Goal: Task Accomplishment & Management: Manage account settings

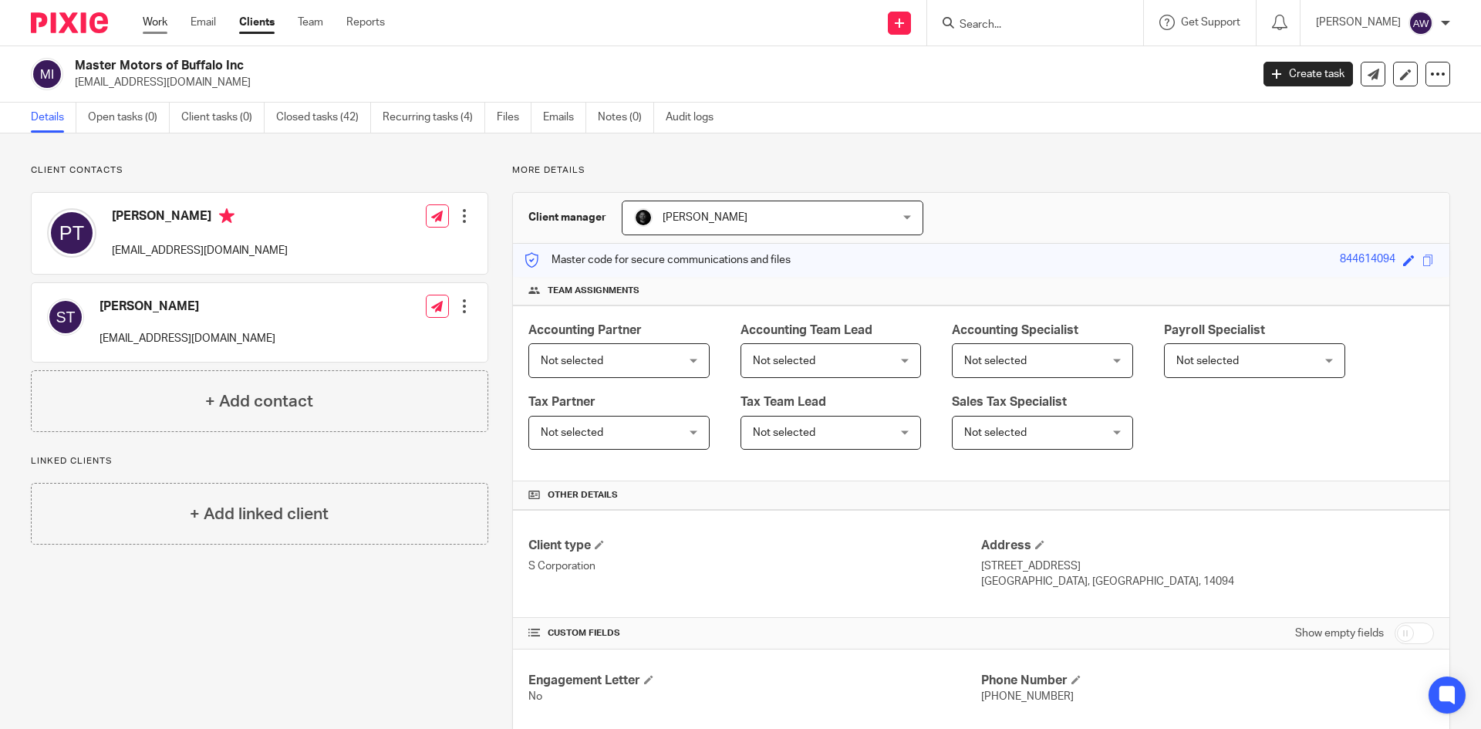
click at [164, 19] on link "Work" at bounding box center [155, 22] width 25 height 15
click at [326, 21] on ul "Work Email Clients Team Reports" at bounding box center [275, 22] width 265 height 15
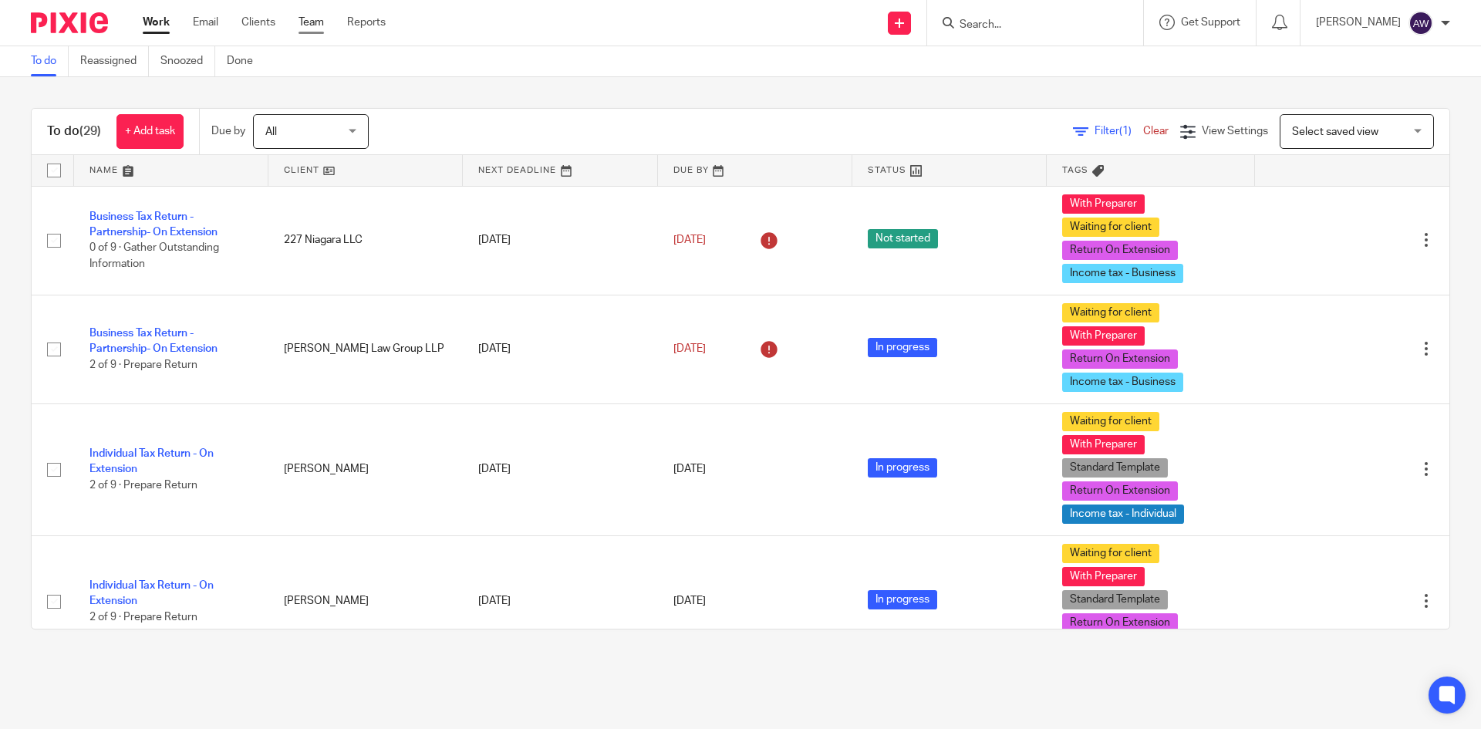
click at [300, 23] on link "Team" at bounding box center [310, 22] width 25 height 15
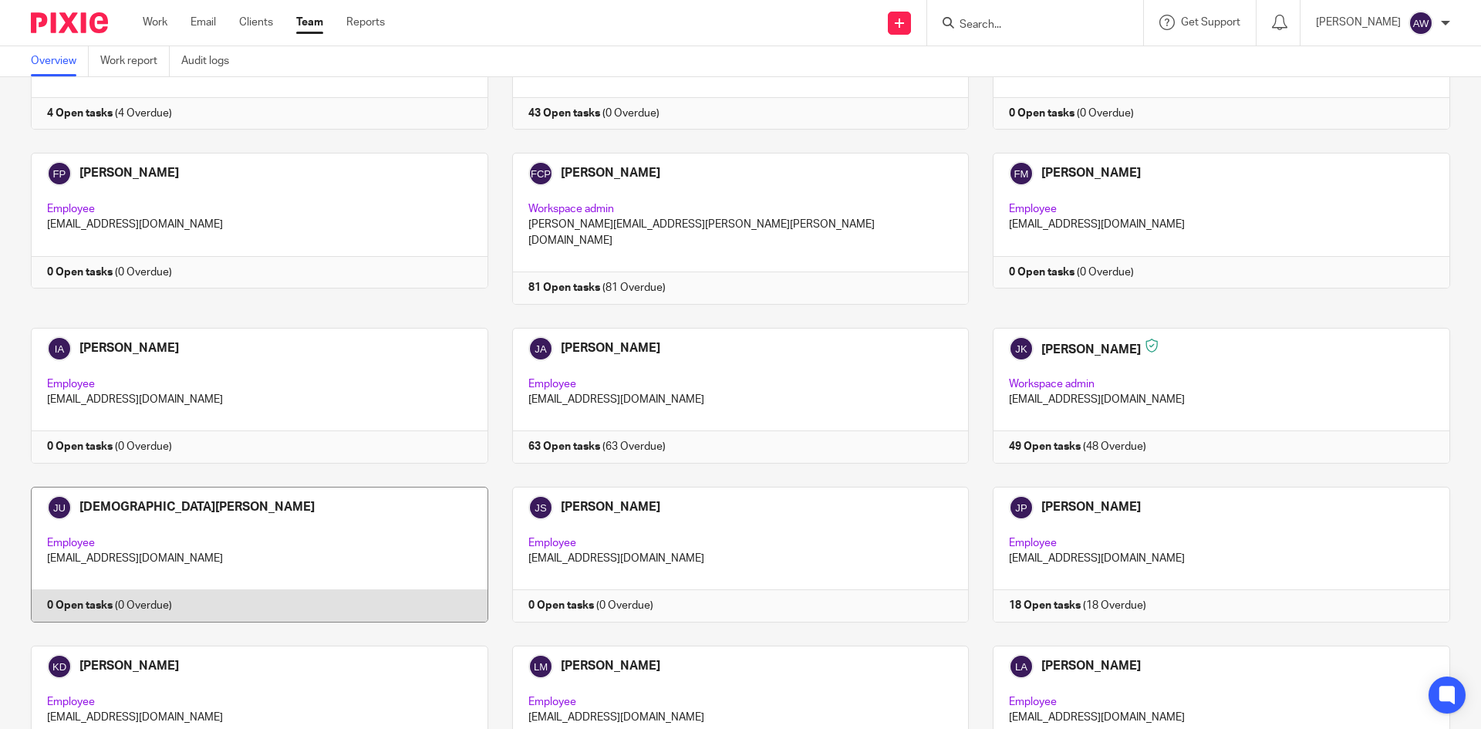
scroll to position [1388, 0]
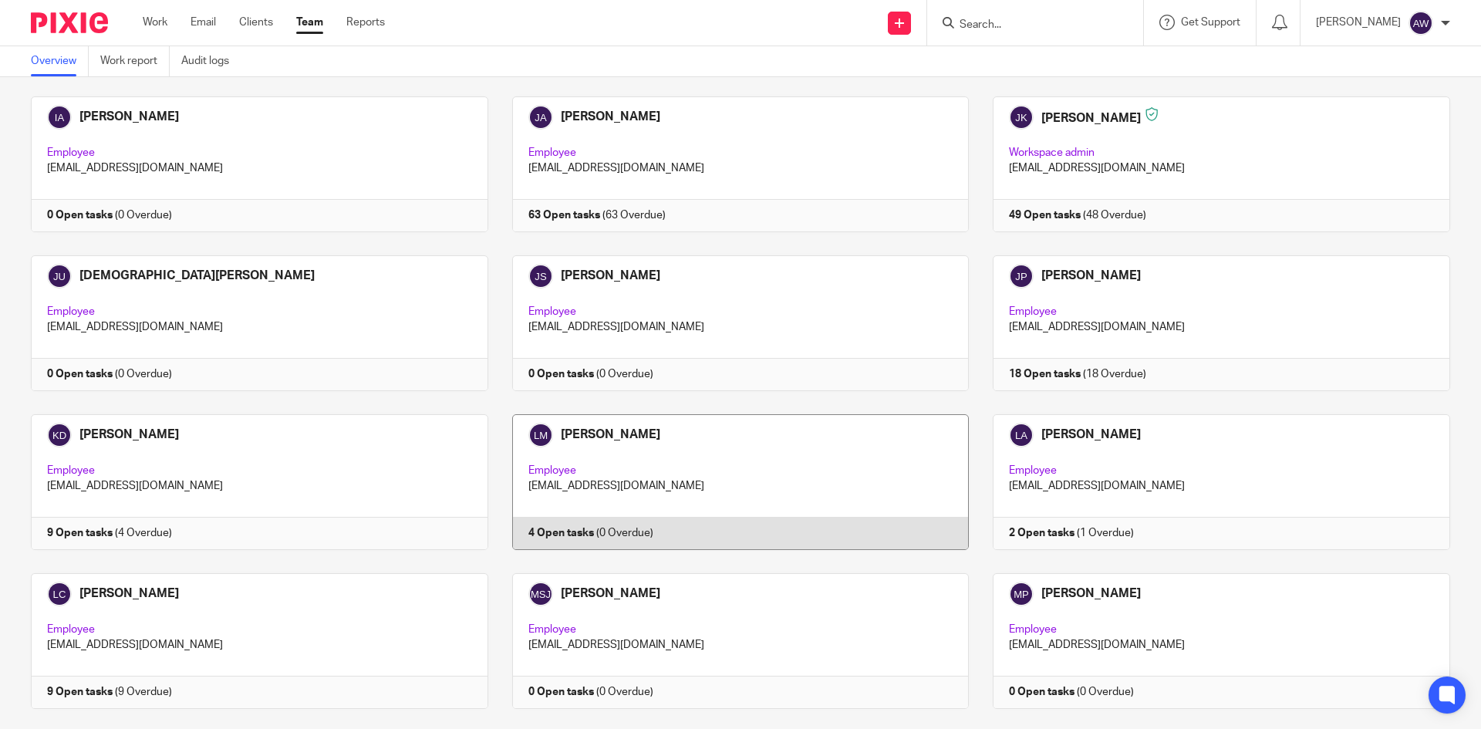
click at [629, 450] on link at bounding box center [728, 482] width 481 height 136
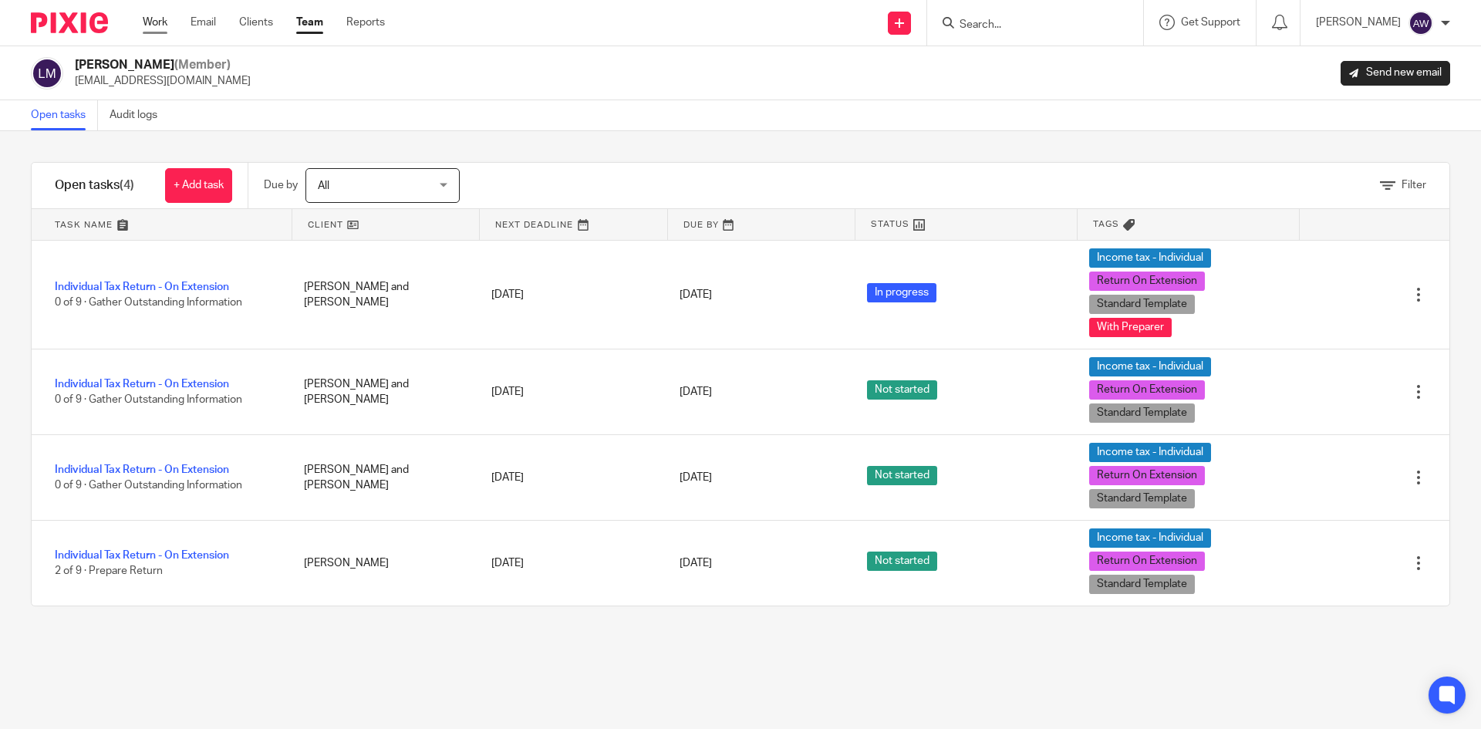
click at [153, 22] on link "Work" at bounding box center [155, 22] width 25 height 15
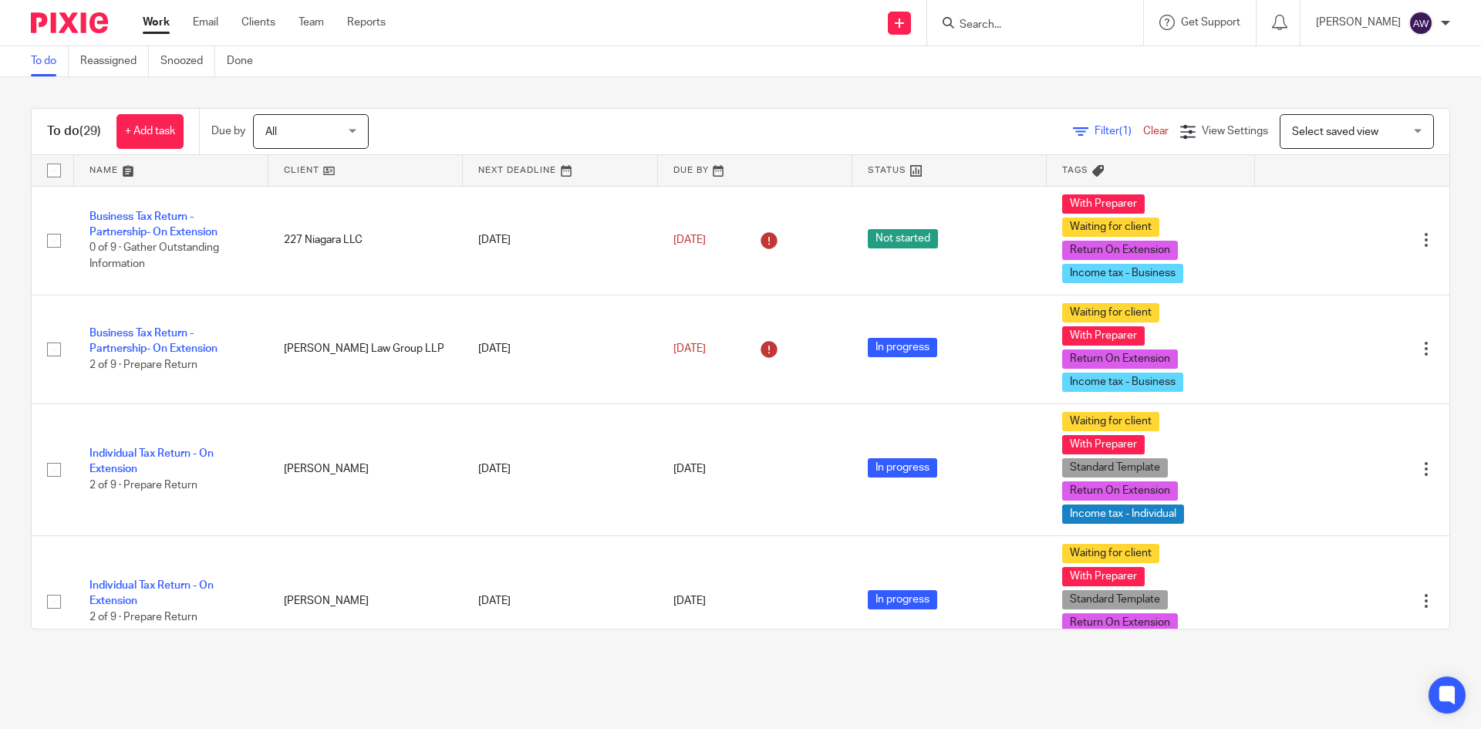
click at [989, 32] on input "Search" at bounding box center [1027, 26] width 139 height 14
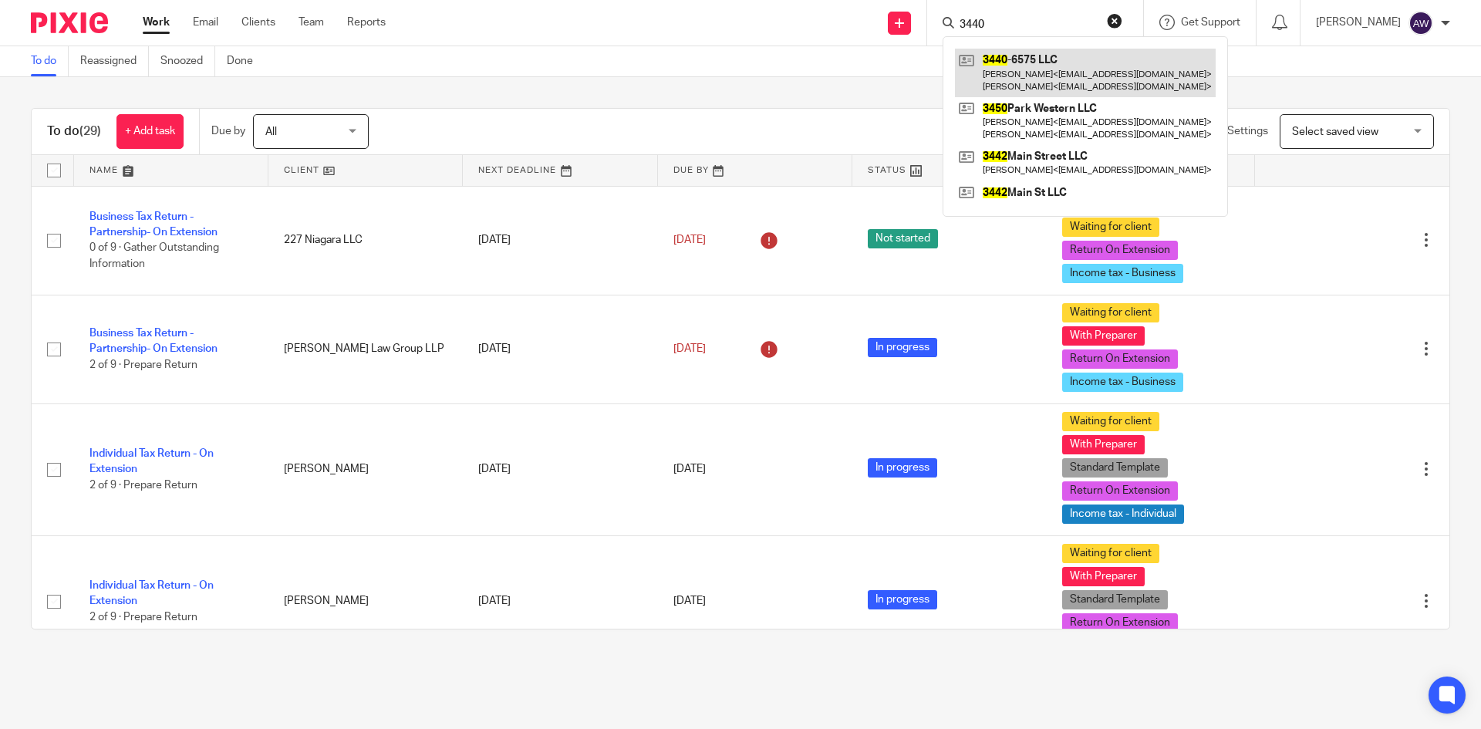
type input "3440"
click at [1045, 75] on link at bounding box center [1085, 73] width 261 height 48
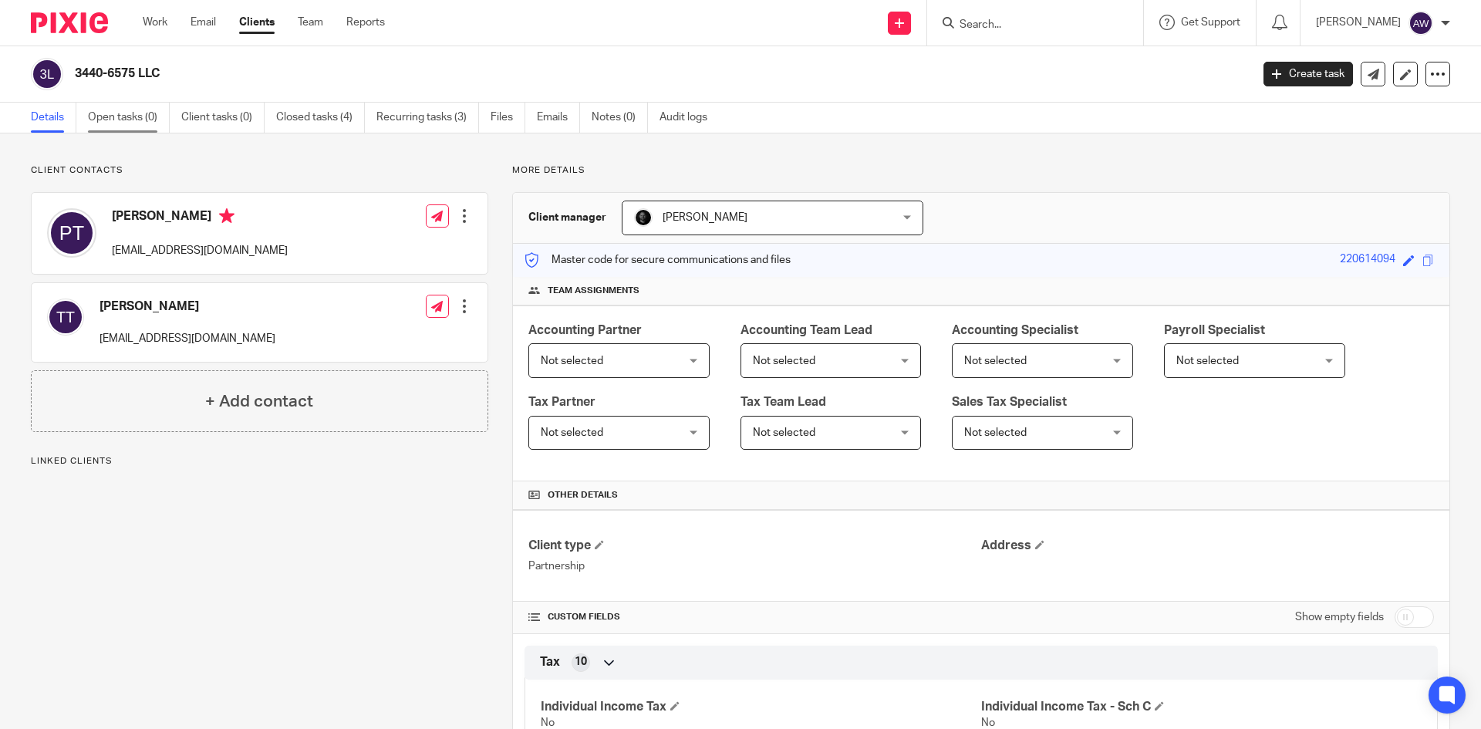
click at [112, 116] on link "Open tasks (0)" at bounding box center [129, 118] width 82 height 30
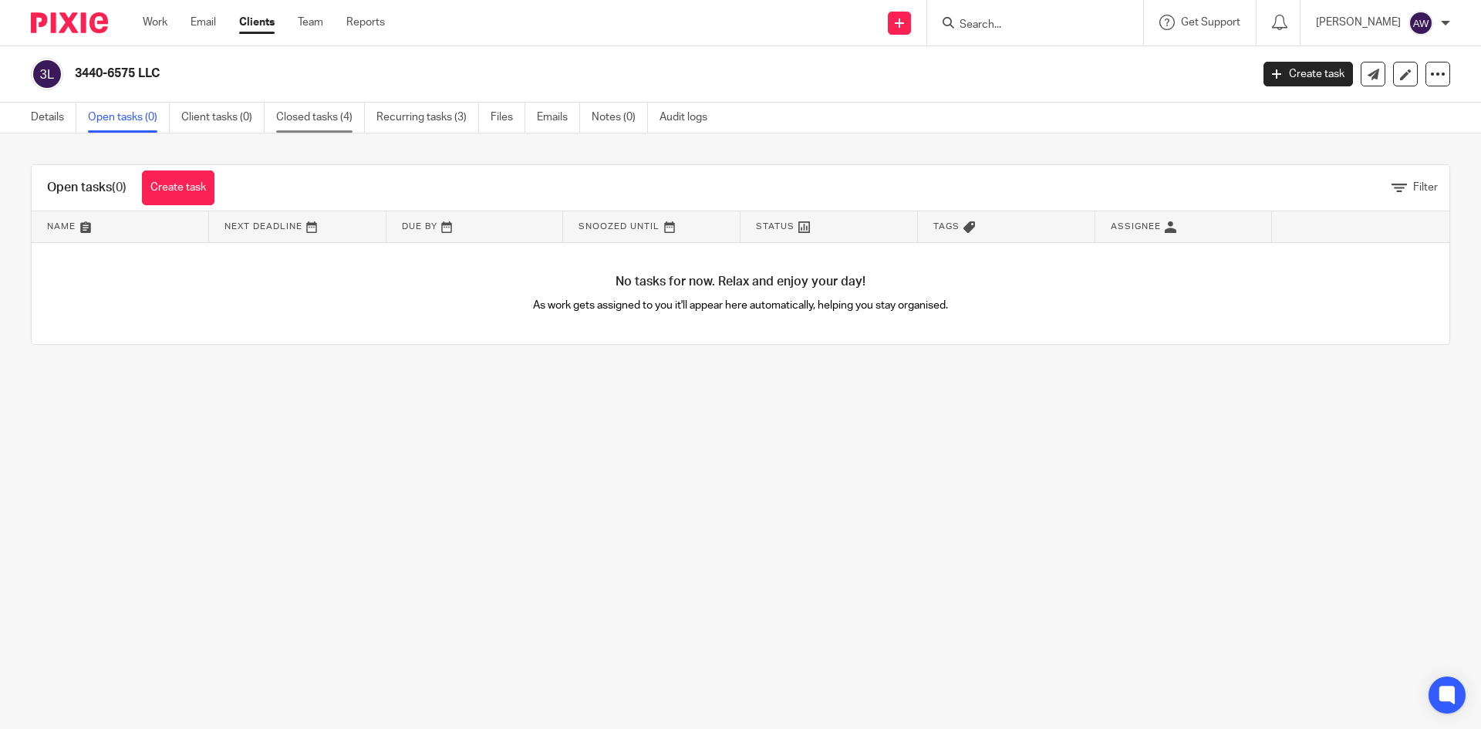
click at [320, 125] on link "Closed tasks (4)" at bounding box center [320, 118] width 89 height 30
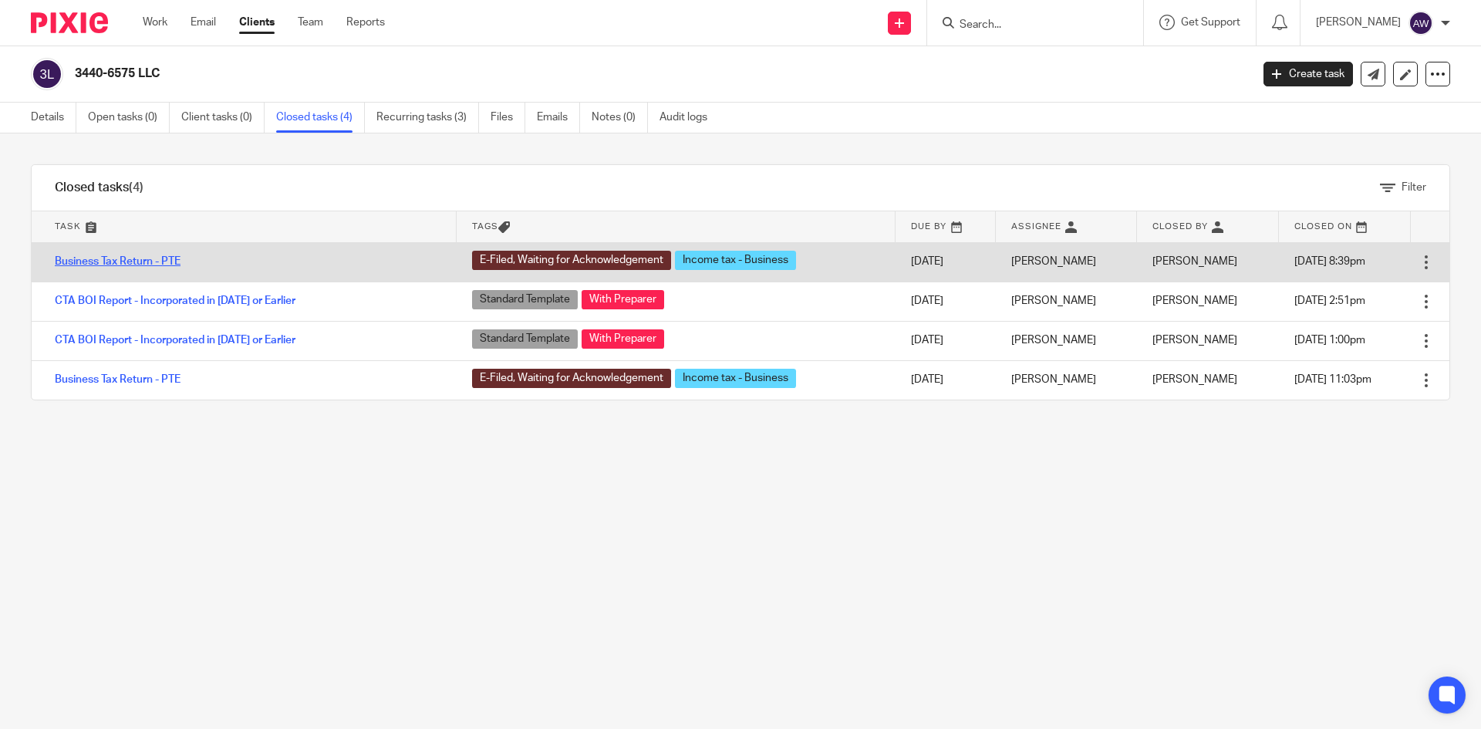
click at [134, 258] on link "Business Tax Return - PTE" at bounding box center [118, 261] width 126 height 11
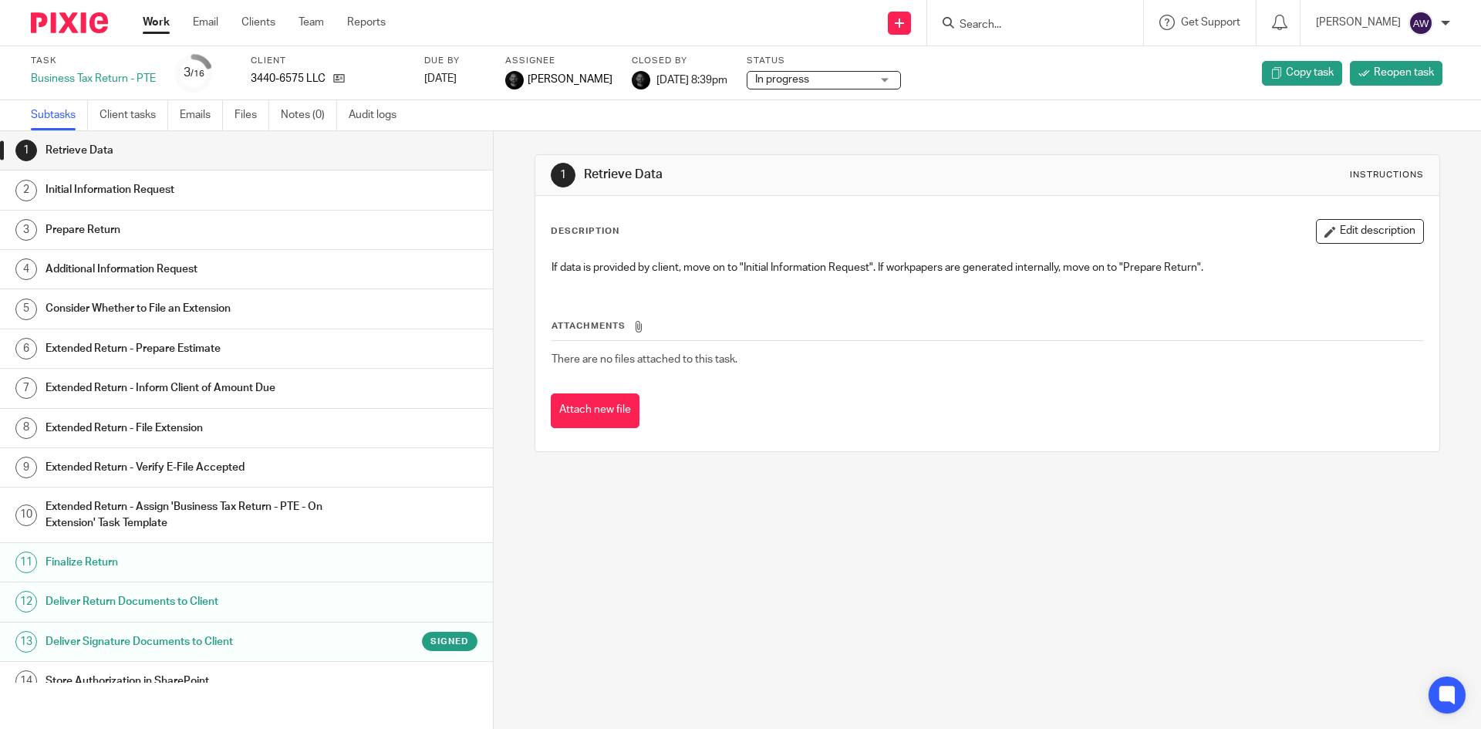
click at [150, 27] on link "Work" at bounding box center [156, 22] width 27 height 15
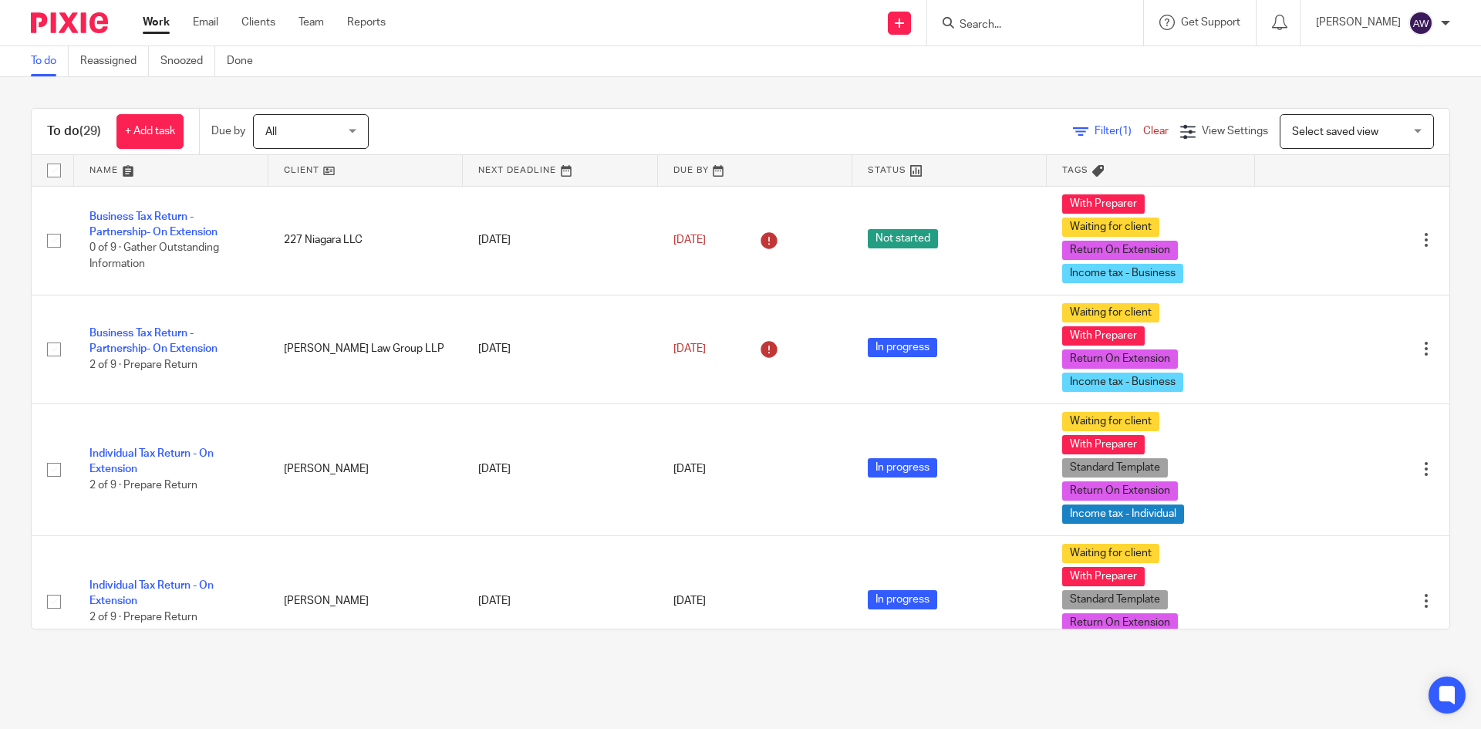
click at [322, 5] on div "Work Email Clients Team Reports Work Email Clients Team Reports Settings" at bounding box center [268, 23] width 282 height 46
click at [310, 18] on link "Team" at bounding box center [310, 22] width 25 height 15
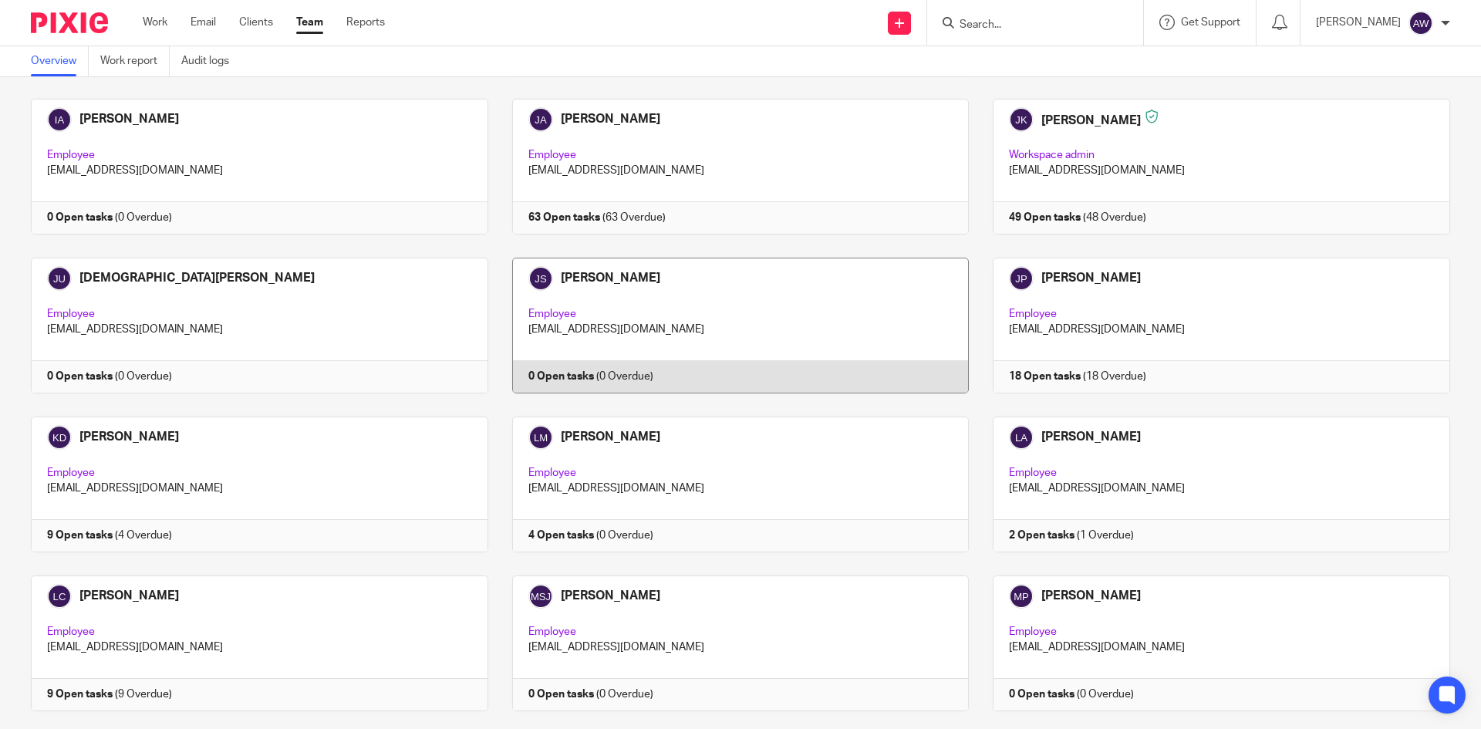
scroll to position [1388, 0]
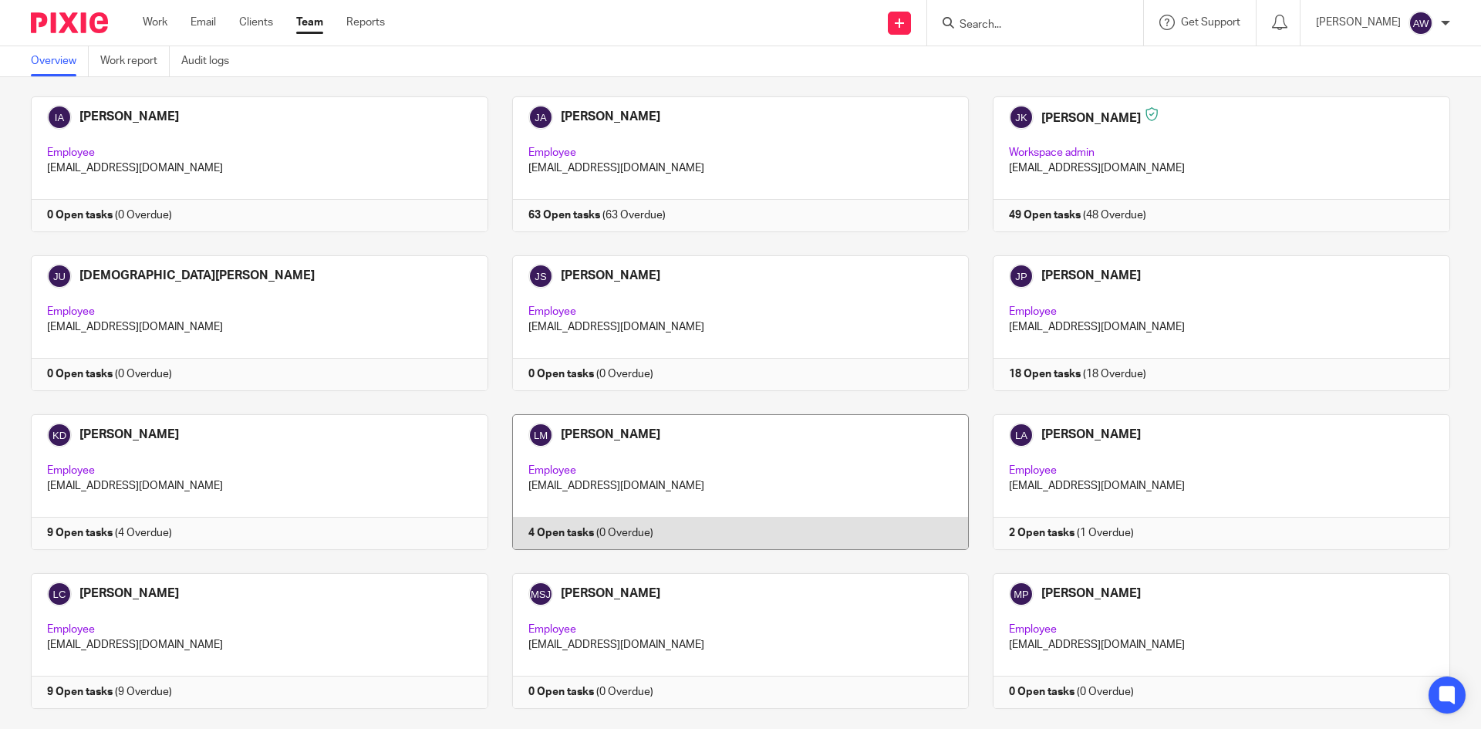
click at [683, 414] on link at bounding box center [728, 482] width 481 height 136
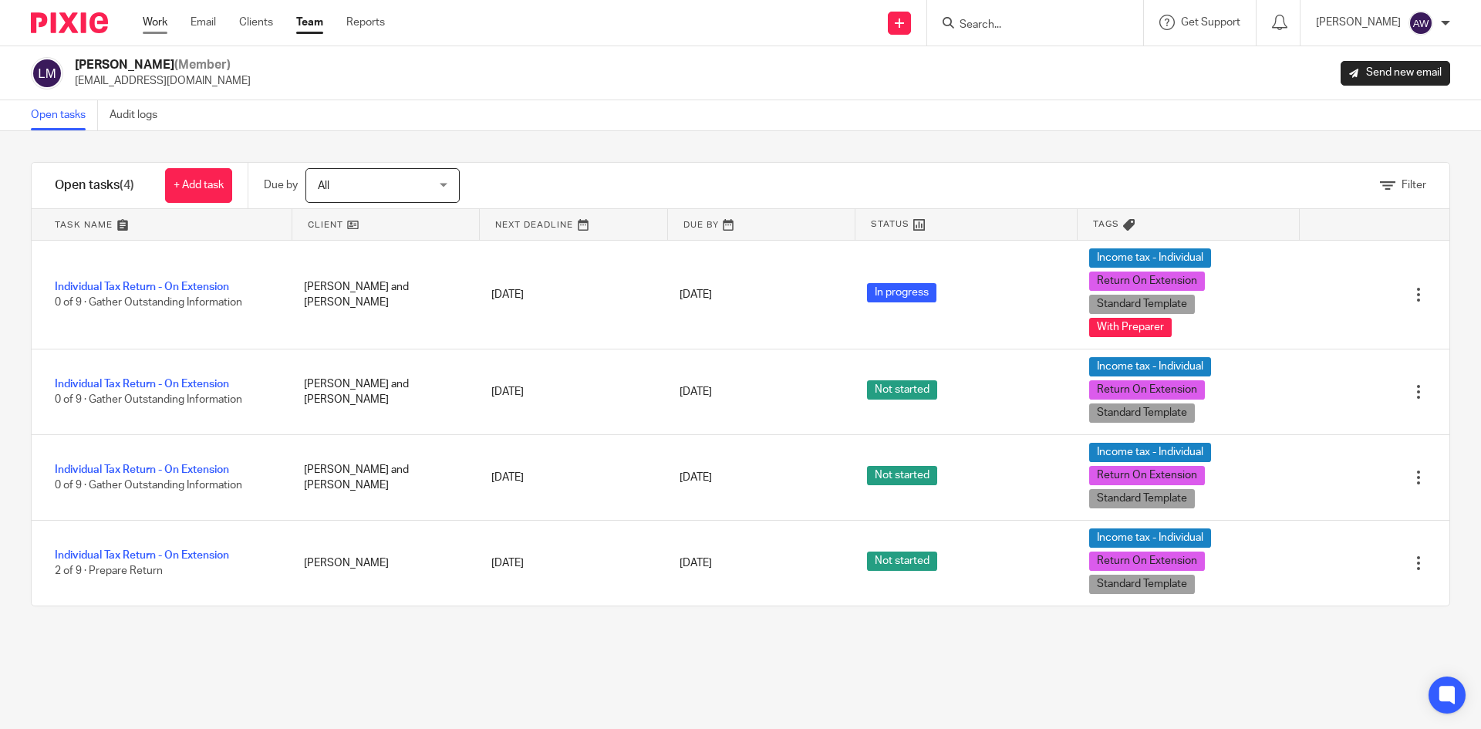
click at [157, 25] on link "Work" at bounding box center [155, 22] width 25 height 15
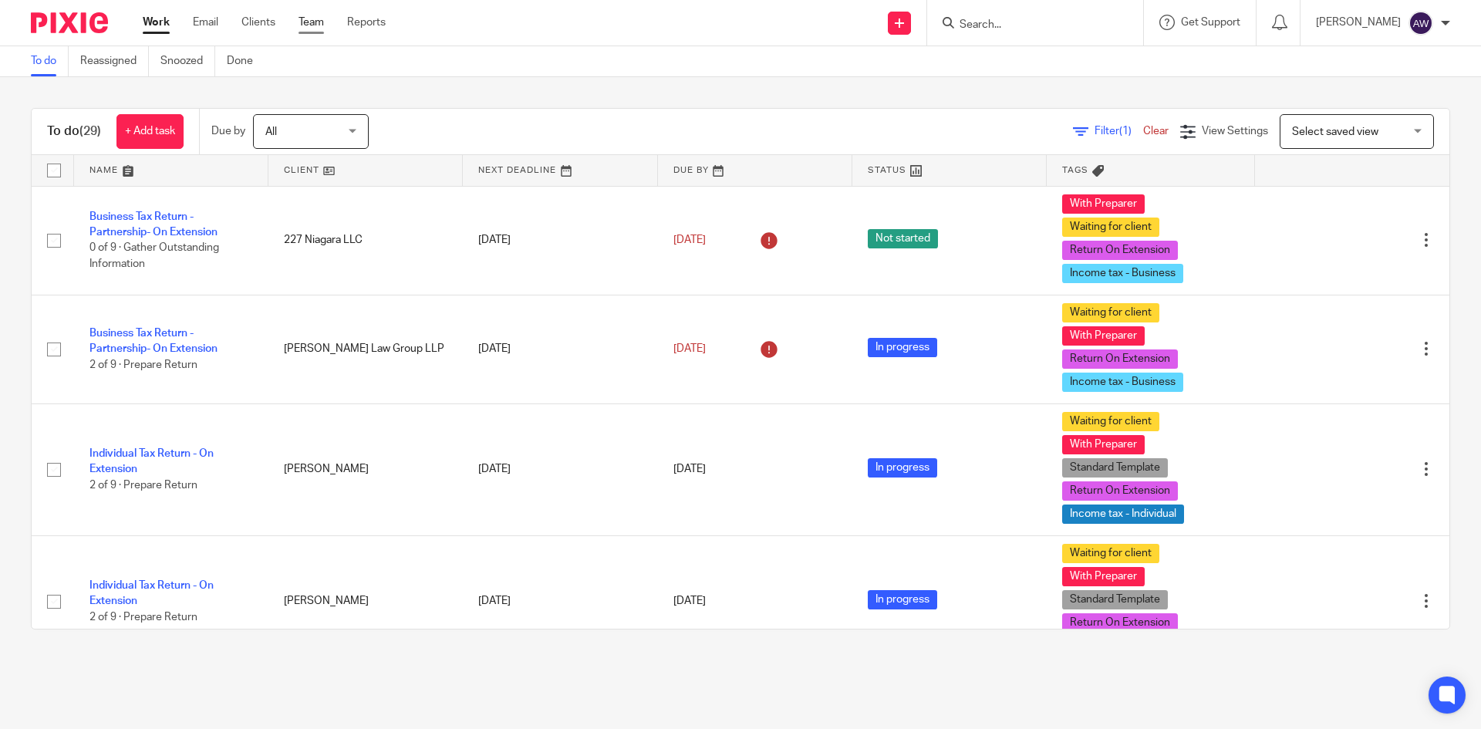
click at [307, 26] on link "Team" at bounding box center [310, 22] width 25 height 15
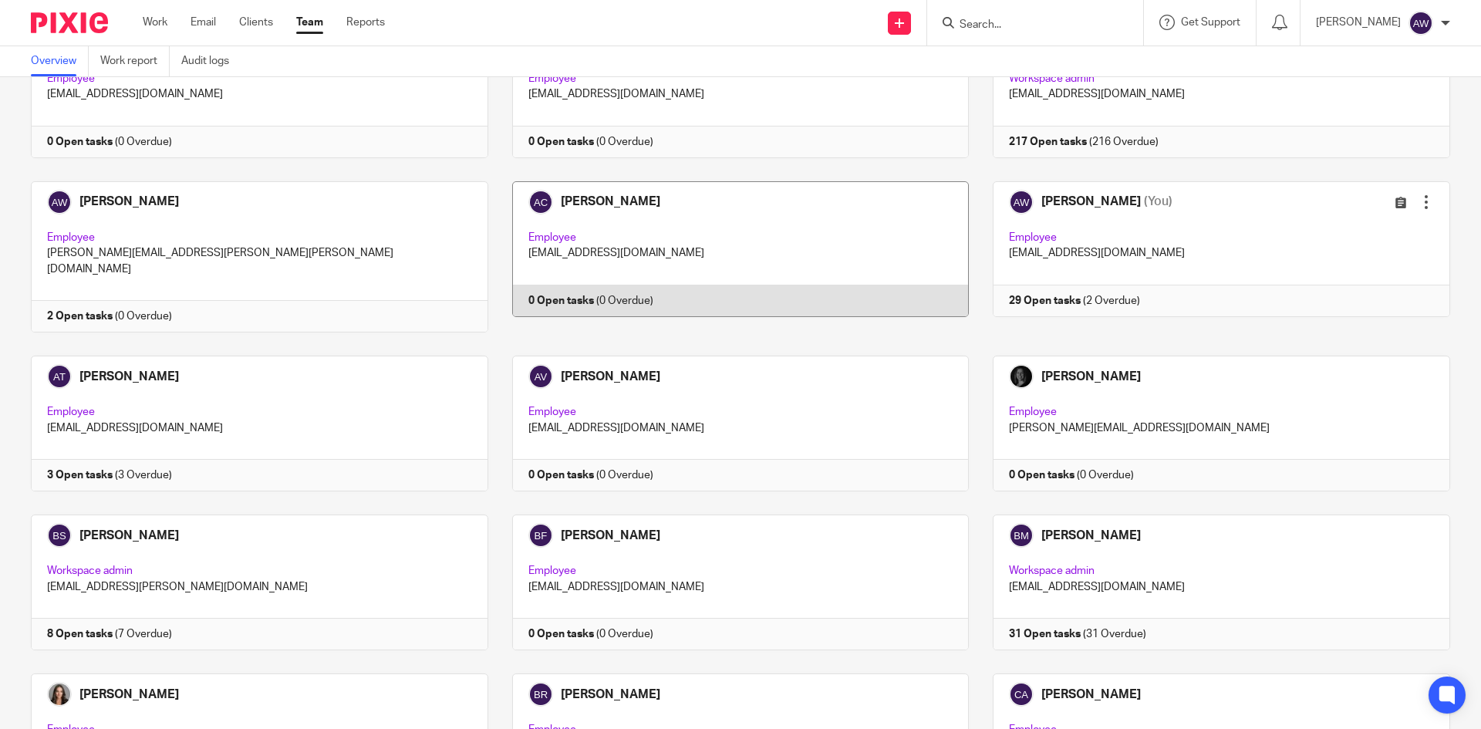
scroll to position [231, 0]
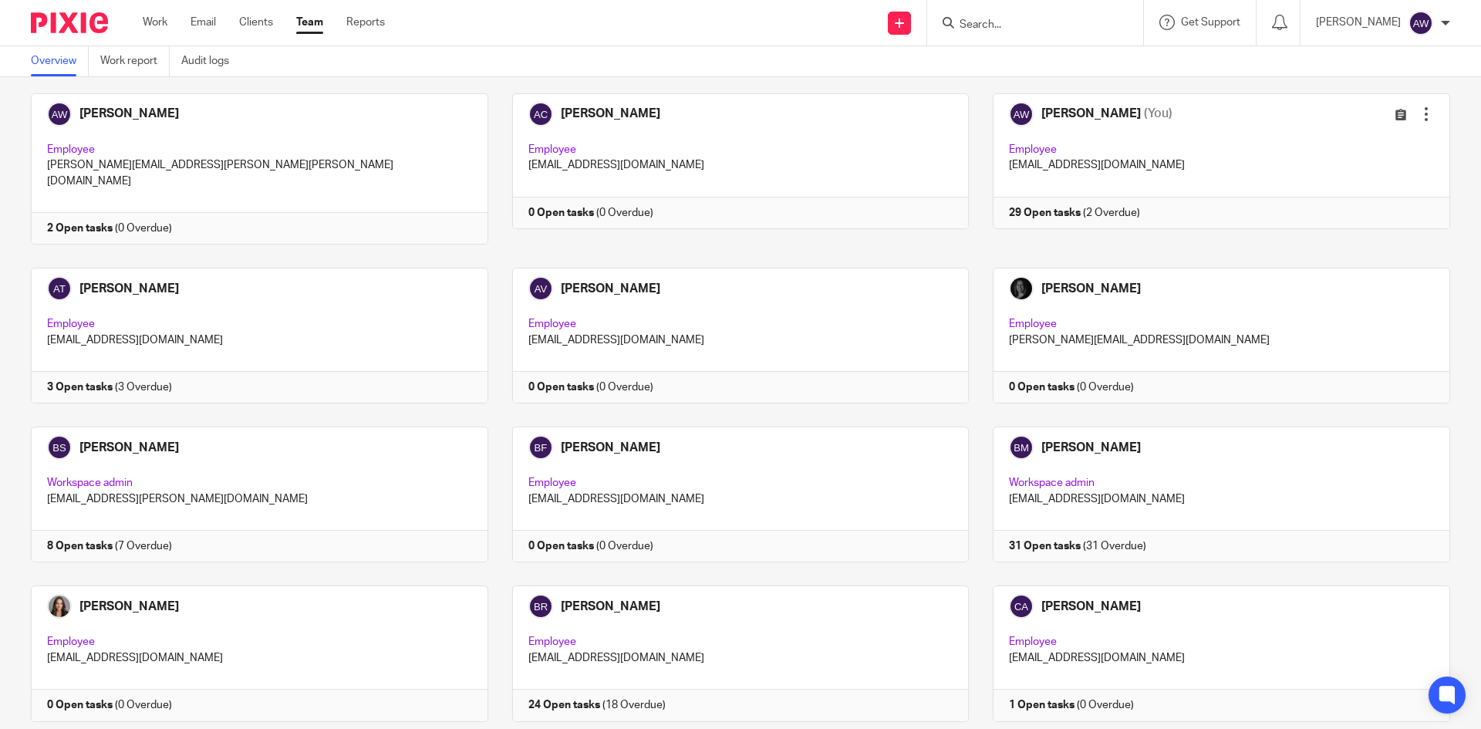
click at [1000, 21] on input "Search" at bounding box center [1027, 26] width 139 height 14
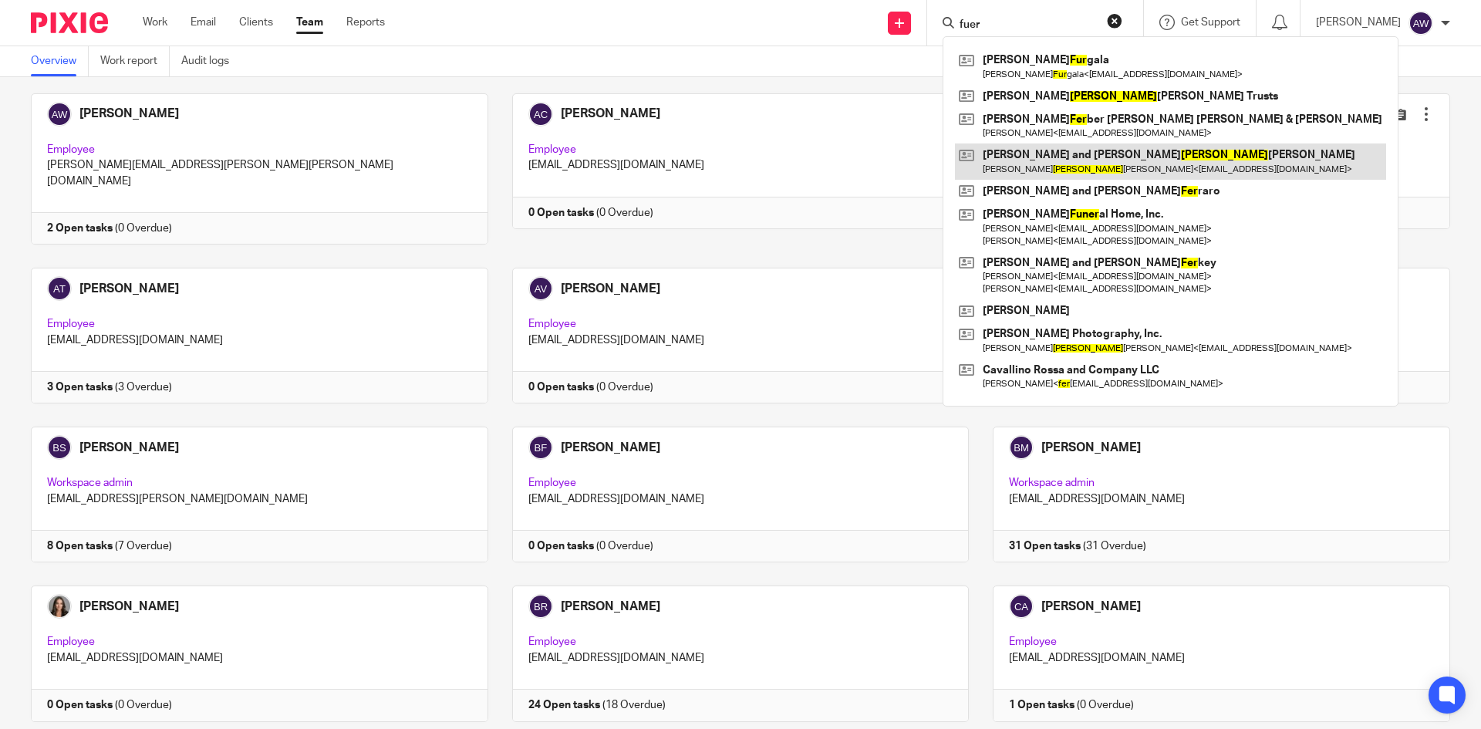
type input "fuer"
click at [1063, 162] on link at bounding box center [1170, 160] width 431 height 35
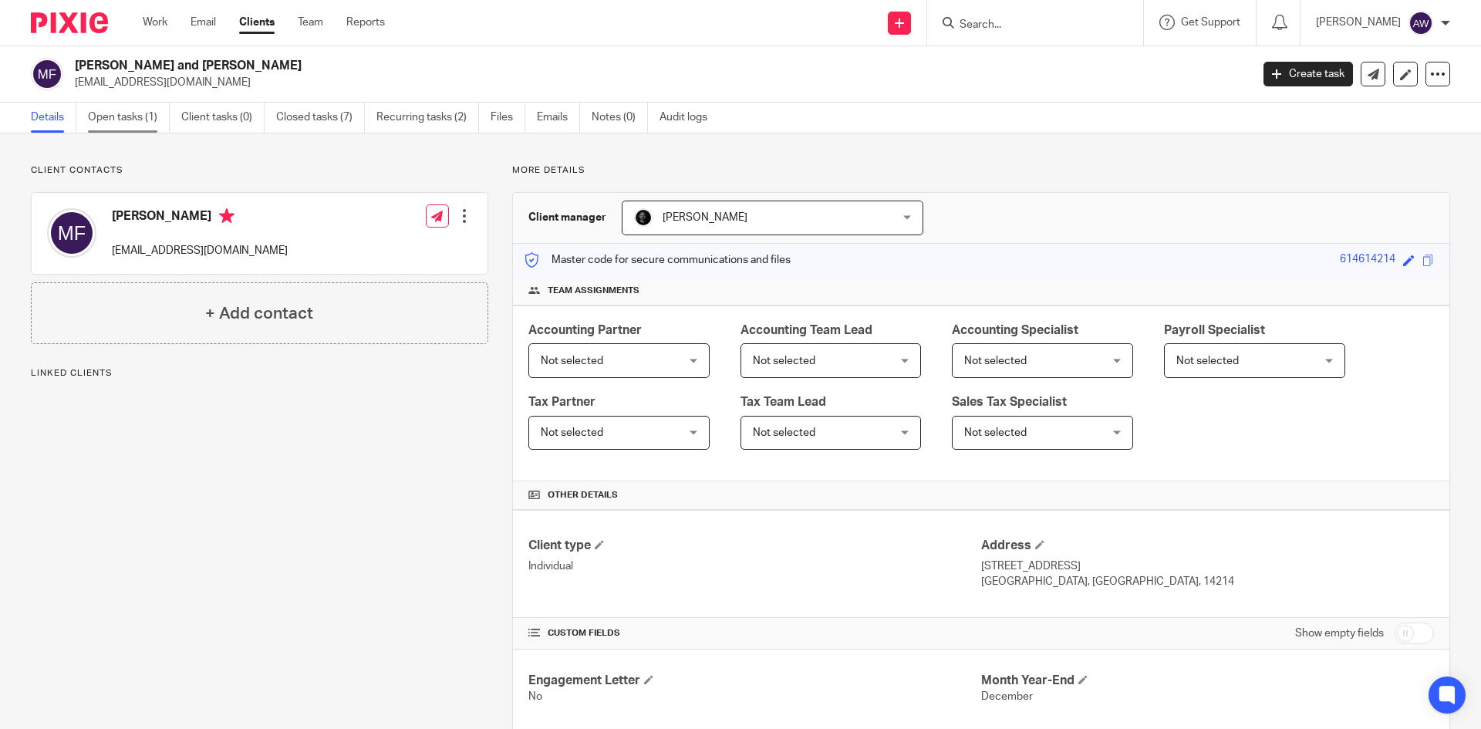
click at [131, 117] on link "Open tasks (1)" at bounding box center [129, 118] width 82 height 30
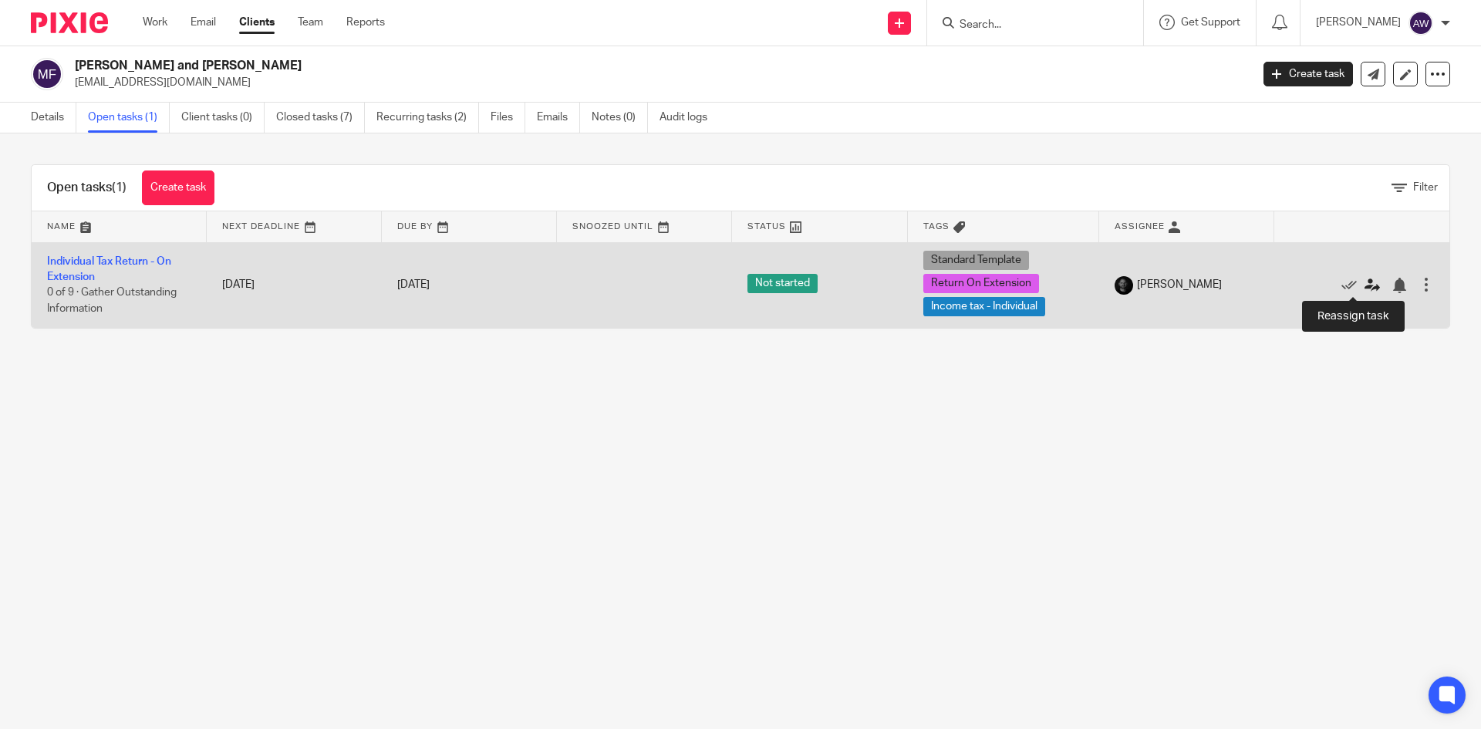
click at [1364, 287] on icon at bounding box center [1371, 285] width 15 height 15
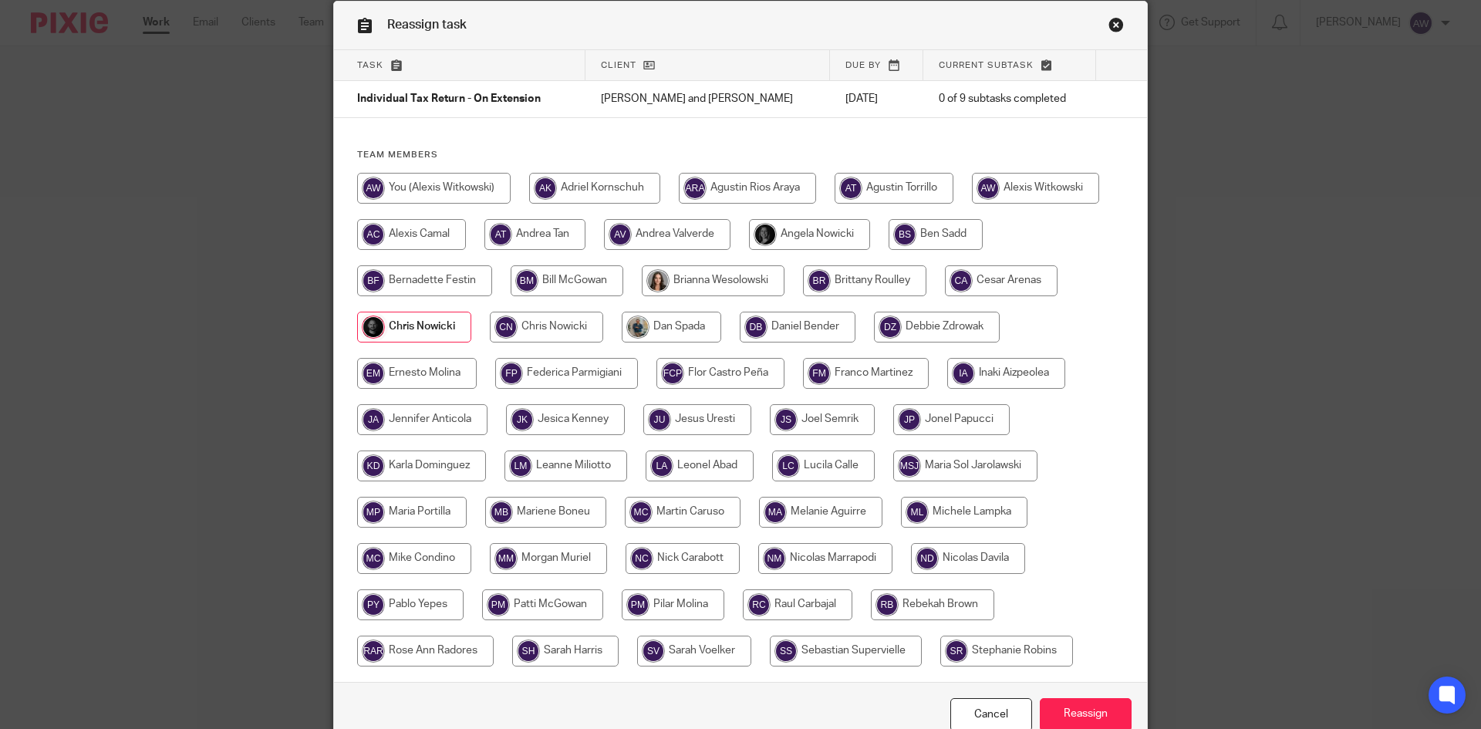
scroll to position [141, 0]
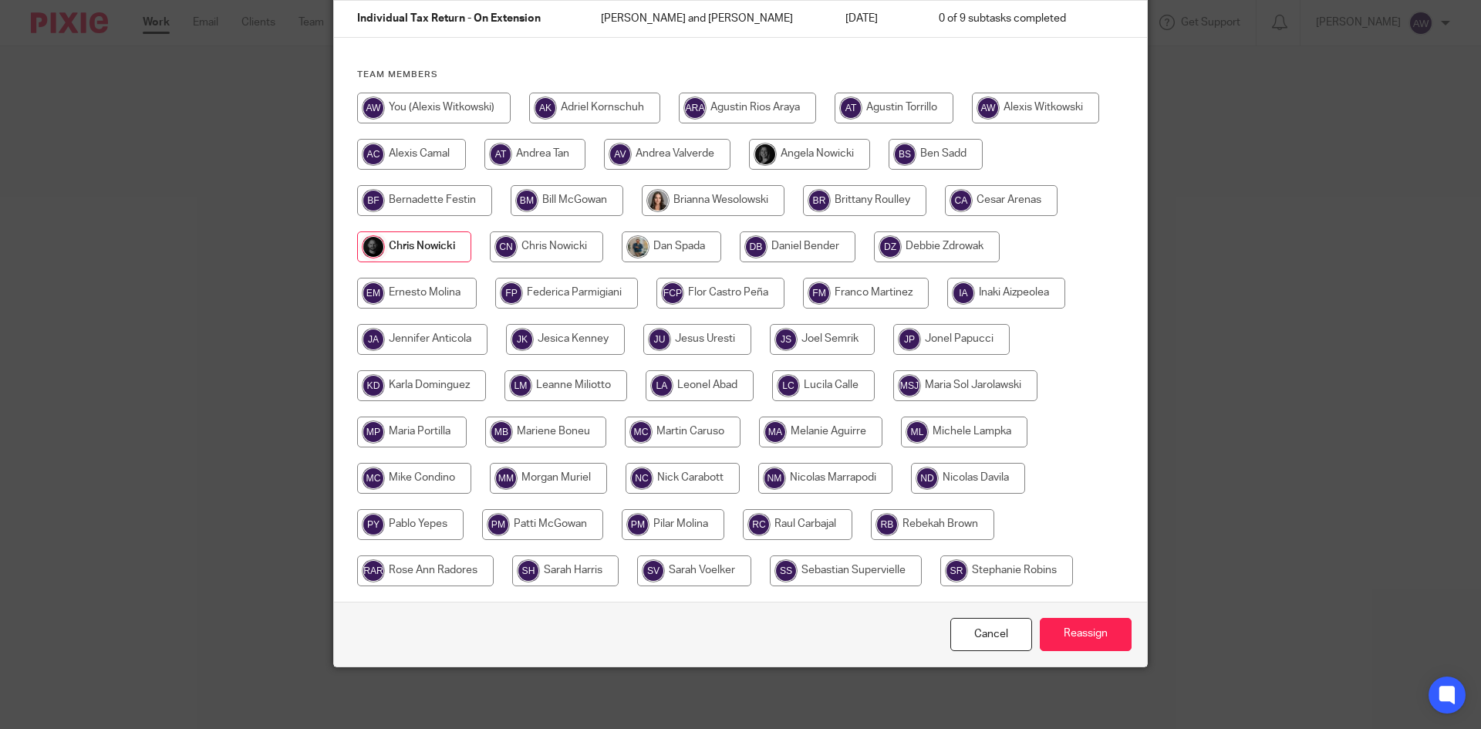
click at [521, 484] on input "radio" at bounding box center [548, 478] width 117 height 31
radio input "true"
click at [1089, 634] on input "Reassign" at bounding box center [1086, 634] width 92 height 33
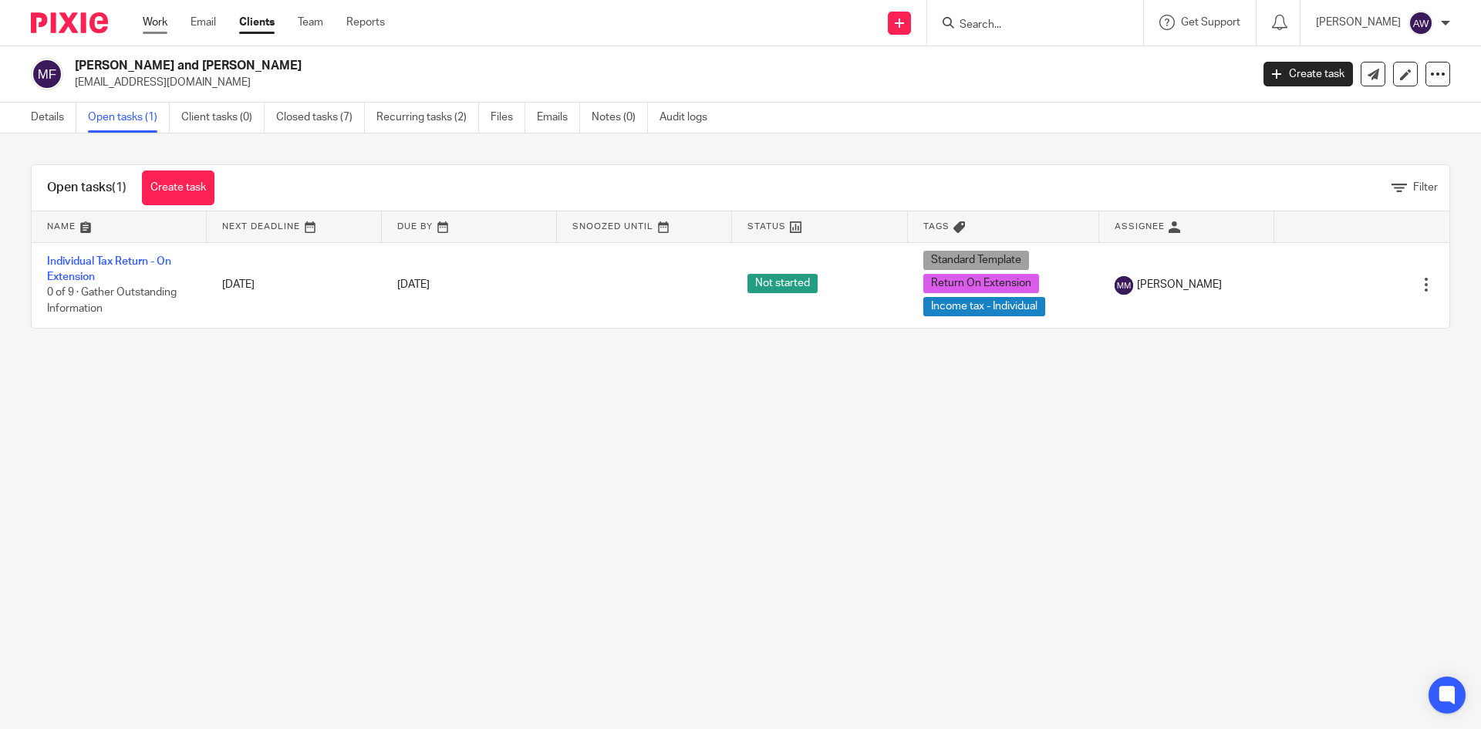
click at [159, 21] on link "Work" at bounding box center [155, 22] width 25 height 15
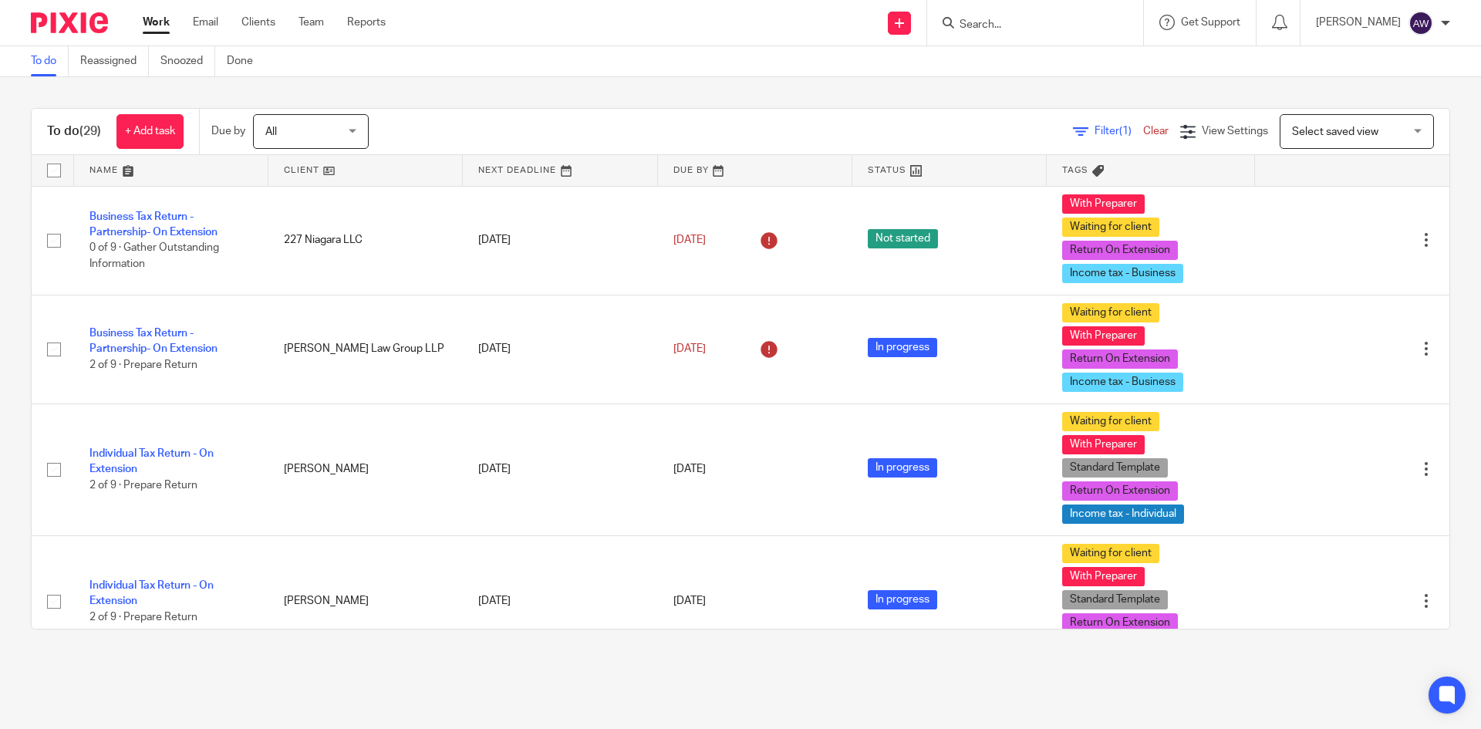
click at [1017, 17] on form at bounding box center [1040, 22] width 164 height 19
click at [984, 29] on input "Search" at bounding box center [1027, 26] width 139 height 14
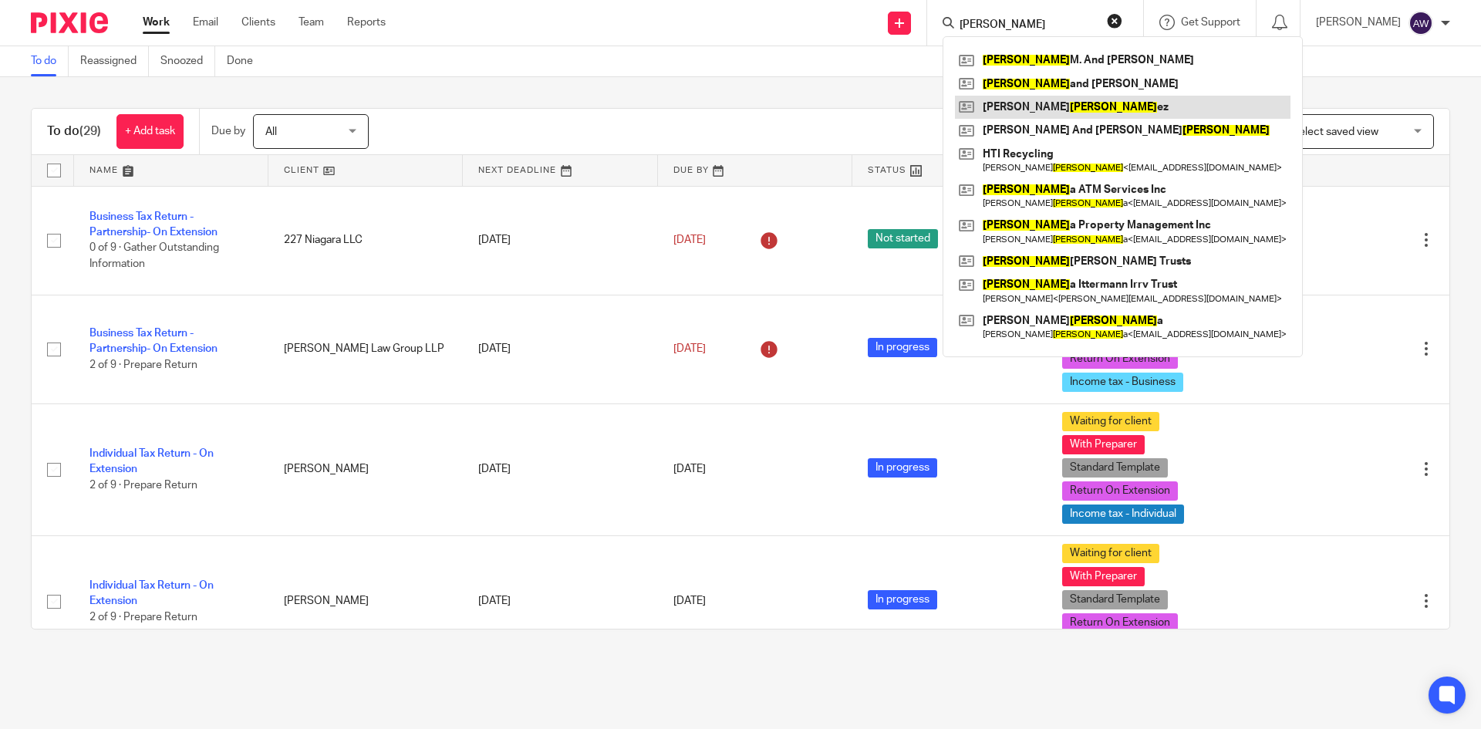
type input "martin"
click at [1046, 100] on link at bounding box center [1122, 107] width 335 height 23
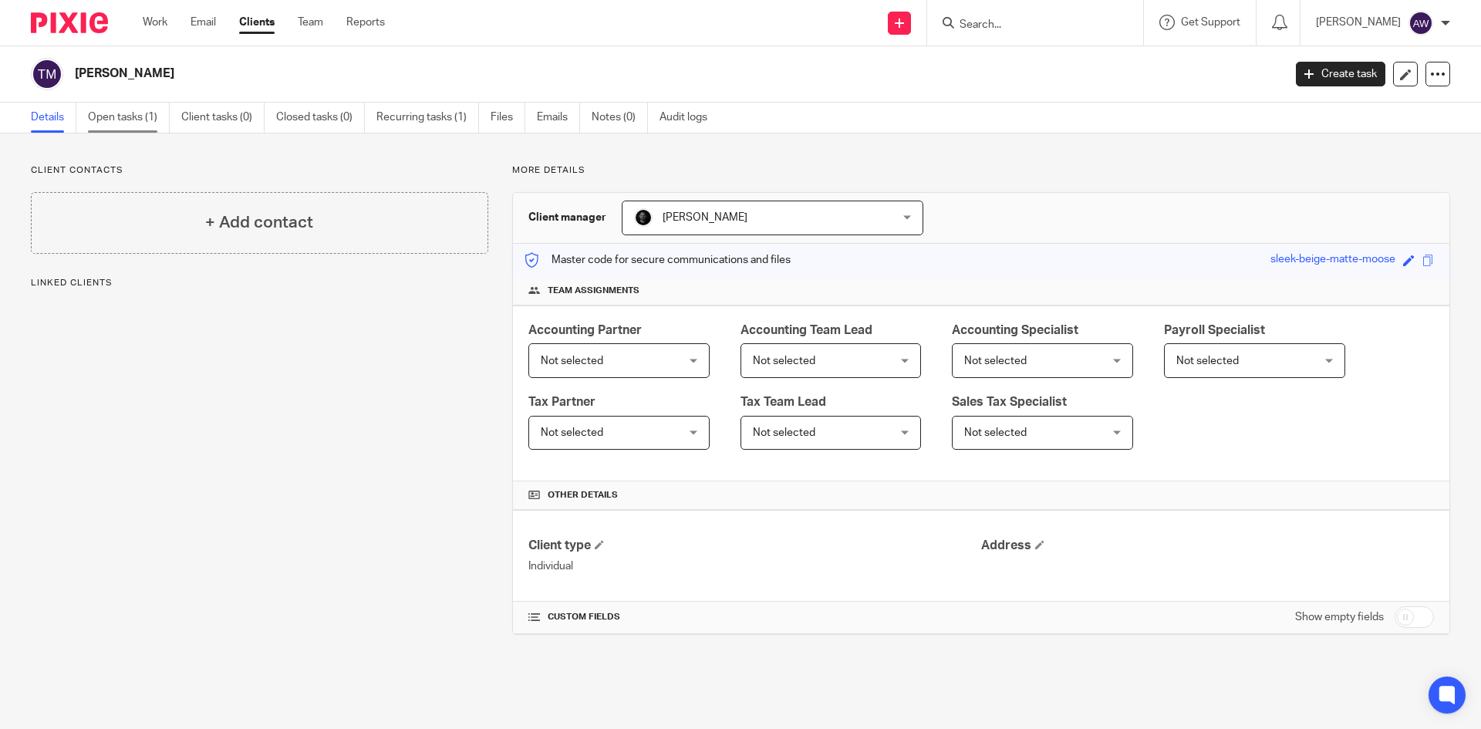
click at [147, 121] on link "Open tasks (1)" at bounding box center [129, 118] width 82 height 30
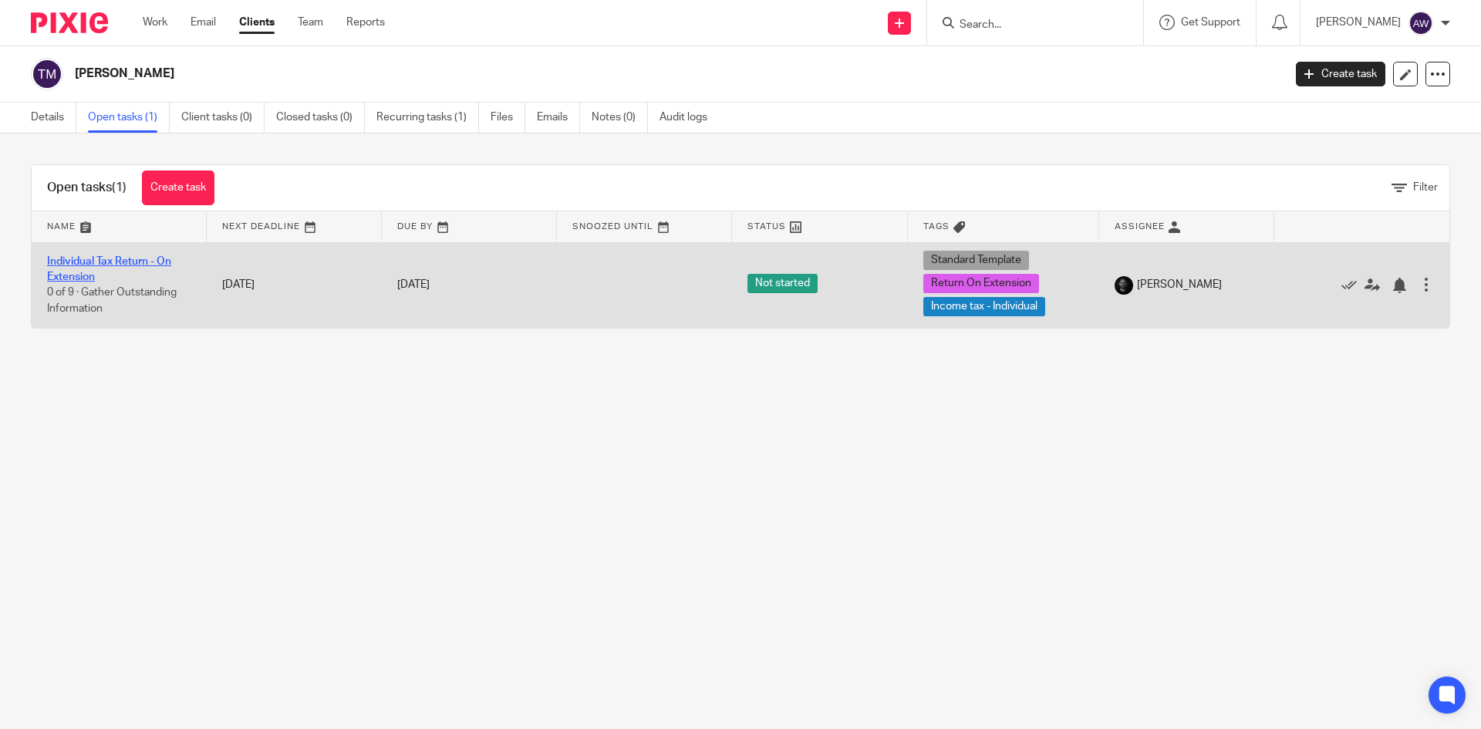
click at [130, 260] on link "Individual Tax Return - On Extension" at bounding box center [109, 269] width 124 height 26
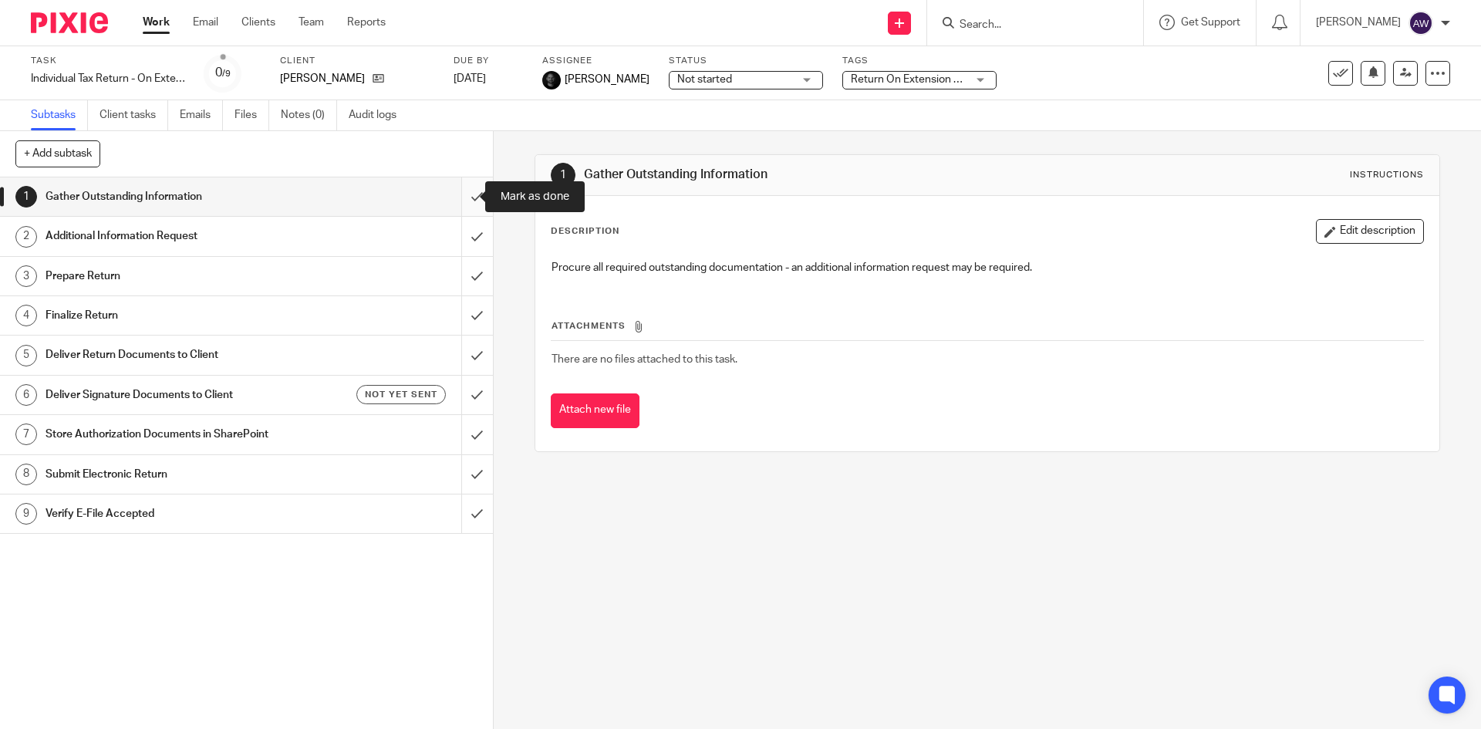
click at [457, 192] on input "submit" at bounding box center [246, 196] width 493 height 39
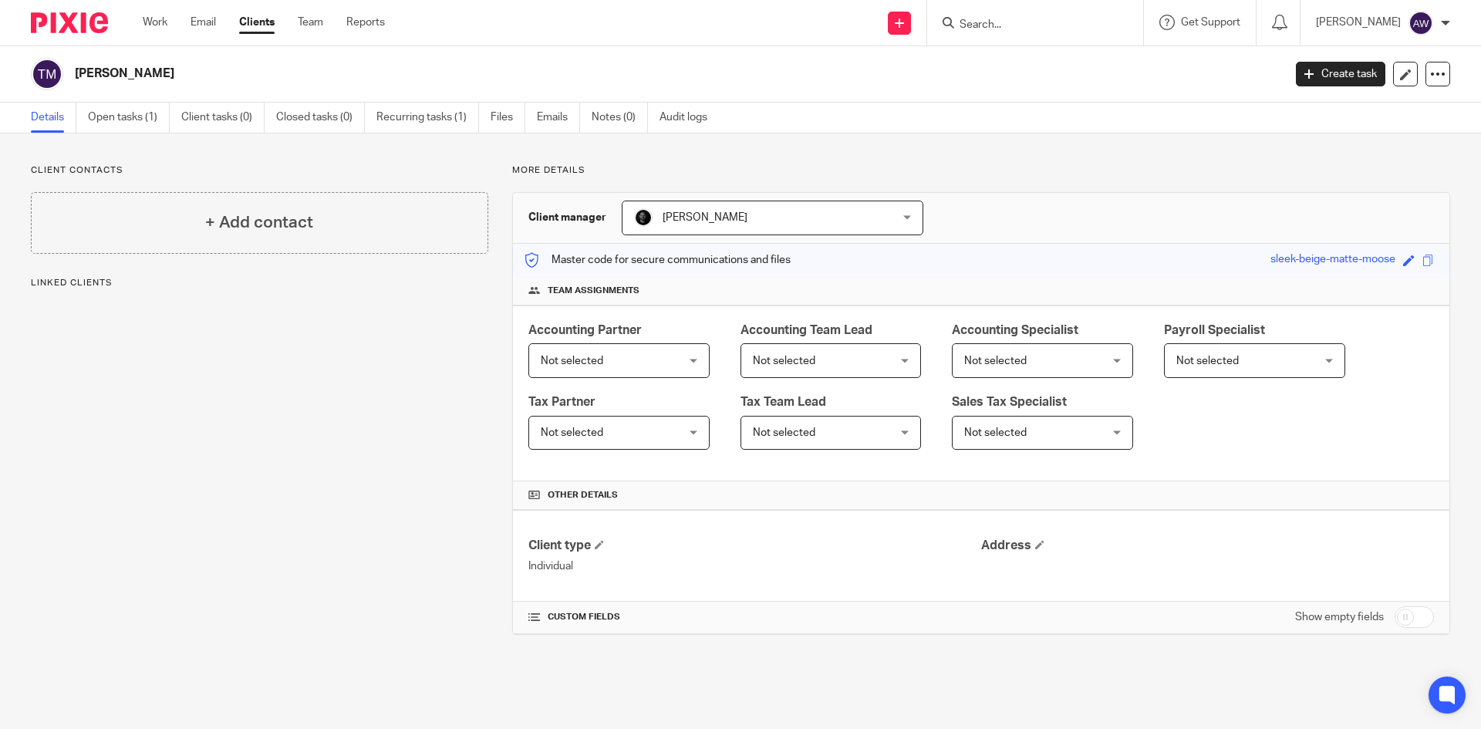
click at [137, 18] on div "Work Email Clients Team Reports Work Email Clients Team Reports Settings" at bounding box center [267, 23] width 281 height 46
click at [148, 30] on link "Work" at bounding box center [155, 22] width 25 height 15
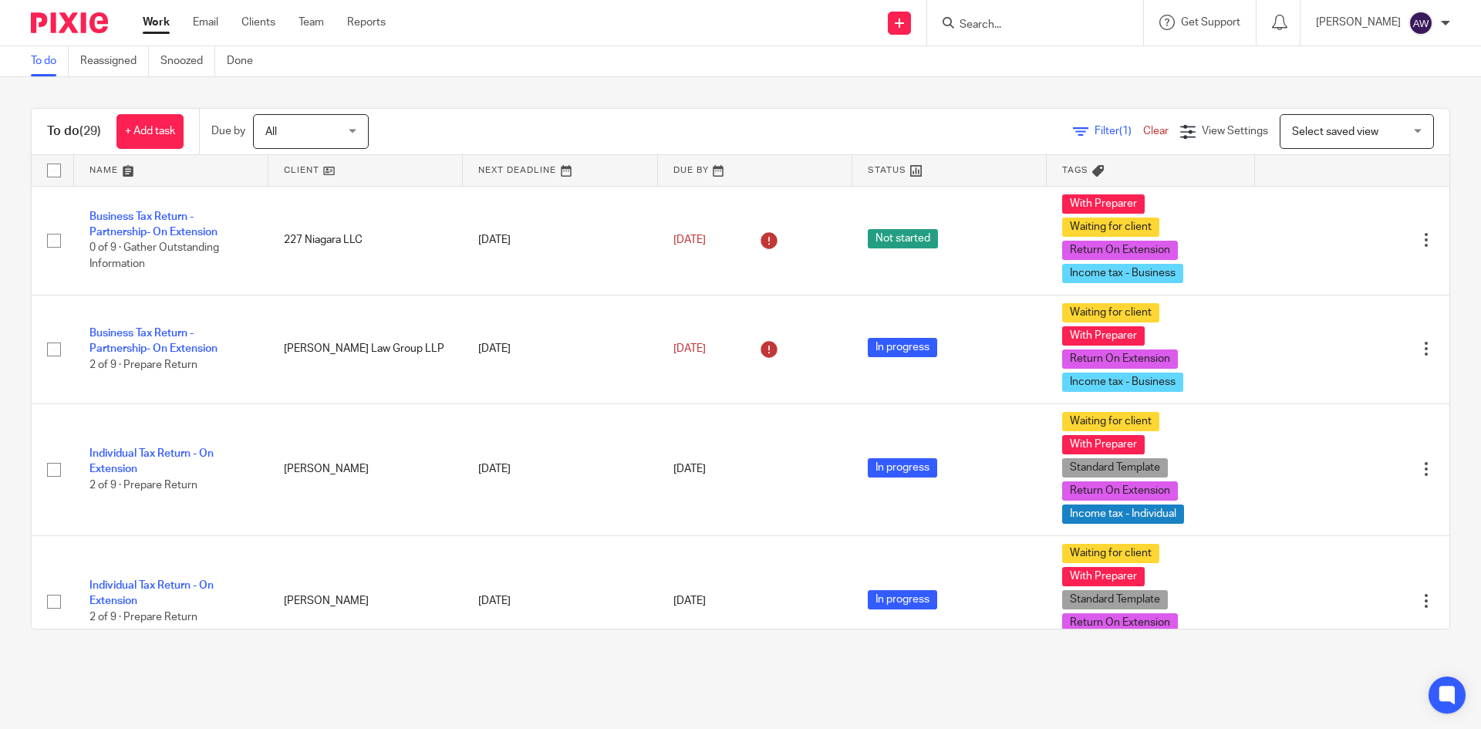
click at [1013, 21] on input "Search" at bounding box center [1027, 26] width 139 height 14
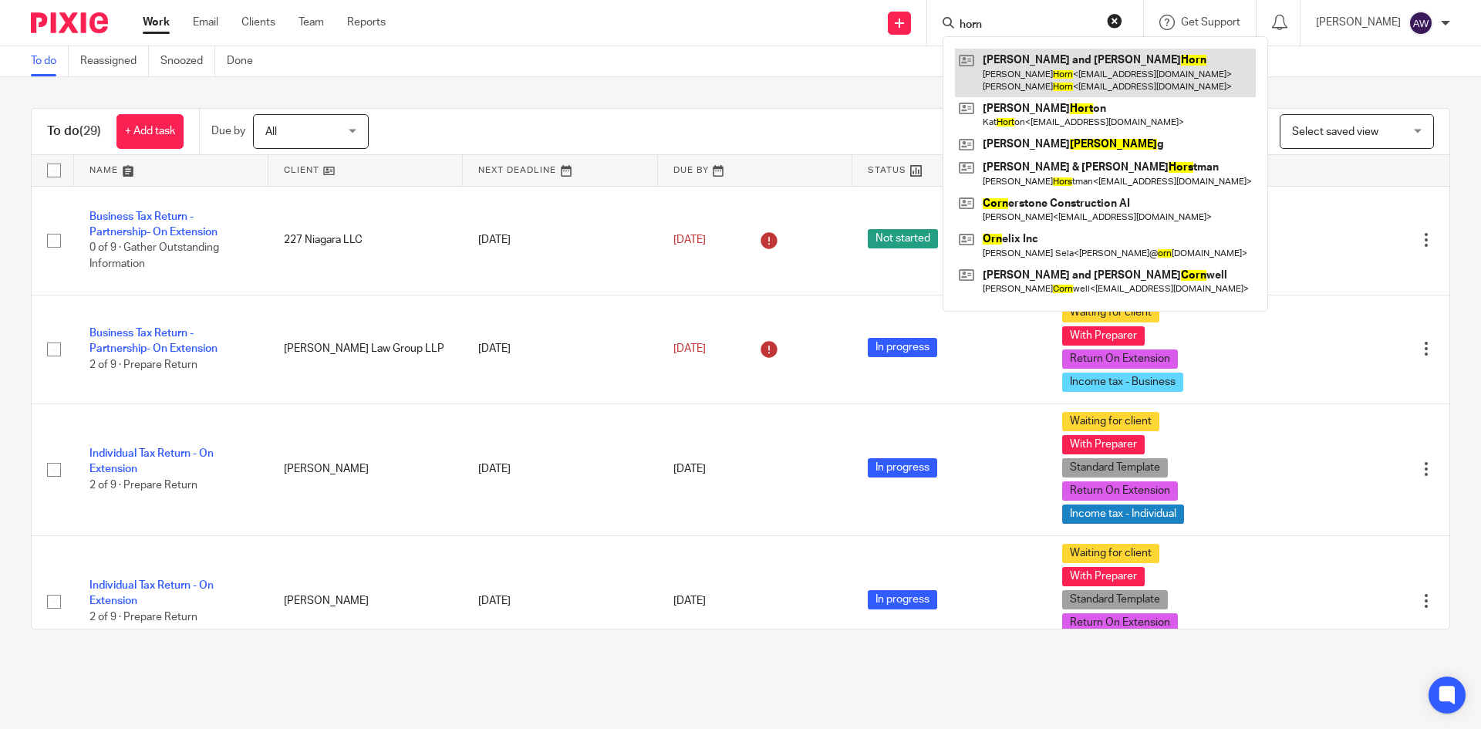
type input "horn"
click at [1052, 79] on link at bounding box center [1105, 73] width 301 height 48
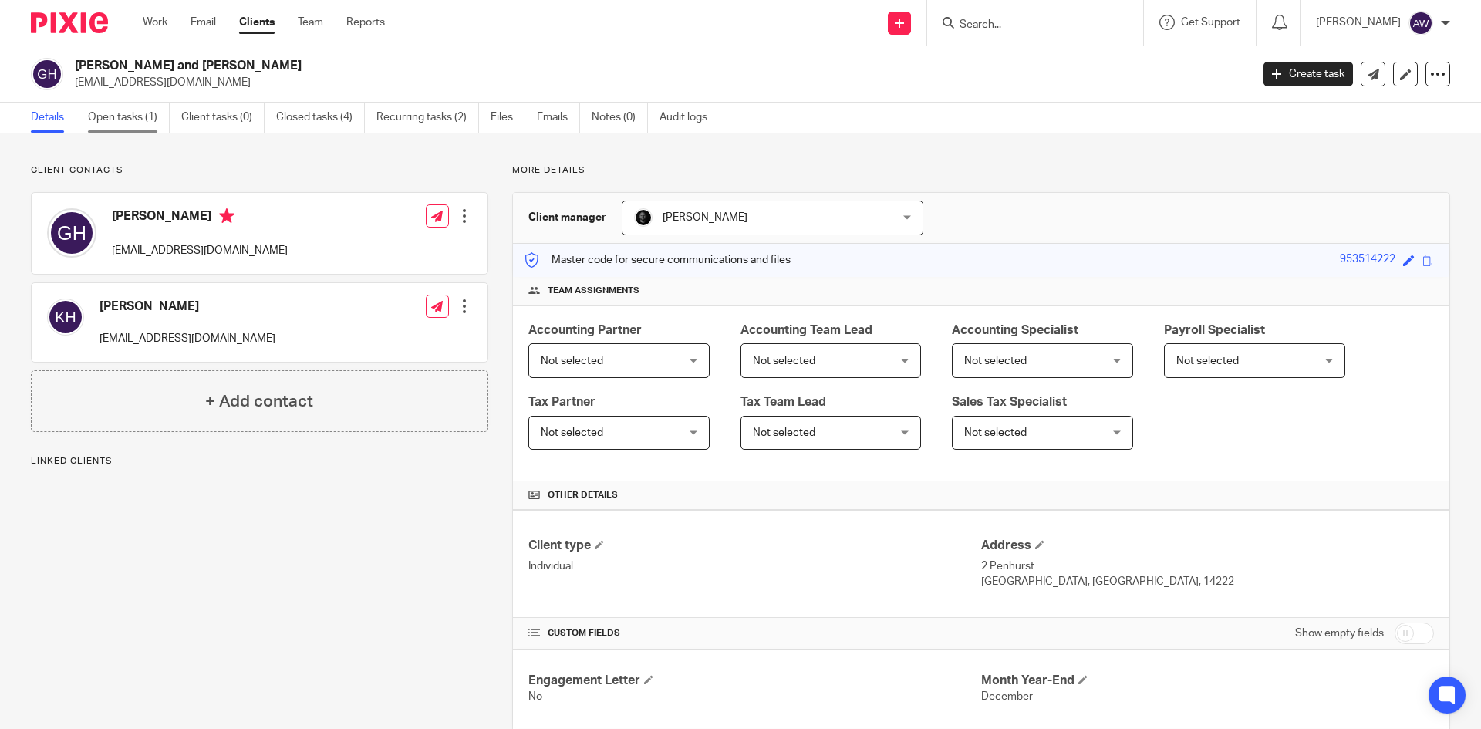
click at [146, 116] on link "Open tasks (1)" at bounding box center [129, 118] width 82 height 30
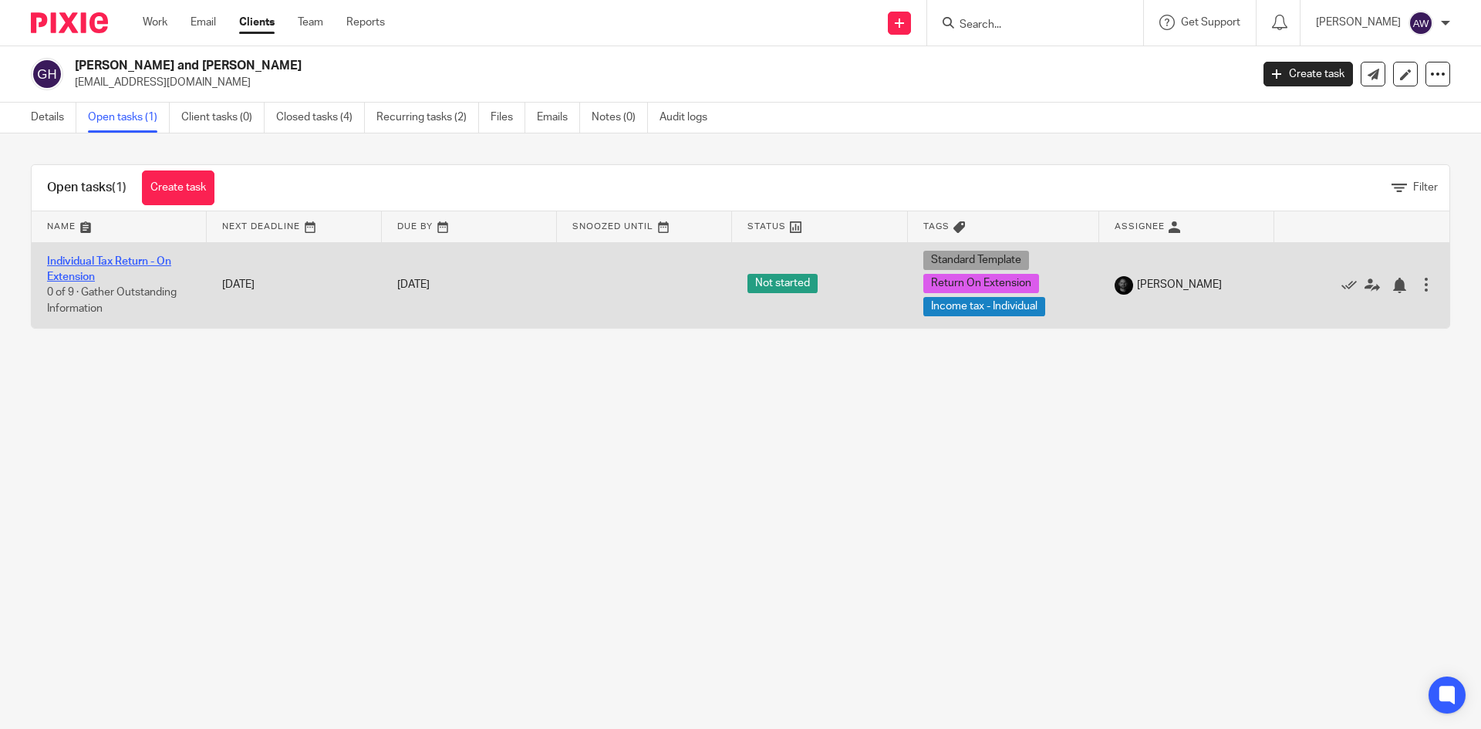
click at [157, 264] on link "Individual Tax Return - On Extension" at bounding box center [109, 269] width 124 height 26
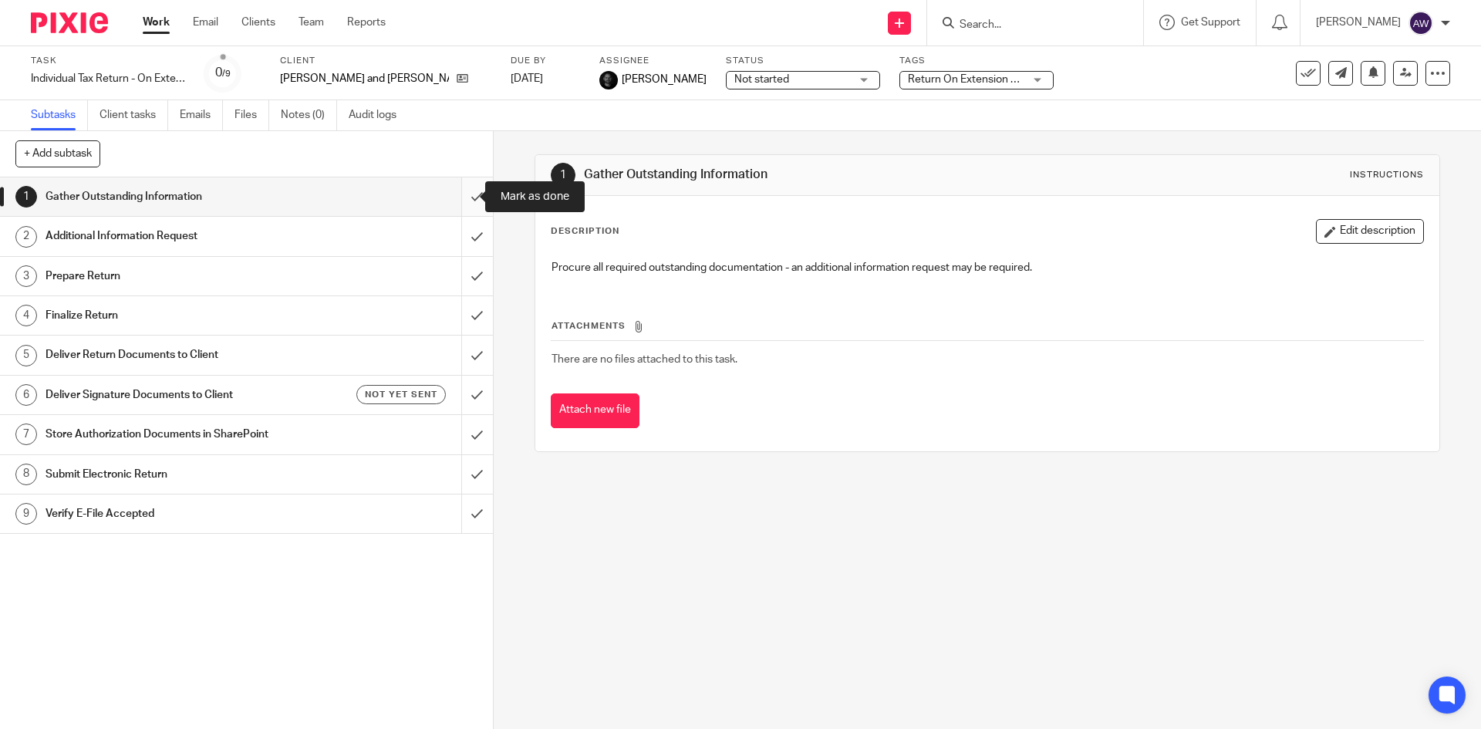
click at [472, 190] on input "submit" at bounding box center [246, 196] width 493 height 39
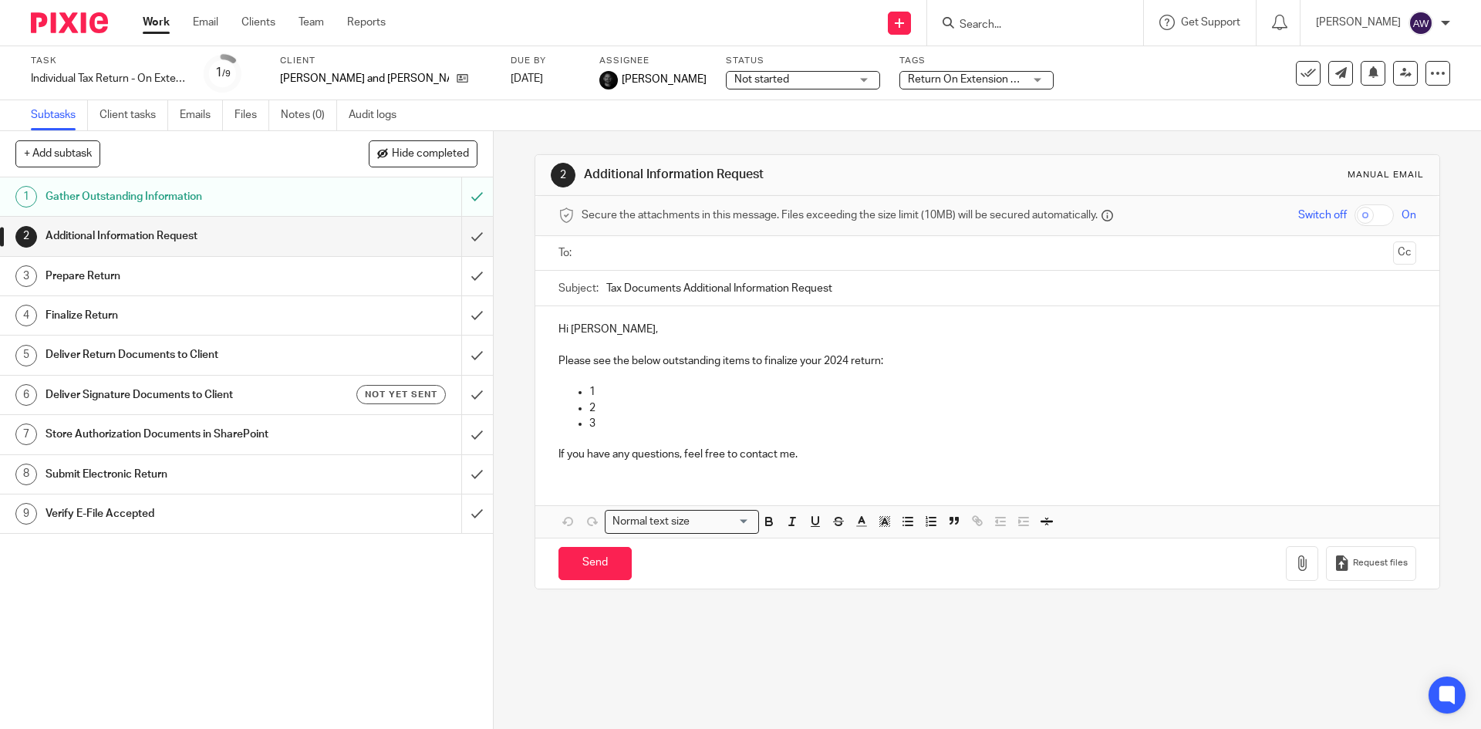
click at [648, 241] on ul at bounding box center [987, 253] width 809 height 25
click at [636, 244] on input "text" at bounding box center [986, 253] width 799 height 18
click at [617, 393] on p "1" at bounding box center [1002, 394] width 826 height 15
click at [607, 403] on p "2" at bounding box center [1002, 410] width 826 height 15
click at [604, 415] on p at bounding box center [1002, 410] width 826 height 15
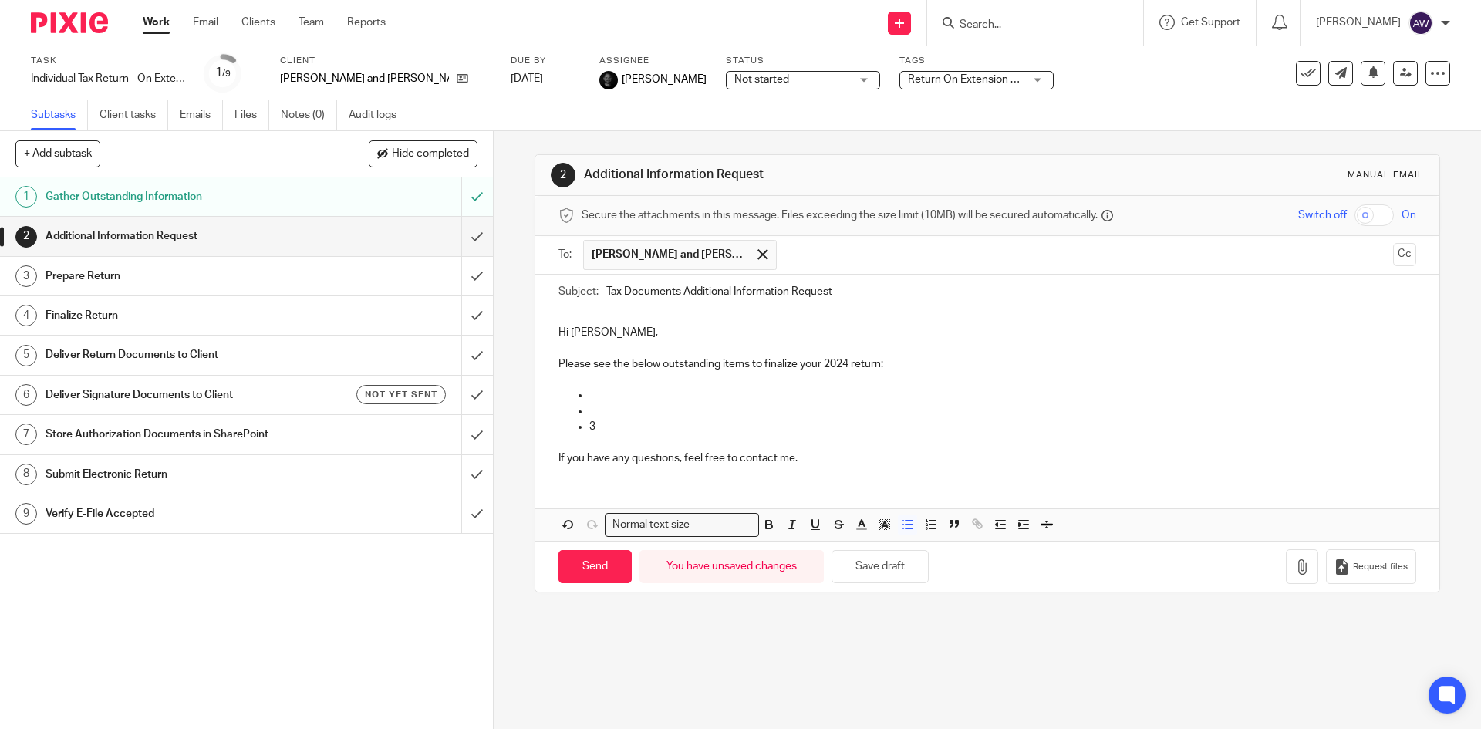
click at [599, 422] on p "3" at bounding box center [1002, 426] width 826 height 15
click at [595, 393] on p at bounding box center [1002, 394] width 826 height 15
click at [600, 409] on p at bounding box center [1002, 410] width 826 height 15
drag, startPoint x: 657, startPoint y: 412, endPoint x: 683, endPoint y: 394, distance: 31.7
click at [676, 399] on ul "2024 W-2 from City of Buffalo" at bounding box center [986, 410] width 857 height 47
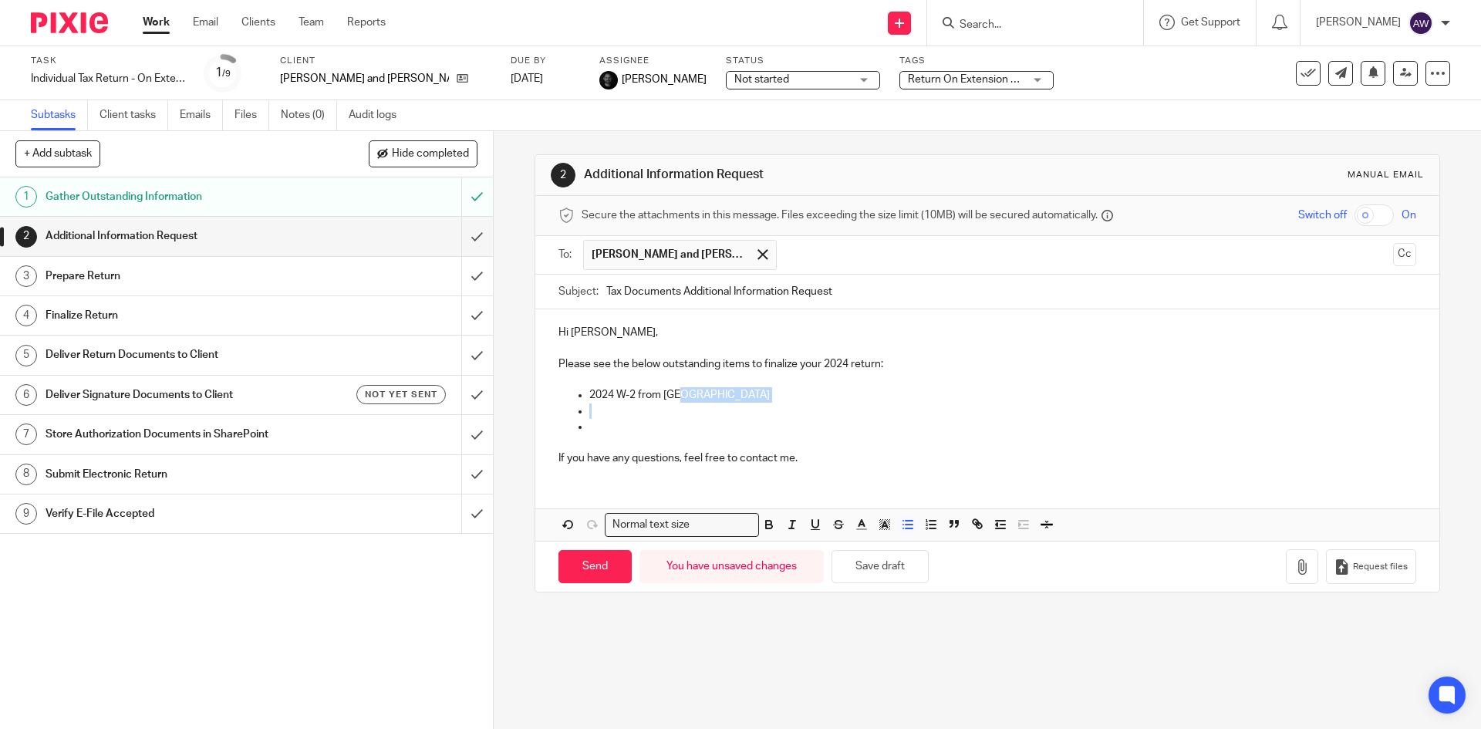
click at [622, 414] on p at bounding box center [1002, 410] width 826 height 15
click at [621, 416] on p "2024 Brokerage Statement Charles Schwab account ending 6816" at bounding box center [1002, 410] width 826 height 15
click at [578, 436] on p at bounding box center [986, 441] width 857 height 15
click at [592, 426] on p at bounding box center [1002, 426] width 826 height 15
click at [679, 428] on p at bounding box center [1002, 426] width 826 height 15
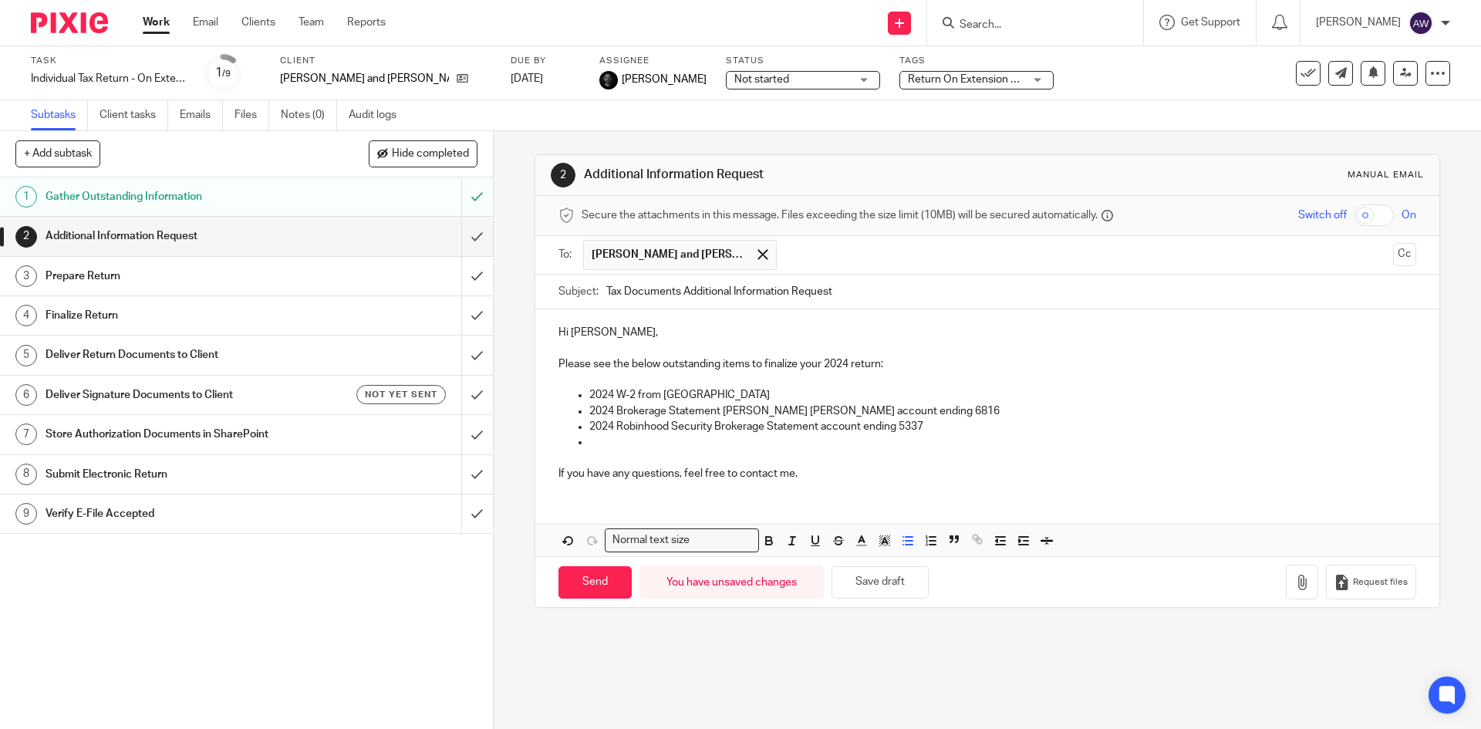
click at [659, 451] on p at bounding box center [986, 457] width 857 height 15
click at [634, 440] on p at bounding box center [1002, 441] width 826 height 15
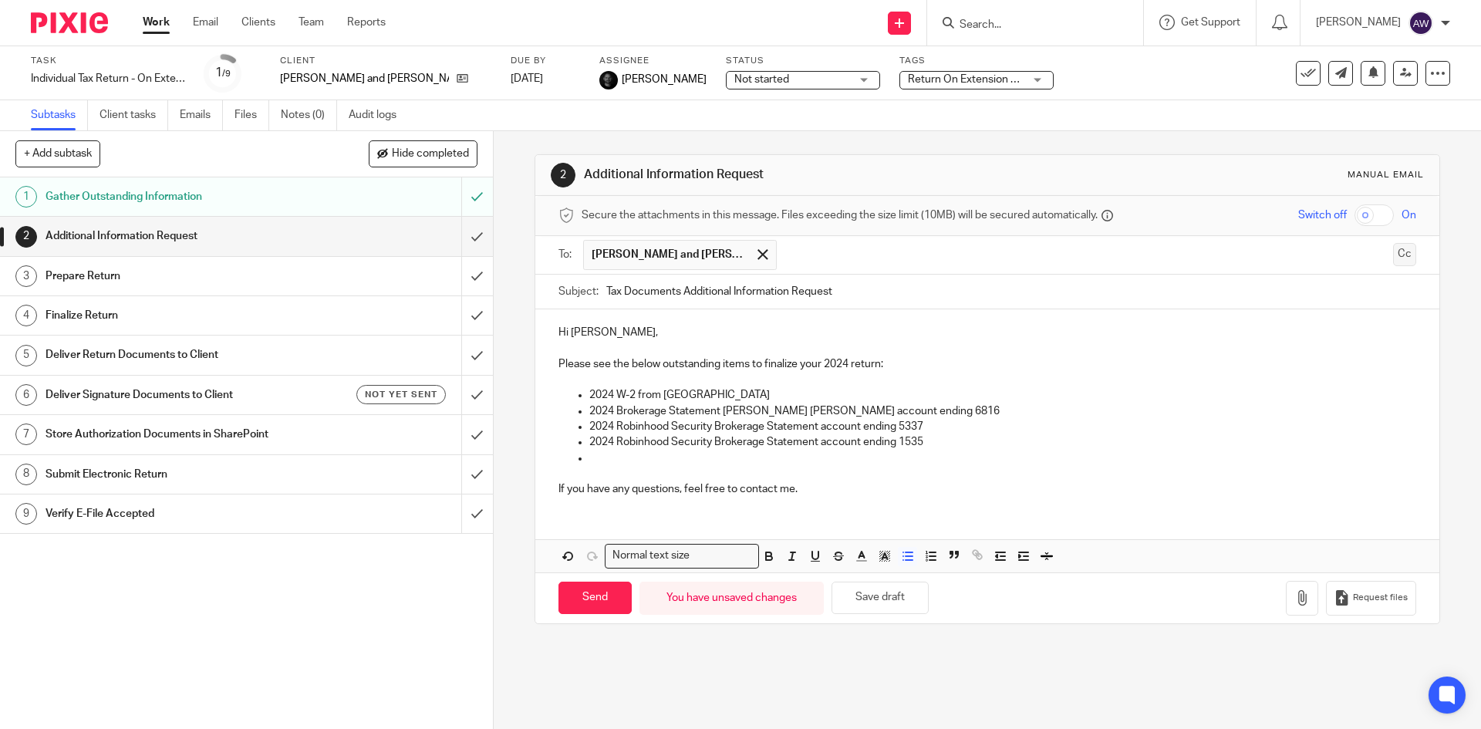
click at [1393, 255] on button "Cc" at bounding box center [1404, 254] width 23 height 23
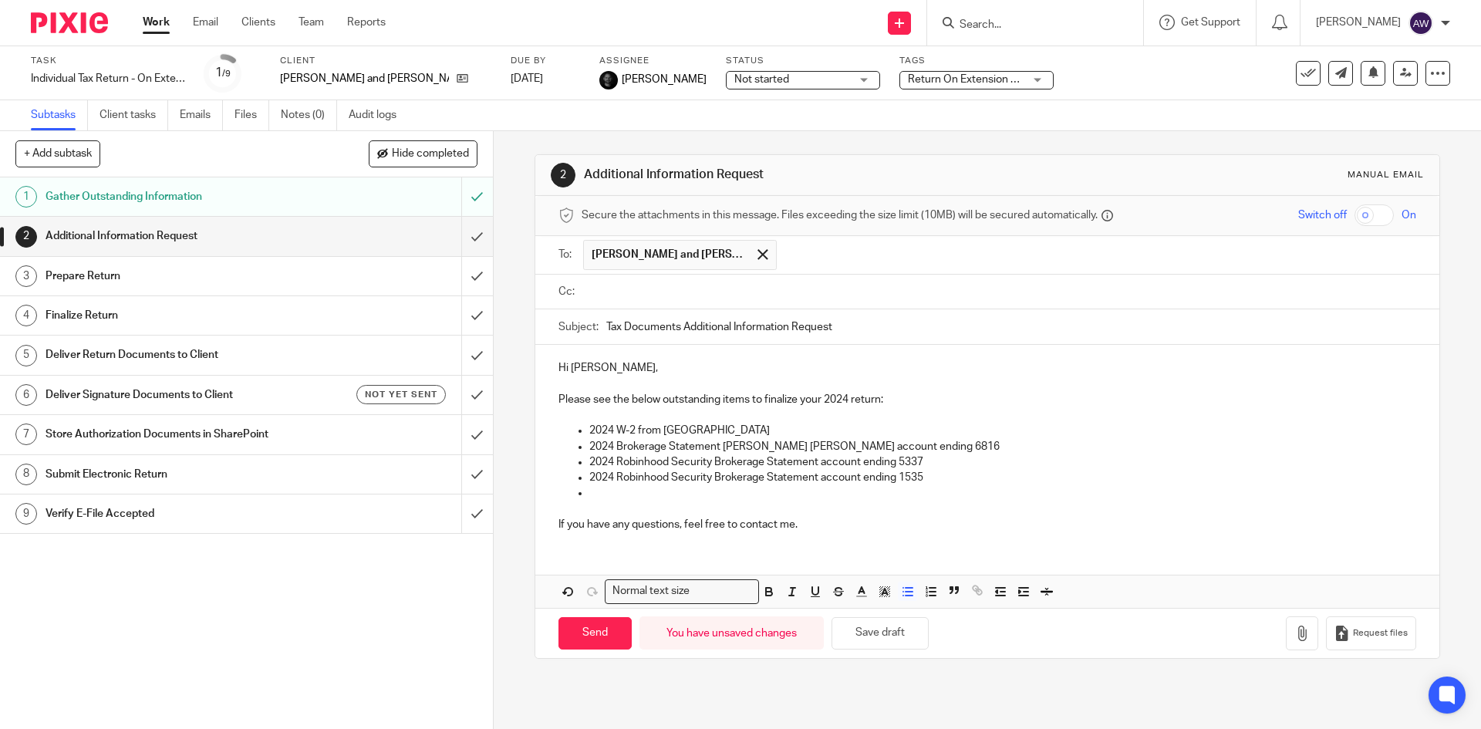
click at [841, 294] on input "text" at bounding box center [998, 292] width 822 height 18
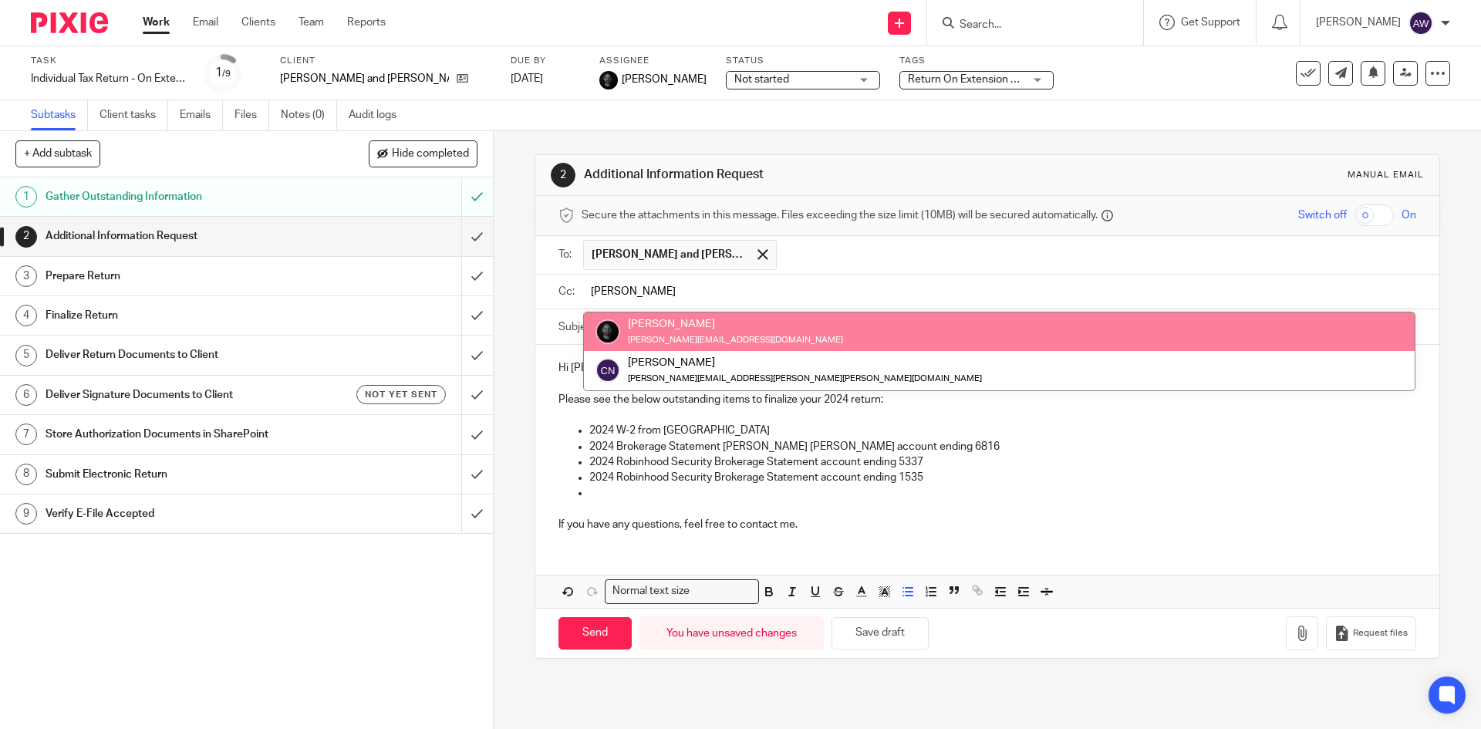
type input "chris"
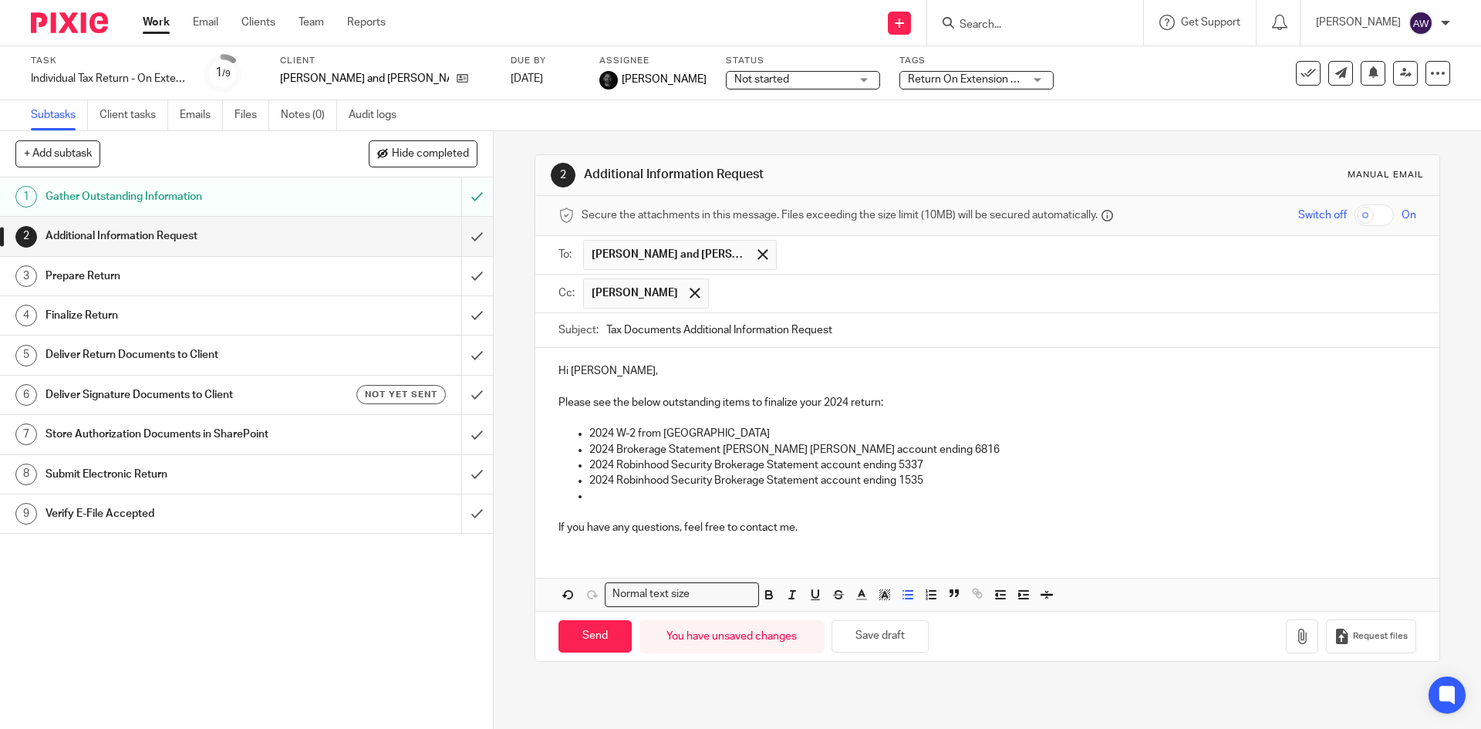
click at [695, 490] on p at bounding box center [1002, 495] width 826 height 15
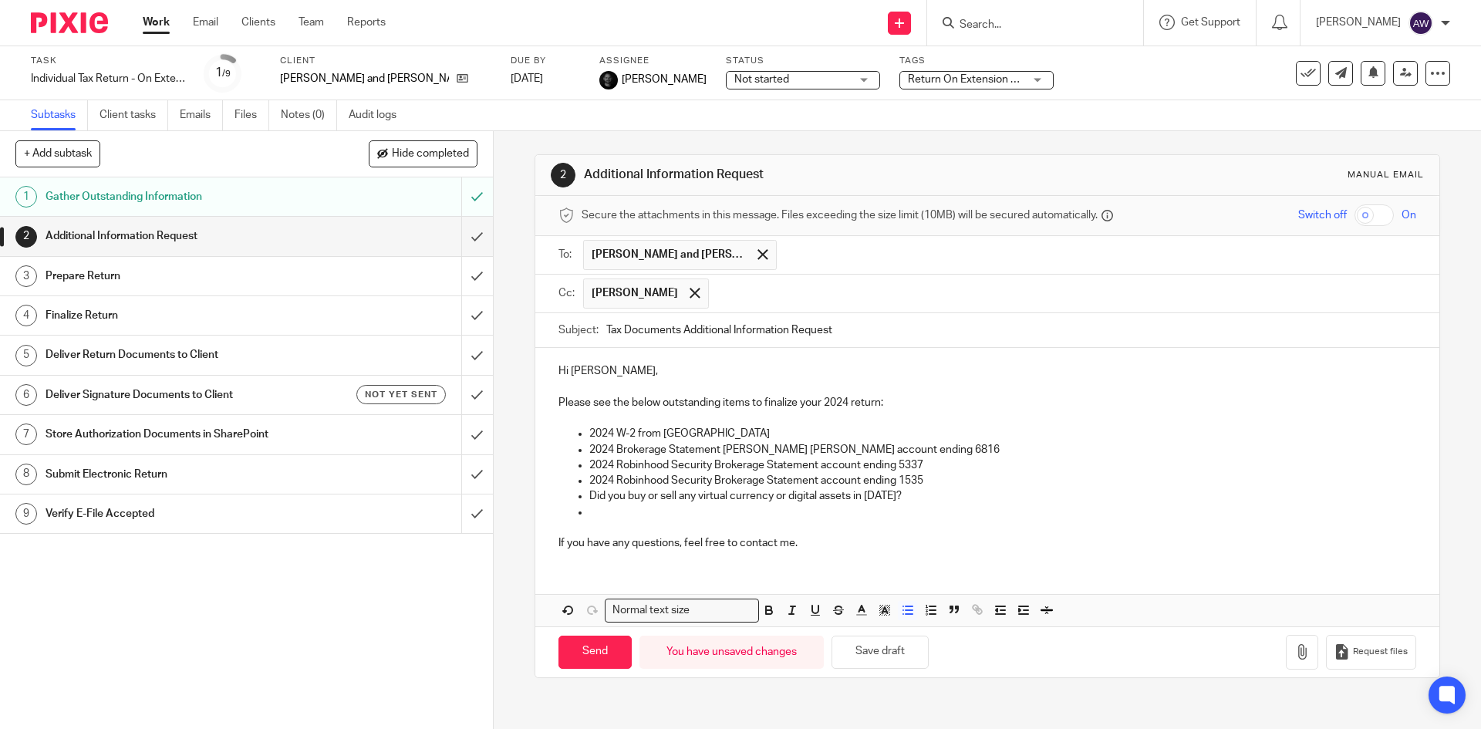
click at [709, 503] on p "Did you buy or sell any virtual currency or digital assets in 2024?" at bounding box center [1002, 495] width 826 height 15
click at [641, 517] on p at bounding box center [1002, 511] width 826 height 15
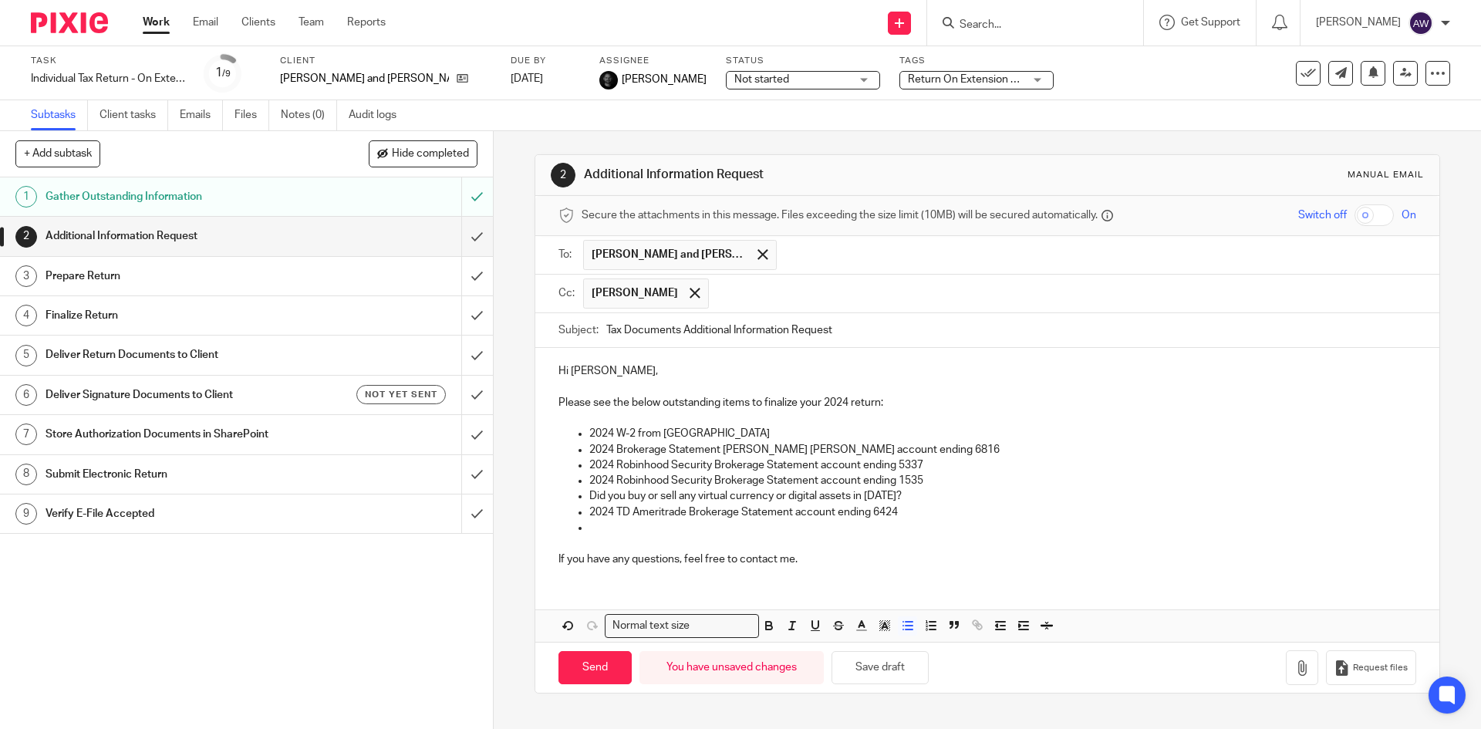
click at [582, 525] on ul "2024 W-2 from City of Buffalo 2024 Brokerage Statement Charles Schwab account e…" at bounding box center [986, 481] width 857 height 110
click at [710, 523] on p "2024 Interest income WEbster Bank" at bounding box center [1002, 527] width 826 height 15
click at [706, 531] on p "2024 Interest income WEbster Bank" at bounding box center [1002, 527] width 826 height 15
click at [767, 531] on p "2024 Interest income Webster Bank" at bounding box center [1002, 527] width 826 height 15
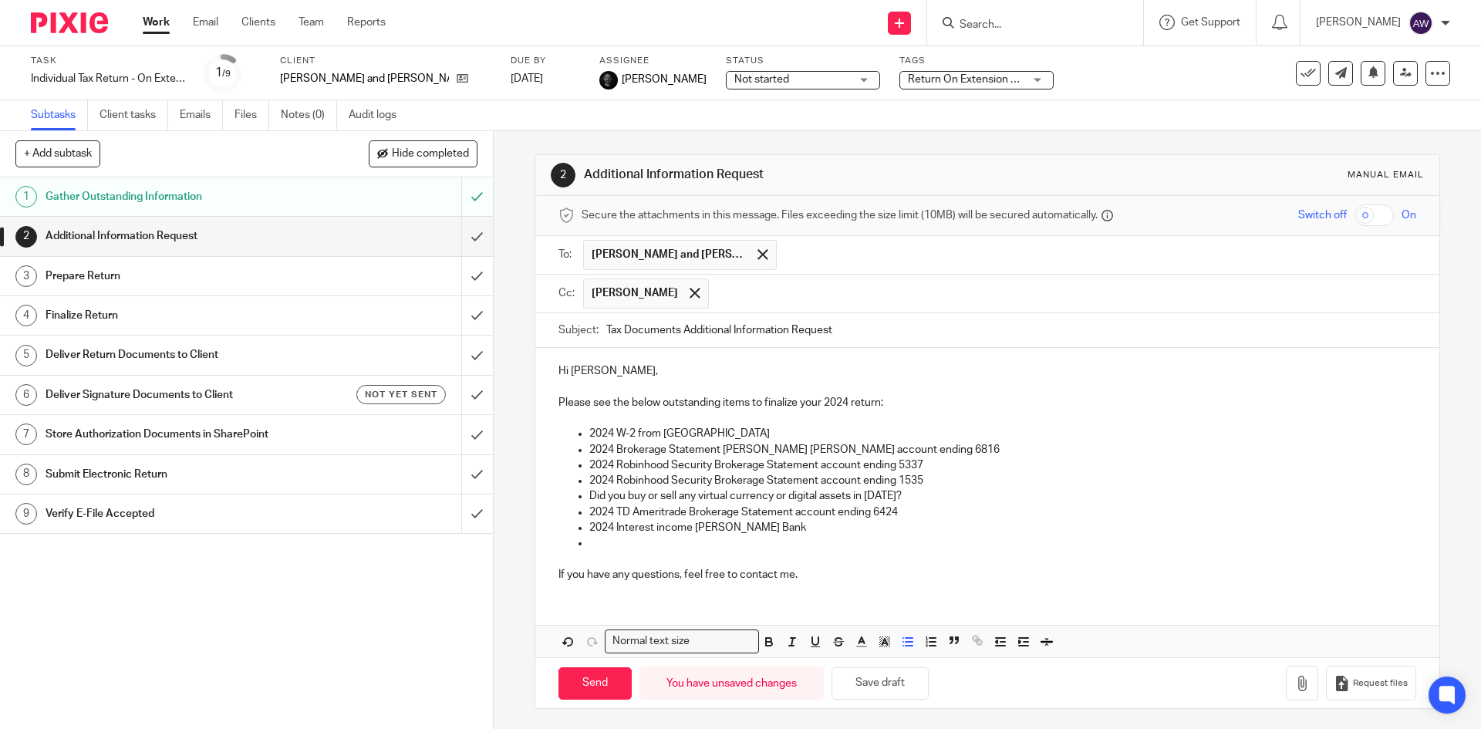
click at [603, 543] on p at bounding box center [1002, 542] width 826 height 15
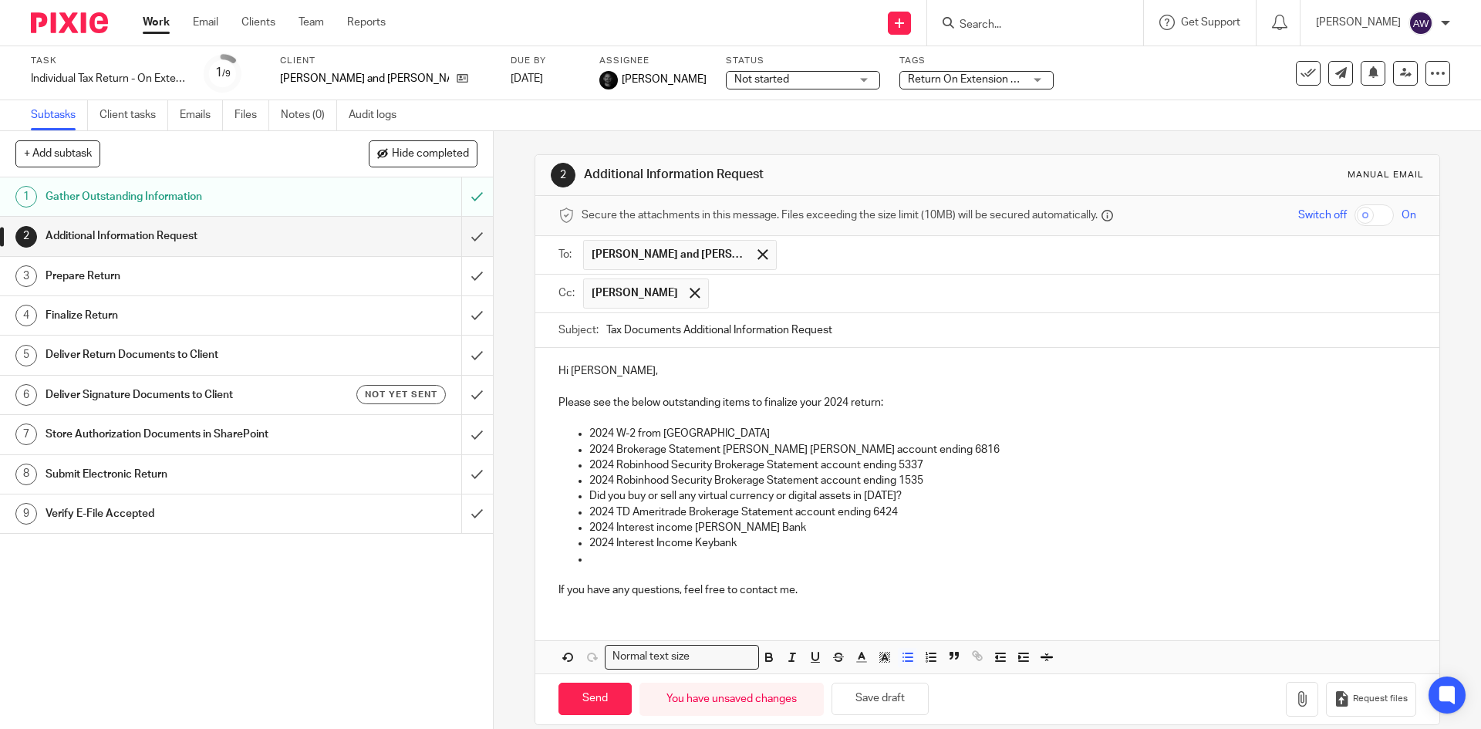
click at [628, 556] on p at bounding box center [1002, 558] width 826 height 15
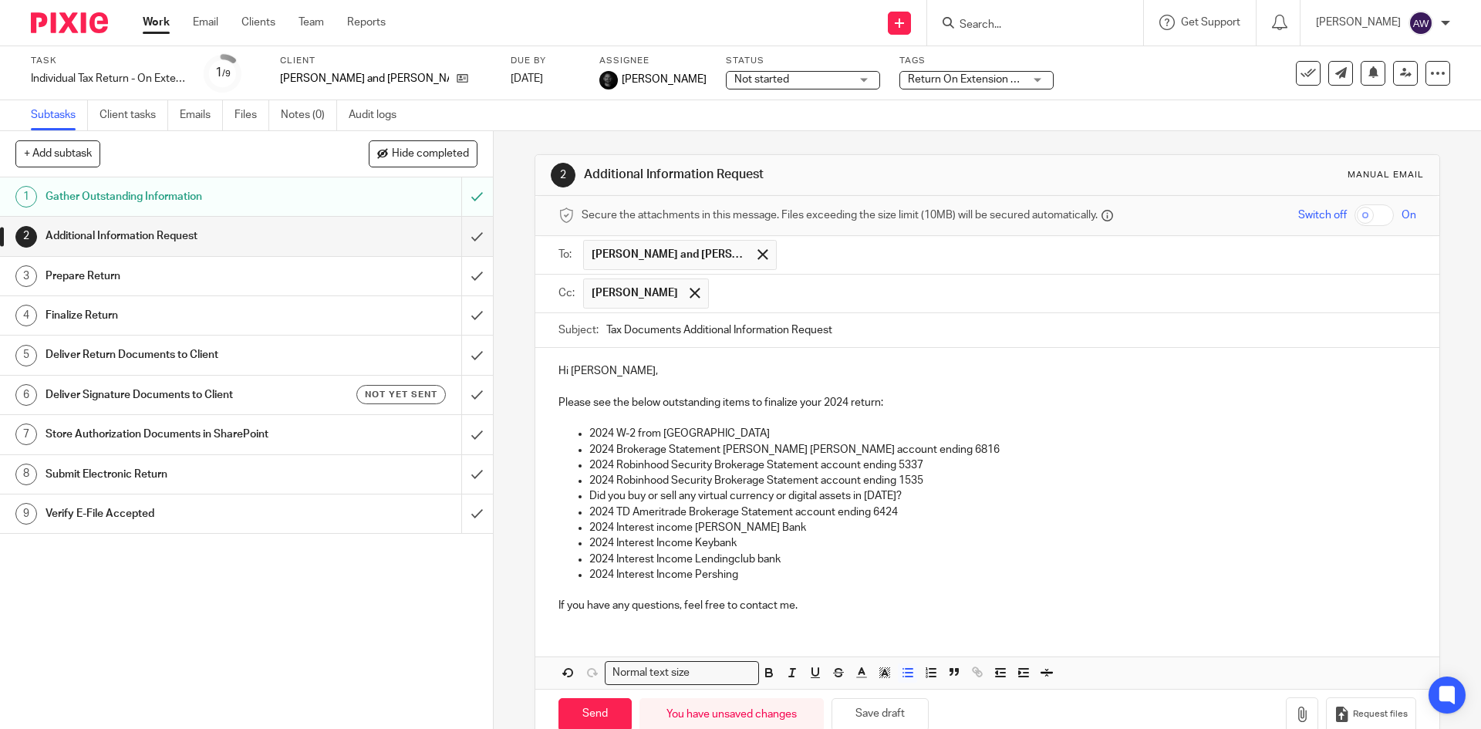
click at [737, 572] on p "2024 Interest Income Pershing" at bounding box center [1002, 574] width 826 height 15
drag, startPoint x: 741, startPoint y: 575, endPoint x: 588, endPoint y: 578, distance: 153.5
click at [589, 578] on p "2024 Interest Income Pershing" at bounding box center [1002, 574] width 826 height 15
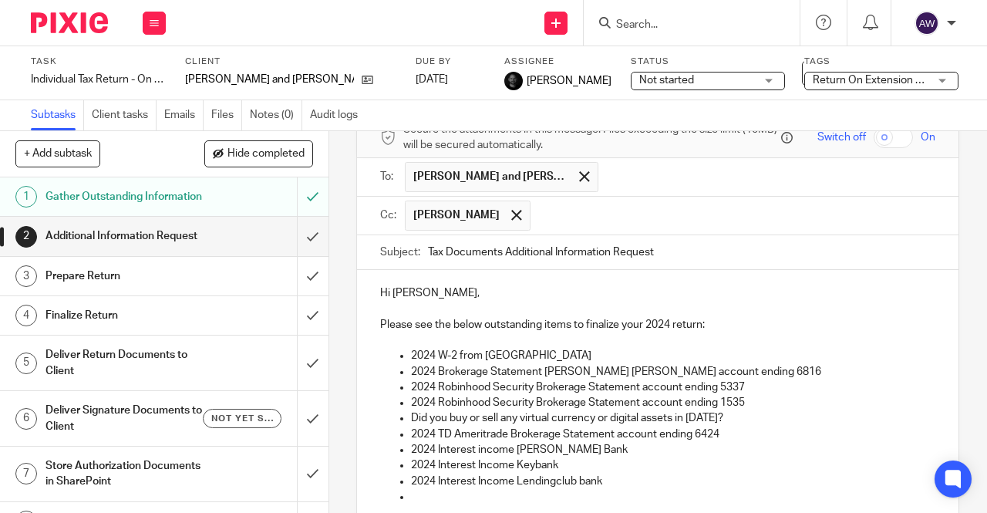
scroll to position [154, 0]
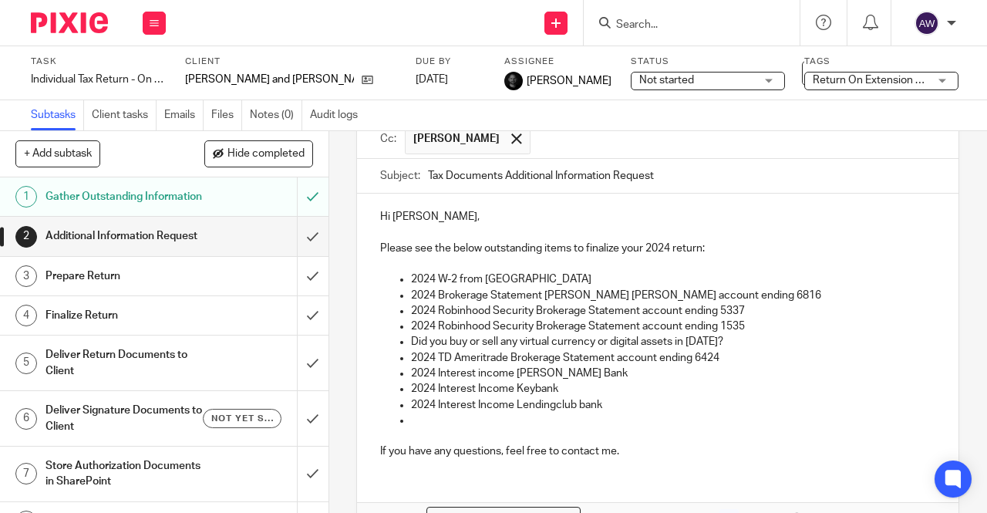
click at [426, 428] on p at bounding box center [673, 420] width 524 height 15
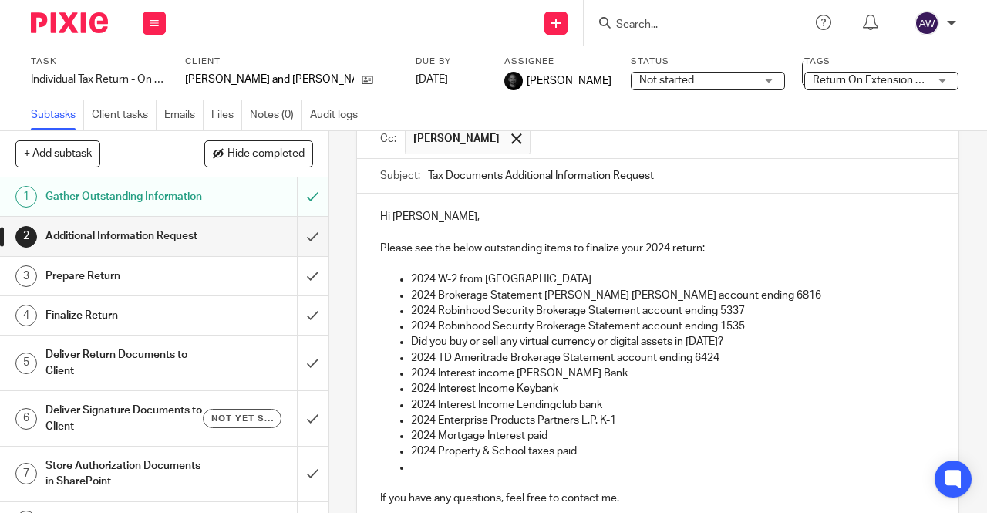
click at [416, 459] on p "2024 Property & School taxes paid" at bounding box center [673, 450] width 524 height 15
click at [416, 474] on p at bounding box center [673, 467] width 524 height 15
click at [747, 470] on p "2024 1099-R from Principal Life Insurance Co, if applicable for 2024" at bounding box center [673, 467] width 524 height 15
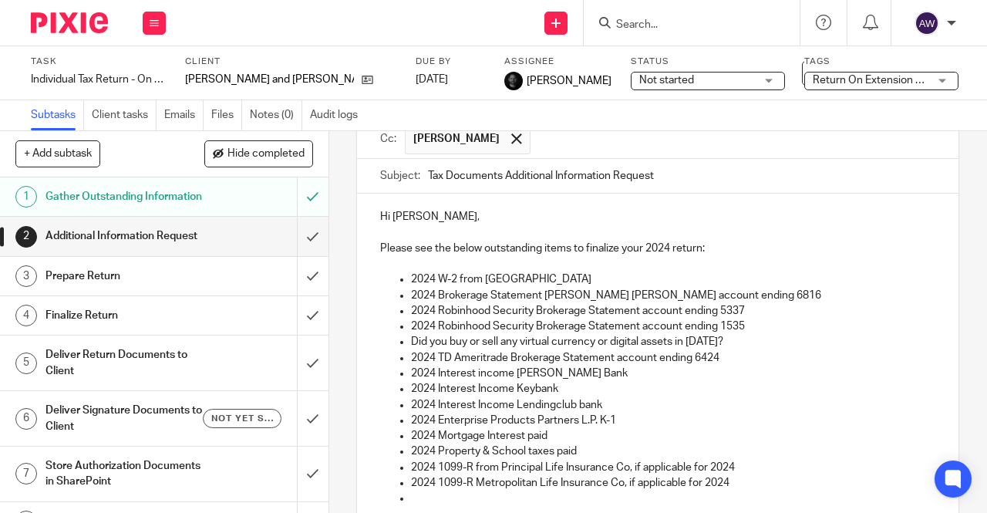
click at [757, 487] on p "2024 1099-R Metropolitan Life Insurance Co, if applicable for 2024" at bounding box center [673, 482] width 524 height 15
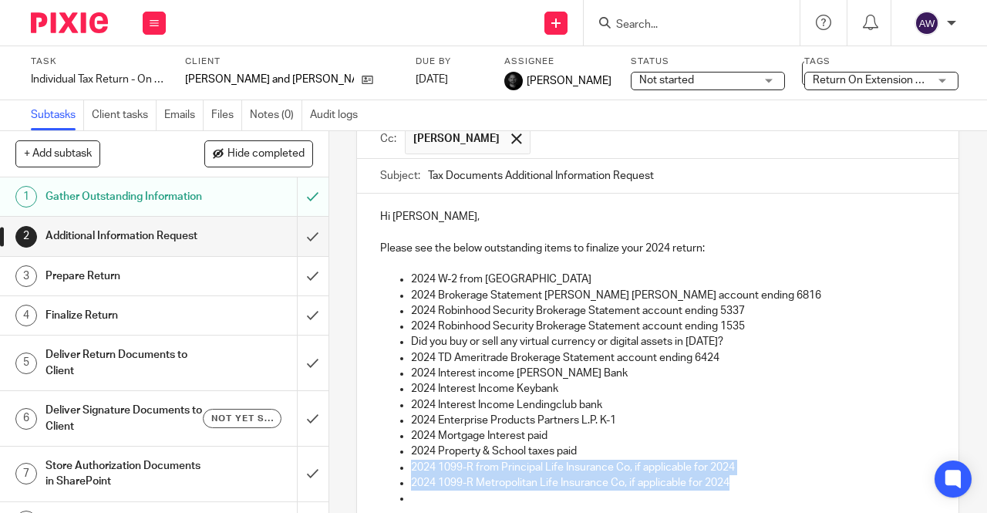
drag, startPoint x: 737, startPoint y: 484, endPoint x: 397, endPoint y: 471, distance: 339.6
click at [397, 471] on ul "2024 W-2 from City of Buffalo 2024 Brokerage Statement Charles Schwab account e…" at bounding box center [657, 388] width 555 height 234
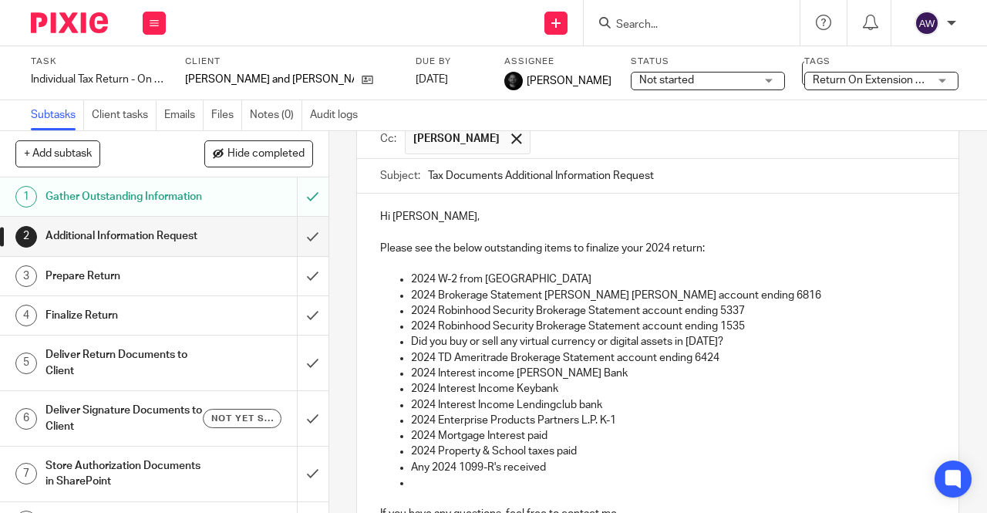
click at [404, 484] on ul "2024 W-2 from City of Buffalo 2024 Brokerage Statement Charles Schwab account e…" at bounding box center [657, 380] width 555 height 219
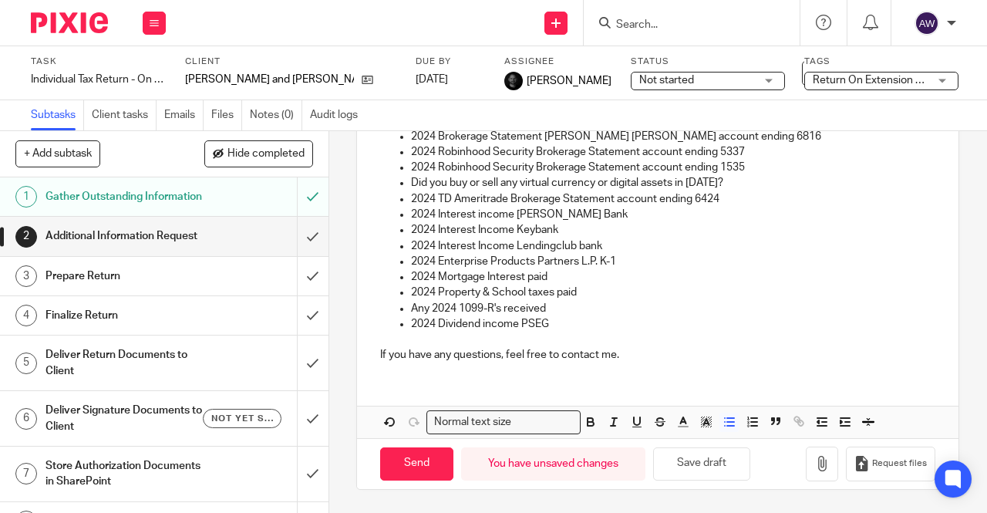
scroll to position [315, 0]
click at [583, 319] on p "2024 Dividend income PSEG" at bounding box center [673, 323] width 524 height 15
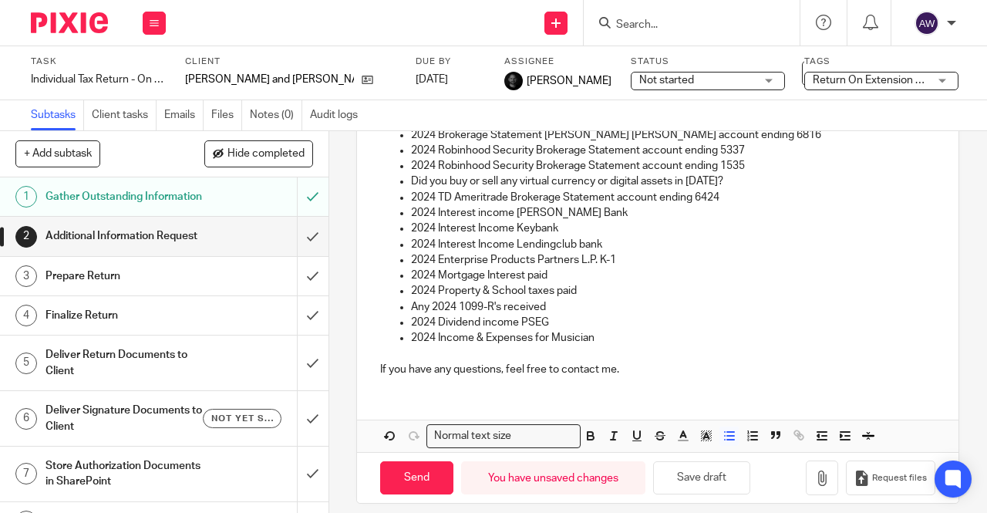
click at [598, 346] on p "2024 Income & Expenses for Musician" at bounding box center [673, 337] width 524 height 15
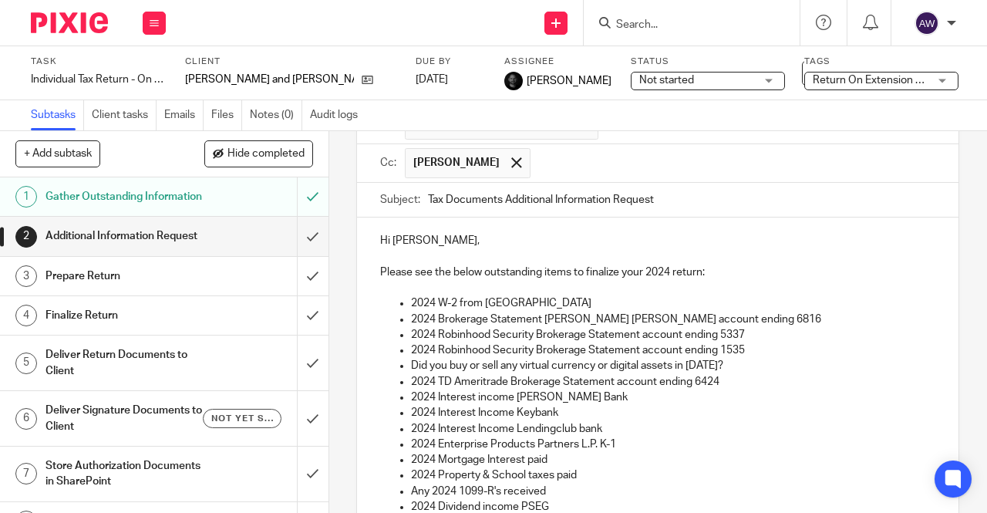
scroll to position [238, 0]
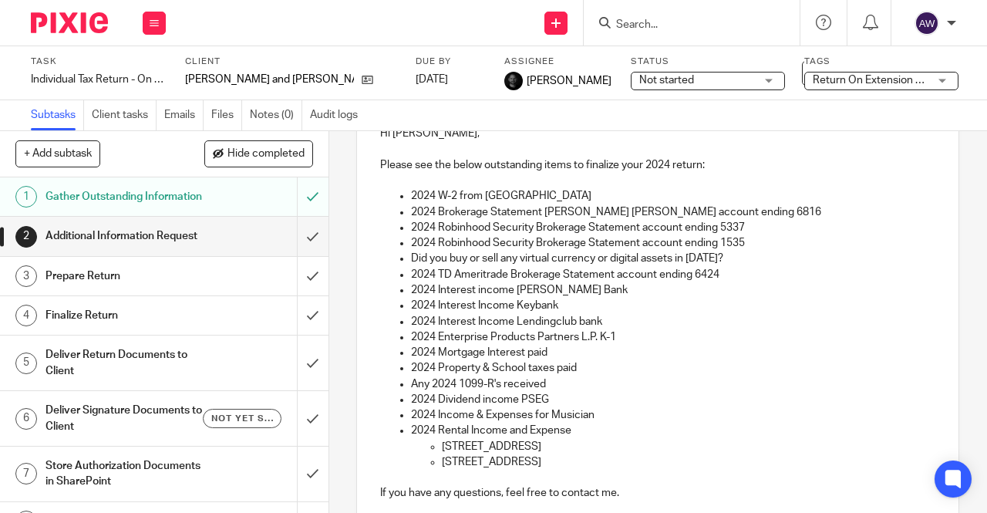
click at [521, 468] on p "156 York St" at bounding box center [689, 461] width 494 height 15
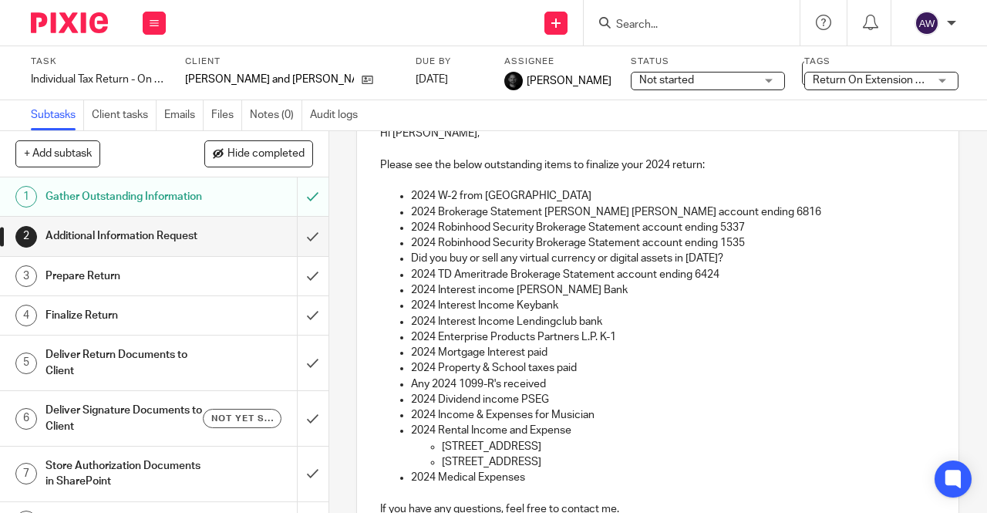
click at [501, 416] on p "2024 Income & Expenses for Musician" at bounding box center [673, 414] width 524 height 15
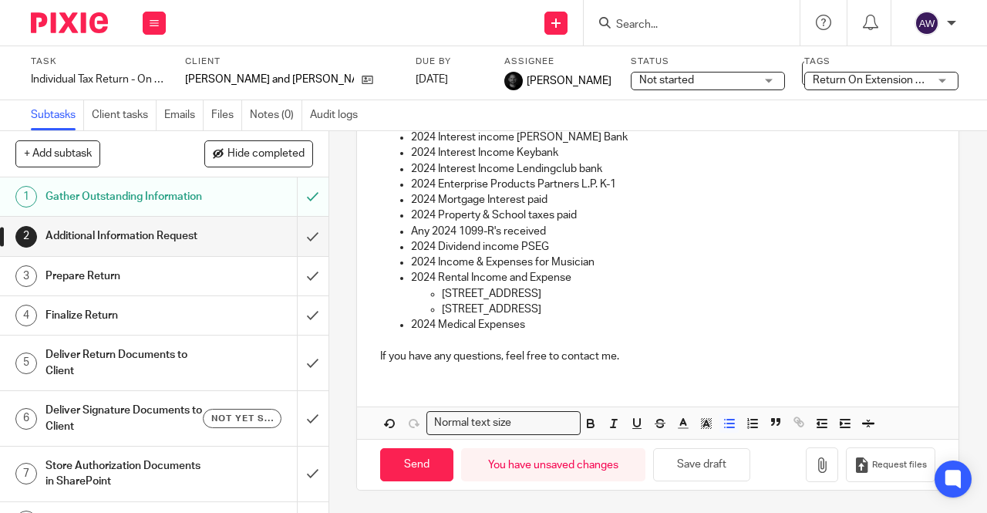
scroll to position [392, 0]
click at [637, 357] on p "If you have any questions, feel free to contact me." at bounding box center [657, 355] width 555 height 15
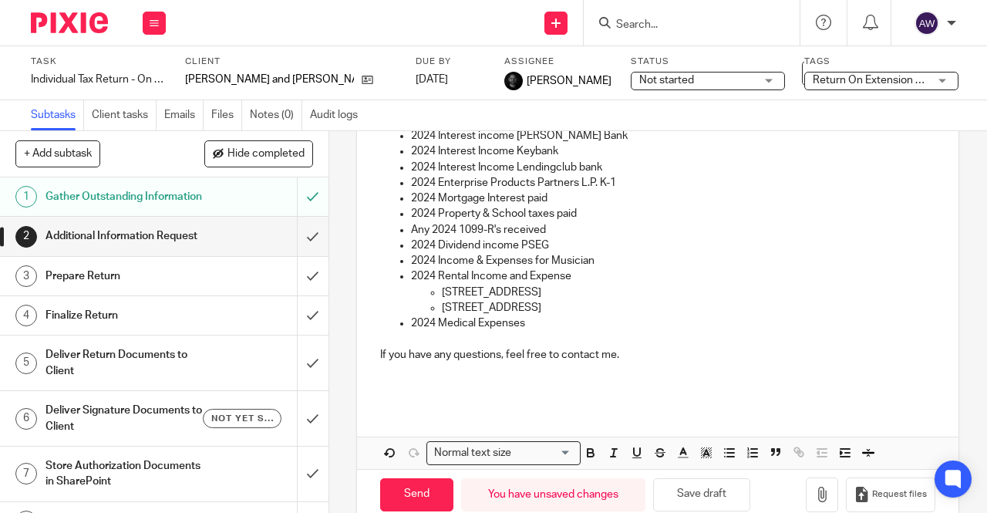
click at [380, 383] on p at bounding box center [657, 385] width 555 height 15
click at [380, 387] on p at bounding box center [657, 385] width 555 height 15
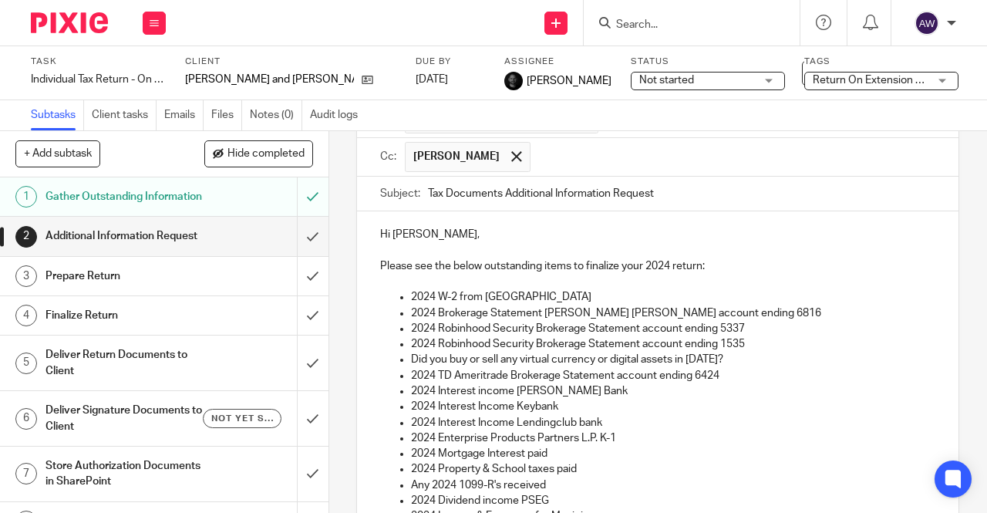
scroll to position [0, 0]
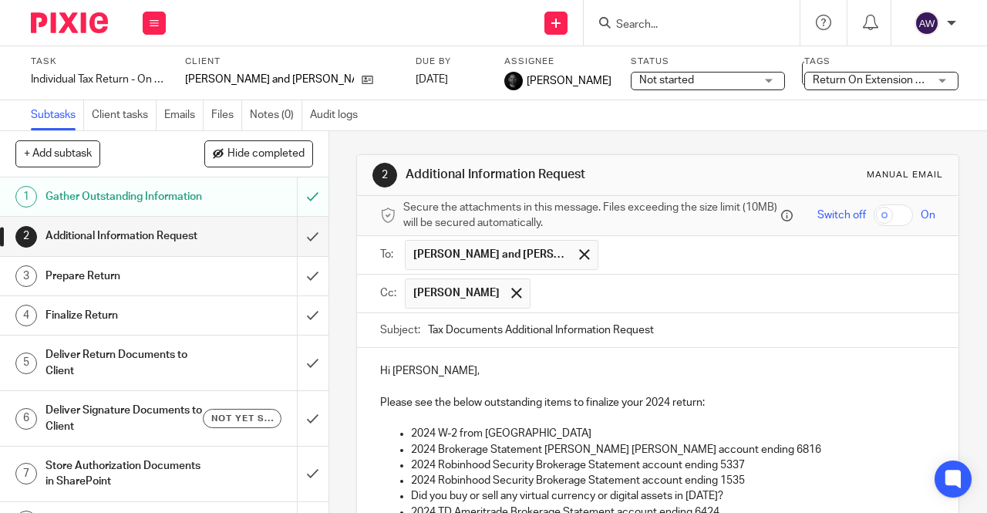
click at [669, 329] on input "Tax Documents Additional Information Request" at bounding box center [681, 330] width 507 height 35
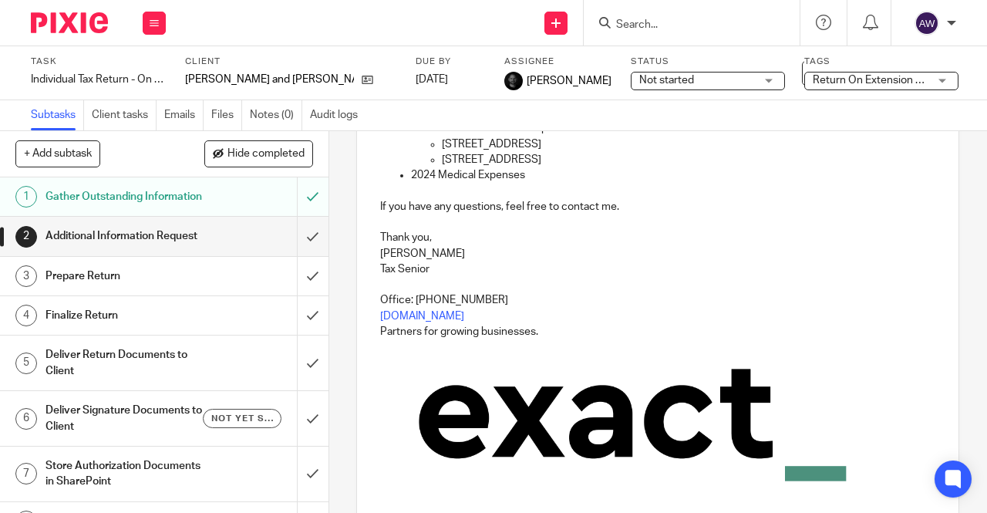
scroll to position [685, 0]
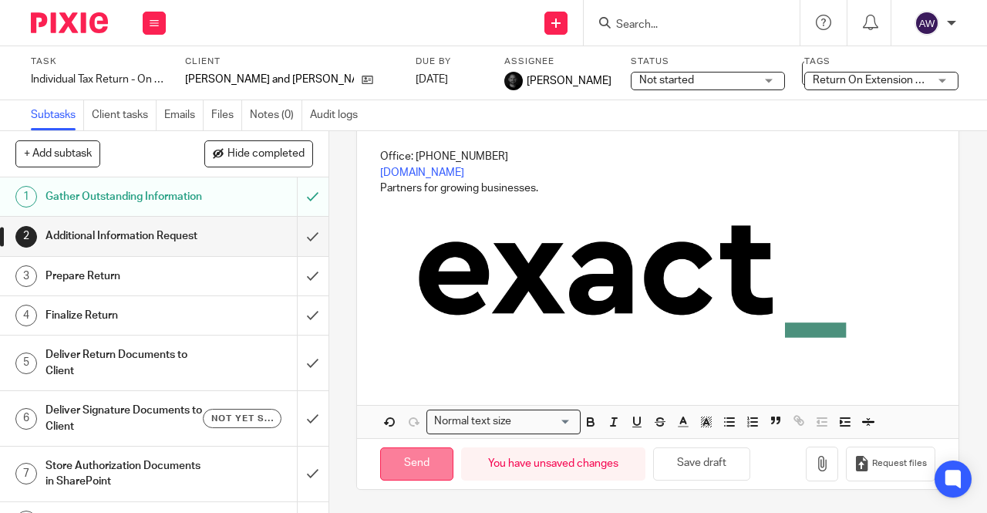
type input "Tax Documents Additional Information Request - 2024 Personal Tax Return"
click at [410, 467] on input "Send" at bounding box center [416, 463] width 73 height 33
type input "Sent"
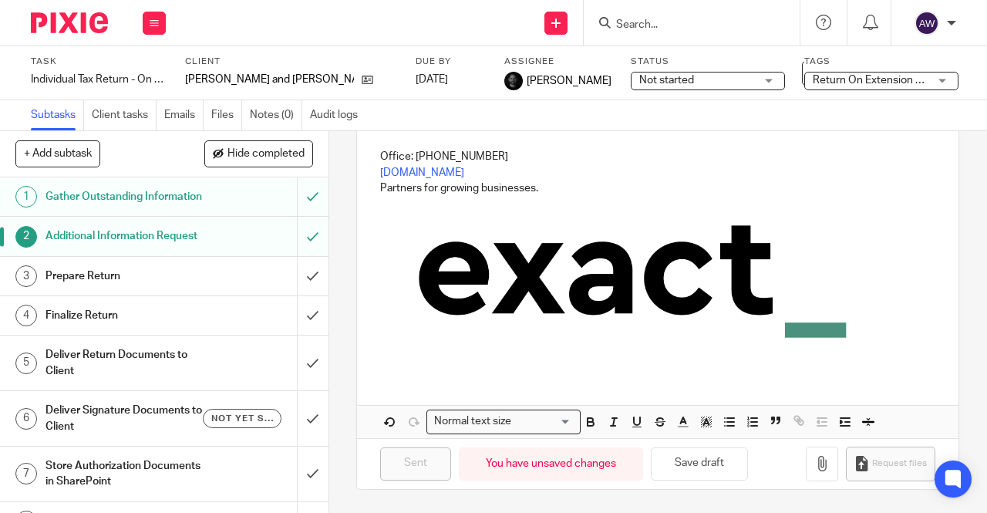
click at [615, 25] on input "Search" at bounding box center [684, 26] width 139 height 14
type input "griggs"
click button "submit" at bounding box center [0, 0] width 0 height 0
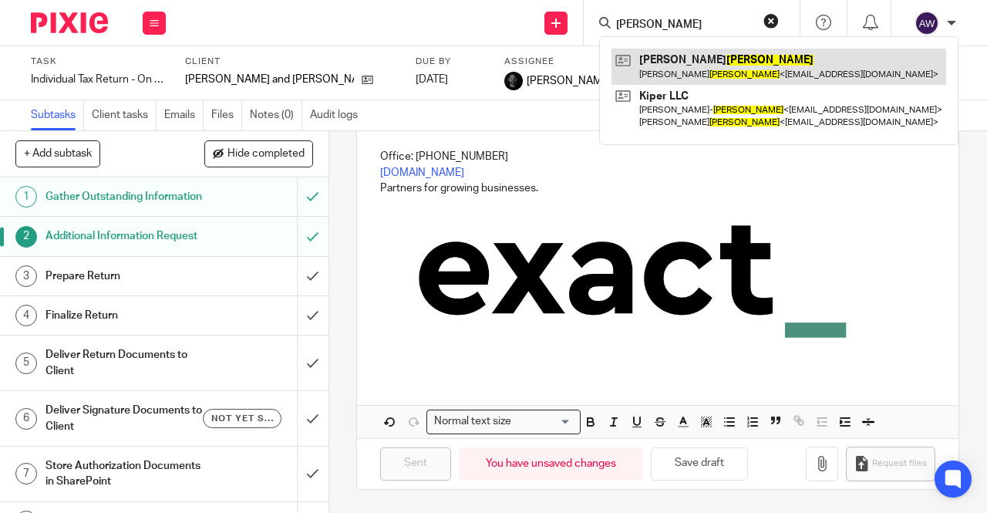
click at [700, 62] on link at bounding box center [779, 66] width 335 height 35
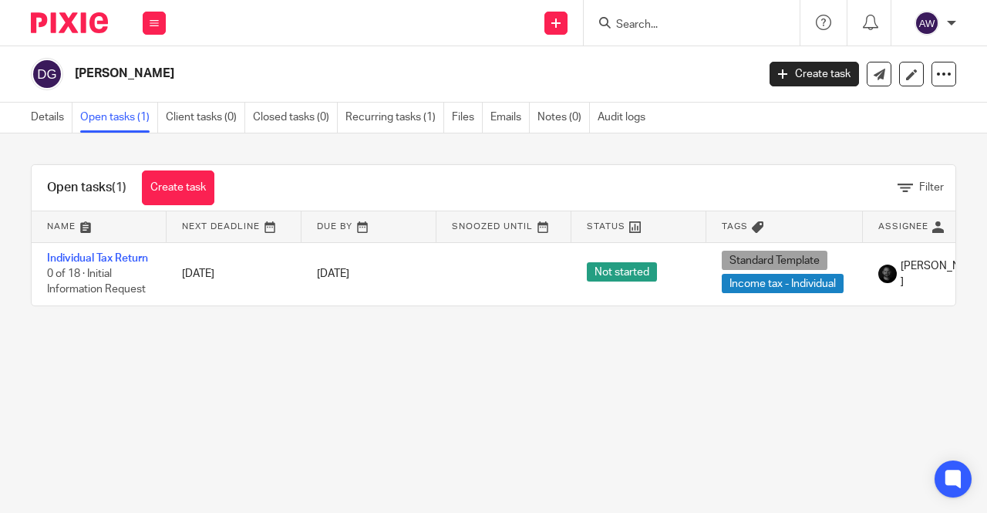
click at [646, 9] on div at bounding box center [692, 23] width 216 height 46
click at [635, 19] on input "Search" at bounding box center [684, 26] width 139 height 14
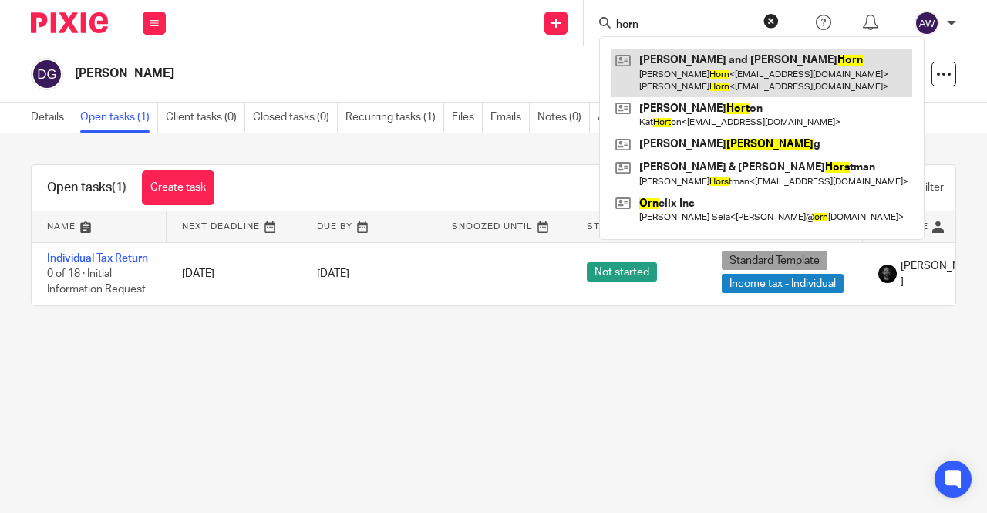
type input "horn"
click at [651, 52] on link at bounding box center [762, 73] width 301 height 48
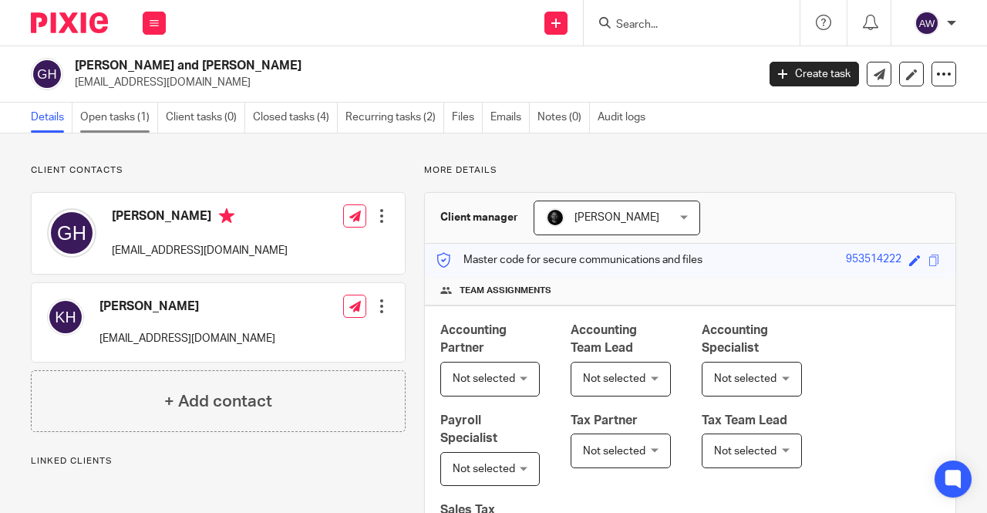
click at [134, 118] on link "Open tasks (1)" at bounding box center [119, 118] width 78 height 30
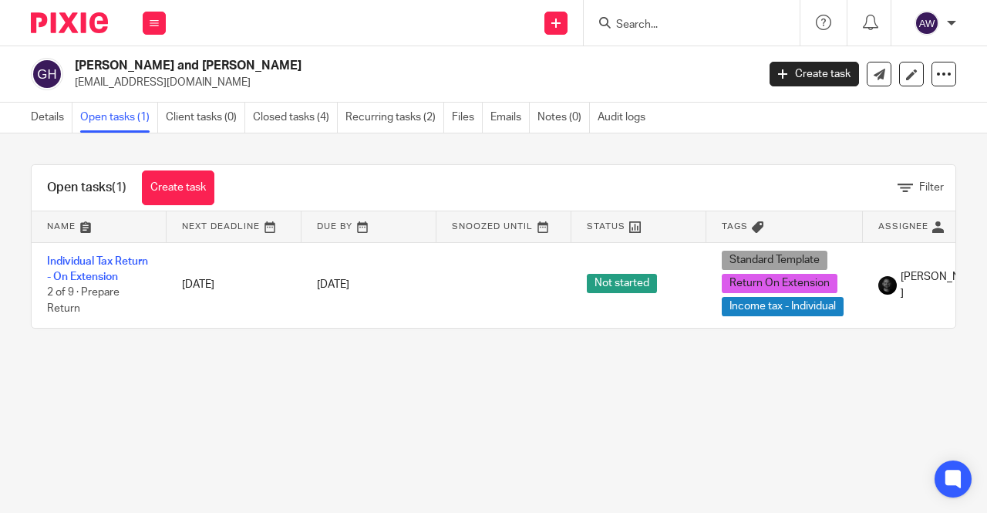
click at [642, 17] on form at bounding box center [697, 22] width 164 height 19
click at [634, 38] on div at bounding box center [692, 23] width 216 height 46
click at [634, 25] on input "Search" at bounding box center [684, 26] width 139 height 14
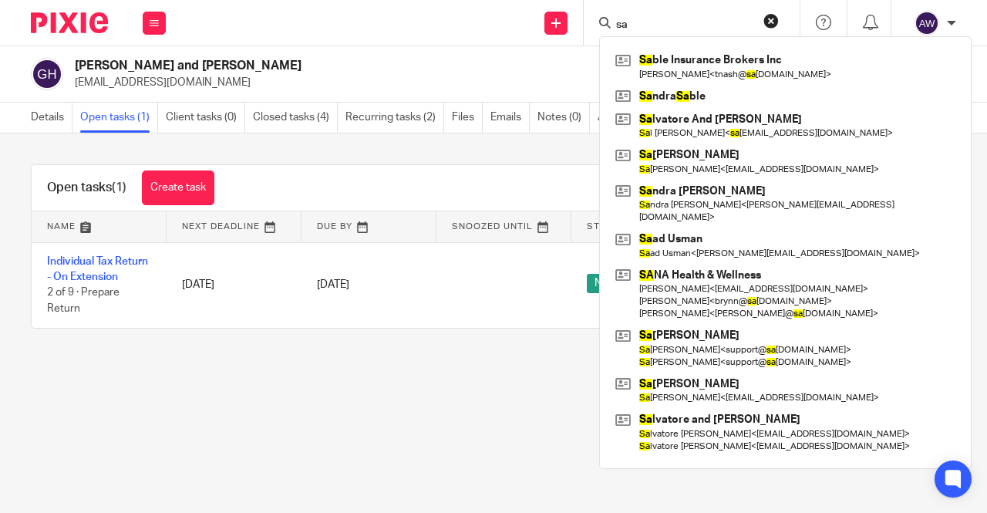
type input "s"
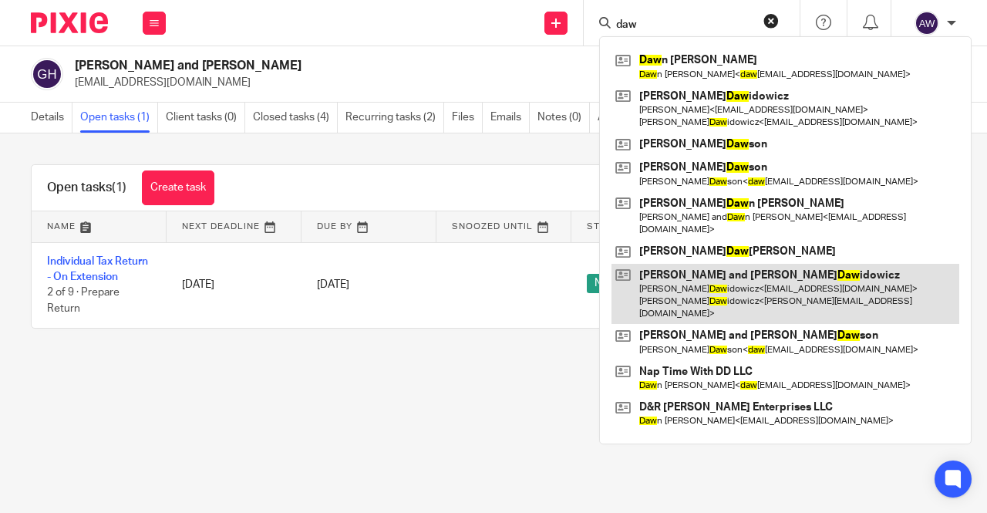
type input "daw"
click at [727, 271] on link at bounding box center [786, 294] width 348 height 61
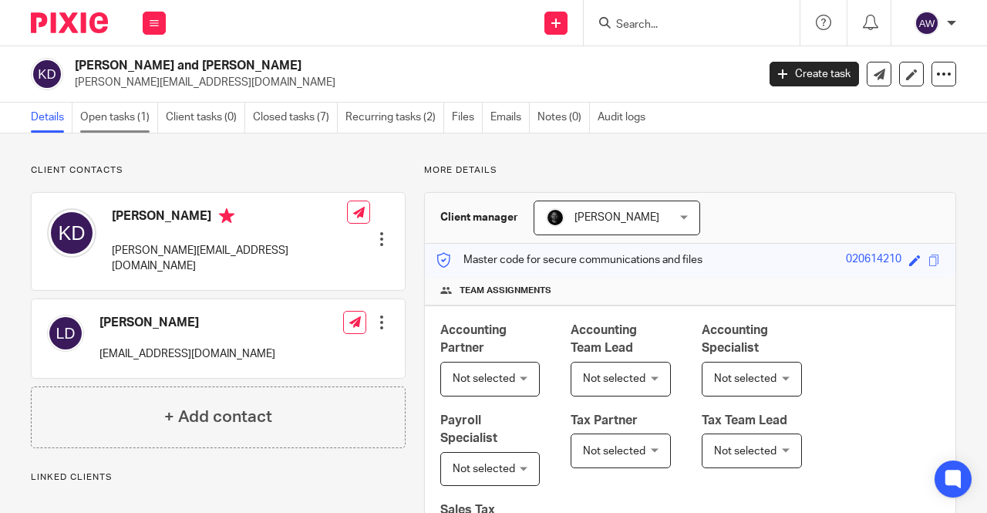
click at [117, 125] on link "Open tasks (1)" at bounding box center [119, 118] width 78 height 30
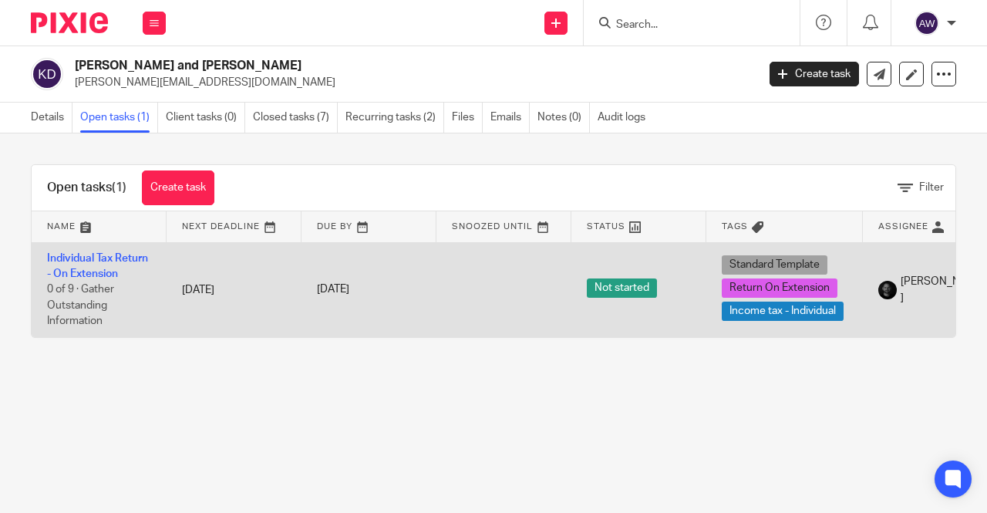
click at [117, 264] on td "Individual Tax Return - On Extension 0 of 9 · Gather Outstanding Information" at bounding box center [99, 289] width 135 height 95
click at [97, 258] on link "Individual Tax Return - On Extension" at bounding box center [97, 266] width 101 height 26
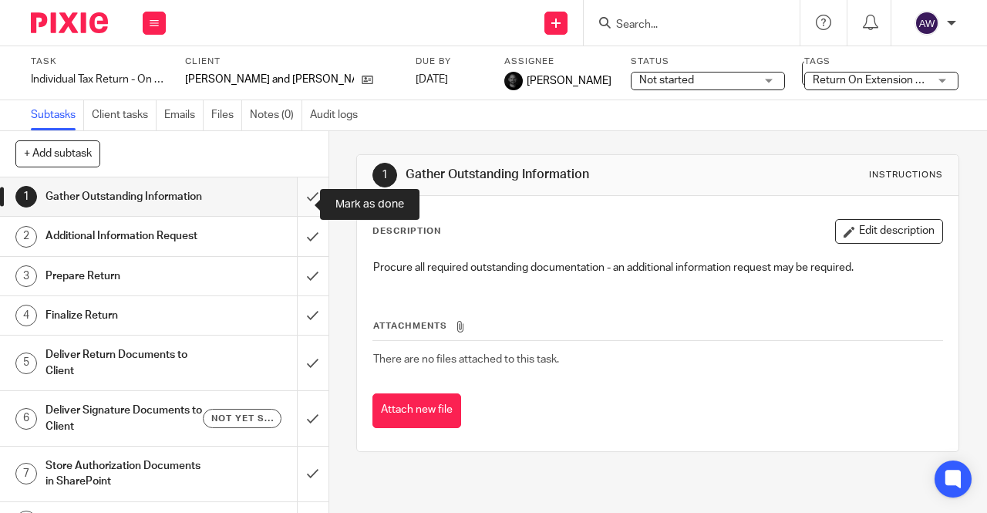
click at [299, 204] on input "submit" at bounding box center [164, 196] width 329 height 39
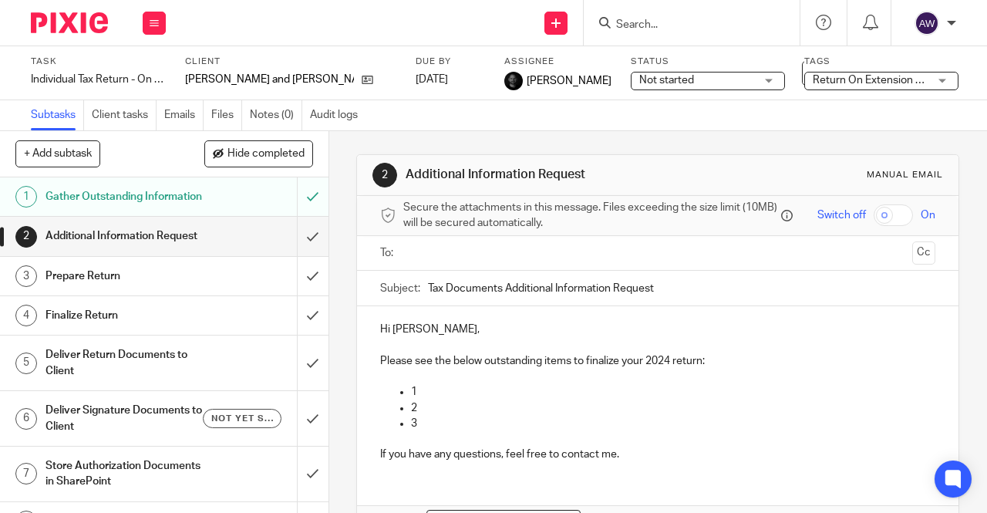
click at [426, 262] on input "text" at bounding box center [657, 253] width 497 height 18
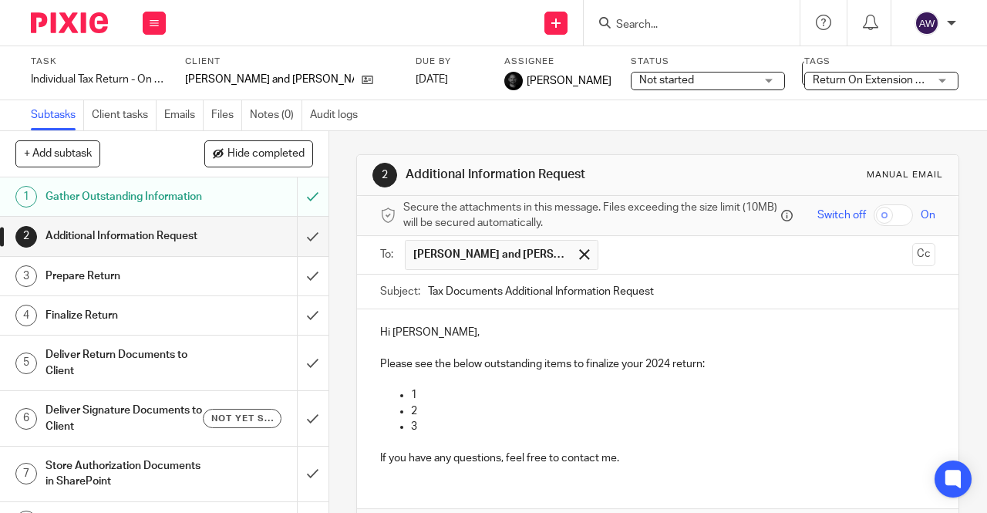
drag, startPoint x: 910, startPoint y: 254, endPoint x: 887, endPoint y: 268, distance: 27.0
click at [912, 254] on button "Cc" at bounding box center [923, 254] width 23 height 23
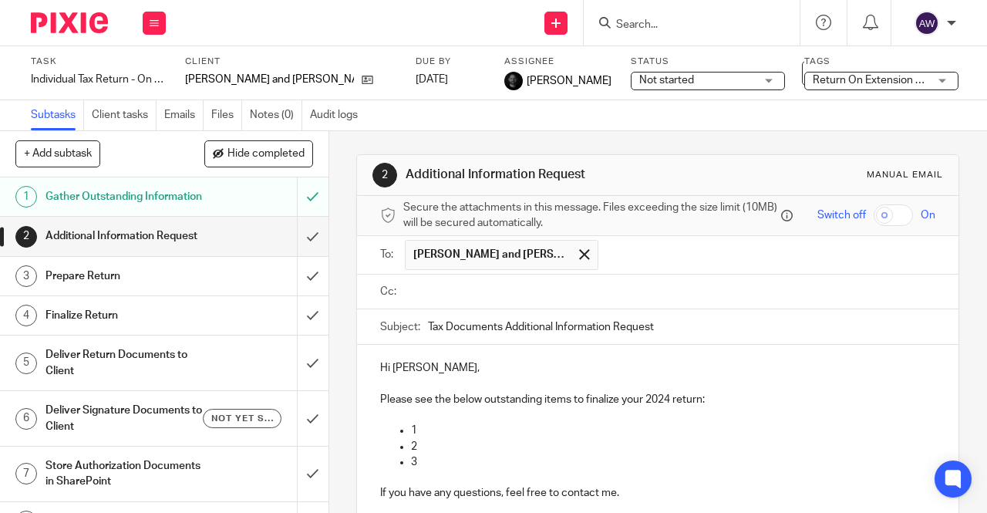
click at [560, 295] on input "text" at bounding box center [669, 292] width 521 height 18
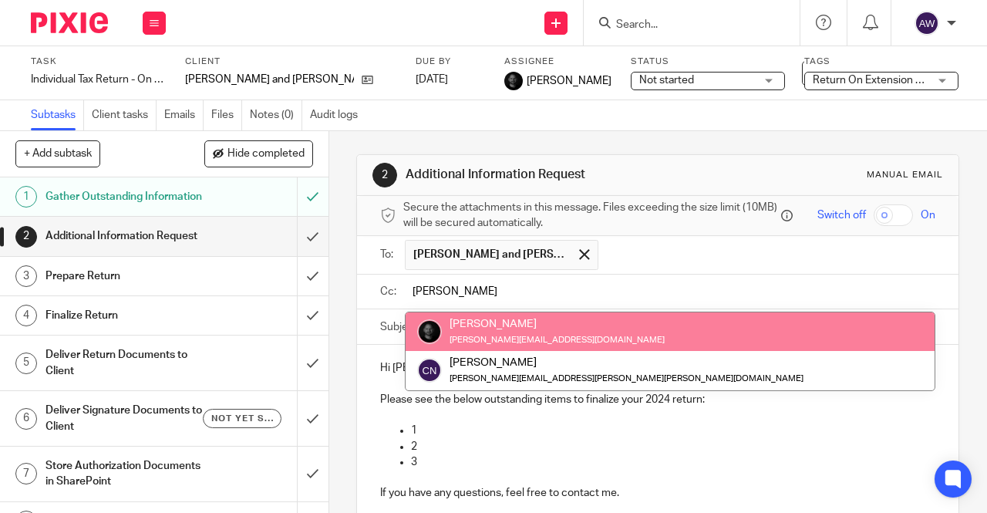
type input "chris"
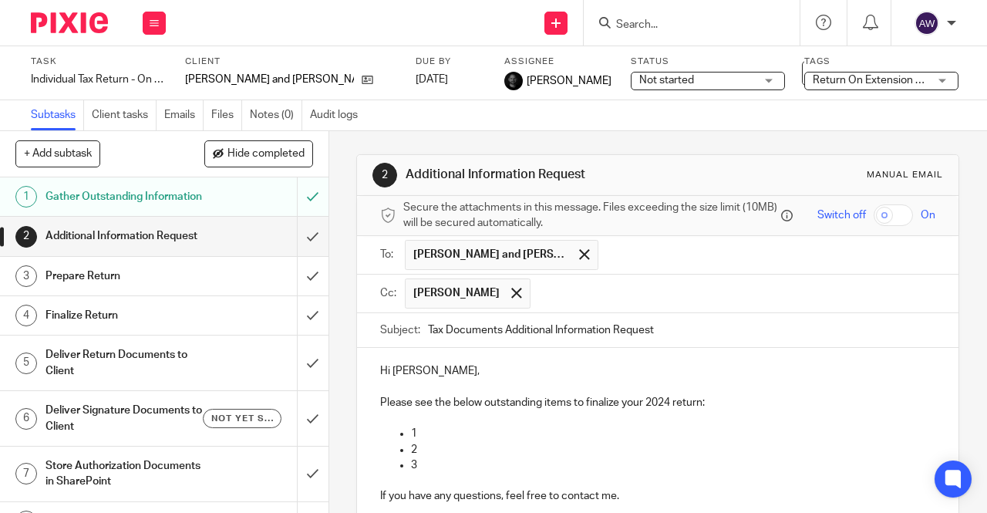
click at [683, 329] on input "Tax Documents Additional Information Request" at bounding box center [681, 330] width 507 height 35
type input "Tax Documents Additional Information Request - 2024 Information Request"
click at [468, 435] on p "1" at bounding box center [673, 433] width 524 height 15
click at [440, 449] on p "2" at bounding box center [673, 449] width 524 height 15
click at [427, 465] on p "3" at bounding box center [673, 464] width 524 height 15
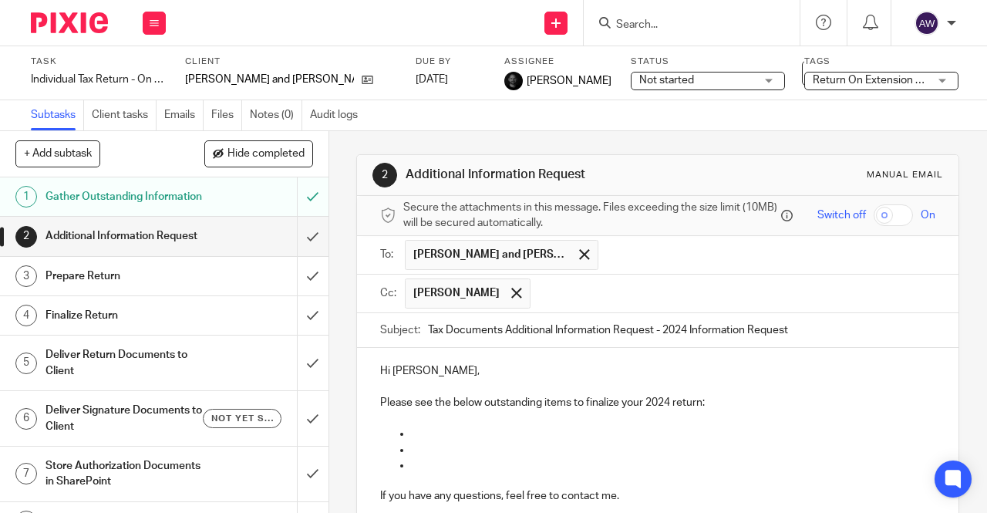
click at [437, 440] on p at bounding box center [673, 433] width 524 height 15
click at [432, 422] on p at bounding box center [657, 417] width 555 height 15
click at [435, 433] on p at bounding box center [673, 433] width 524 height 15
click at [419, 431] on p at bounding box center [673, 433] width 524 height 15
click at [437, 434] on p at bounding box center [673, 433] width 524 height 15
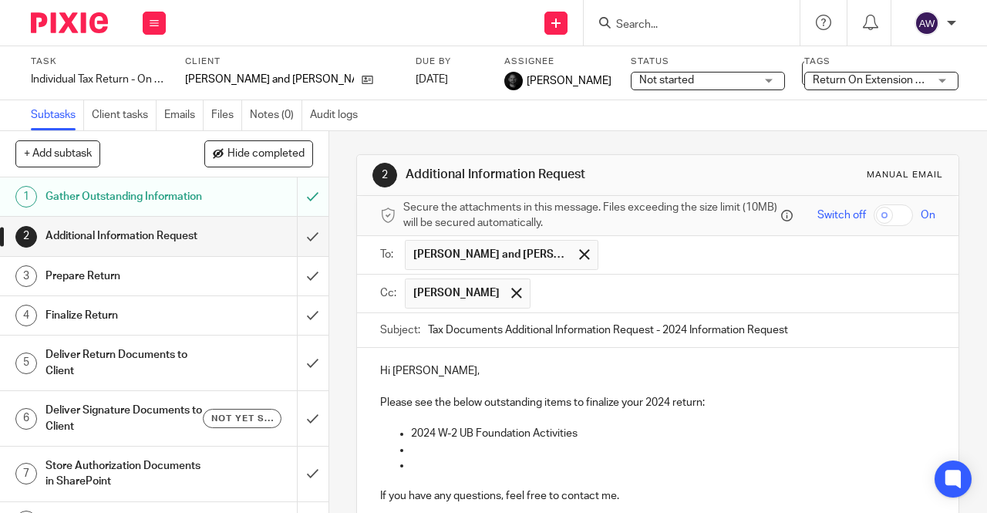
click at [411, 439] on p "2024 W-2 UB Foundation Activities" at bounding box center [673, 433] width 524 height 15
click at [427, 448] on p at bounding box center [673, 449] width 524 height 15
click at [427, 457] on p at bounding box center [673, 449] width 524 height 15
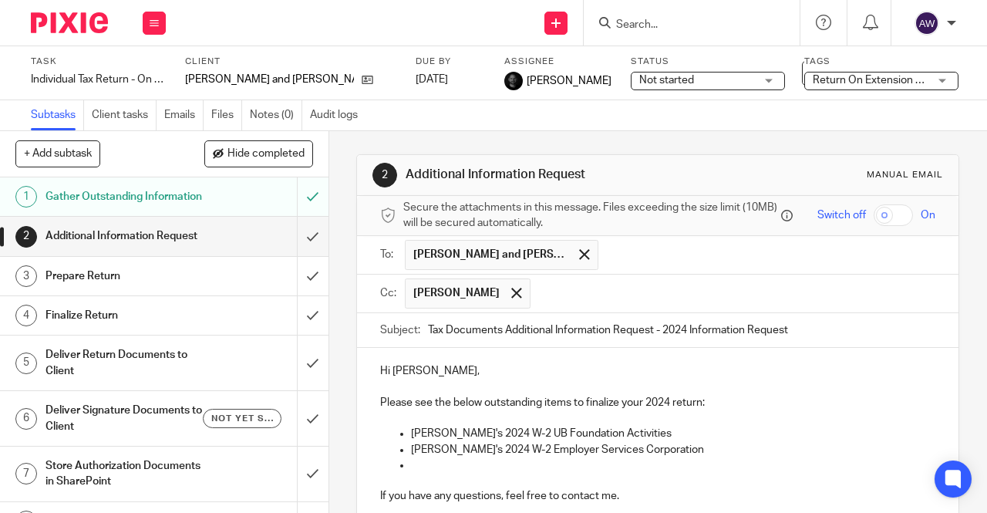
click at [416, 465] on p at bounding box center [673, 464] width 524 height 15
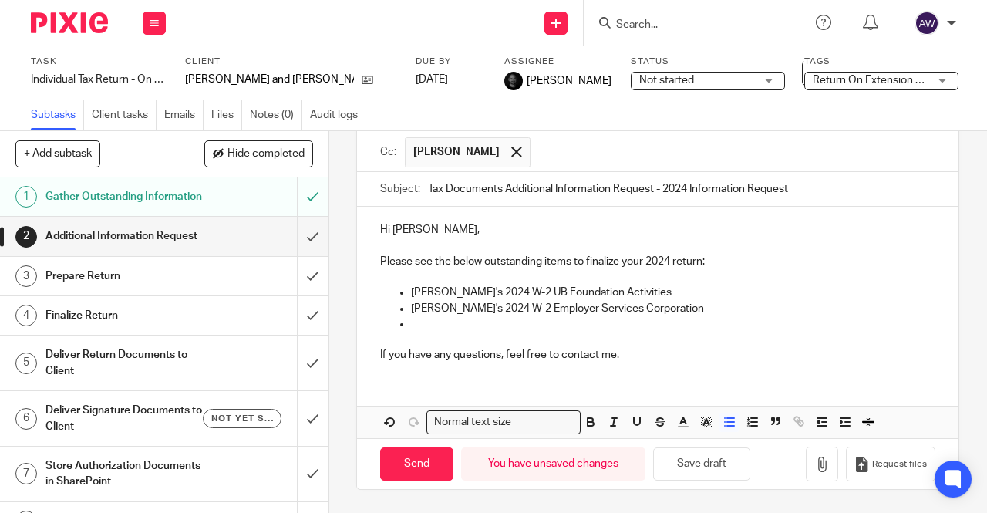
scroll to position [77, 0]
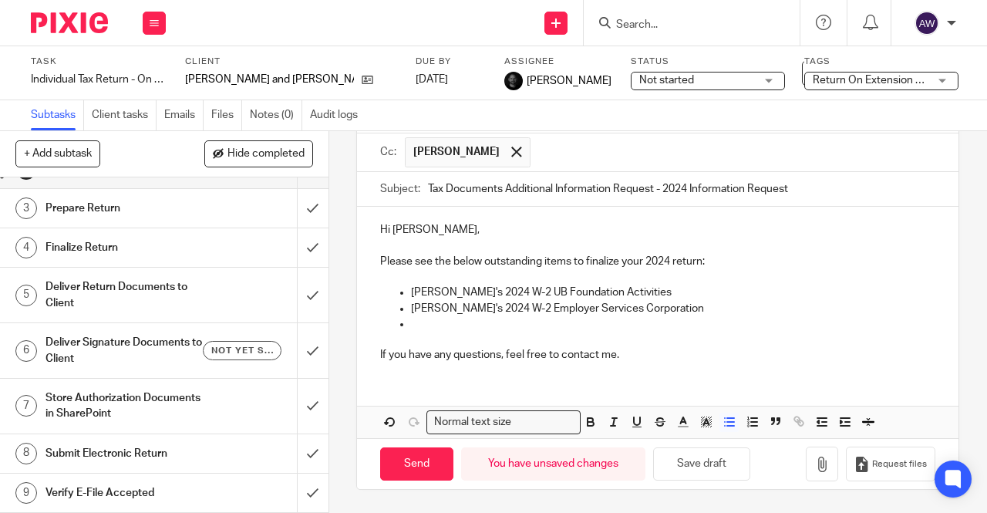
click at [472, 322] on p at bounding box center [673, 323] width 524 height 15
click at [674, 460] on button "Save draft" at bounding box center [701, 463] width 97 height 33
click at [424, 324] on p at bounding box center [673, 323] width 524 height 15
click at [600, 221] on div "Hi Kevin, Please see the below outstanding items to finalize your 2024 return: …" at bounding box center [658, 290] width 602 height 167
click at [432, 322] on p at bounding box center [673, 323] width 524 height 15
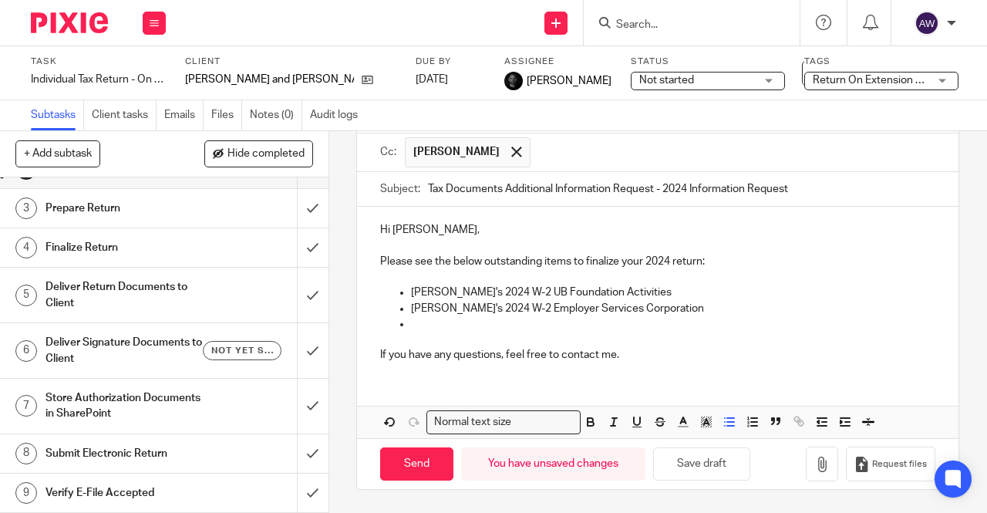
click at [619, 19] on input "Search" at bounding box center [684, 26] width 139 height 14
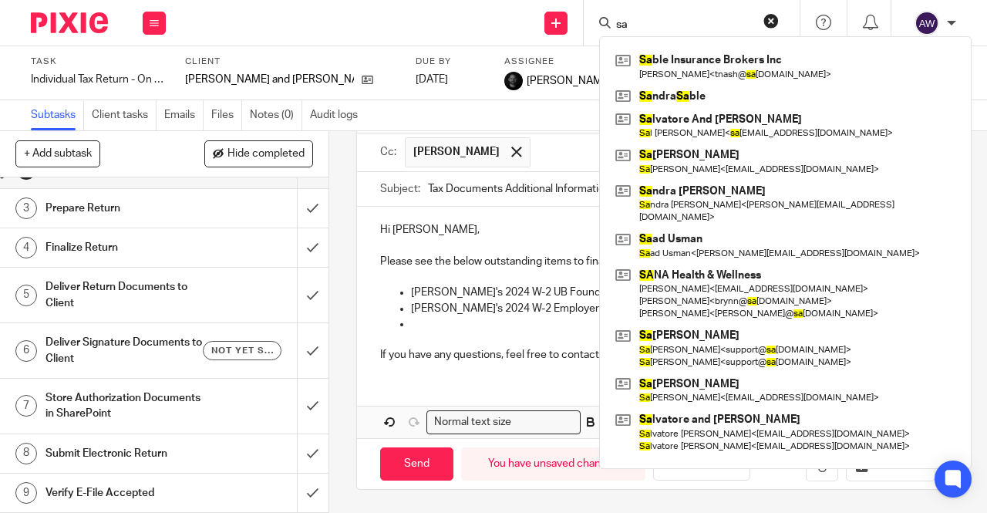
type input "s"
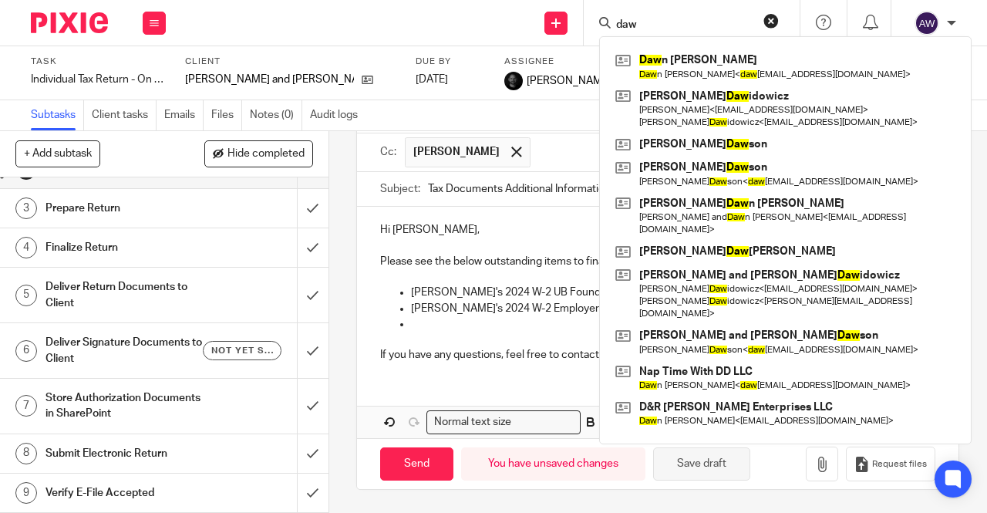
type input "daw"
click at [691, 468] on button "Save draft" at bounding box center [701, 463] width 97 height 33
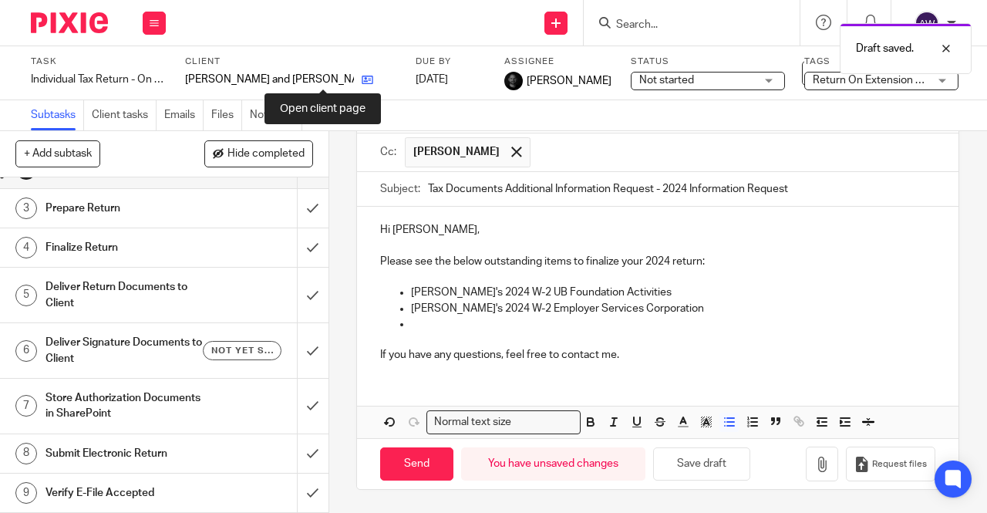
click at [362, 76] on icon at bounding box center [368, 80] width 12 height 12
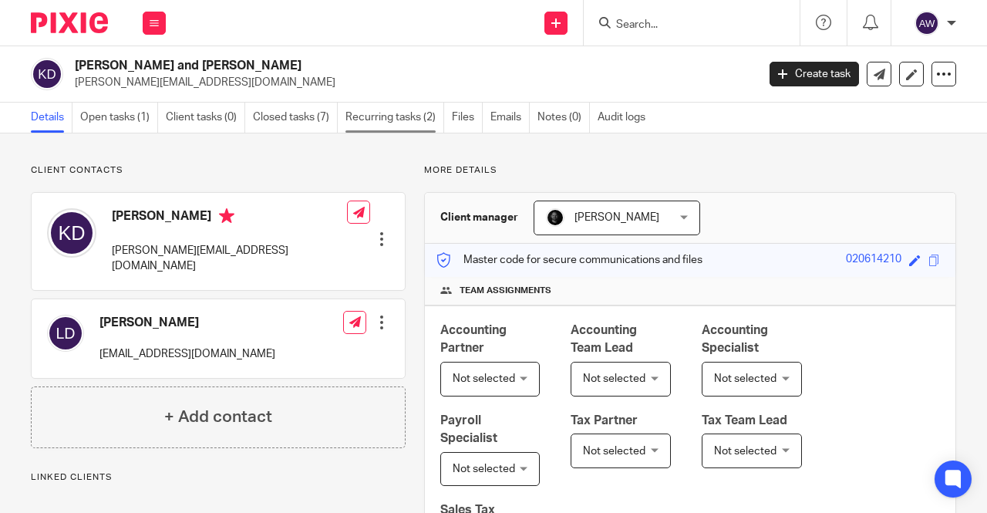
click at [362, 119] on link "Recurring tasks (2)" at bounding box center [395, 118] width 99 height 30
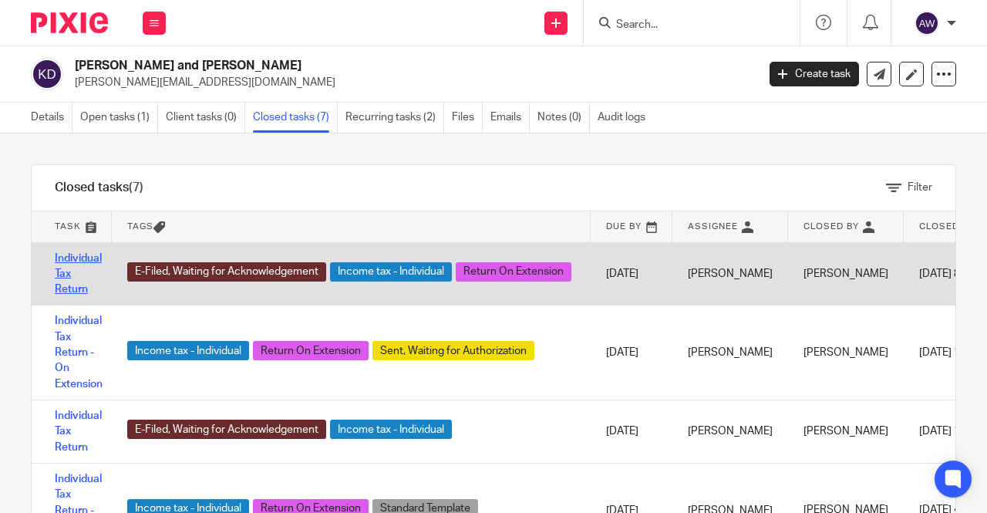
click at [62, 269] on link "Individual Tax Return" at bounding box center [78, 274] width 47 height 42
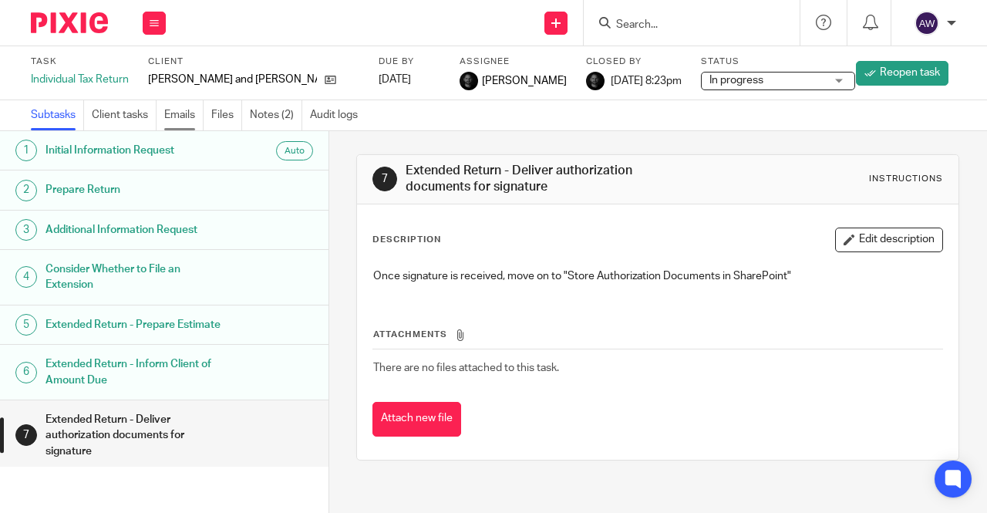
click at [180, 115] on link "Emails" at bounding box center [183, 115] width 39 height 30
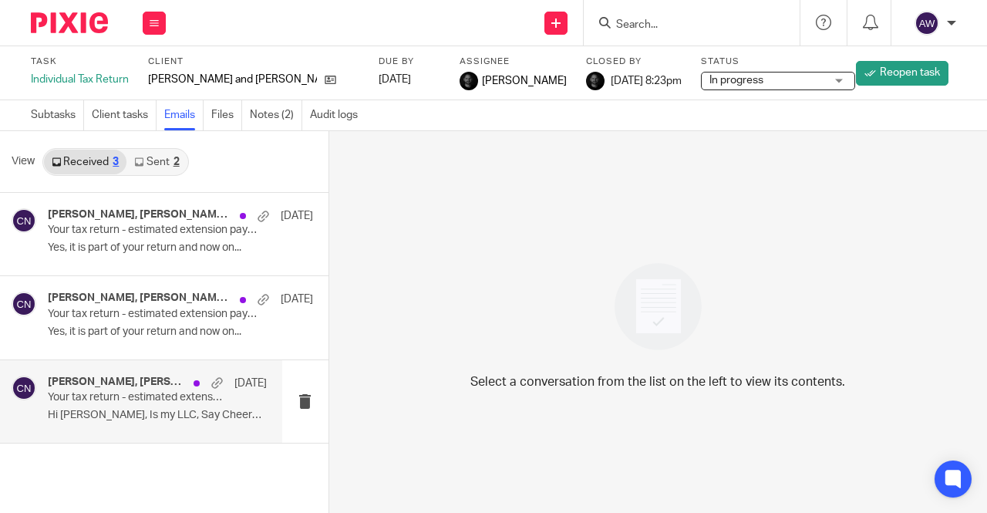
click at [150, 413] on p "Hi [PERSON_NAME], Is my LLC, Say Cheers Travel,..." at bounding box center [157, 415] width 219 height 13
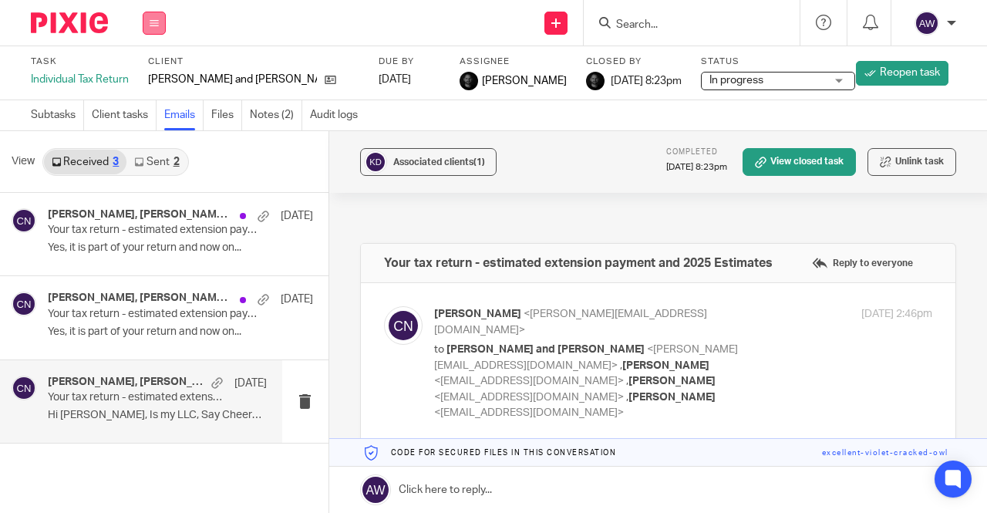
click at [147, 15] on button at bounding box center [154, 23] width 23 height 23
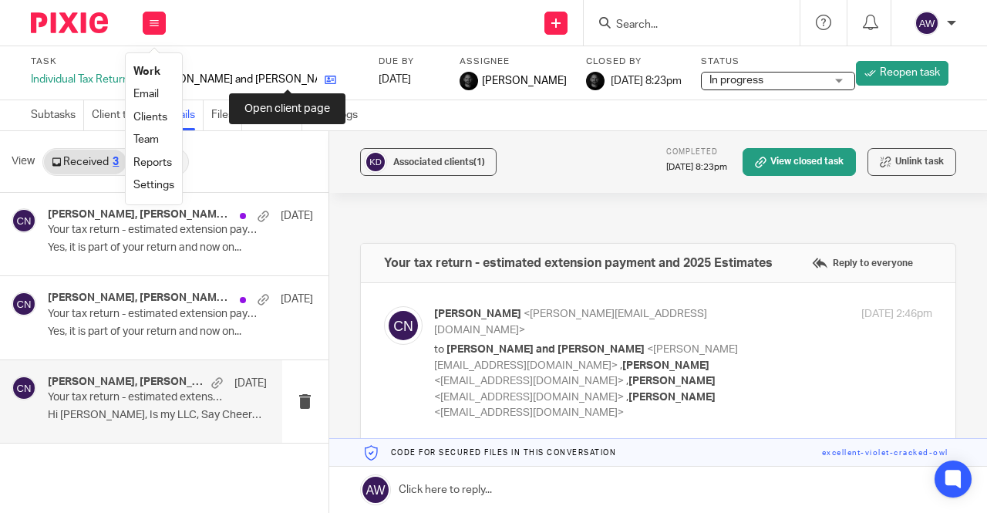
click at [325, 80] on icon at bounding box center [331, 80] width 12 height 12
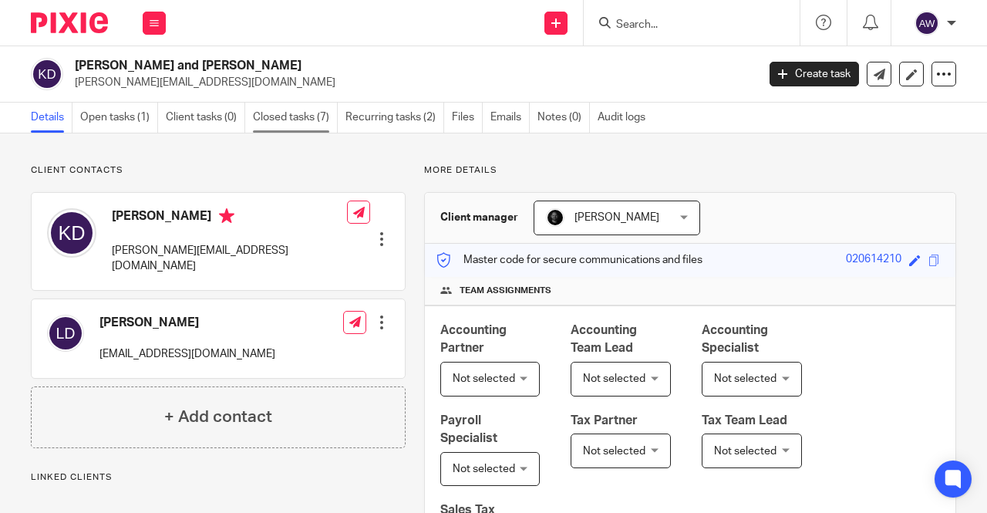
click at [288, 120] on link "Closed tasks (7)" at bounding box center [295, 118] width 85 height 30
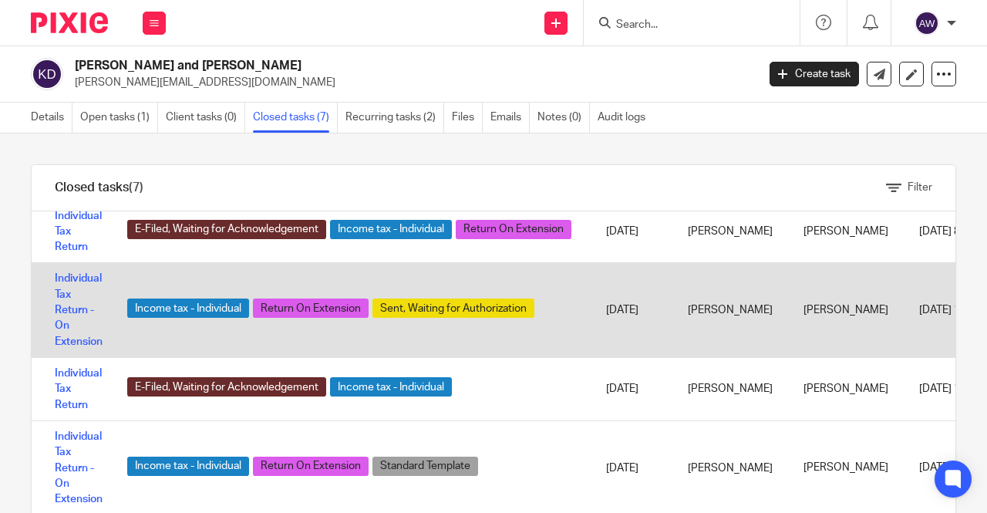
scroll to position [77, 0]
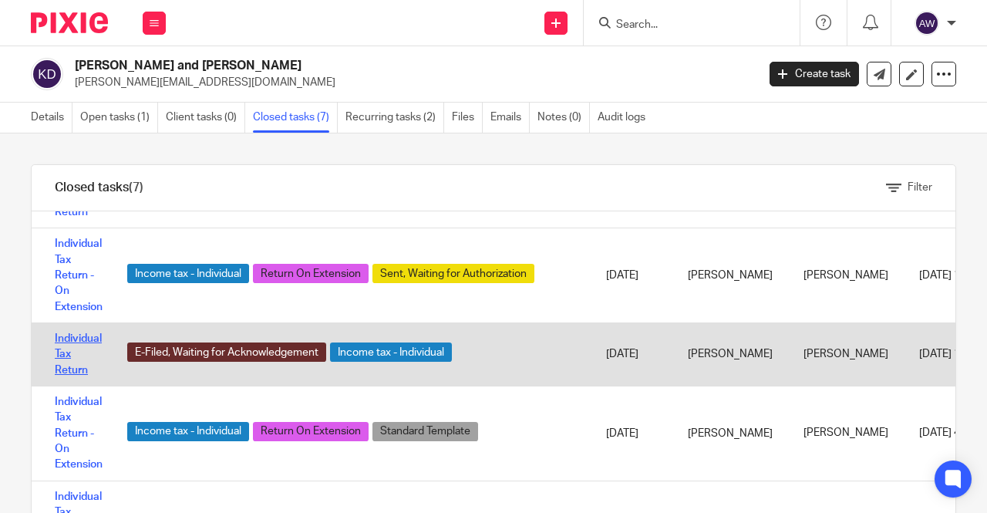
click at [67, 363] on link "Individual Tax Return" at bounding box center [78, 354] width 47 height 42
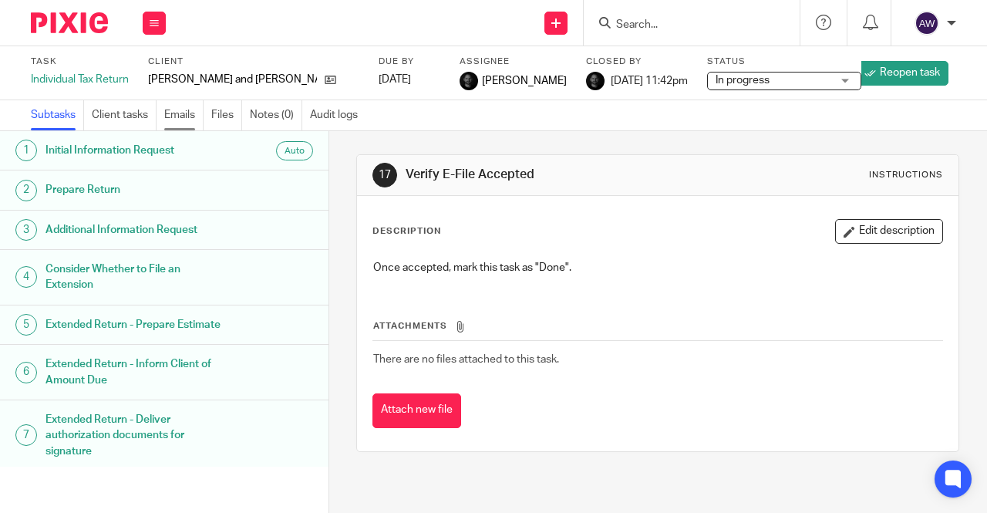
click at [187, 110] on link "Emails" at bounding box center [183, 115] width 39 height 30
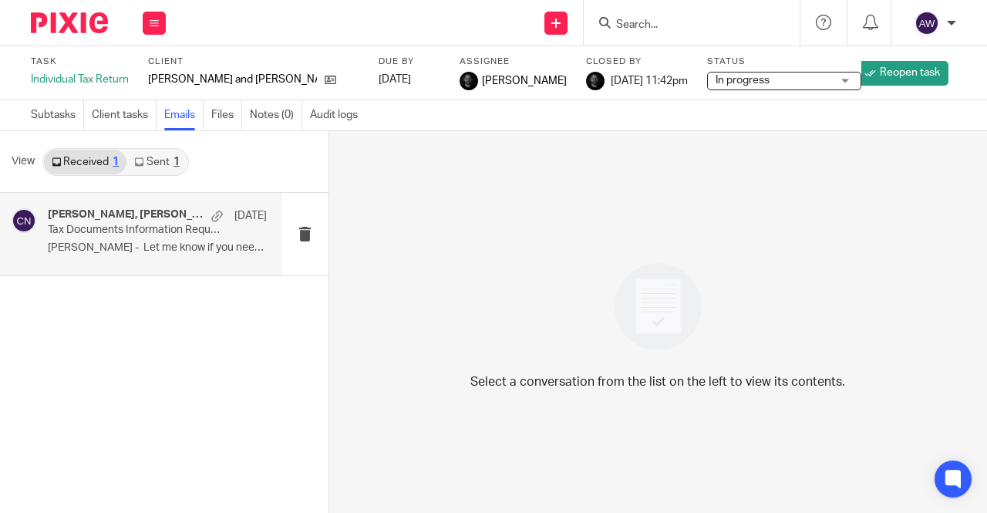
click at [163, 233] on p "Tax Documents Information Request" at bounding box center [135, 230] width 175 height 13
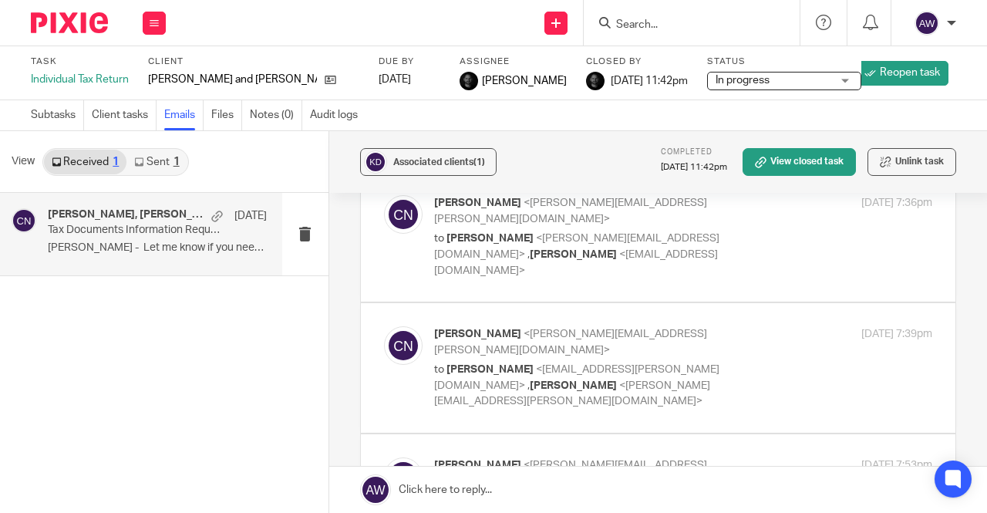
scroll to position [503, 0]
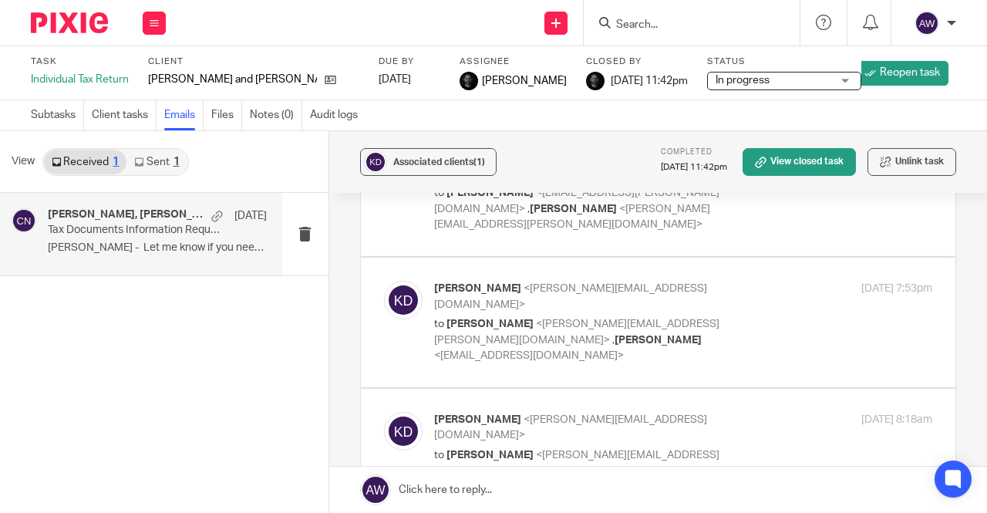
click at [497, 447] on p "to Chris Nowicki <chris@spada.cpa> , Laura Rocker <lmdawido@gmail.com>" at bounding box center [600, 471] width 332 height 48
click at [659, 447] on p "to Chris Nowicki <chris@spada.cpa> , Laura Rocker <lmdawido@gmail.com>" at bounding box center [600, 471] width 332 height 48
checkbox input "true"
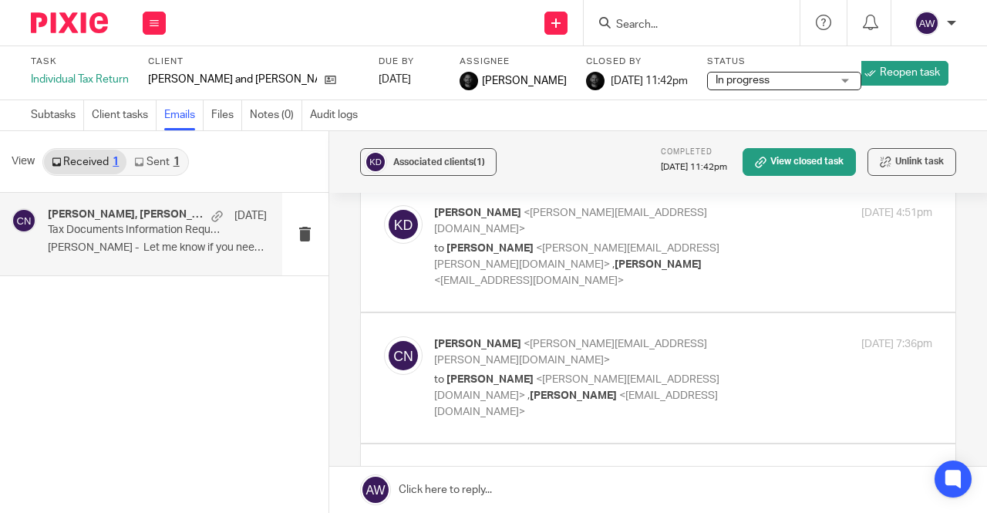
scroll to position [117, 0]
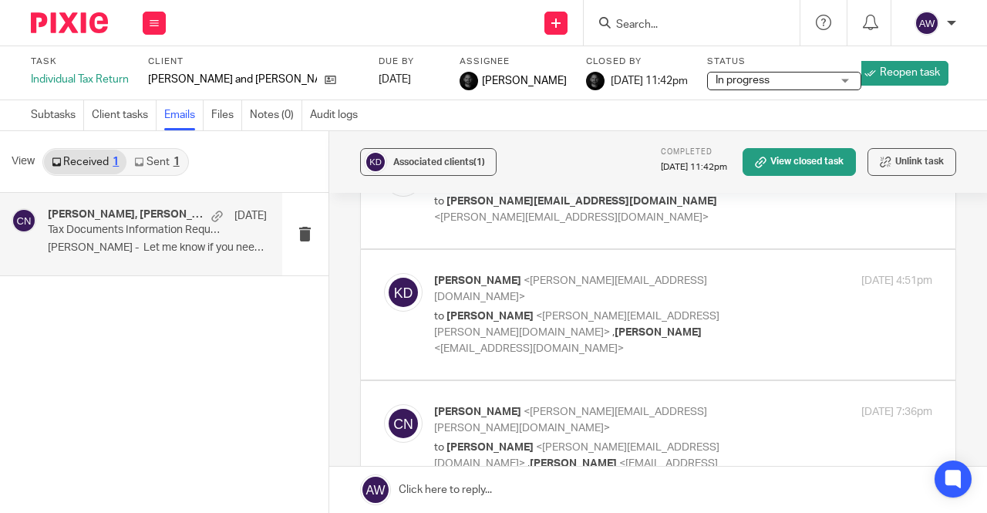
click at [656, 381] on label at bounding box center [658, 446] width 595 height 130
click at [384, 403] on input "checkbox" at bounding box center [383, 403] width 1 height 1
checkbox input "true"
click at [716, 308] on p "to Chris Nowicki <chris@spada.cpa> , Laura Rocker <lmdawido@gmail.com>" at bounding box center [600, 332] width 332 height 48
checkbox input "true"
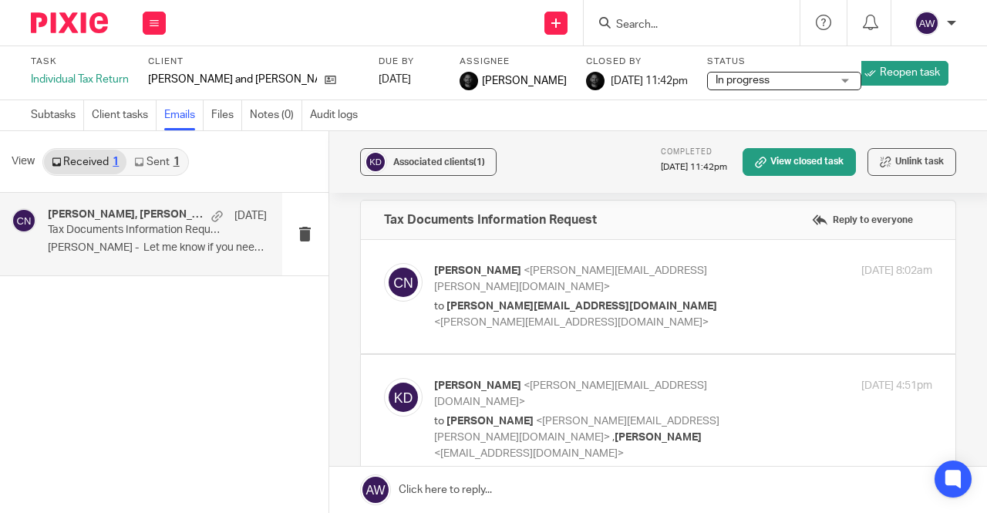
scroll to position [0, 0]
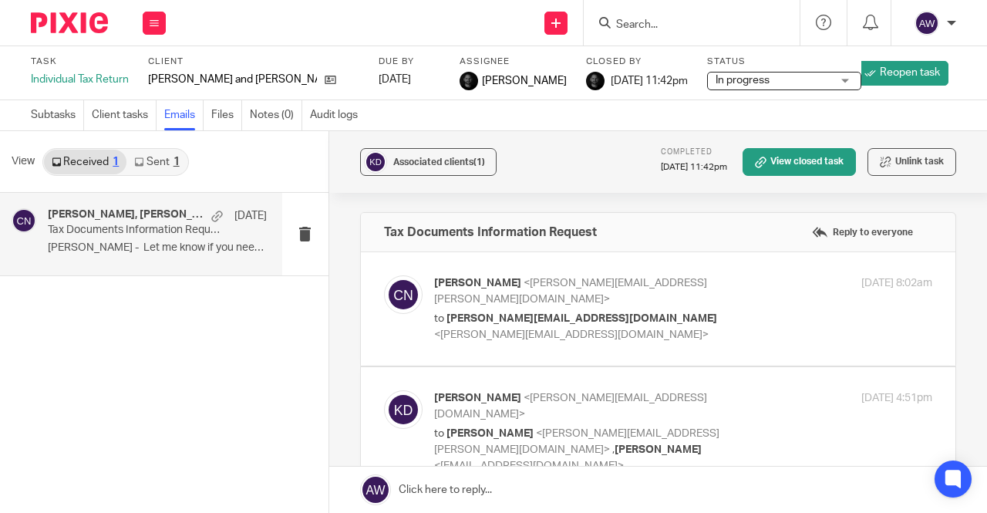
click at [693, 311] on p "to kevin@coachmeplus.com <kevin@coachmeplus.com>" at bounding box center [600, 327] width 332 height 32
checkbox input "true"
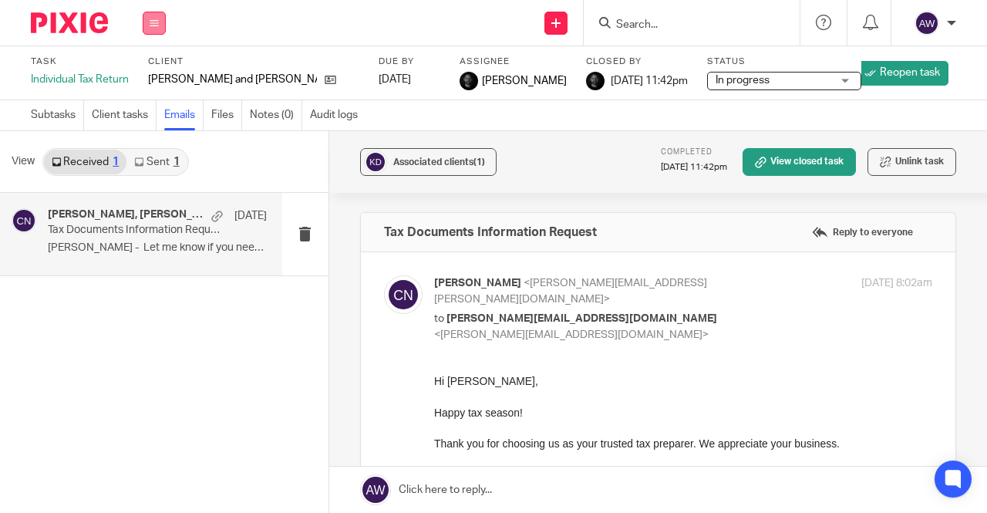
click at [162, 24] on button at bounding box center [154, 23] width 23 height 23
click at [147, 72] on link "Work" at bounding box center [146, 71] width 27 height 11
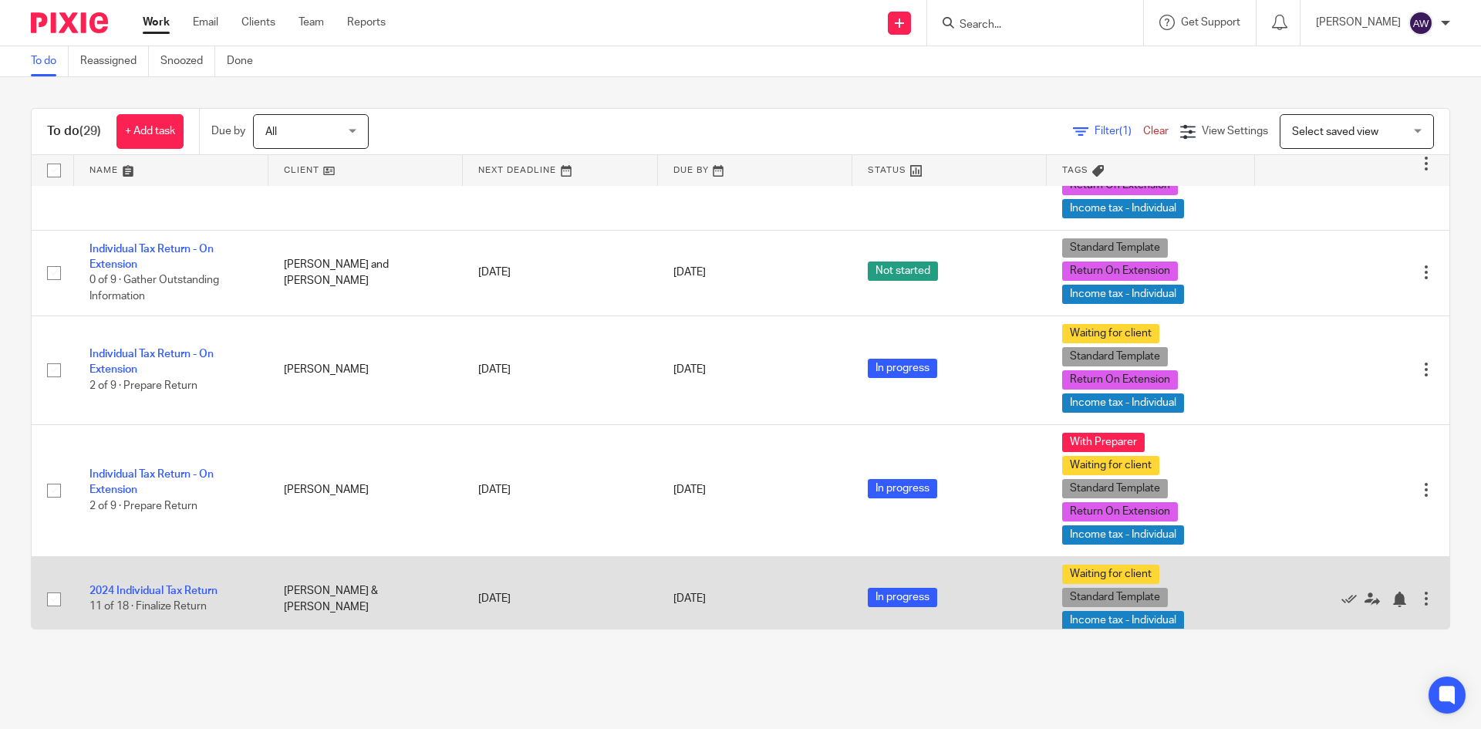
scroll to position [694, 0]
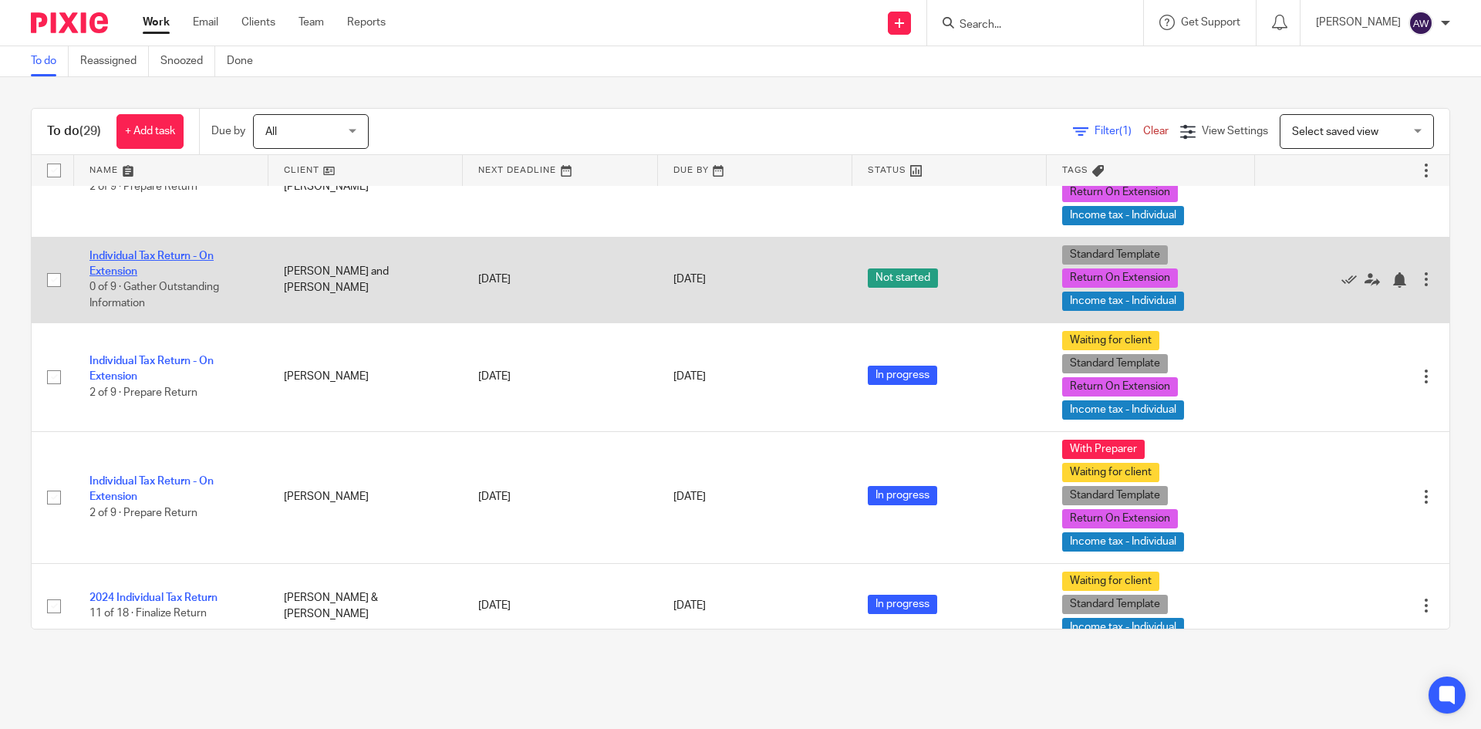
click at [104, 269] on link "Individual Tax Return - On Extension" at bounding box center [151, 264] width 124 height 26
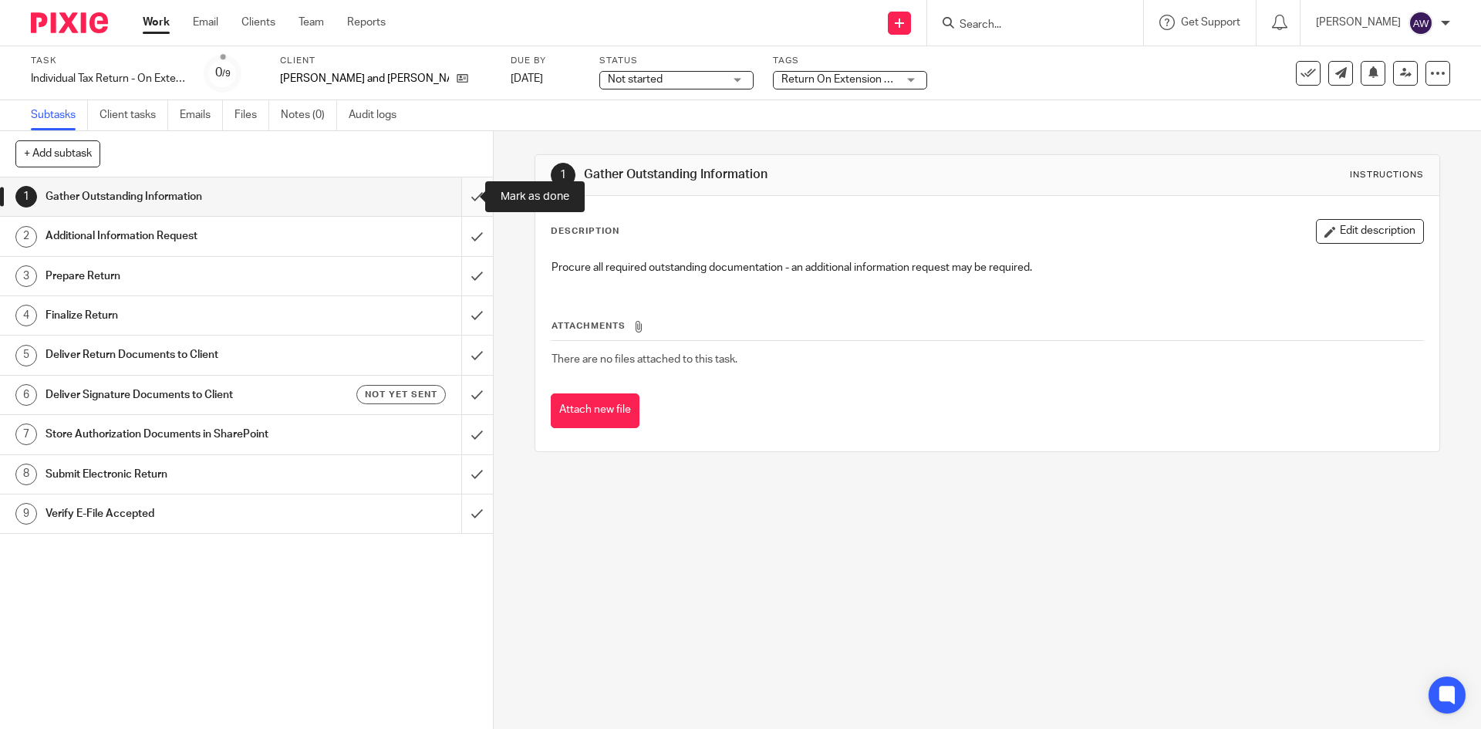
click at [450, 205] on input "submit" at bounding box center [246, 196] width 493 height 39
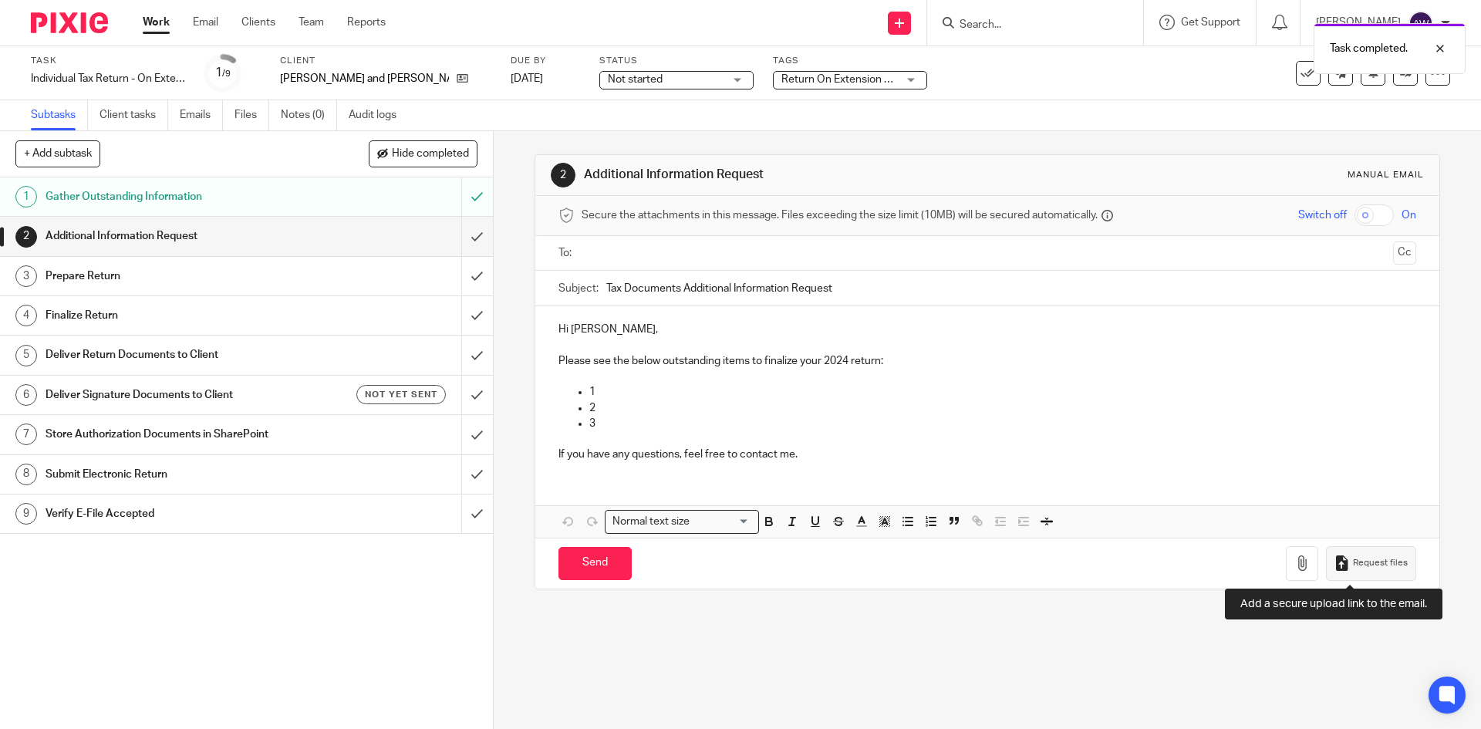
click at [1375, 564] on span "Request files" at bounding box center [1380, 563] width 55 height 12
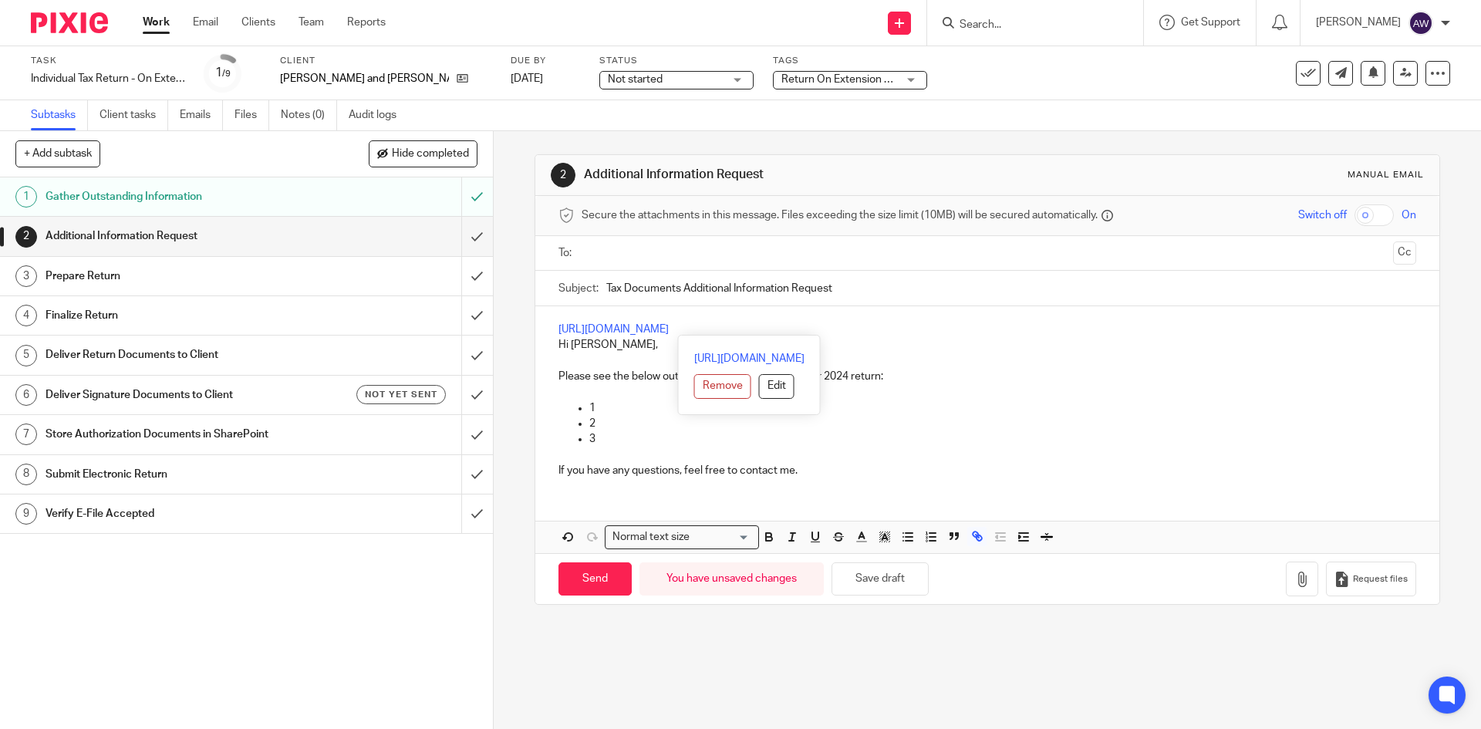
drag, startPoint x: 888, startPoint y: 335, endPoint x: 545, endPoint y: 329, distance: 342.5
click at [545, 329] on div "[URL][DOMAIN_NAME] Hi [PERSON_NAME], Please see the below outstanding items to …" at bounding box center [986, 398] width 903 height 184
click at [832, 475] on p "If you have any questions, feel free to contact me." at bounding box center [986, 470] width 857 height 15
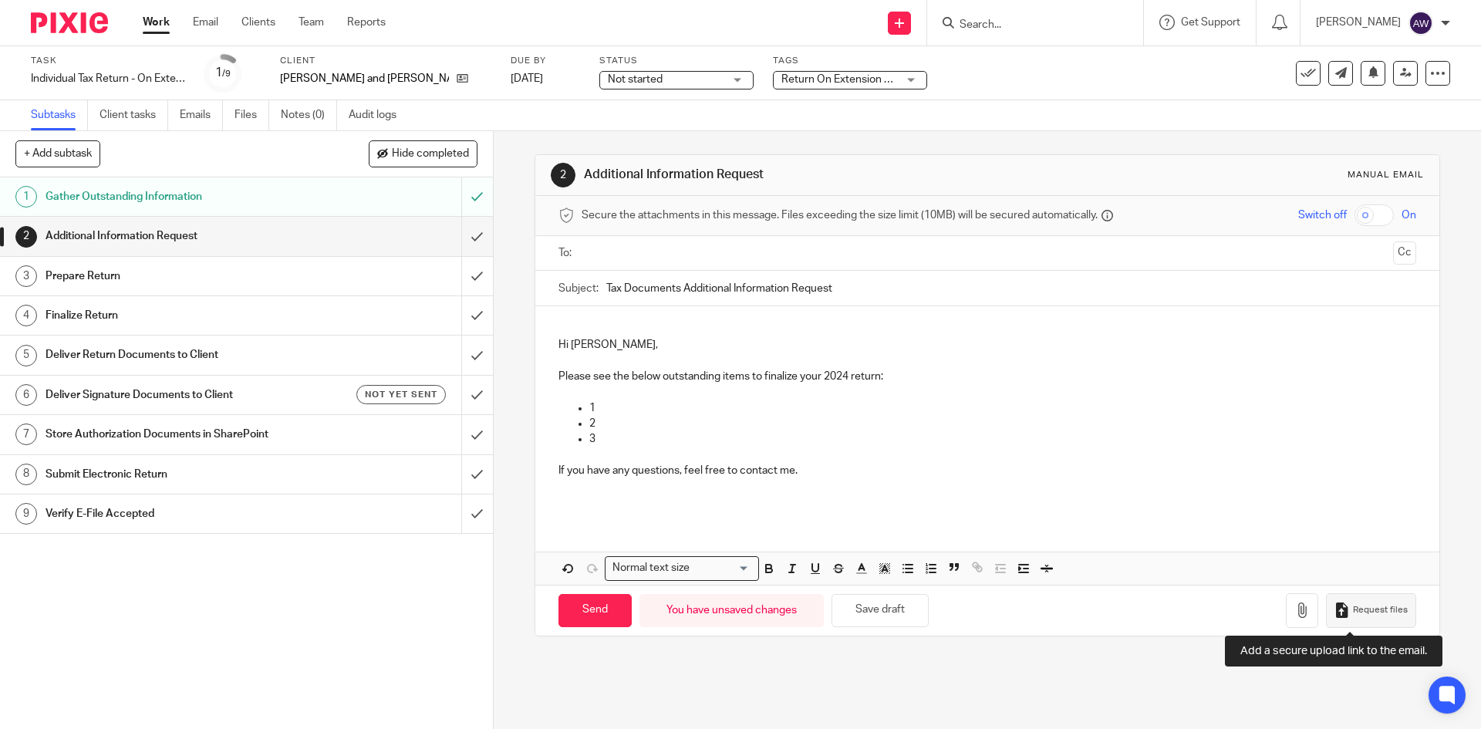
click at [1353, 617] on button "Request files" at bounding box center [1370, 610] width 89 height 35
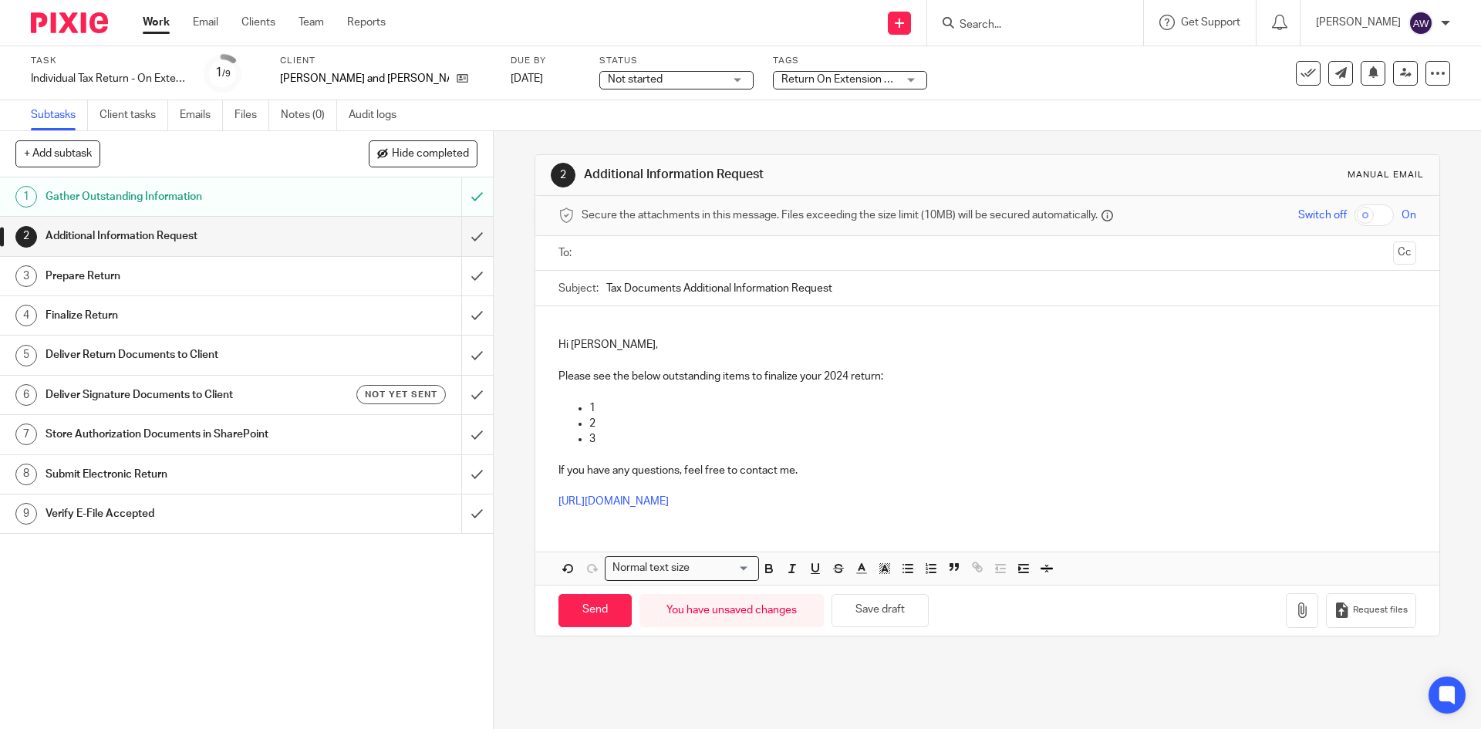
click at [815, 476] on p "If you have any questions, feel free to contact me." at bounding box center [986, 470] width 857 height 15
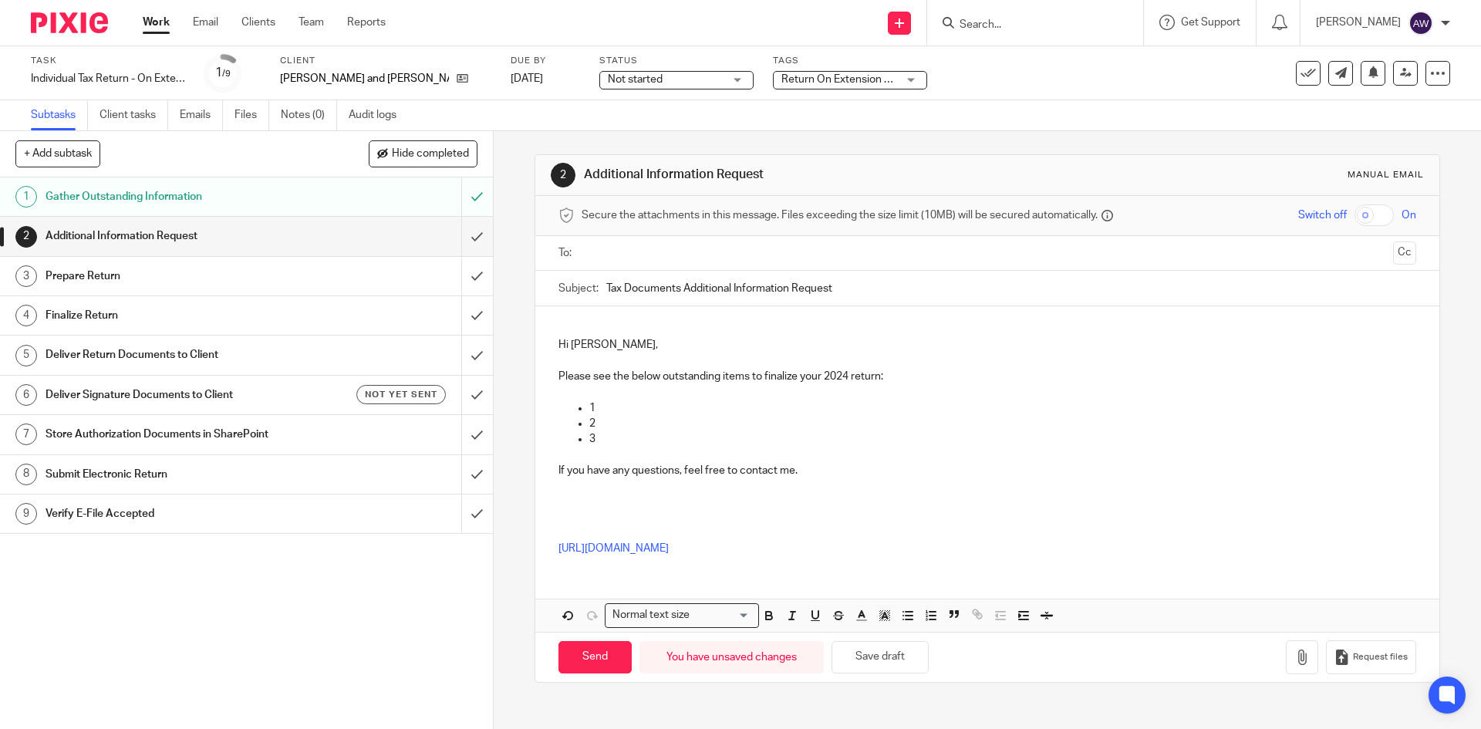
click at [558, 494] on p at bounding box center [986, 501] width 857 height 15
click at [550, 496] on div "Hi Peter, Please see the below outstanding items to finalize your 2024 return: …" at bounding box center [986, 436] width 903 height 261
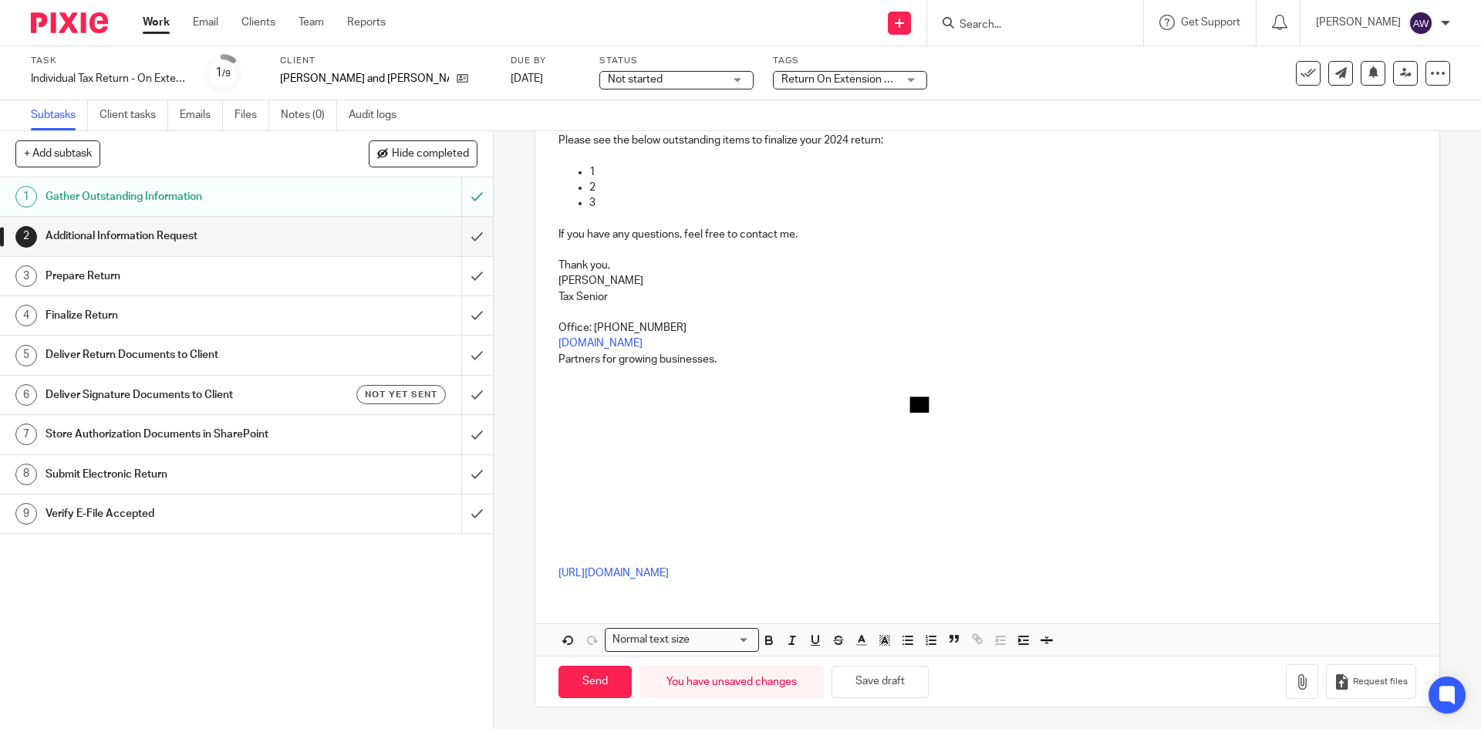
scroll to position [238, 0]
drag, startPoint x: 944, startPoint y: 569, endPoint x: 534, endPoint y: 580, distance: 409.7
click at [535, 580] on div "Hi Peter, Please see the below outstanding items to finalize your 2024 return: …" at bounding box center [986, 330] width 903 height 522
drag, startPoint x: 598, startPoint y: 584, endPoint x: 575, endPoint y: 589, distance: 23.8
click at [576, 590] on div "Hi Peter, Please see the below outstanding items to finalize your 2024 return: …" at bounding box center [986, 330] width 903 height 522
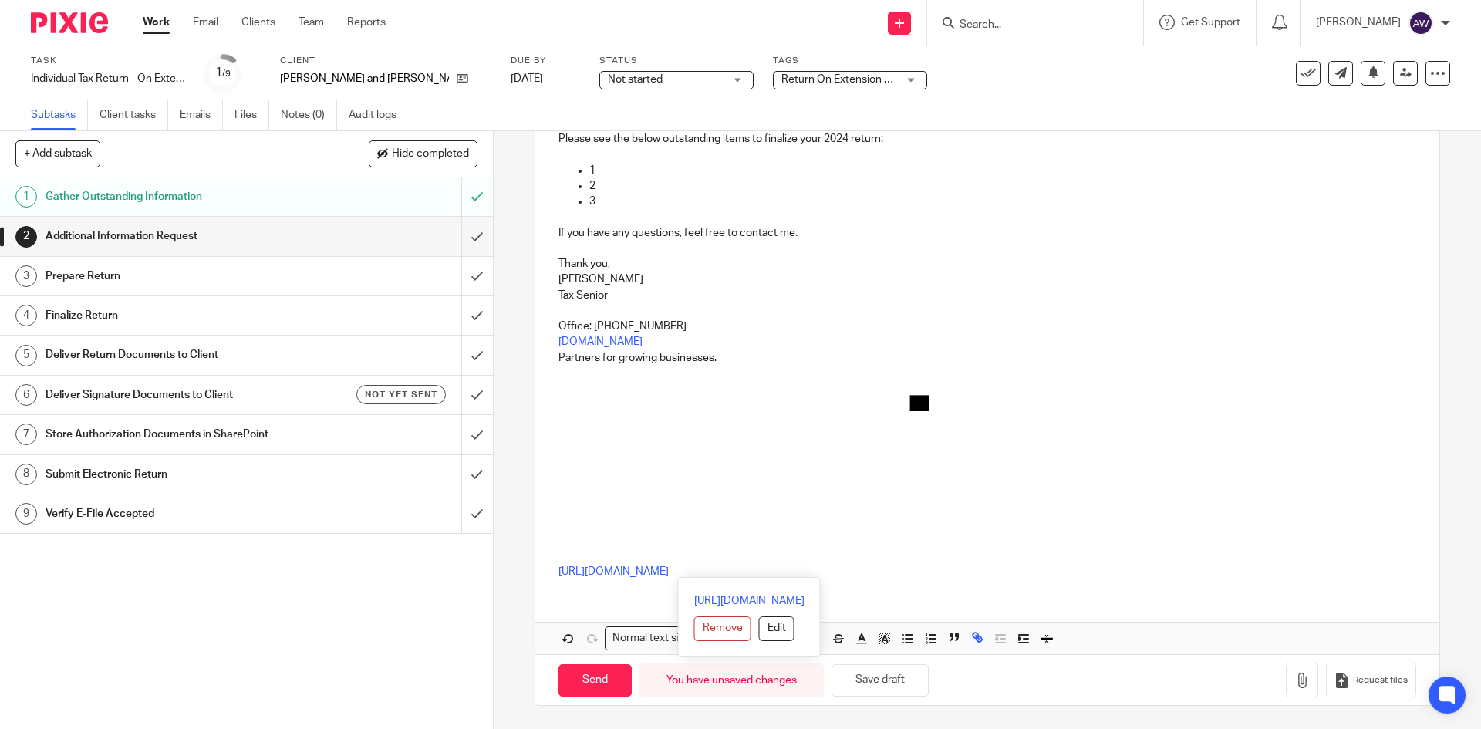
drag, startPoint x: 548, startPoint y: 575, endPoint x: 911, endPoint y: 596, distance: 363.9
click at [912, 596] on div "Hi Peter, Please see the below outstanding items to finalize your 2024 return: …" at bounding box center [986, 361] width 903 height 585
click at [681, 632] on button "Remove" at bounding box center [709, 628] width 57 height 25
drag, startPoint x: 944, startPoint y: 568, endPoint x: 613, endPoint y: 584, distance: 331.2
click at [592, 560] on div "Hi Peter, Please see the below outstanding items to finalize your 2024 return: …" at bounding box center [986, 330] width 903 height 522
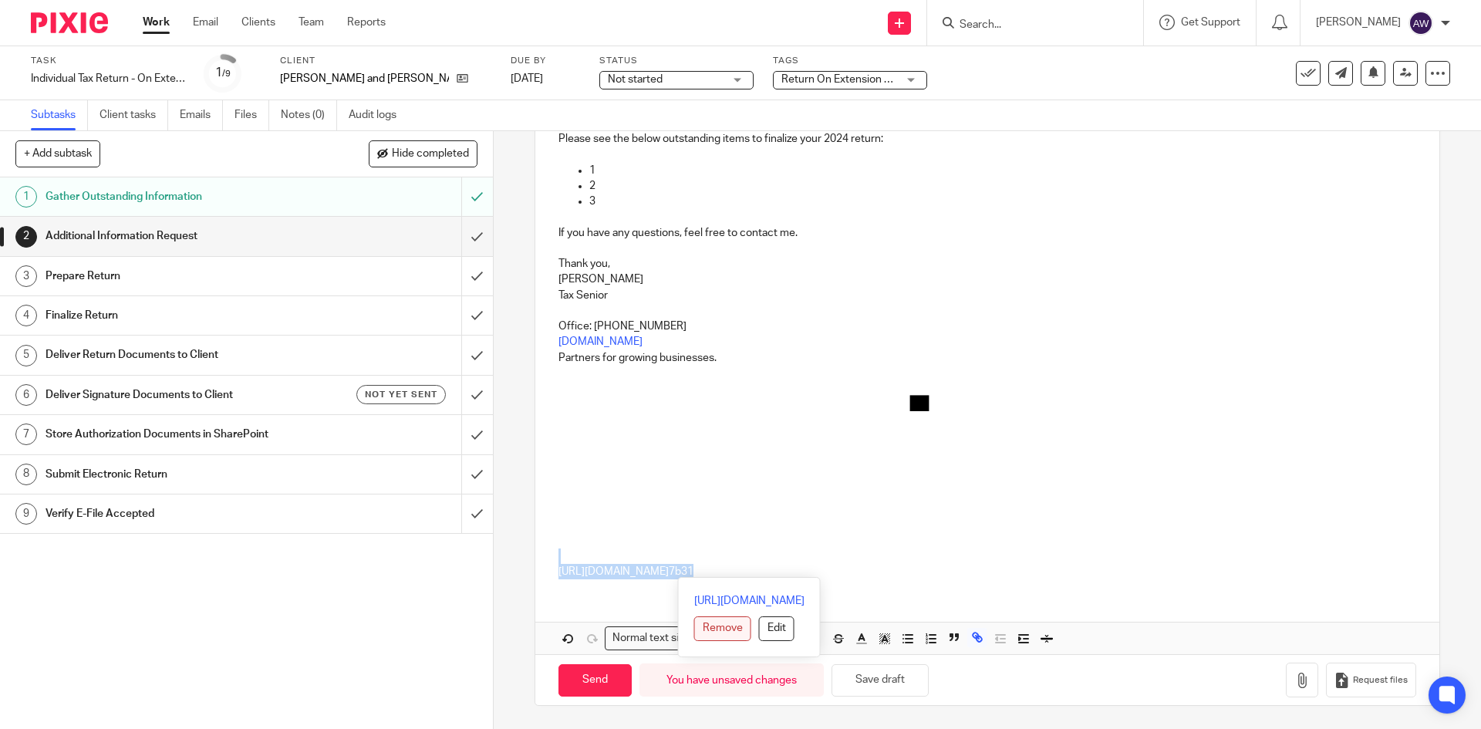
click at [694, 626] on button "Remove" at bounding box center [722, 628] width 57 height 25
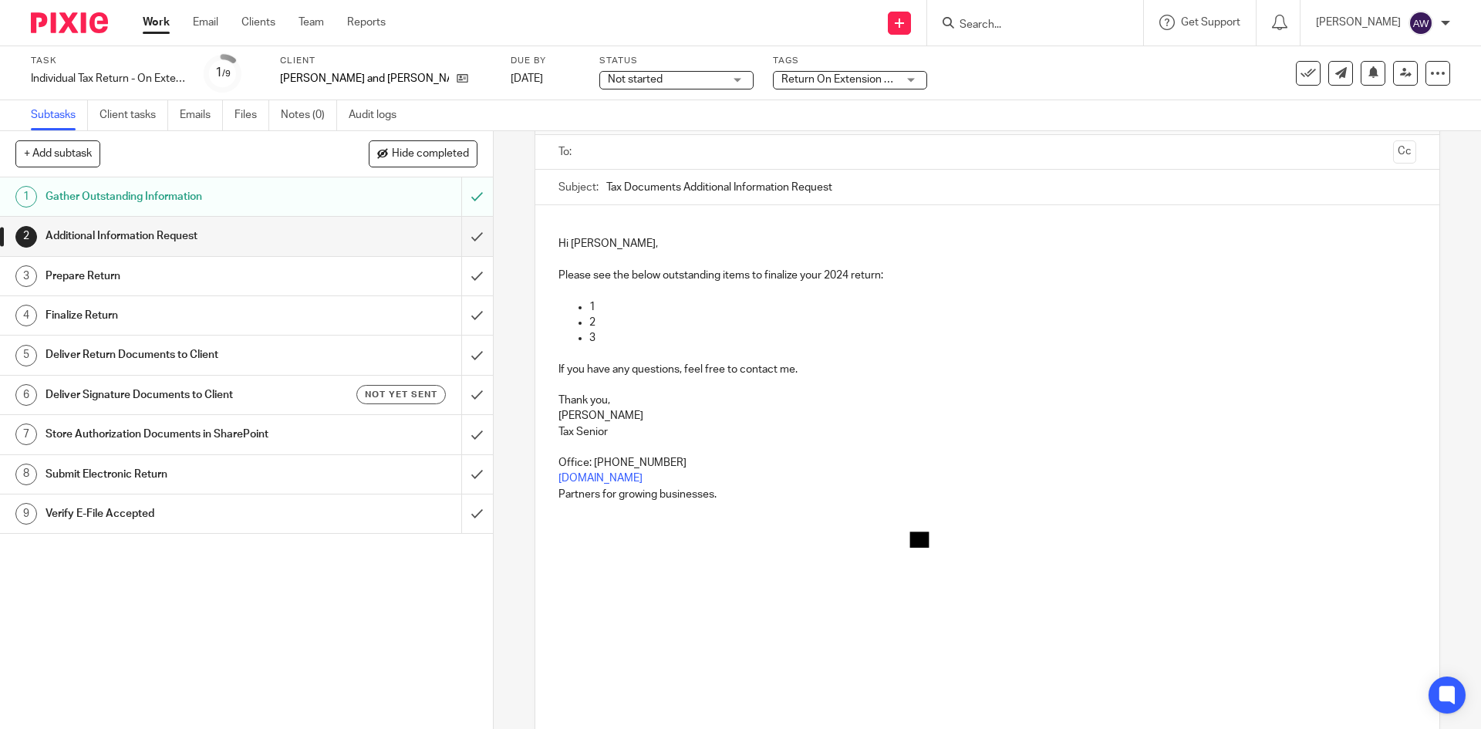
scroll to position [0, 0]
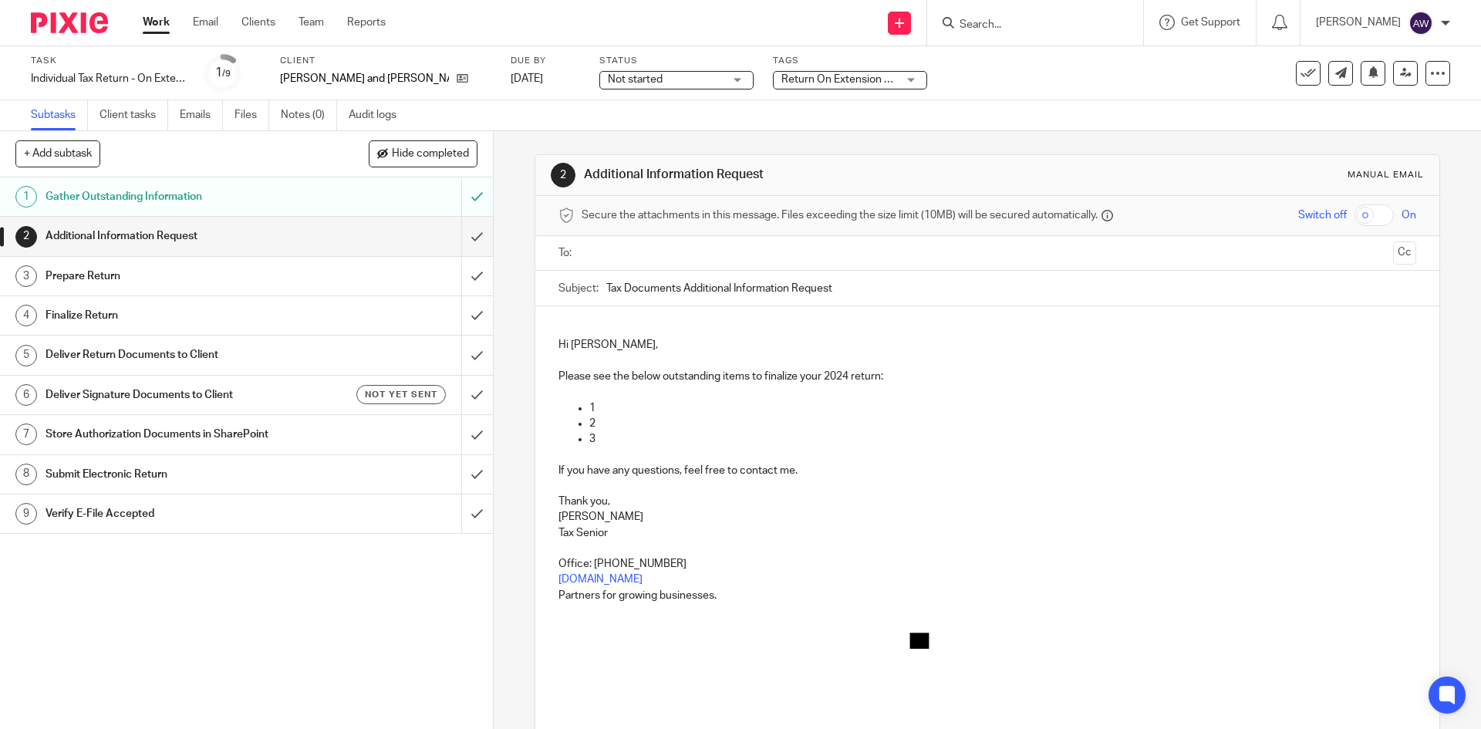
click at [803, 472] on p "If you have any questions, feel free to contact me." at bounding box center [986, 470] width 857 height 15
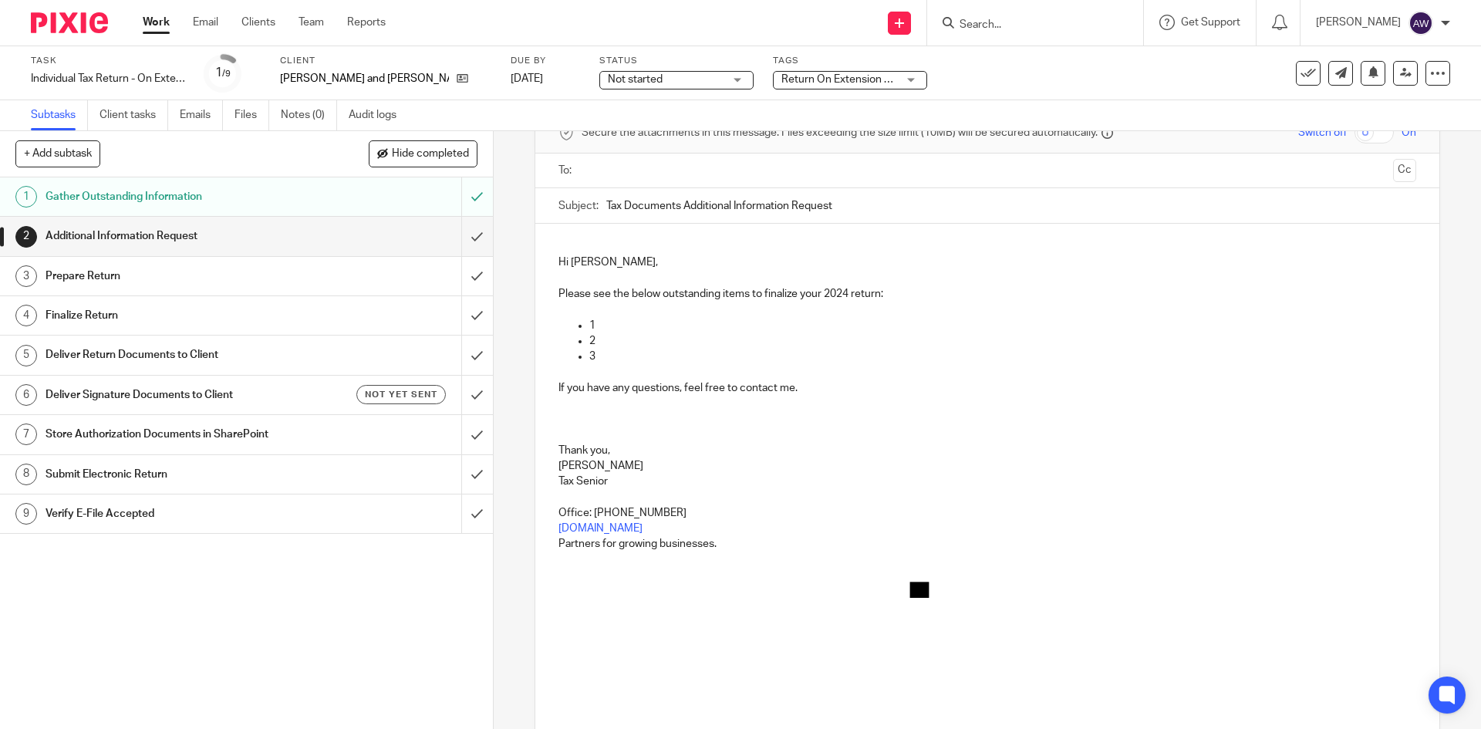
scroll to position [254, 0]
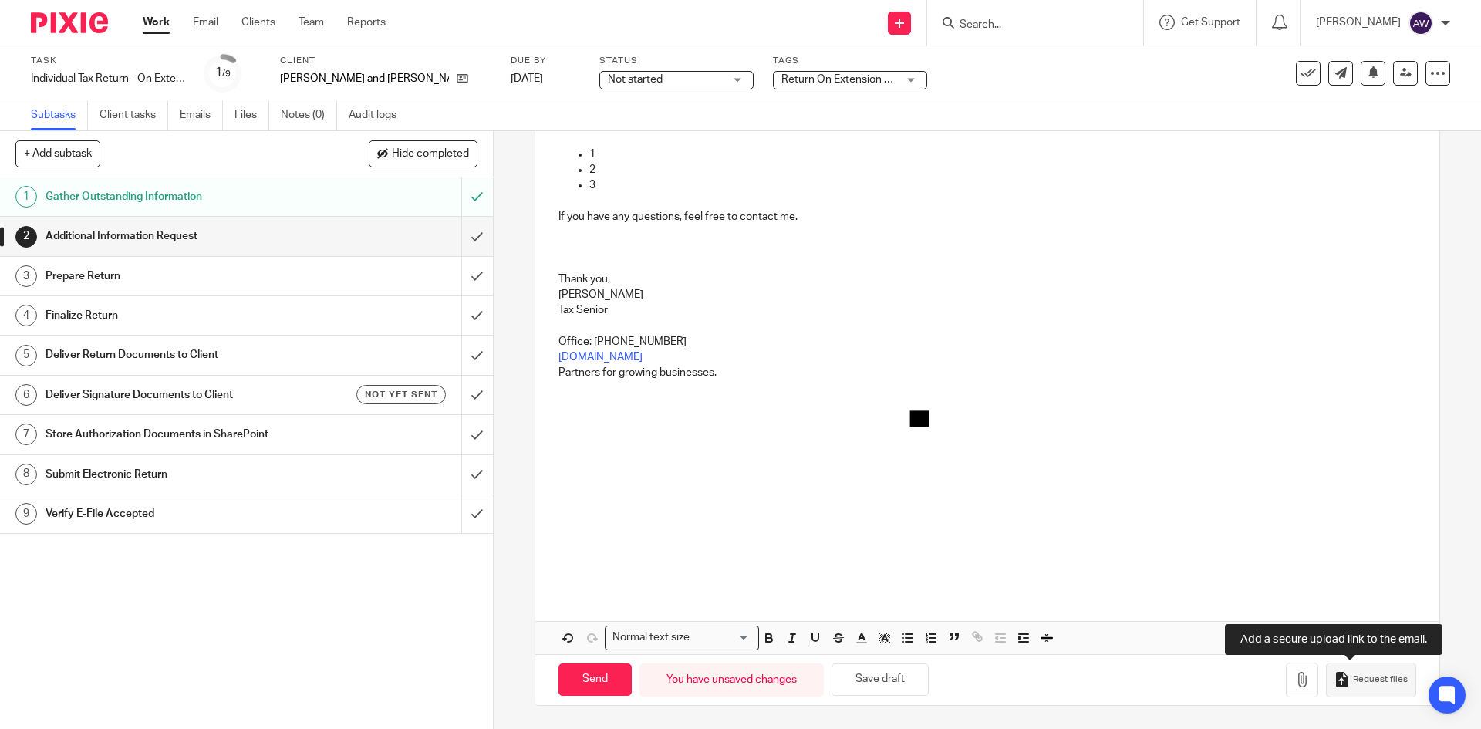
click at [1353, 680] on span "Request files" at bounding box center [1380, 679] width 55 height 12
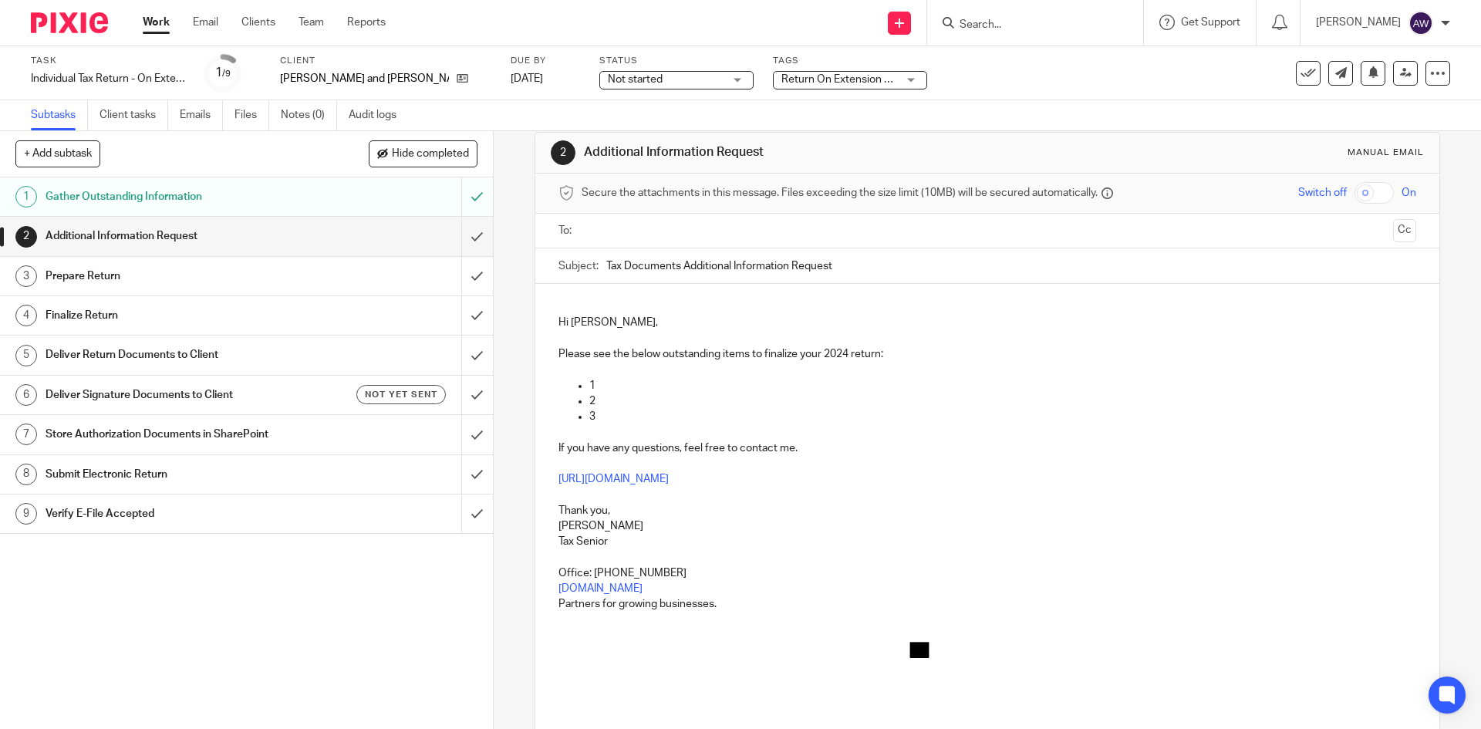
scroll to position [0, 0]
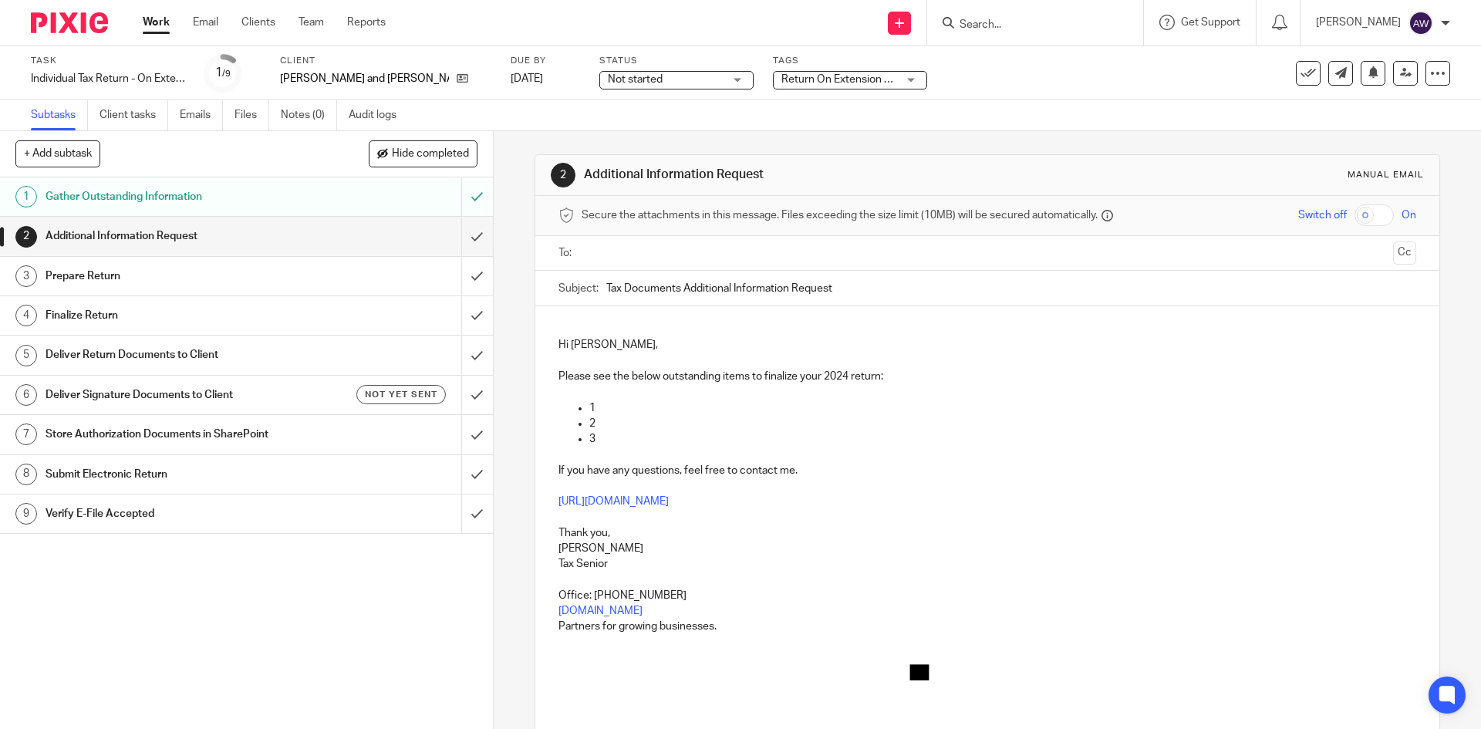
click at [607, 256] on input "text" at bounding box center [986, 253] width 799 height 18
click at [1393, 258] on button "Cc" at bounding box center [1404, 254] width 23 height 23
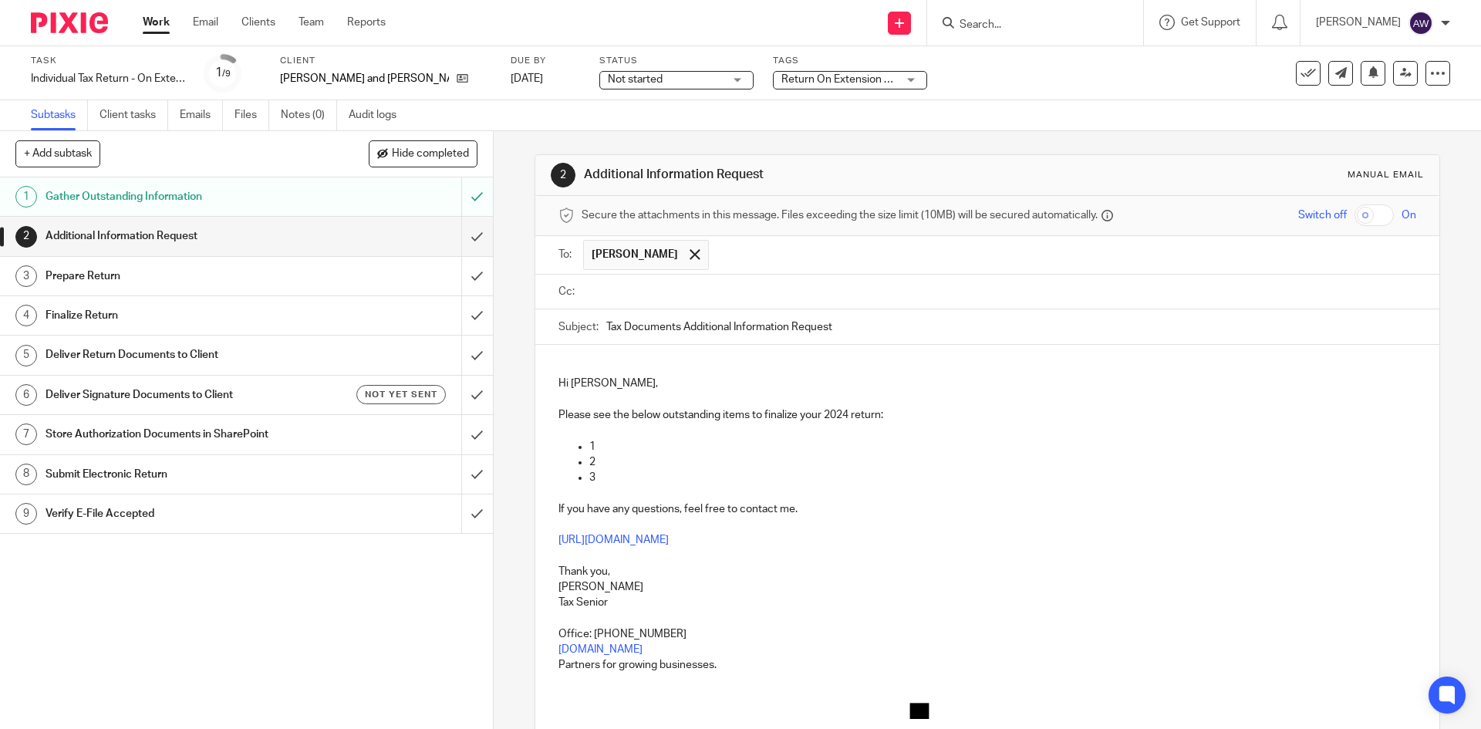
click at [686, 283] on input "text" at bounding box center [998, 292] width 822 height 18
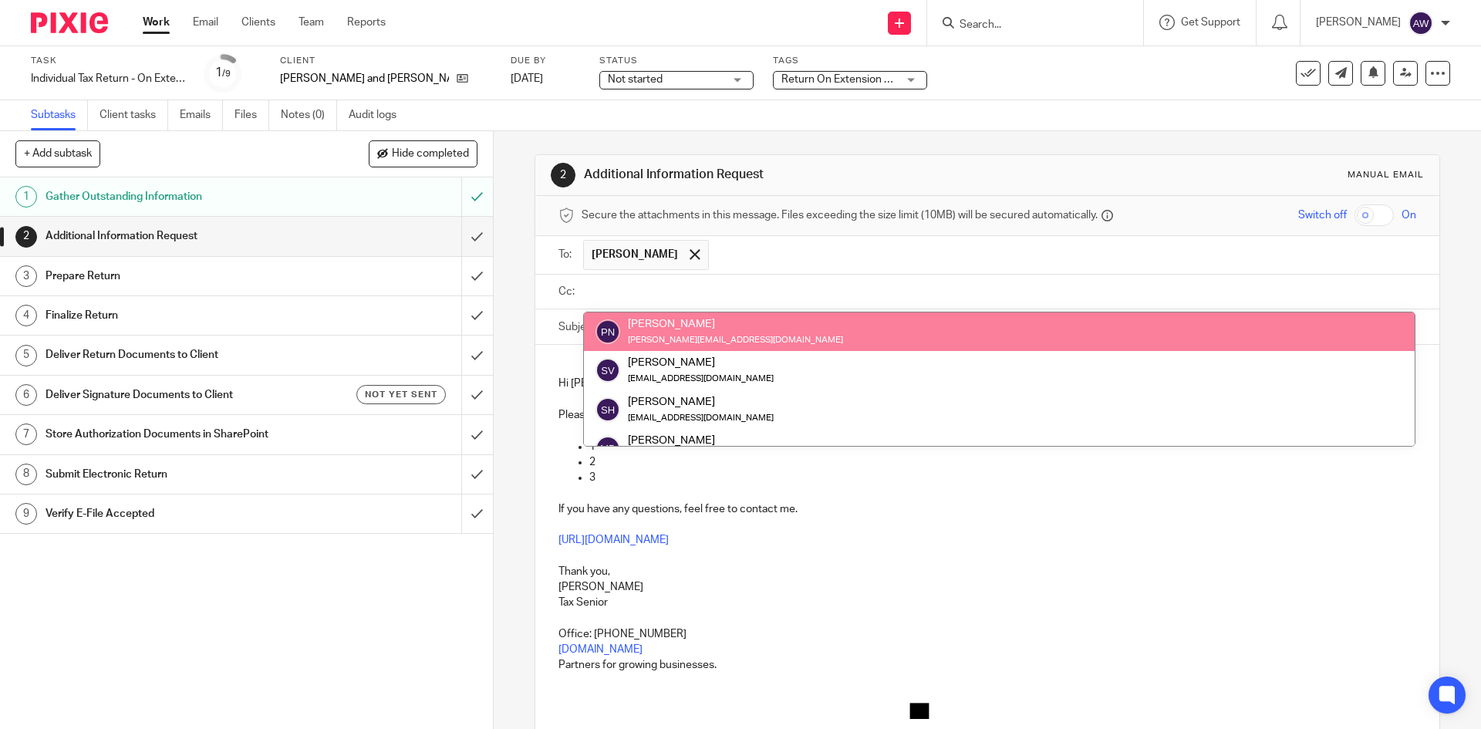
click at [615, 292] on input "text" at bounding box center [998, 292] width 822 height 18
click at [667, 292] on input "text" at bounding box center [998, 292] width 822 height 18
click at [976, 263] on input "text" at bounding box center [1062, 255] width 693 height 30
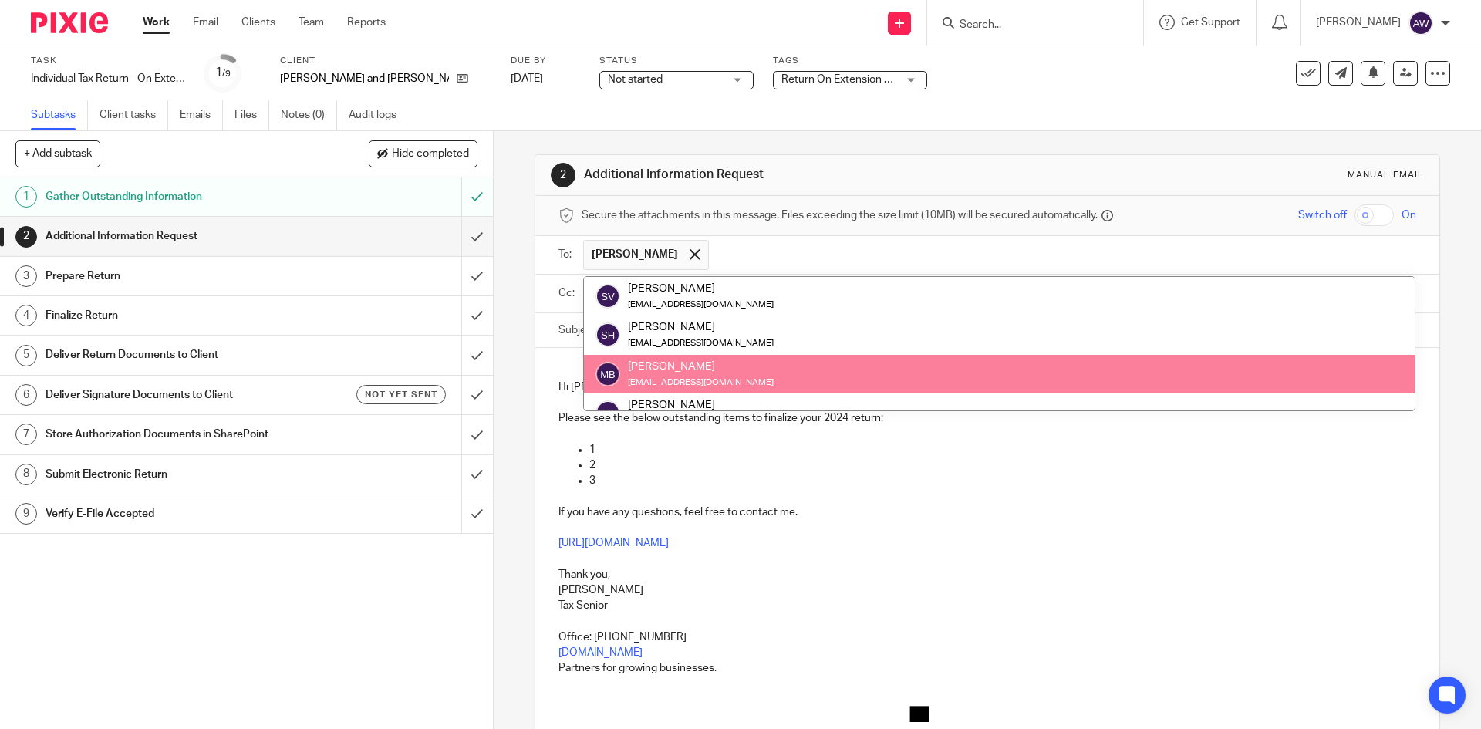
click at [1203, 504] on p "If you have any questions, feel free to contact me." at bounding box center [986, 511] width 857 height 15
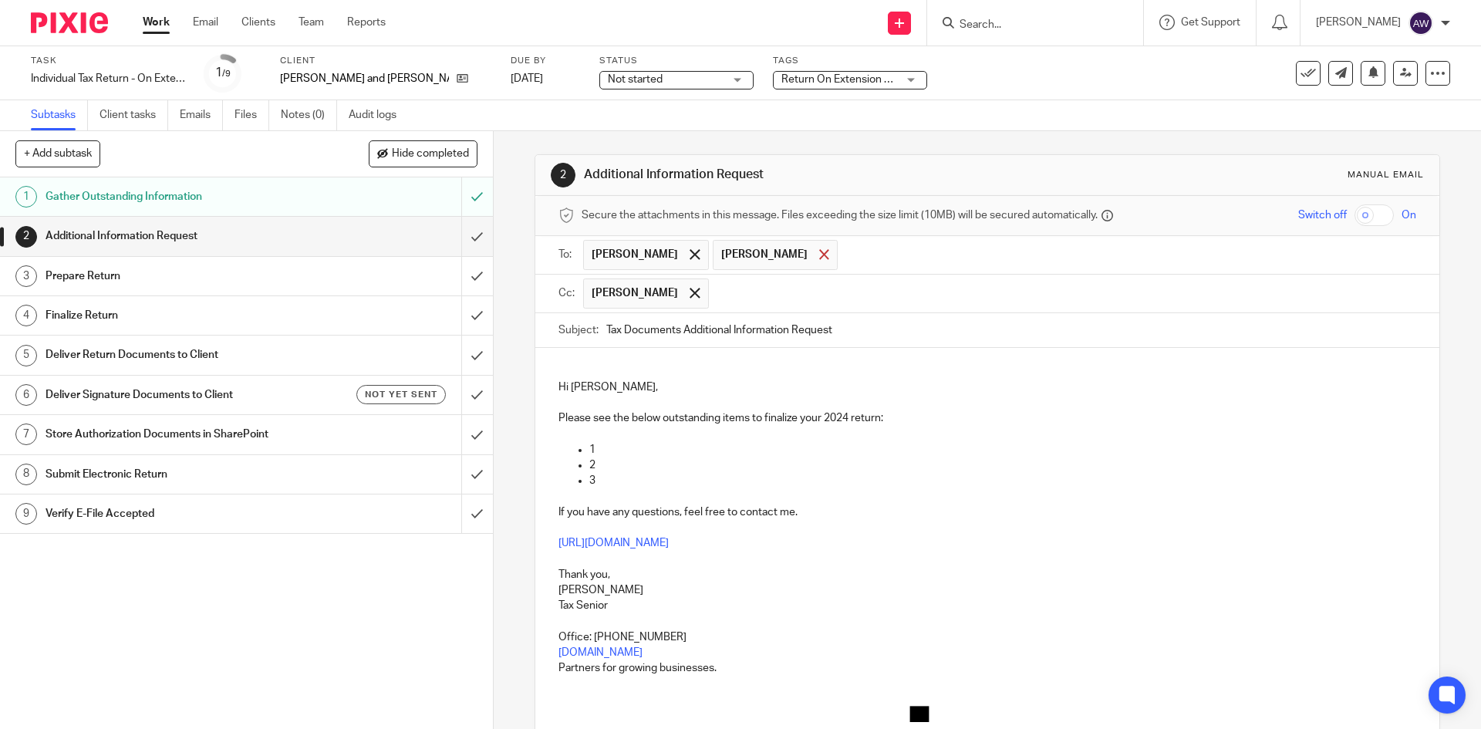
click at [815, 254] on div at bounding box center [824, 254] width 18 height 23
click at [689, 288] on span at bounding box center [694, 293] width 10 height 10
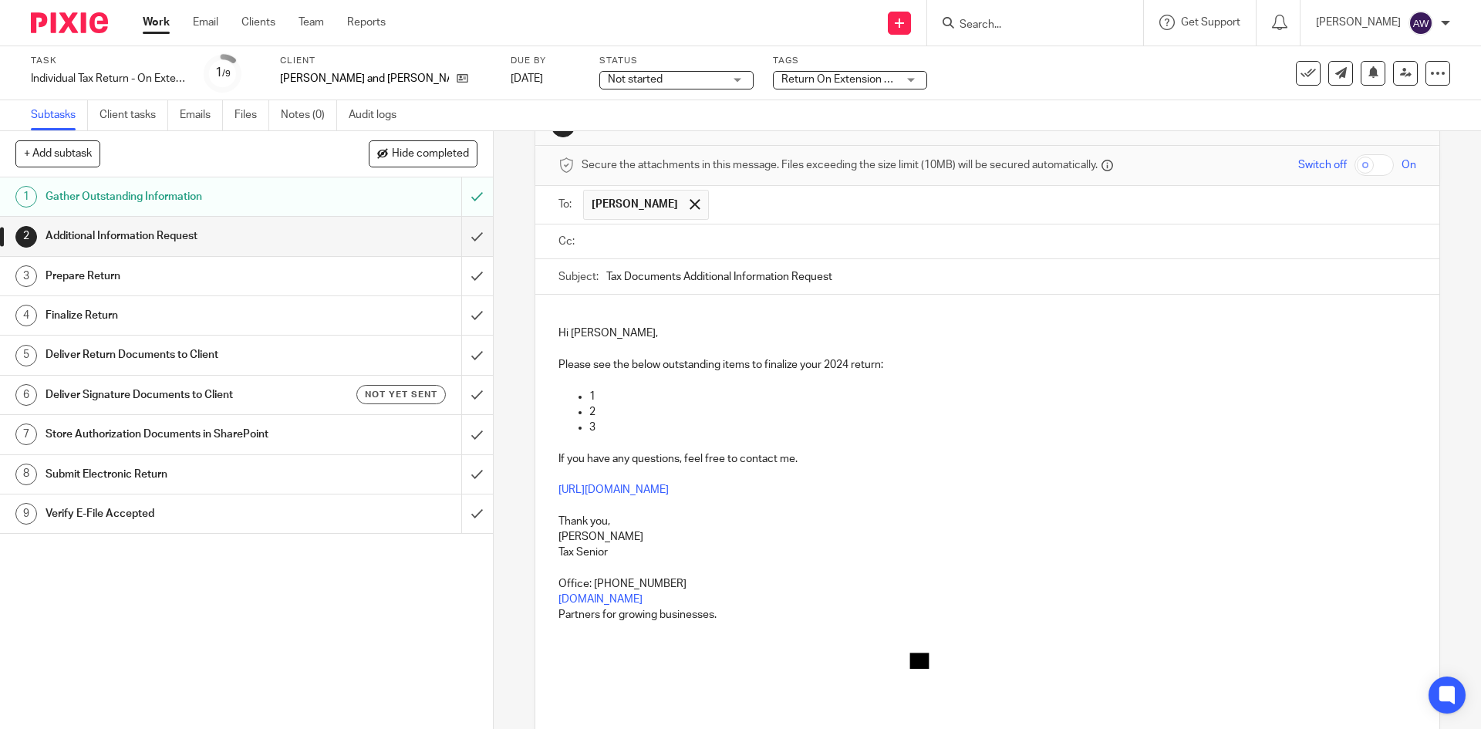
scroll to position [77, 0]
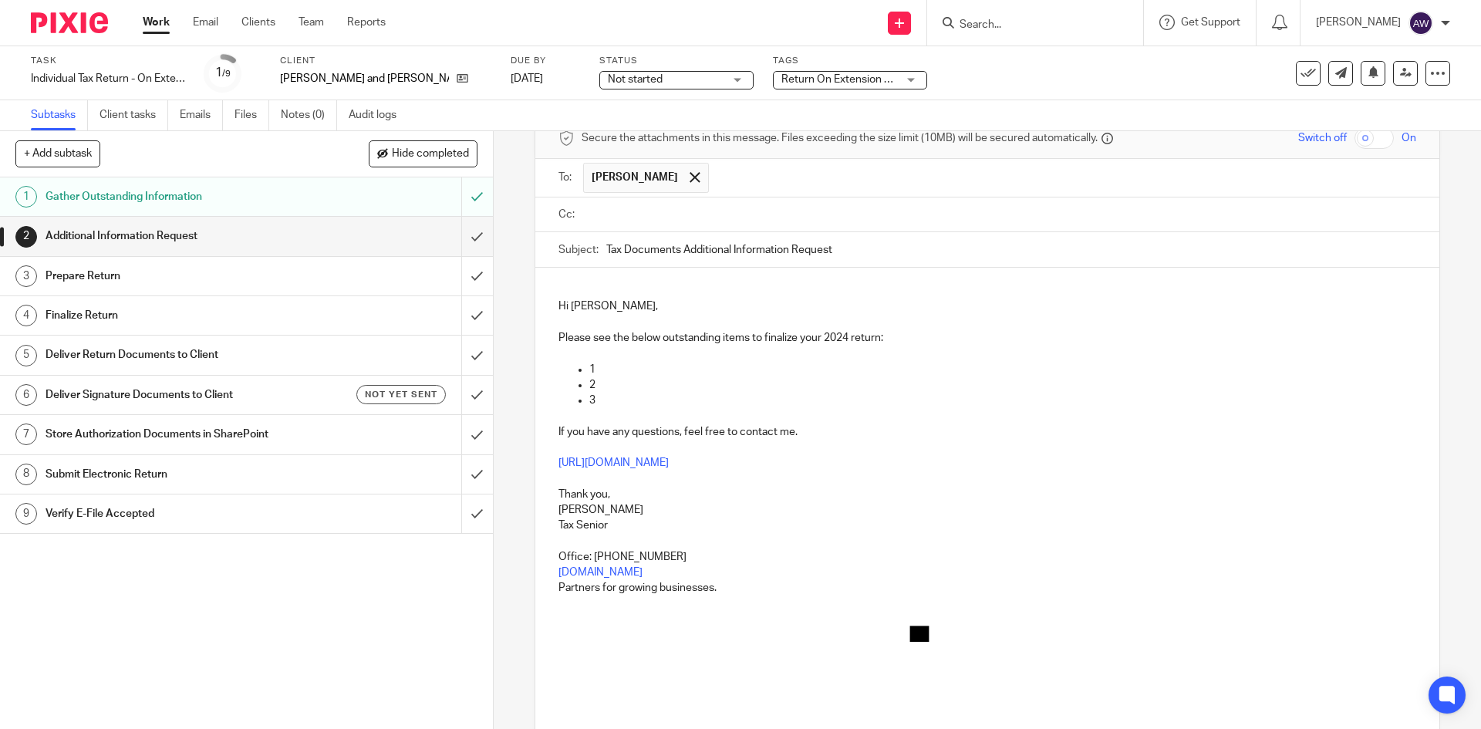
click at [597, 374] on p "1" at bounding box center [1002, 369] width 826 height 15
drag, startPoint x: 588, startPoint y: 366, endPoint x: 641, endPoint y: 370, distance: 52.6
click at [641, 370] on p "2024 1099's" at bounding box center [1002, 369] width 826 height 15
drag, startPoint x: 648, startPoint y: 369, endPoint x: 587, endPoint y: 373, distance: 61.1
click at [589, 373] on p "2024 1099's" at bounding box center [1002, 369] width 826 height 15
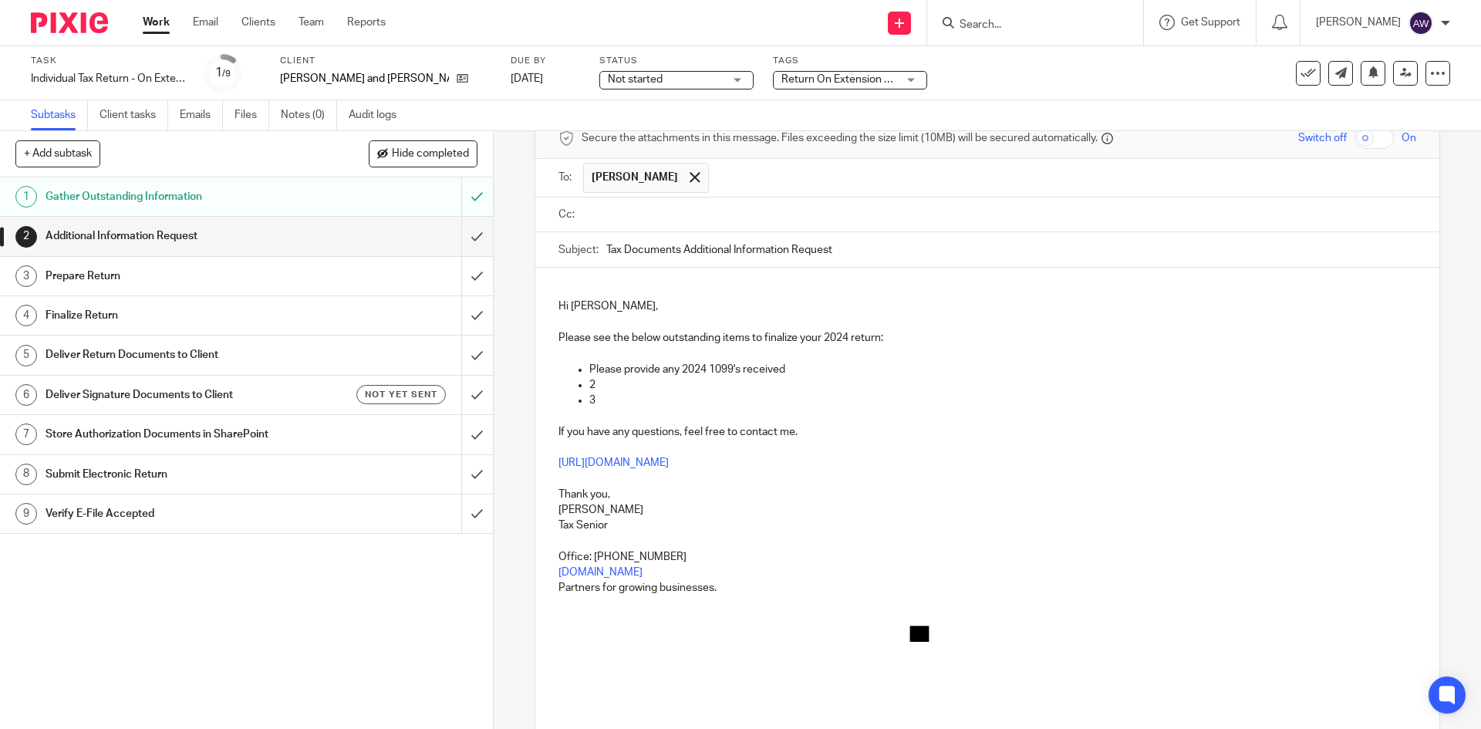
click at [595, 379] on p "2" at bounding box center [1002, 384] width 826 height 15
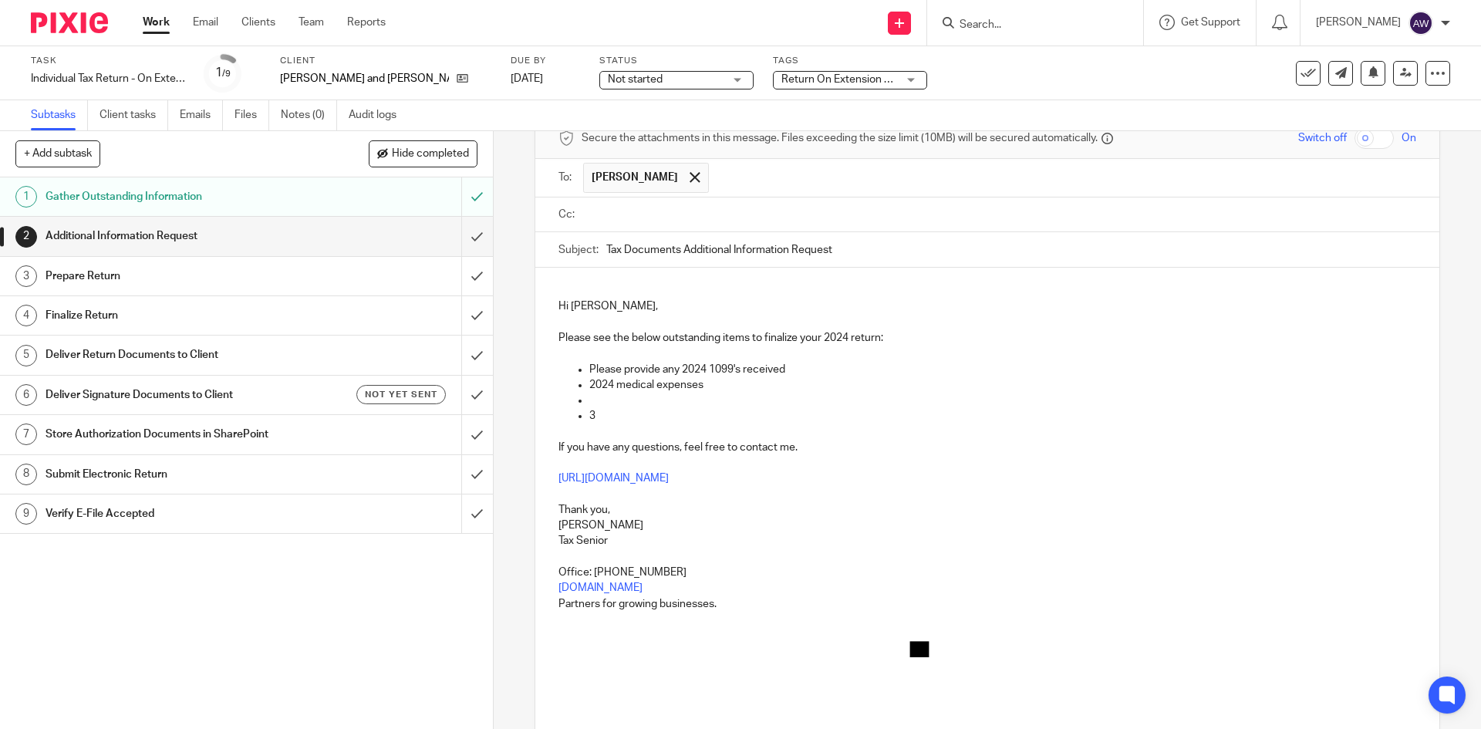
click at [605, 412] on p "3" at bounding box center [1002, 415] width 826 height 15
click at [610, 394] on p at bounding box center [1002, 400] width 826 height 15
click at [606, 413] on p at bounding box center [1002, 415] width 826 height 15
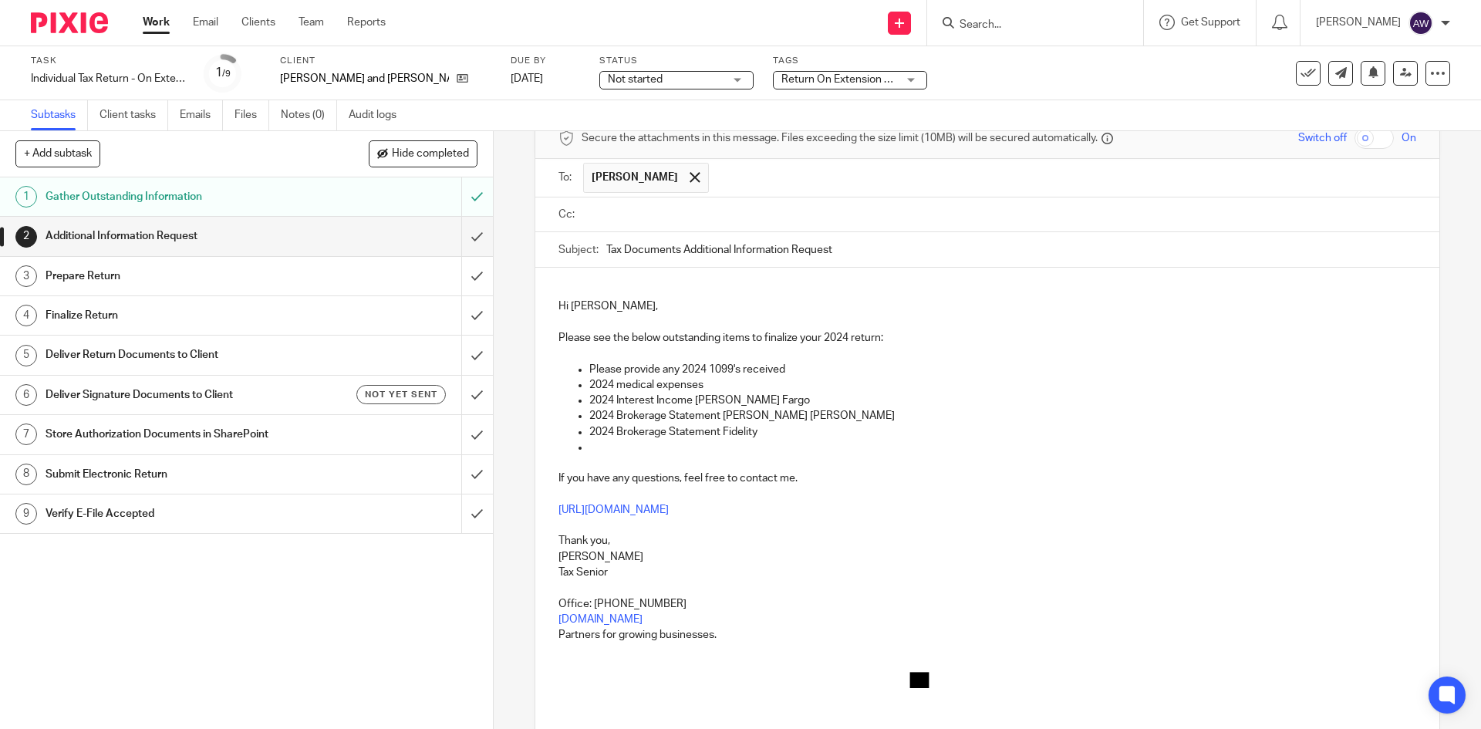
click at [652, 452] on p at bounding box center [1002, 447] width 826 height 15
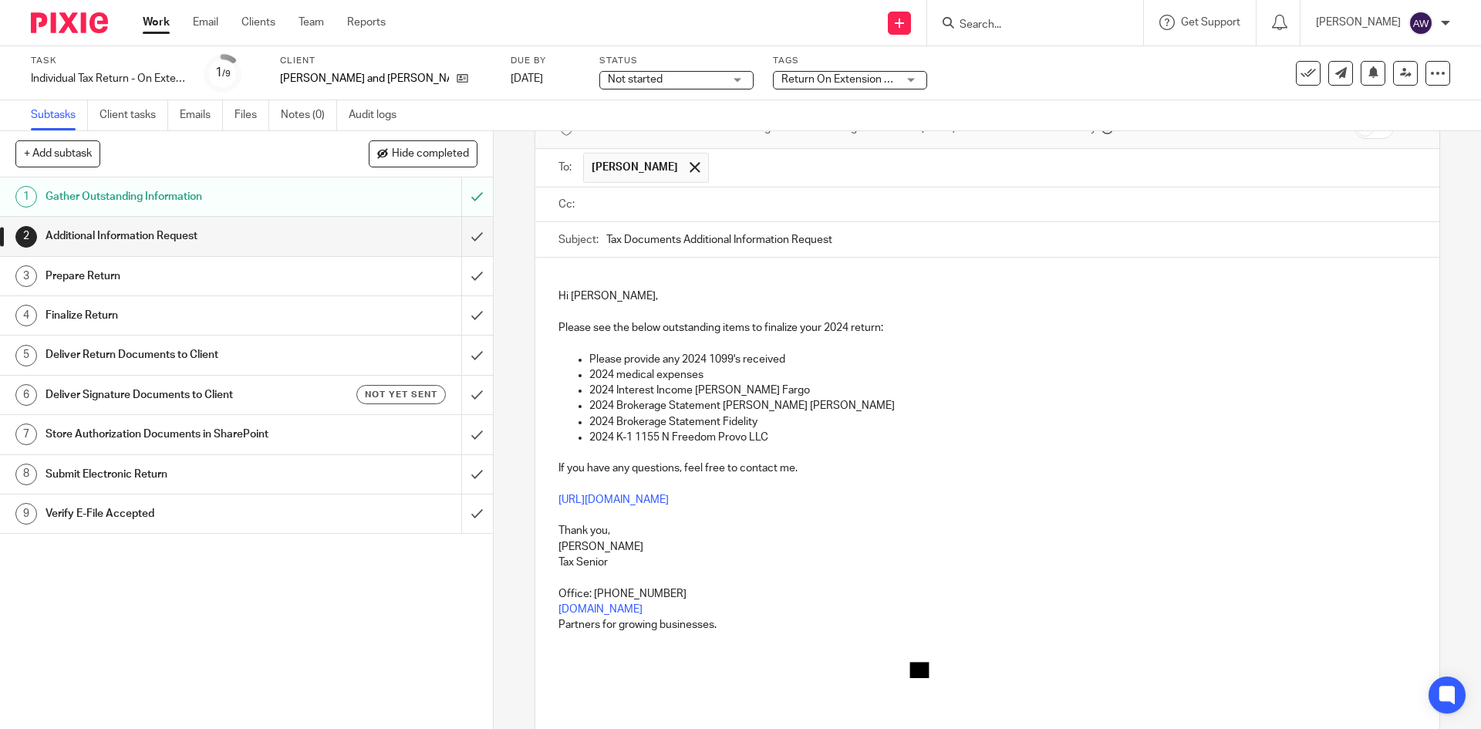
scroll to position [0, 0]
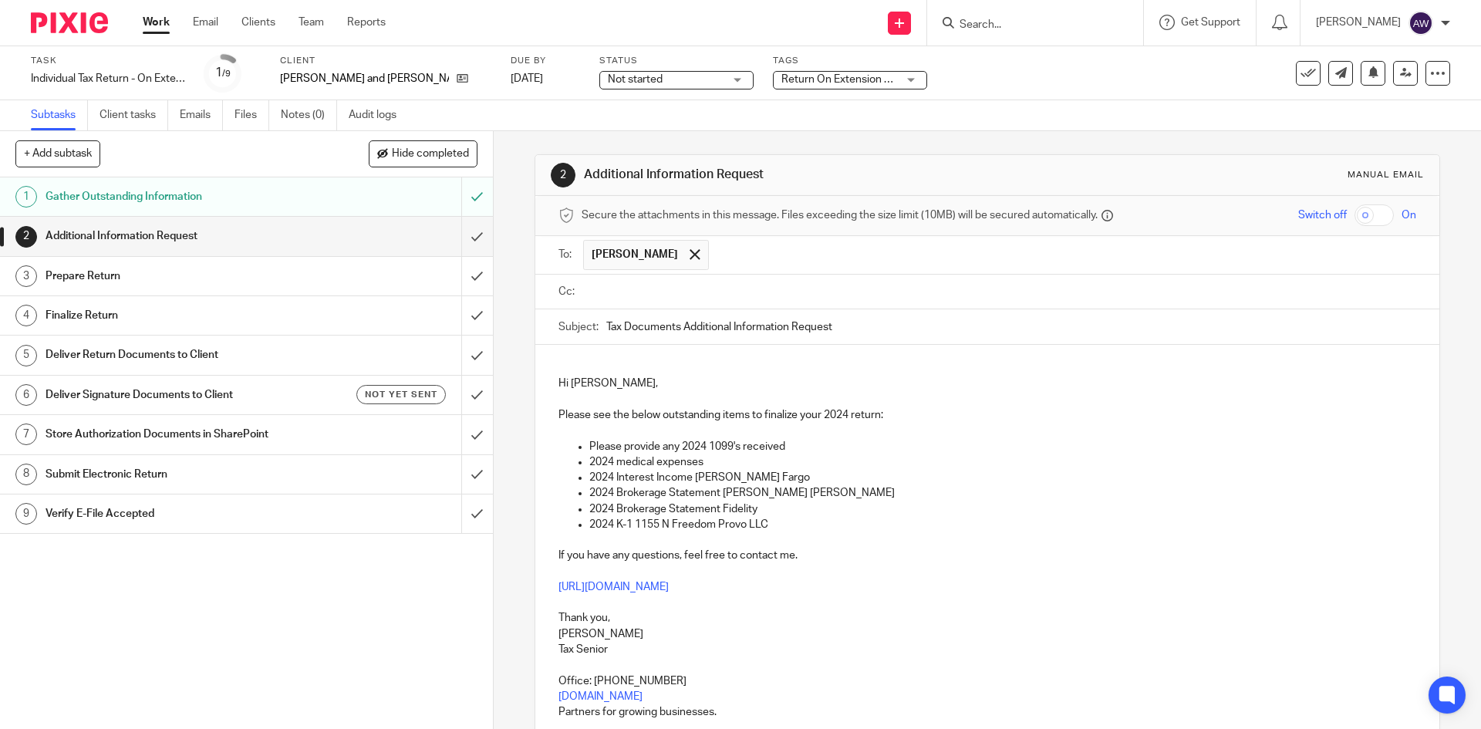
click at [838, 322] on input "Tax Documents Additional Information Request" at bounding box center [1010, 326] width 809 height 35
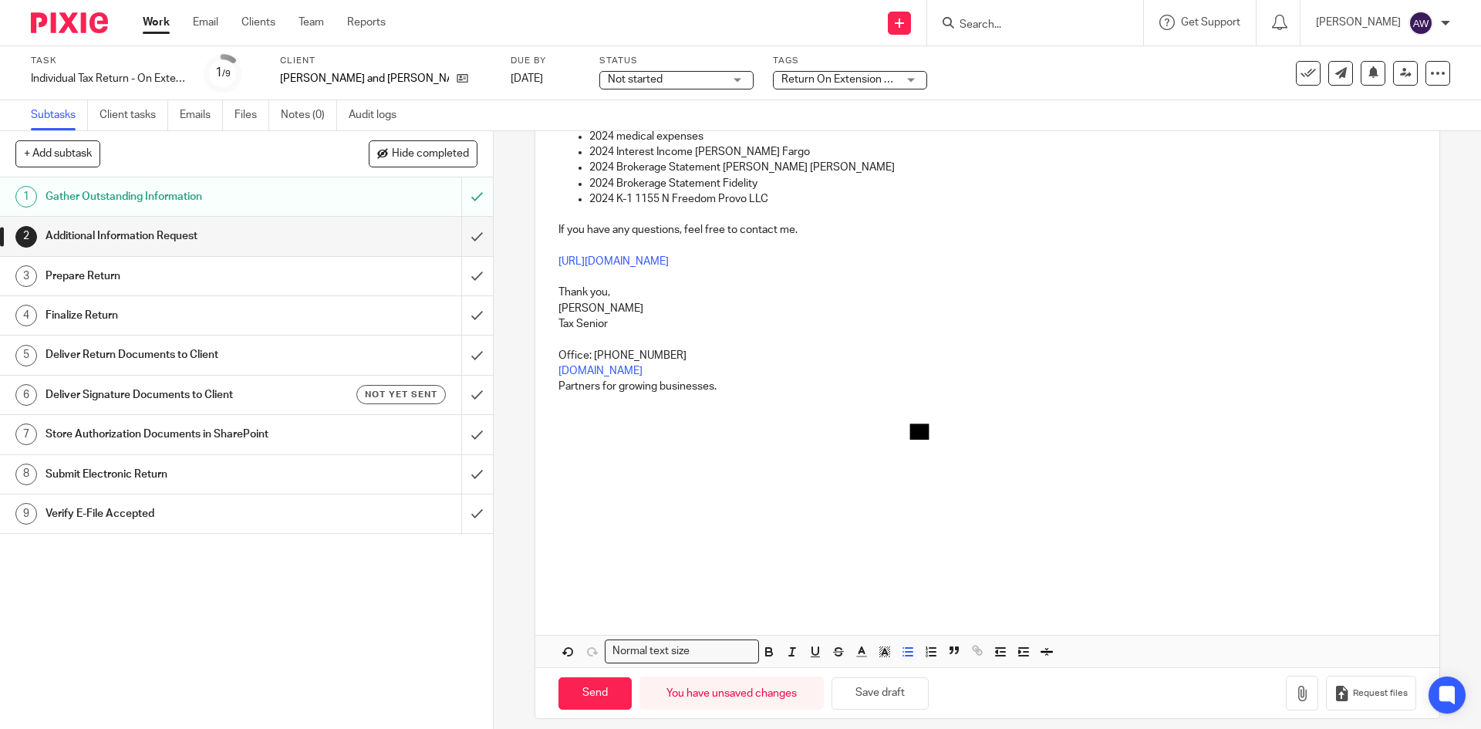
scroll to position [339, 0]
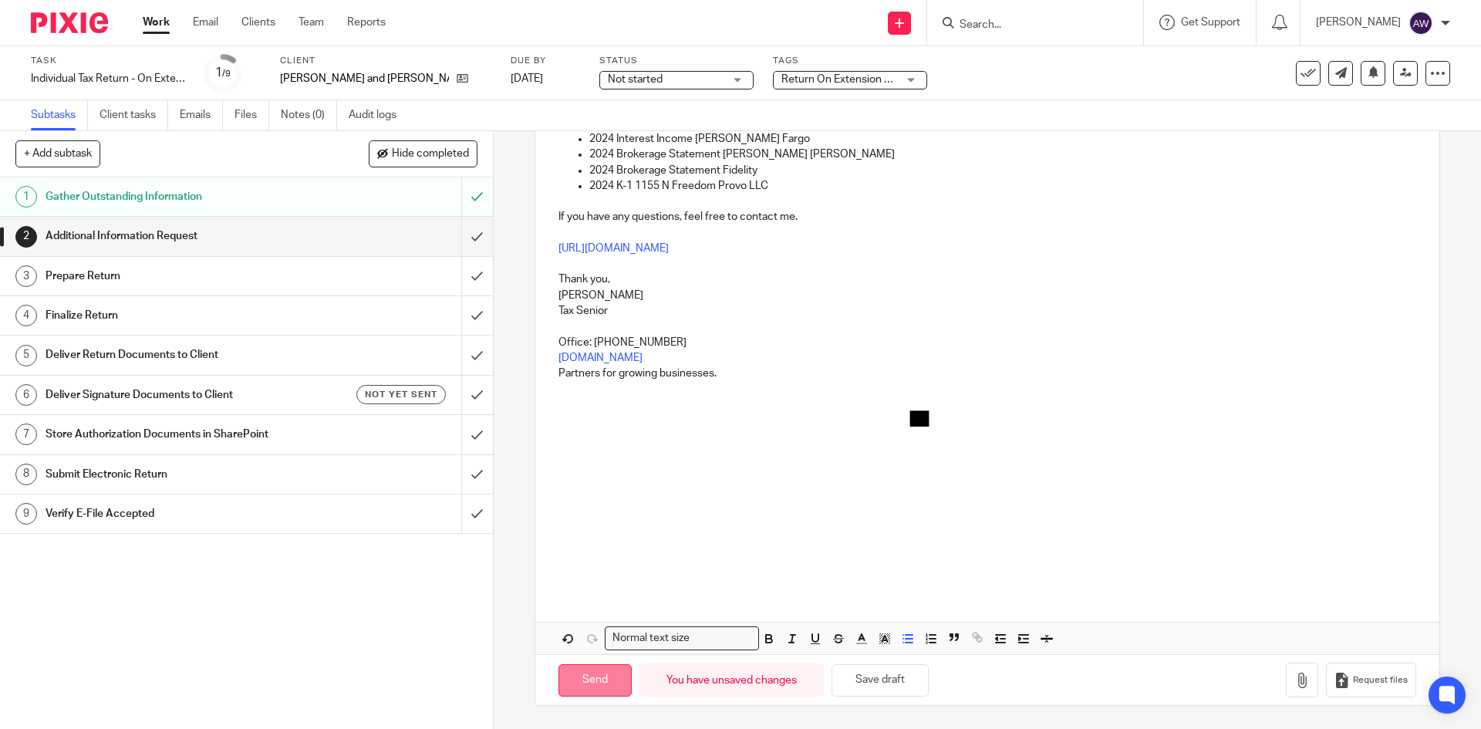
type input "Tax Documents Additional Information Request - 2024 personal tax return"
click at [605, 688] on input "Send" at bounding box center [594, 680] width 73 height 33
type input "Sent"
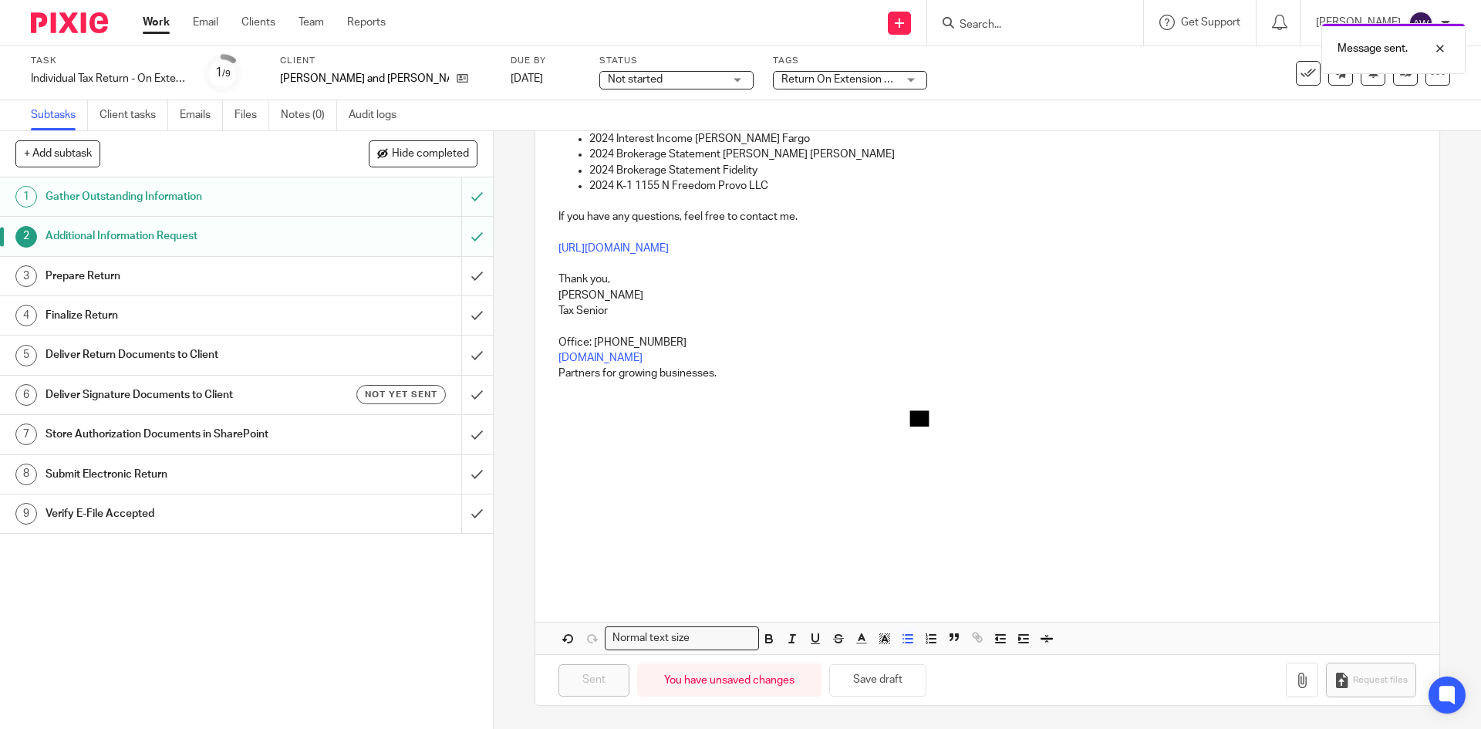
click at [658, 71] on div "Not started Not started" at bounding box center [676, 80] width 154 height 19
click at [592, 137] on span "In progress" at bounding box center [604, 135] width 54 height 11
click at [825, 80] on span "Return On Extension + 2" at bounding box center [839, 79] width 117 height 11
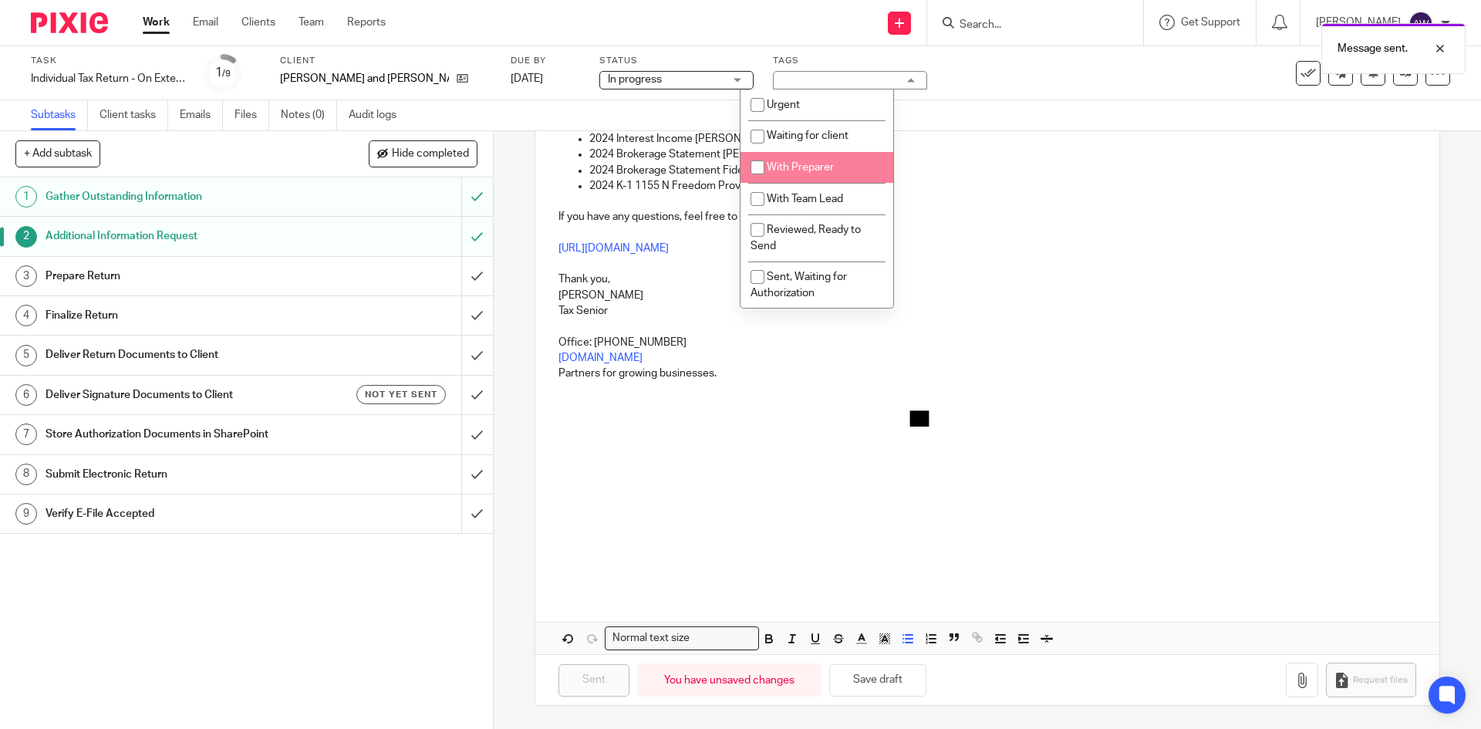
click at [828, 164] on span "With Preparer" at bounding box center [800, 167] width 67 height 11
checkbox input "true"
click at [818, 123] on li "Waiting for client" at bounding box center [816, 136] width 153 height 32
checkbox input "true"
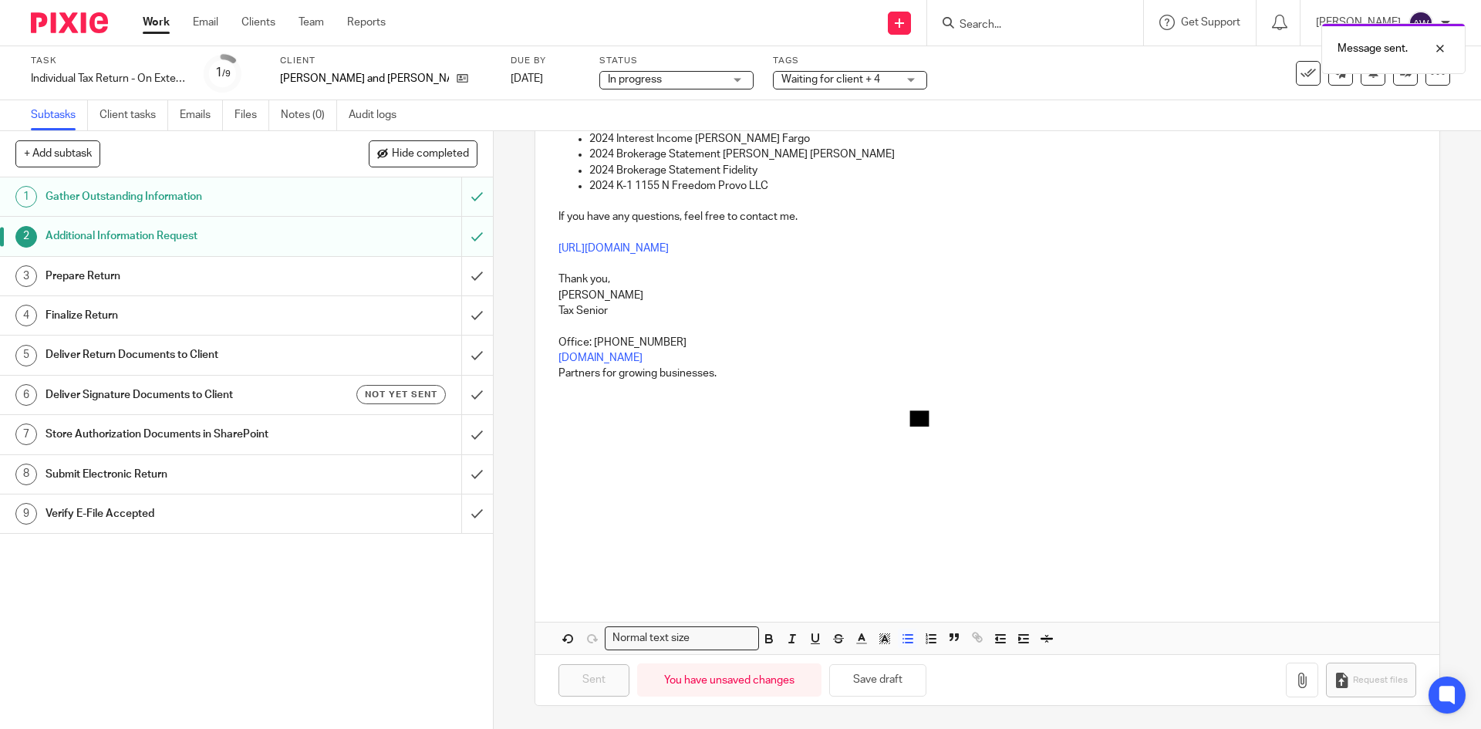
click at [155, 29] on link "Work" at bounding box center [156, 22] width 27 height 15
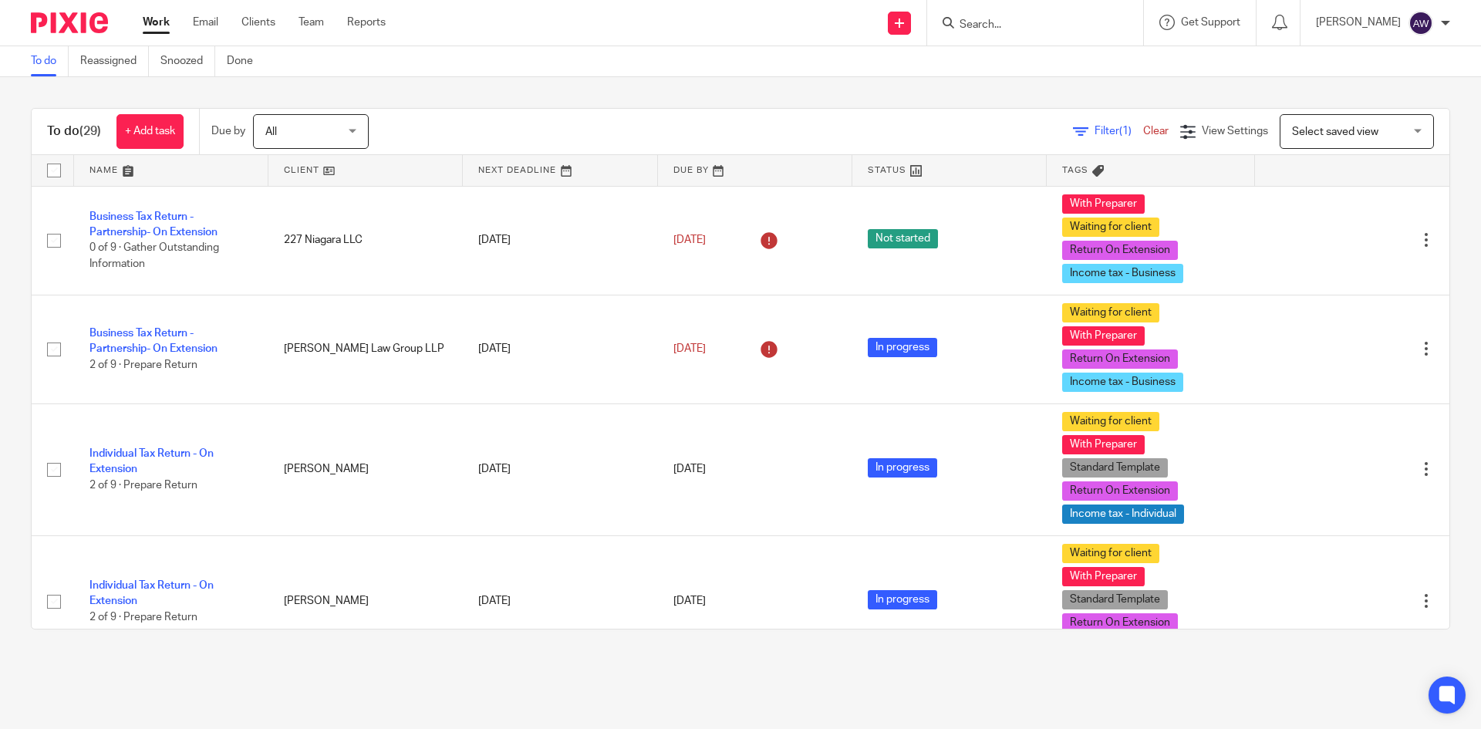
click at [993, 25] on input "Search" at bounding box center [1027, 26] width 139 height 14
type input "sqaur"
click at [1044, 65] on link at bounding box center [1085, 73] width 261 height 48
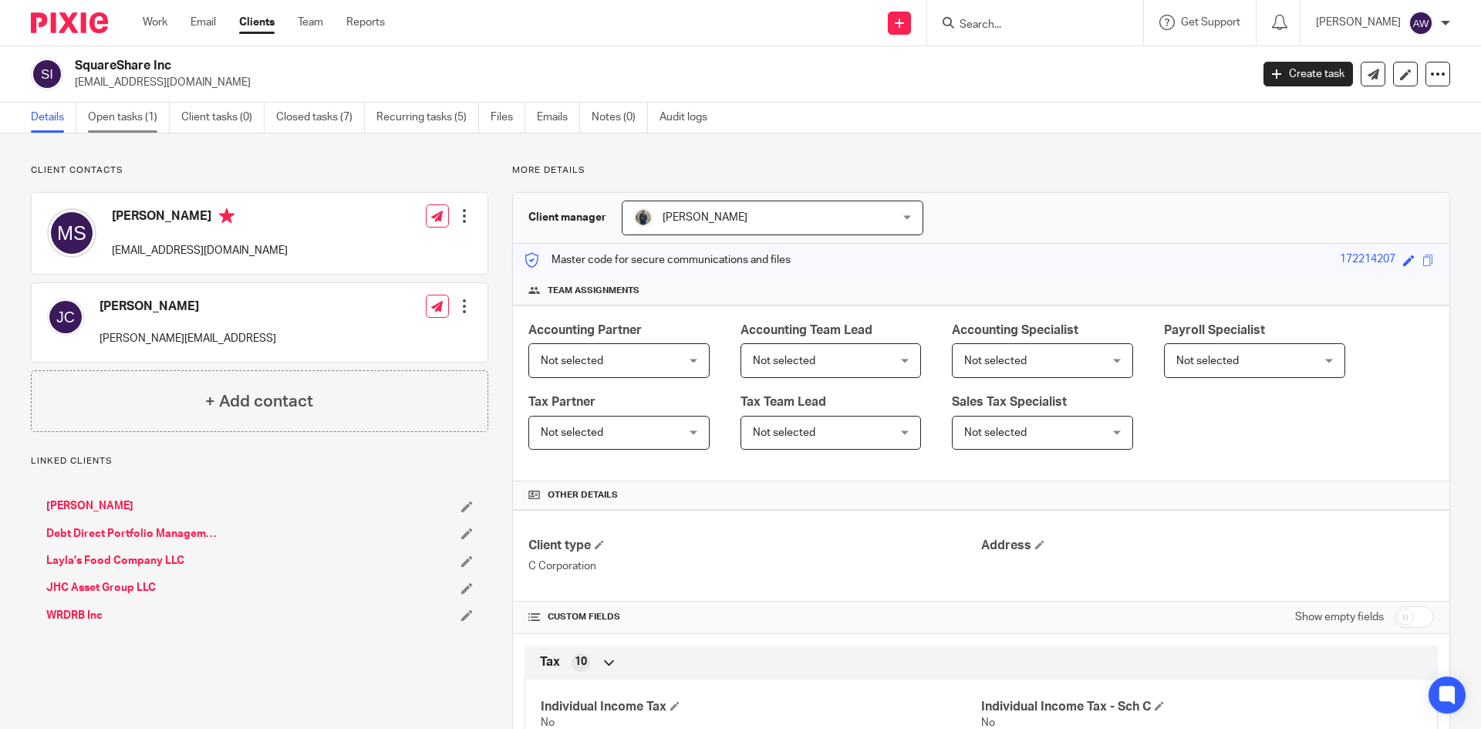
click at [134, 116] on link "Open tasks (1)" at bounding box center [129, 118] width 82 height 30
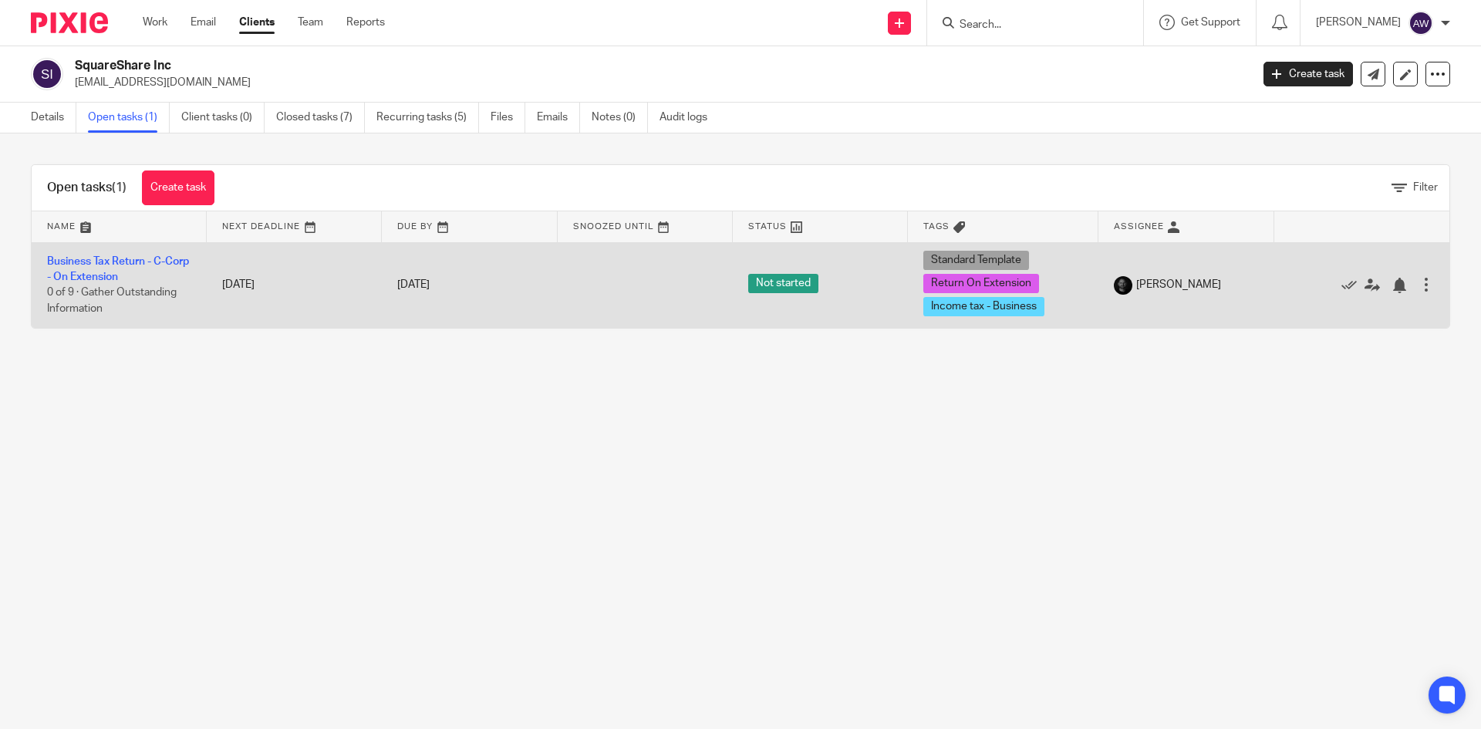
click at [1353, 275] on div "Edit task Delete" at bounding box center [1362, 284] width 144 height 39
click at [1364, 278] on icon at bounding box center [1371, 285] width 15 height 15
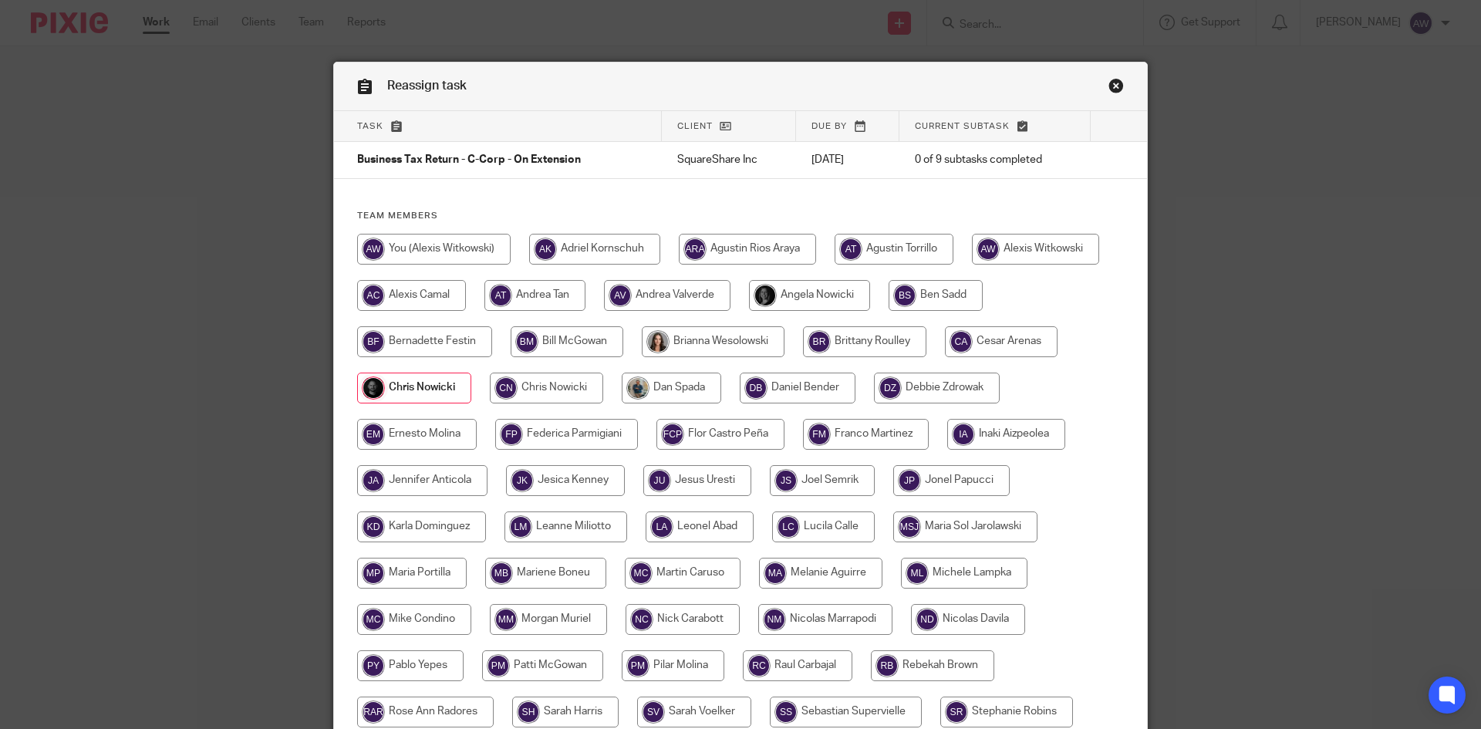
click at [395, 256] on input "radio" at bounding box center [433, 249] width 153 height 31
radio input "true"
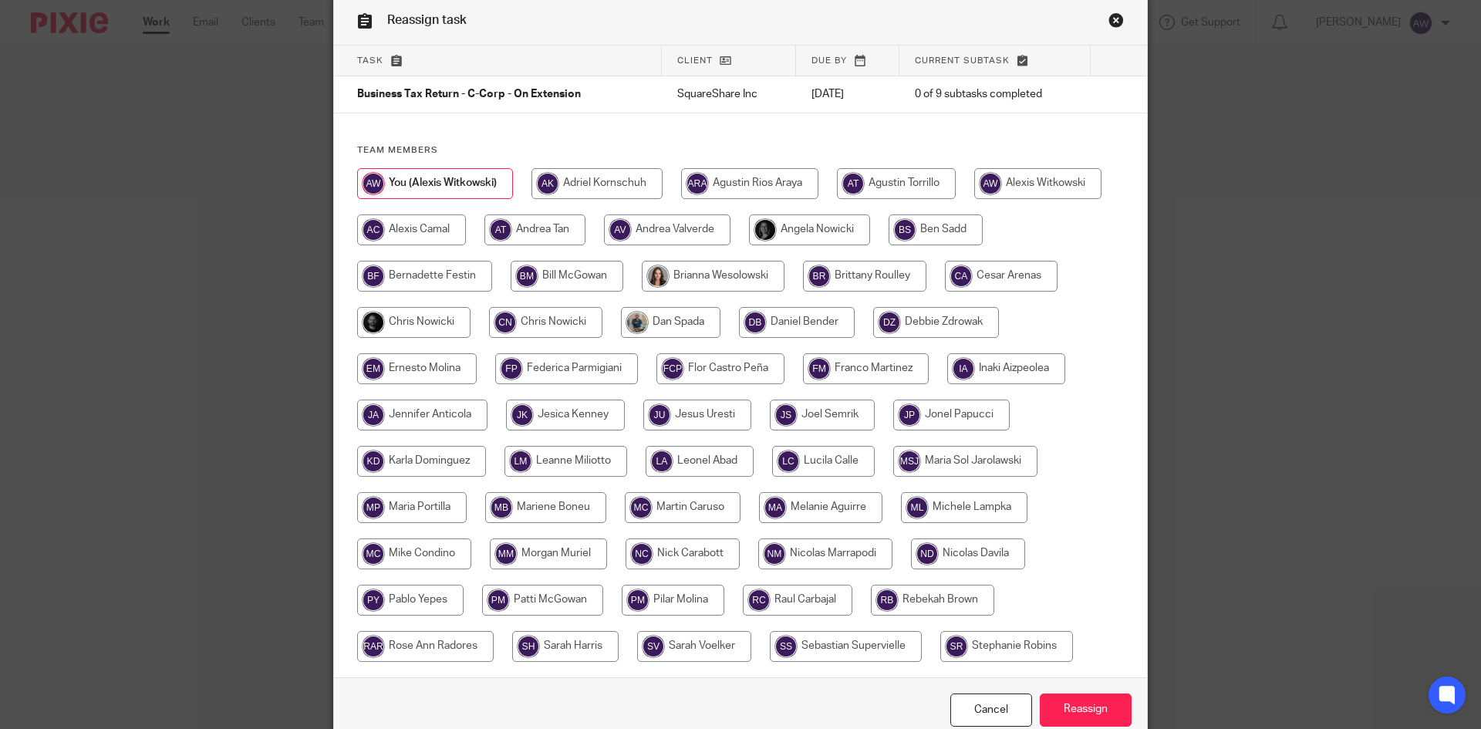
scroll to position [141, 0]
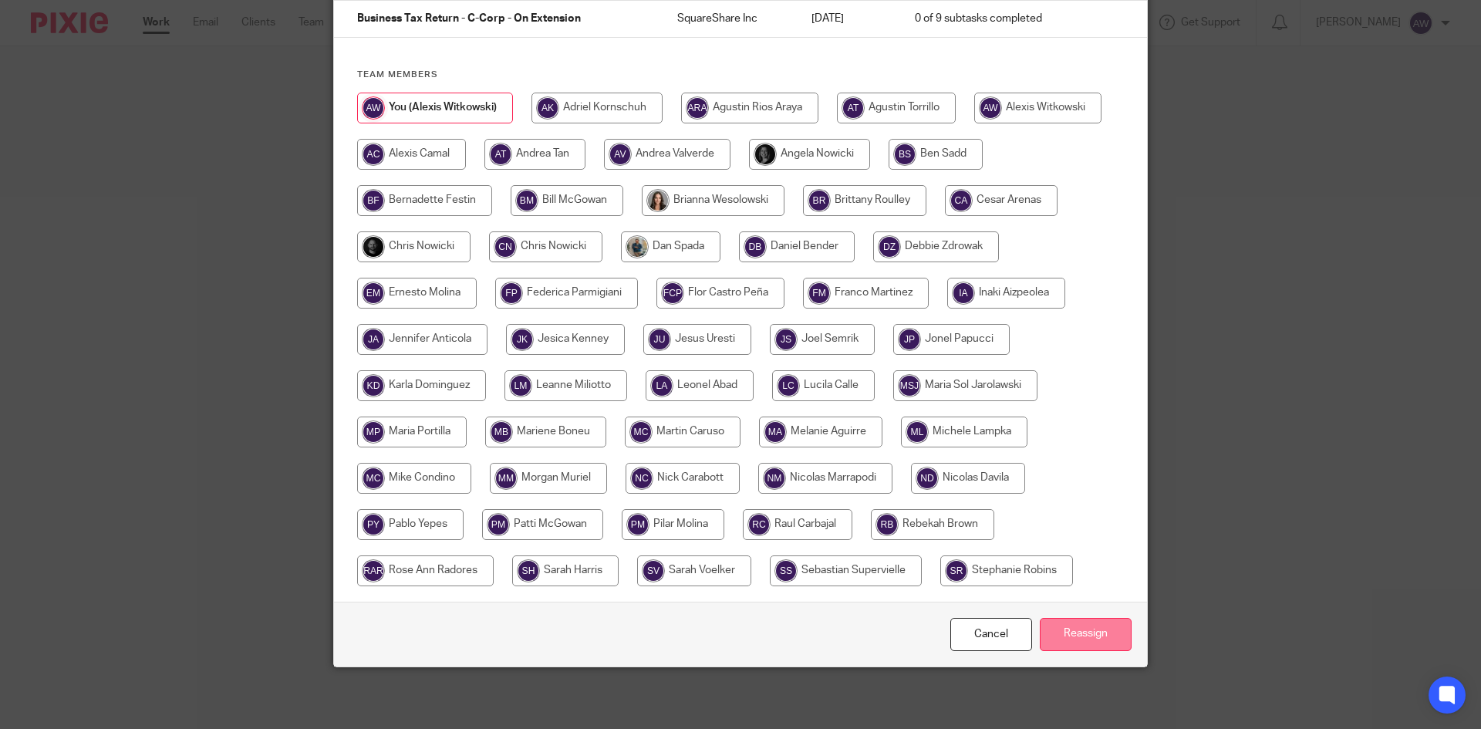
click at [1056, 646] on input "Reassign" at bounding box center [1086, 634] width 92 height 33
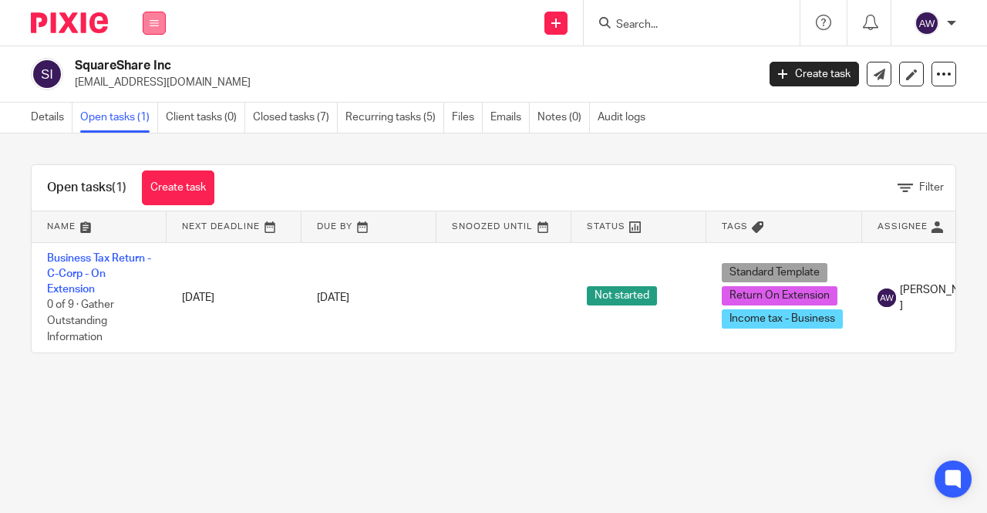
click at [157, 30] on button at bounding box center [154, 23] width 23 height 23
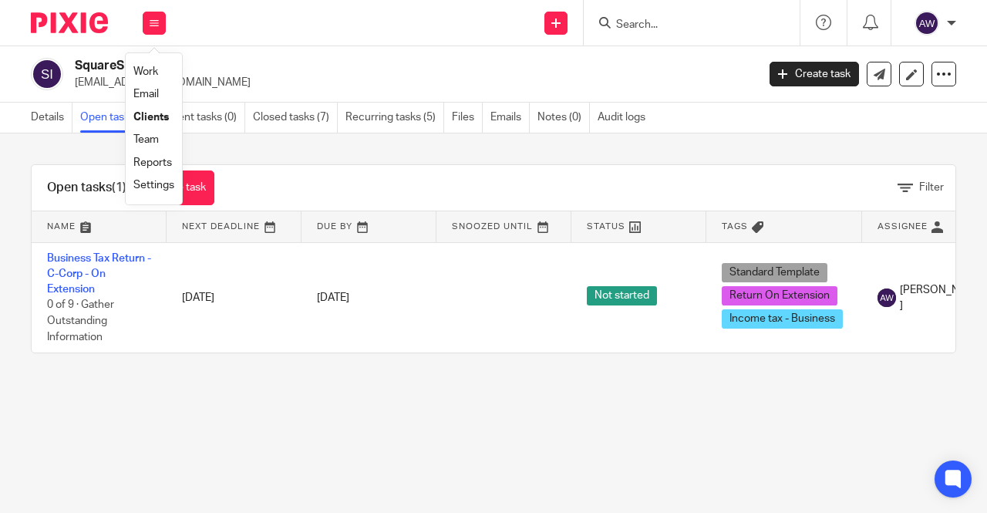
click at [154, 71] on link "Work" at bounding box center [145, 71] width 25 height 11
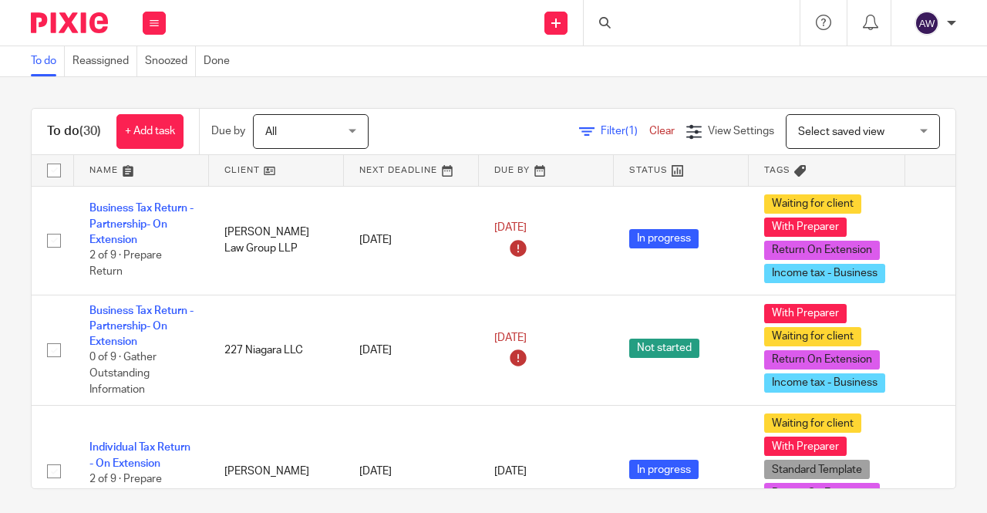
drag, startPoint x: 0, startPoint y: 0, endPoint x: 150, endPoint y: 9, distance: 150.7
click at [150, 9] on div "Work Email Clients Team Reports Settings" at bounding box center [154, 23] width 54 height 46
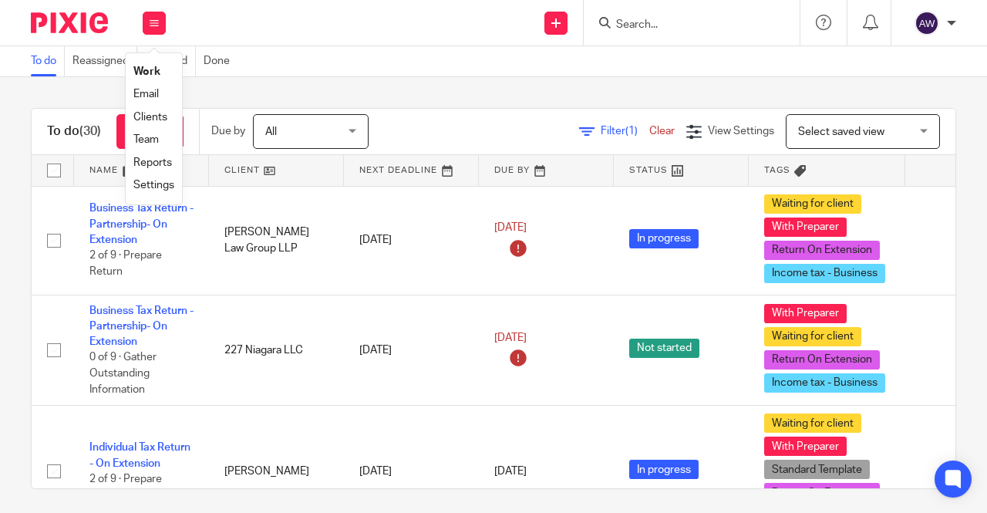
click at [153, 138] on link "Team" at bounding box center [145, 139] width 25 height 11
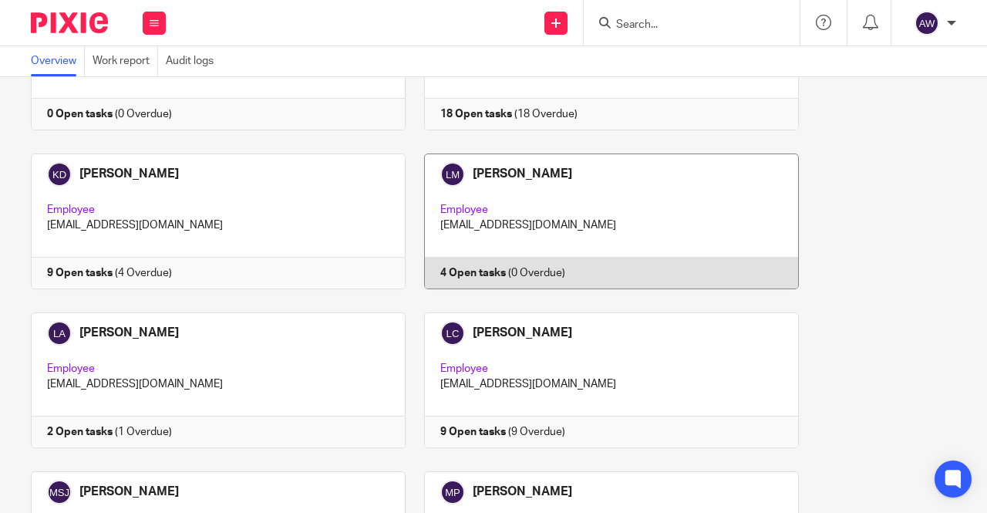
scroll to position [2314, 0]
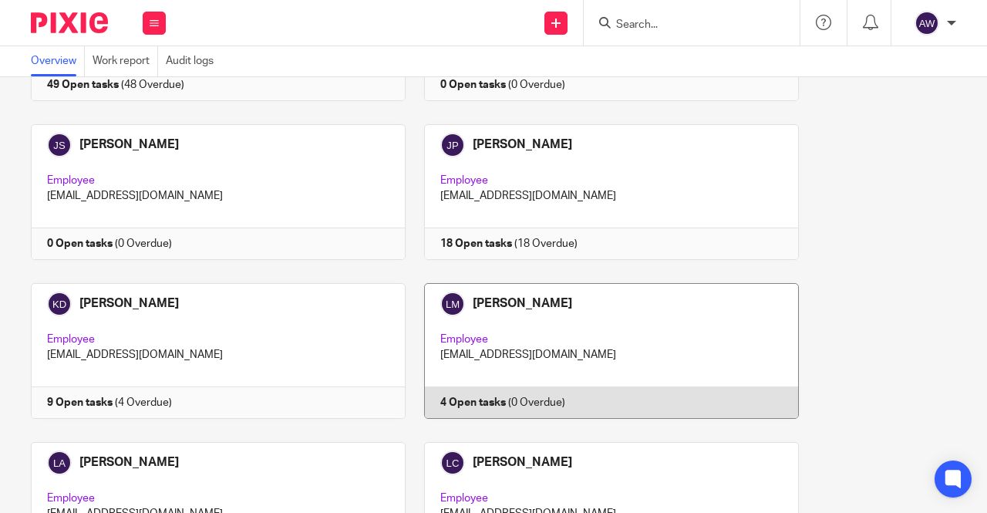
click at [568, 283] on link at bounding box center [602, 351] width 393 height 136
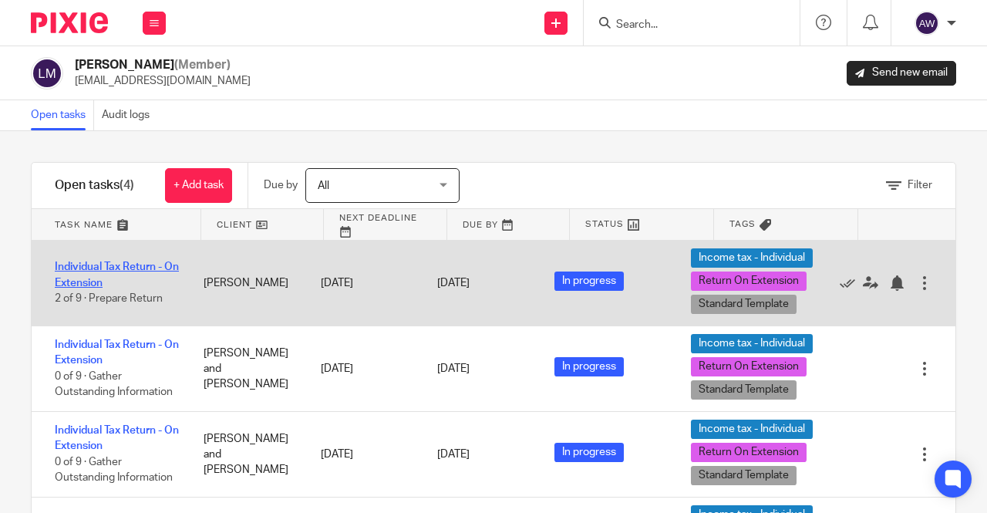
click at [83, 268] on link "Individual Tax Return - On Extension" at bounding box center [117, 274] width 124 height 26
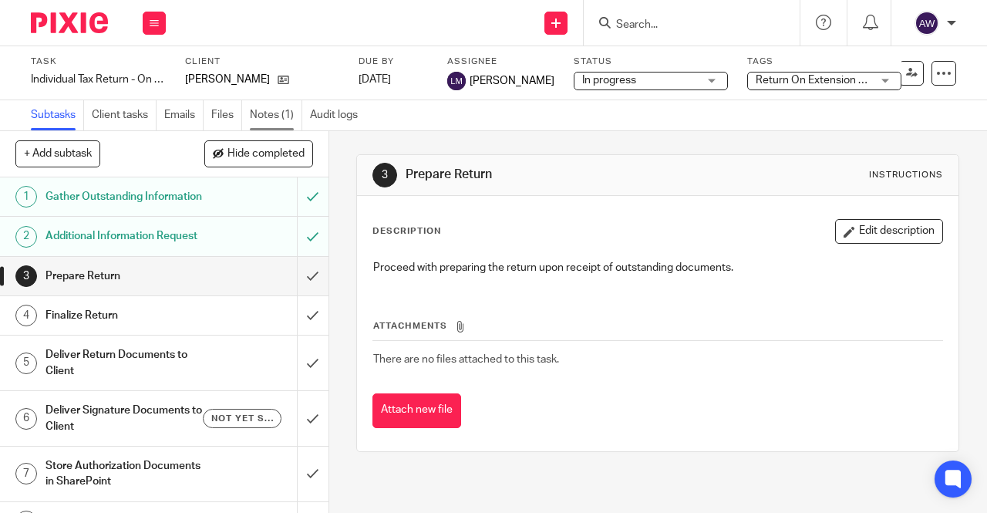
click at [254, 115] on link "Notes (1)" at bounding box center [276, 115] width 52 height 30
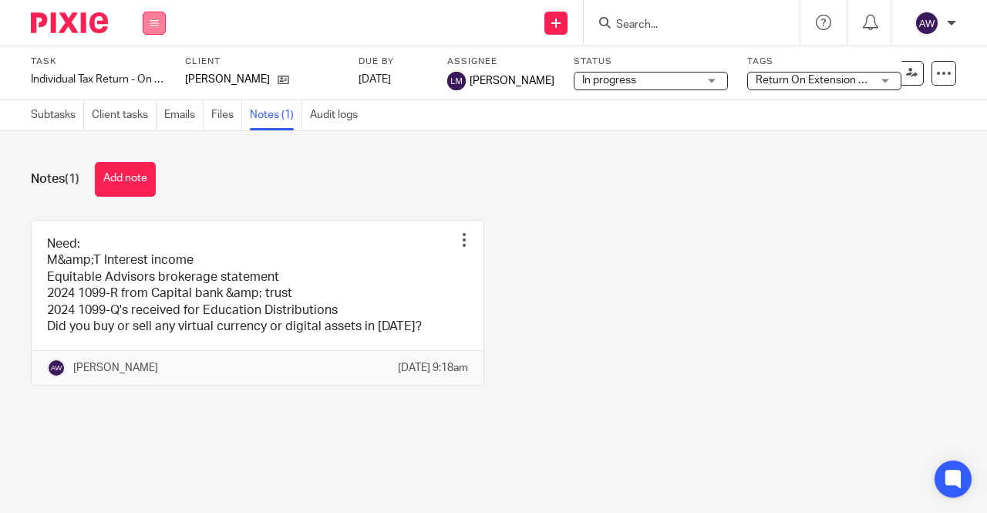
click at [164, 19] on button at bounding box center [154, 23] width 23 height 23
click at [150, 134] on link "Team" at bounding box center [145, 139] width 25 height 11
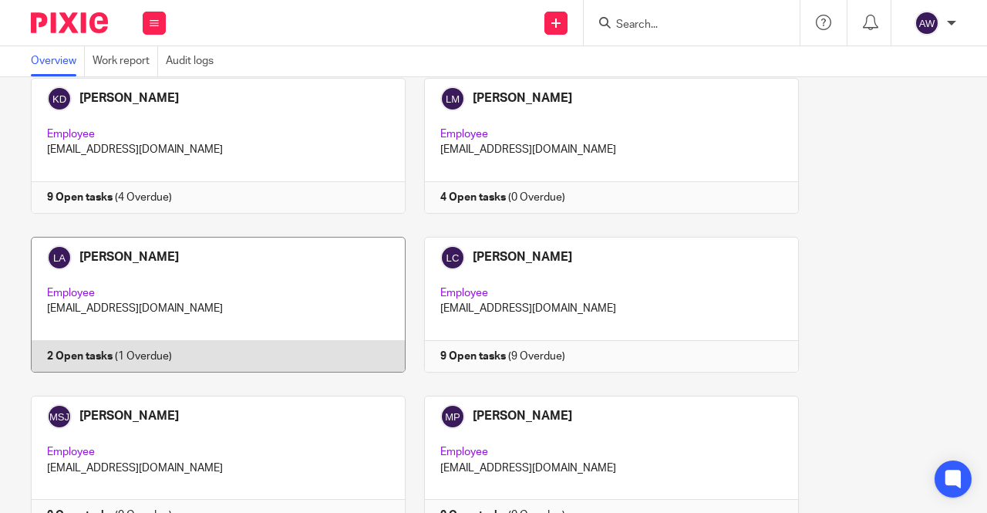
scroll to position [2468, 0]
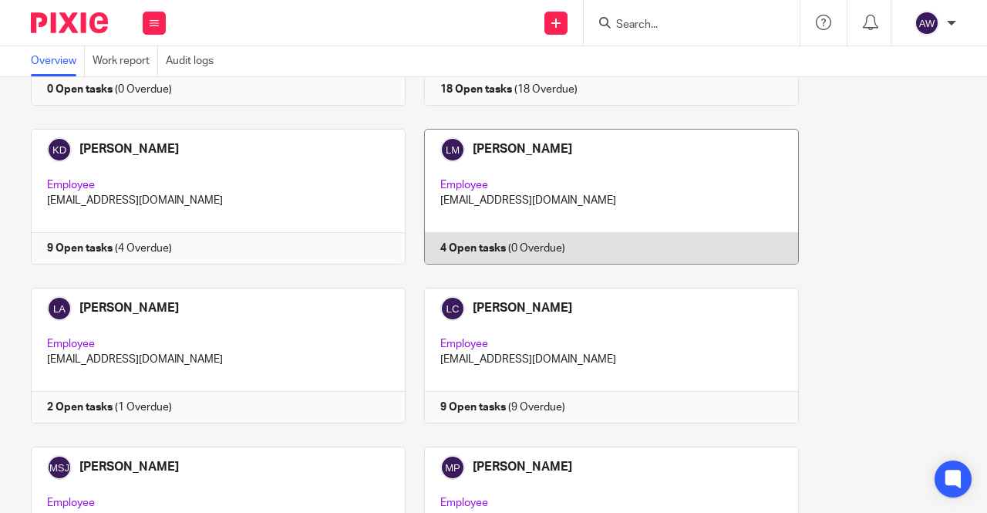
click at [548, 147] on link at bounding box center [602, 197] width 393 height 136
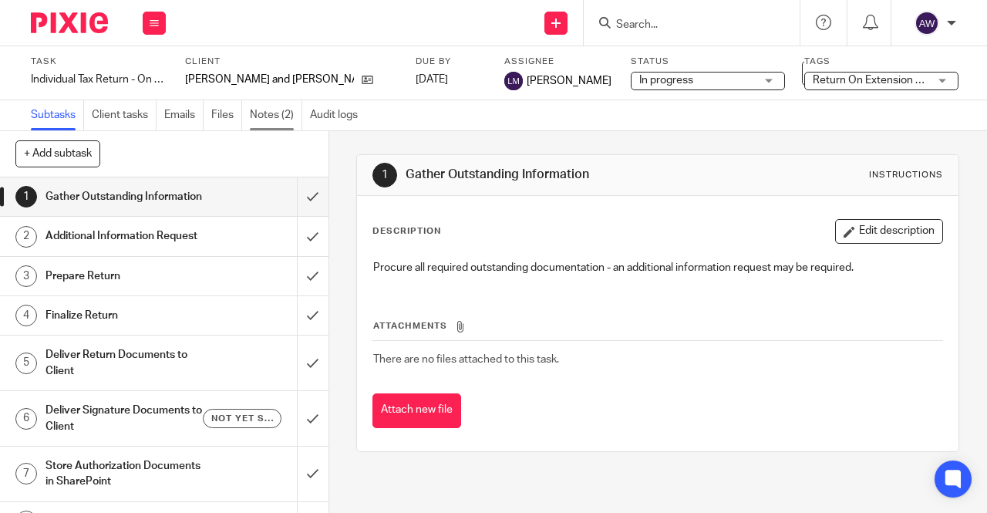
click at [270, 113] on link "Notes (2)" at bounding box center [276, 115] width 52 height 30
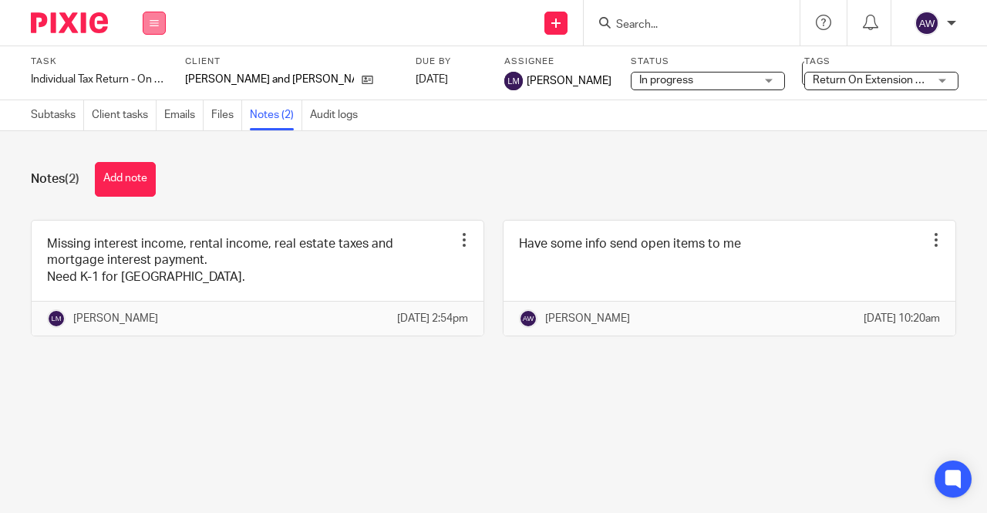
click at [160, 19] on button at bounding box center [154, 23] width 23 height 23
click at [148, 69] on link "Work" at bounding box center [146, 71] width 27 height 11
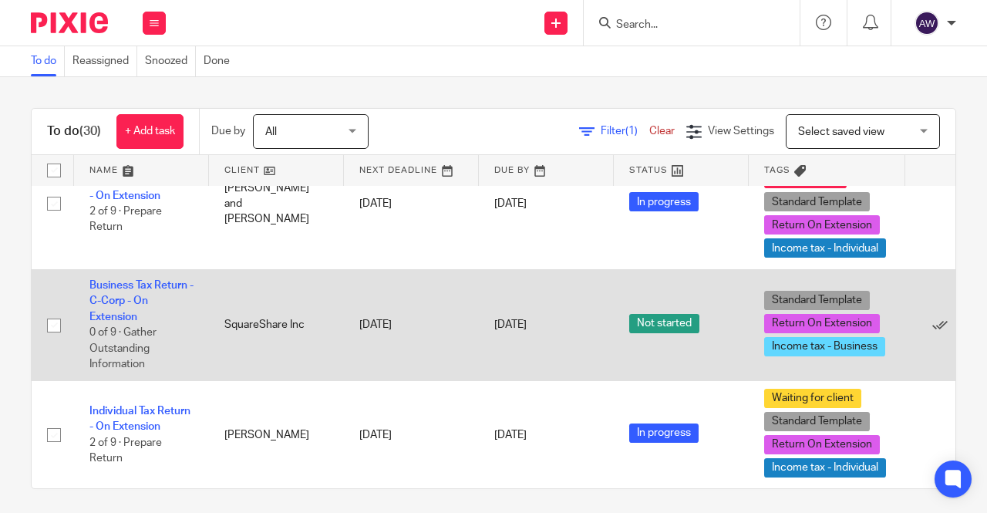
scroll to position [694, 0]
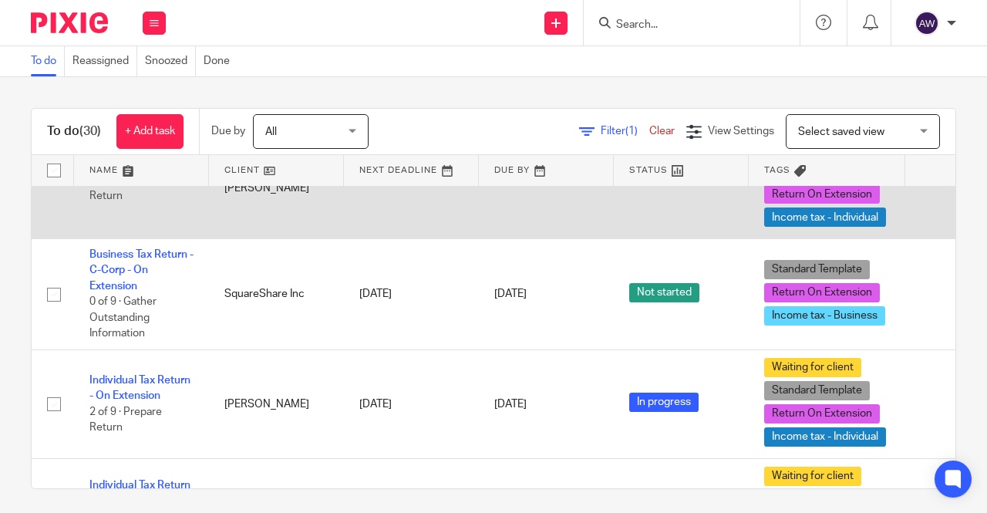
click at [131, 234] on td "Individual Tax Return - On Extension 2 of 9 · Prepare Return" at bounding box center [141, 173] width 135 height 132
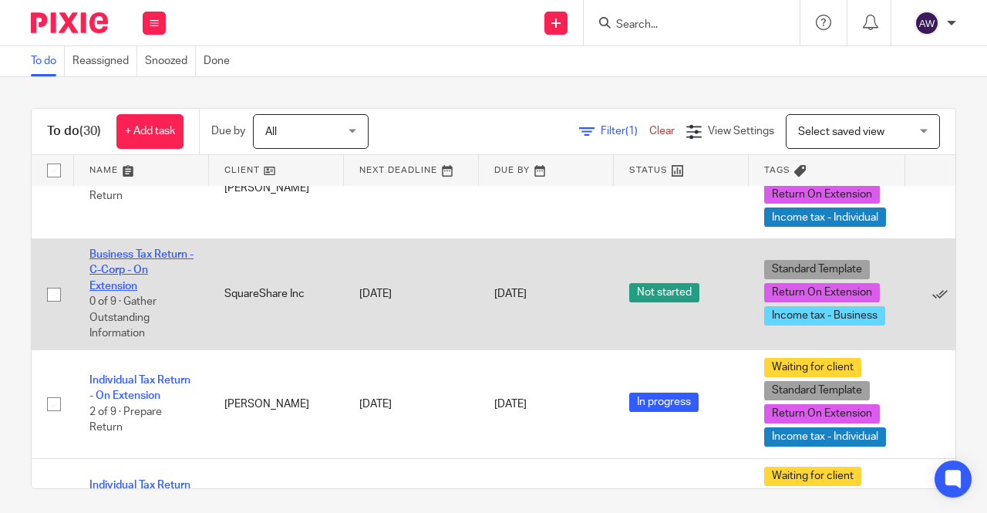
click at [125, 251] on link "Business Tax Return - C-Corp - On Extension" at bounding box center [141, 270] width 104 height 42
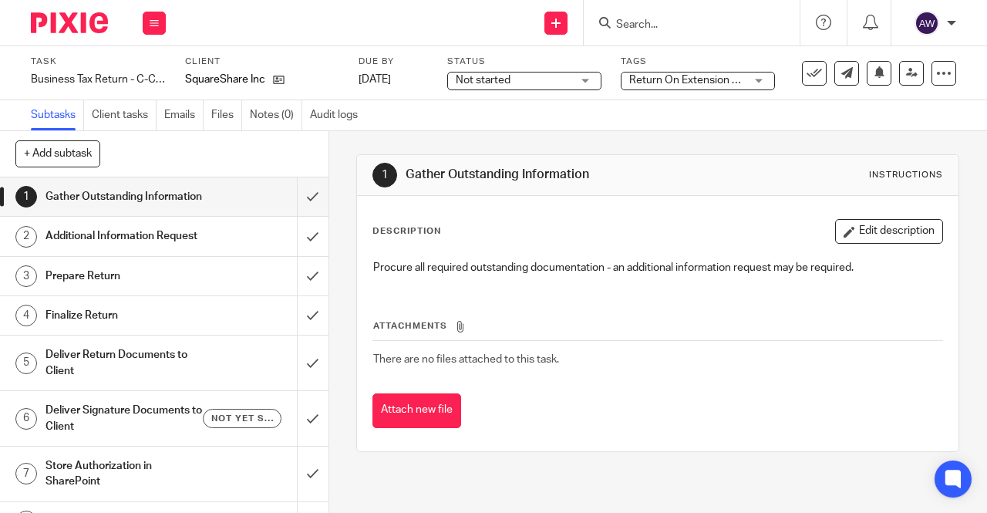
click at [453, 79] on div "Not started Not started" at bounding box center [524, 81] width 154 height 19
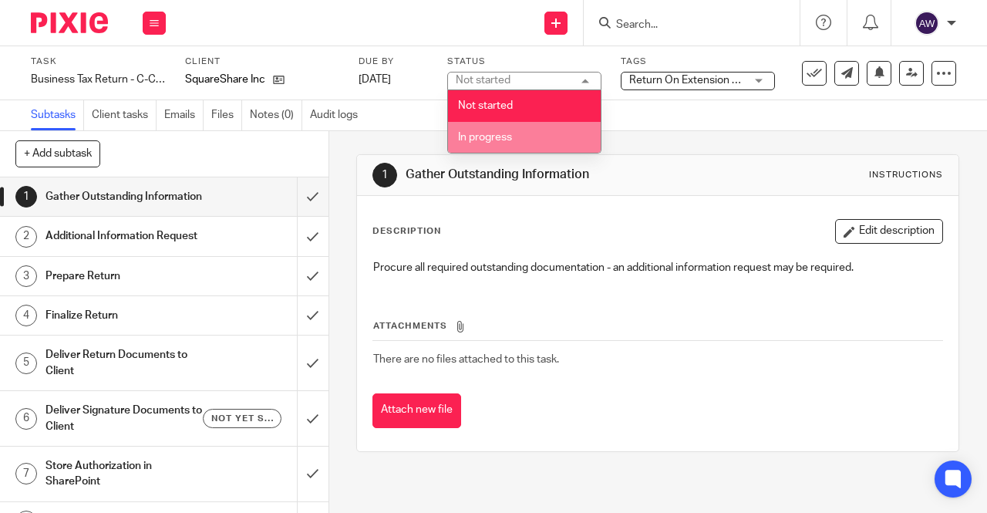
click at [465, 132] on span "In progress" at bounding box center [485, 137] width 54 height 11
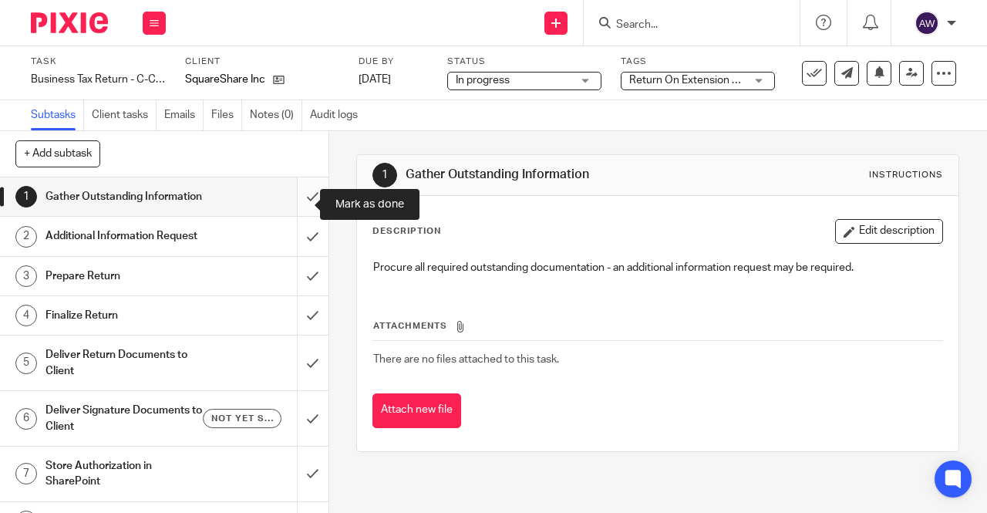
click at [296, 207] on input "submit" at bounding box center [164, 196] width 329 height 39
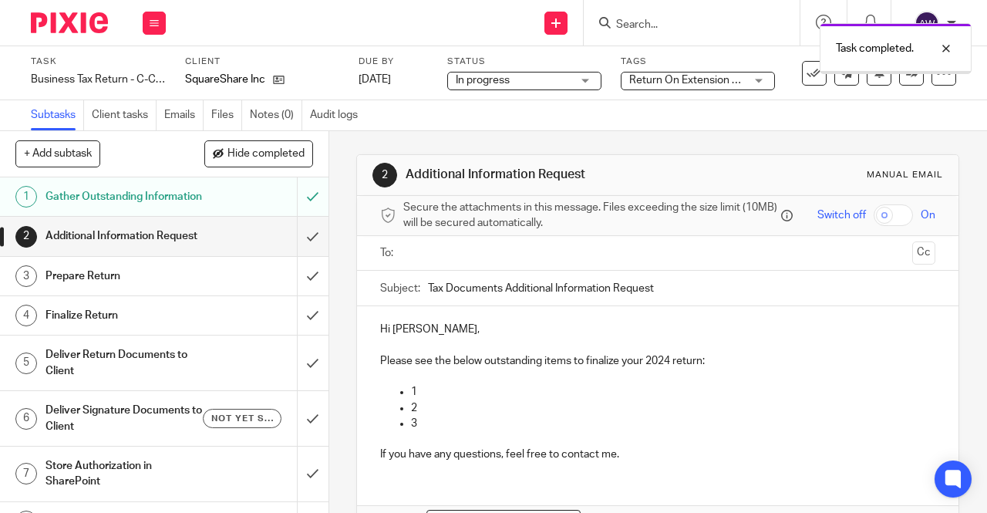
click at [293, 255] on input "submit" at bounding box center [164, 236] width 329 height 39
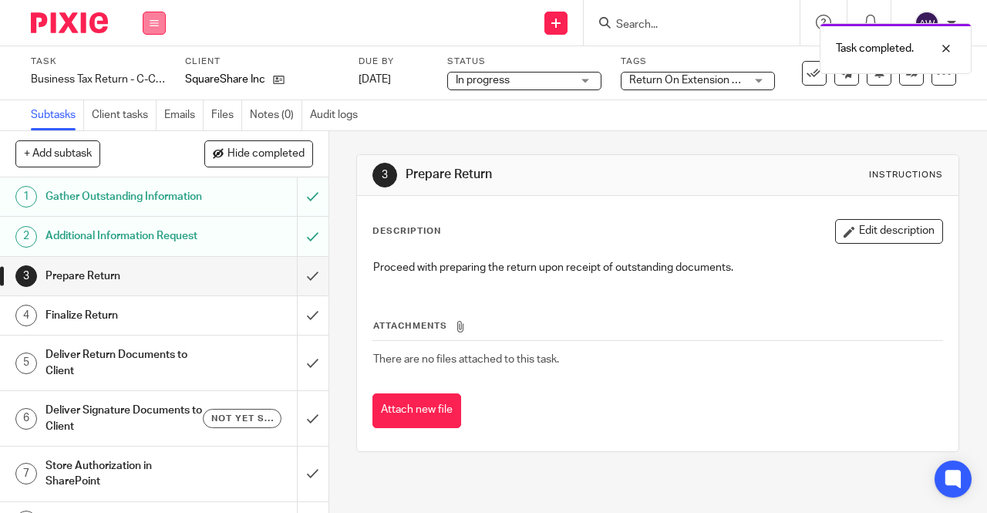
click at [143, 25] on button at bounding box center [154, 23] width 23 height 23
click at [156, 68] on link "Work" at bounding box center [146, 71] width 27 height 11
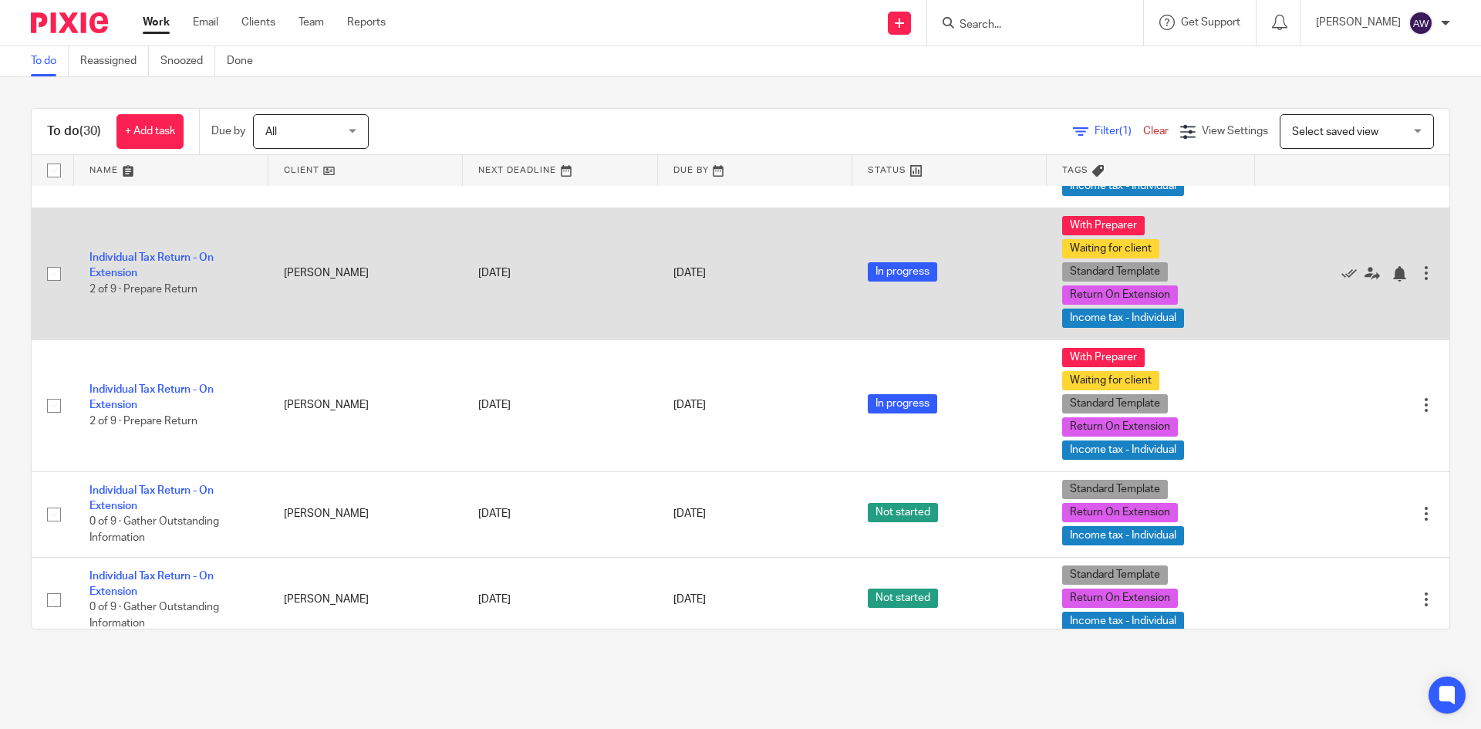
scroll to position [1667, 0]
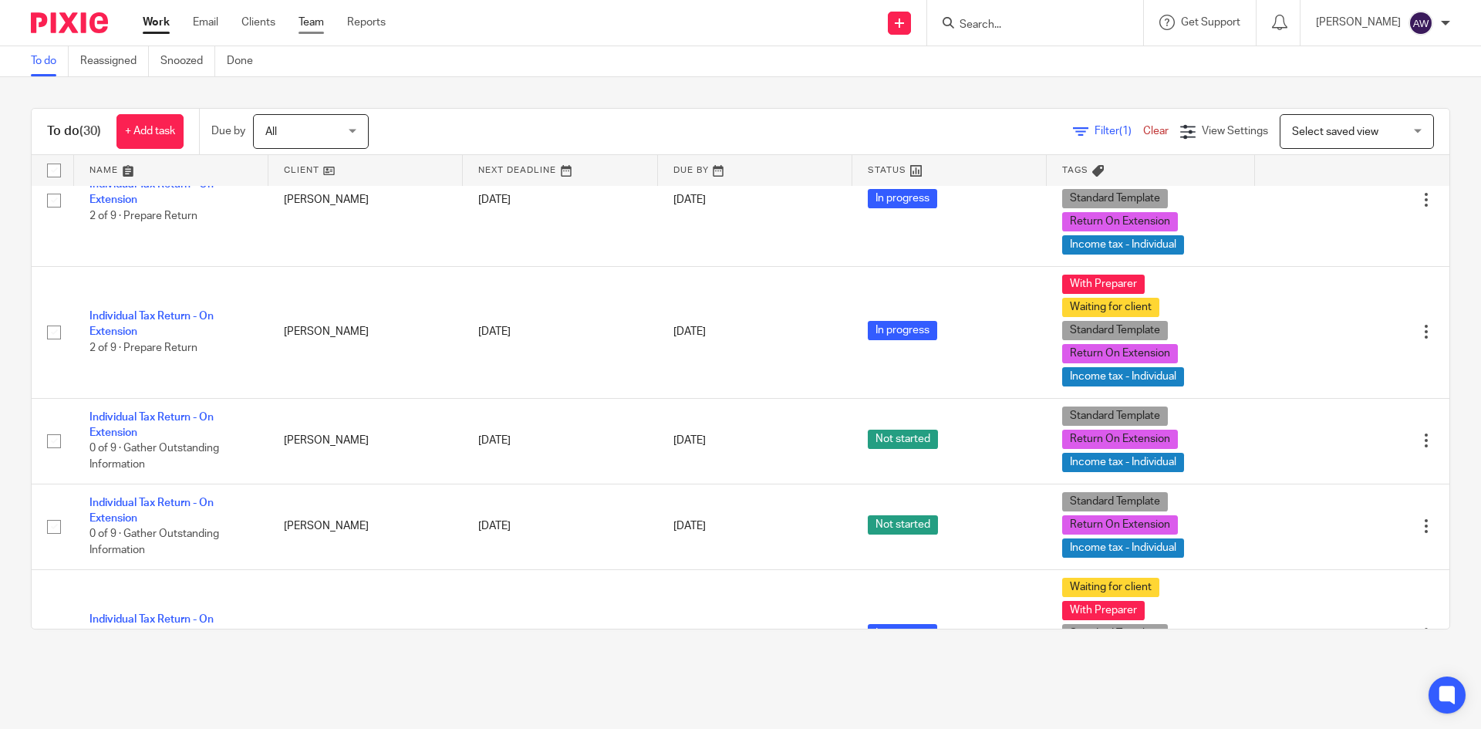
click at [318, 15] on link "Team" at bounding box center [310, 22] width 25 height 15
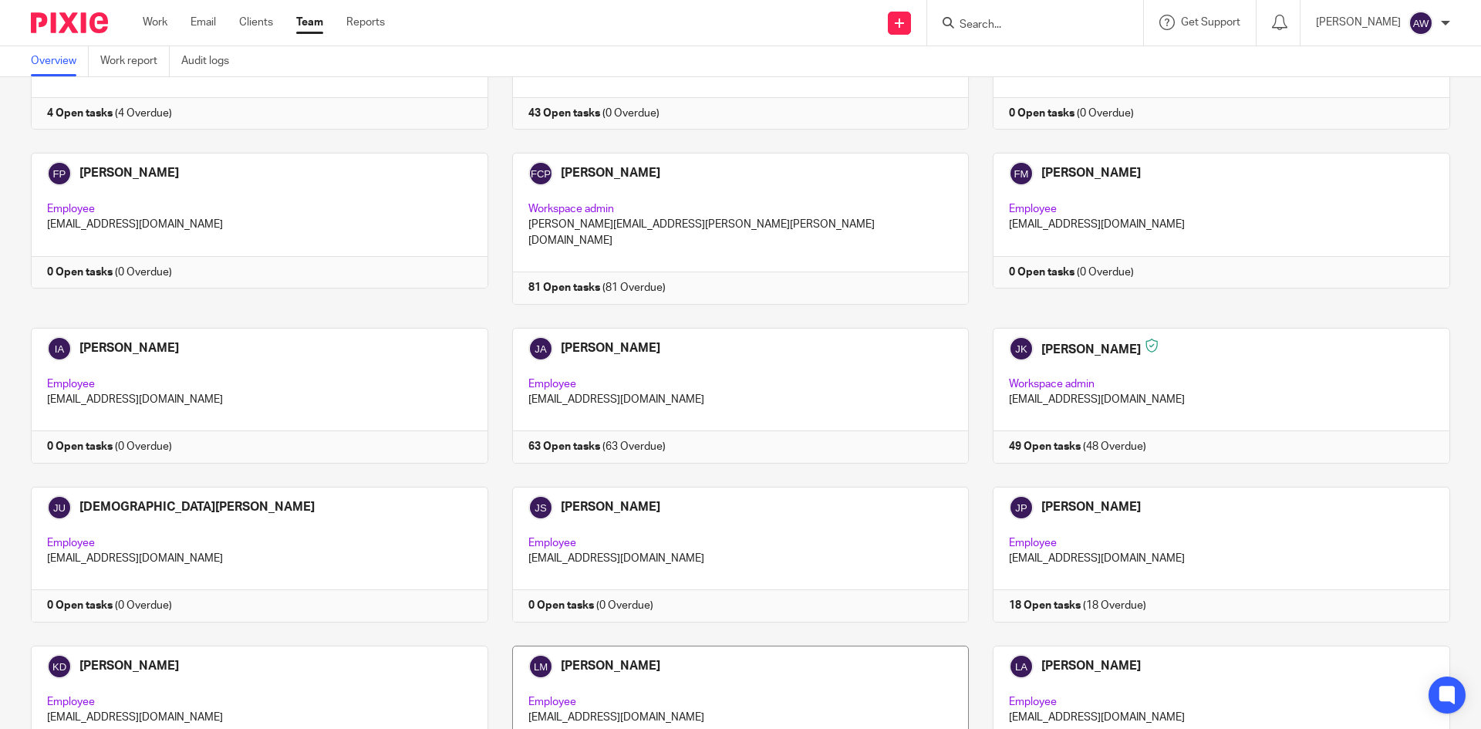
scroll to position [1311, 0]
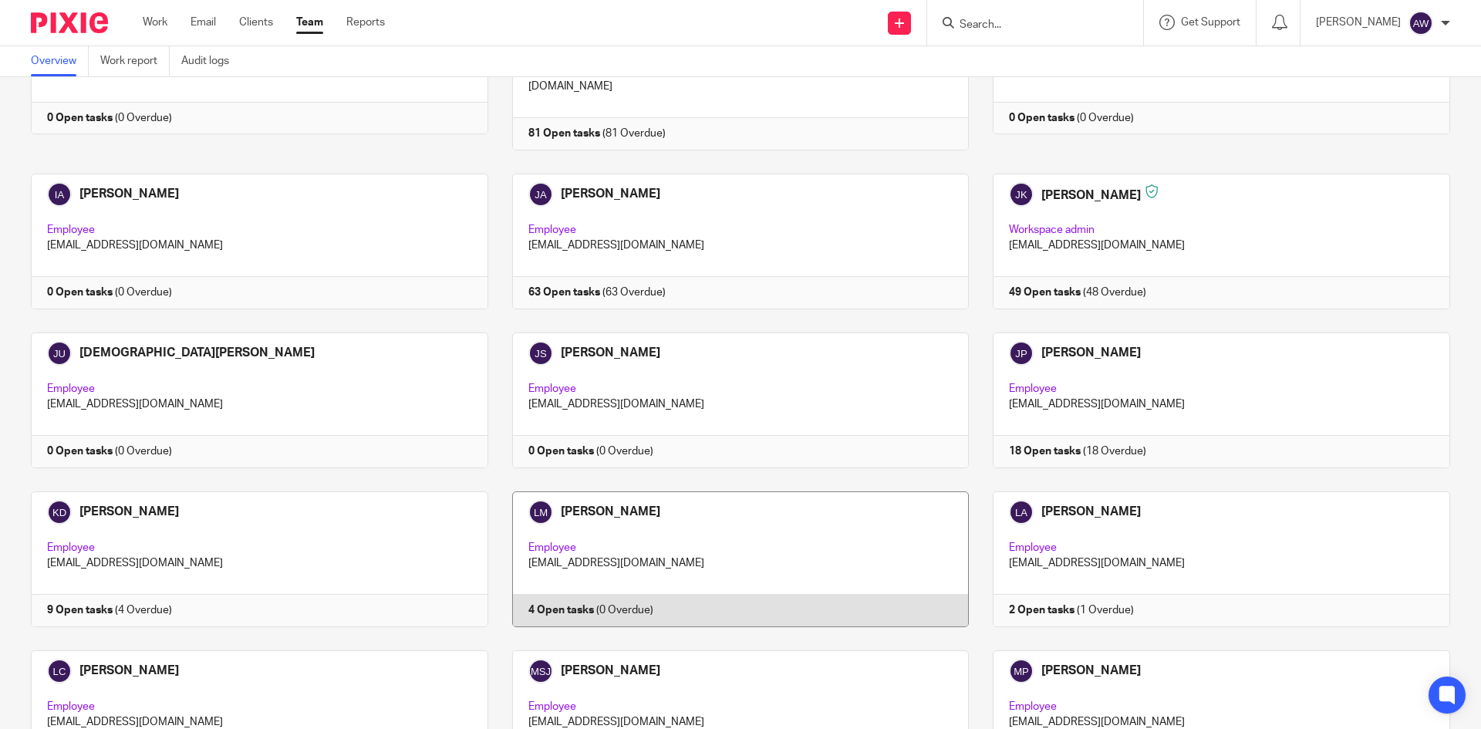
click at [624, 516] on link at bounding box center [728, 559] width 481 height 136
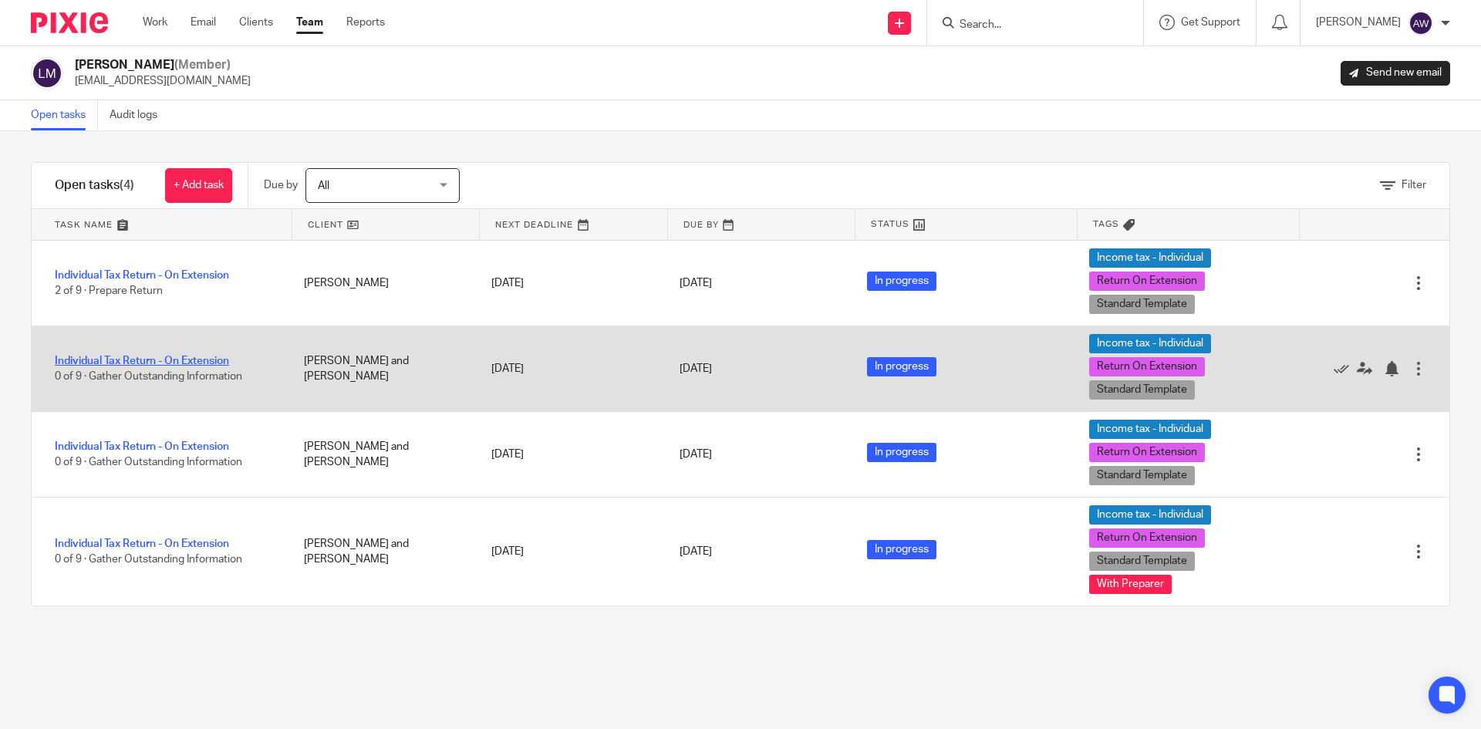
click at [103, 358] on link "Individual Tax Return - On Extension" at bounding box center [142, 361] width 174 height 11
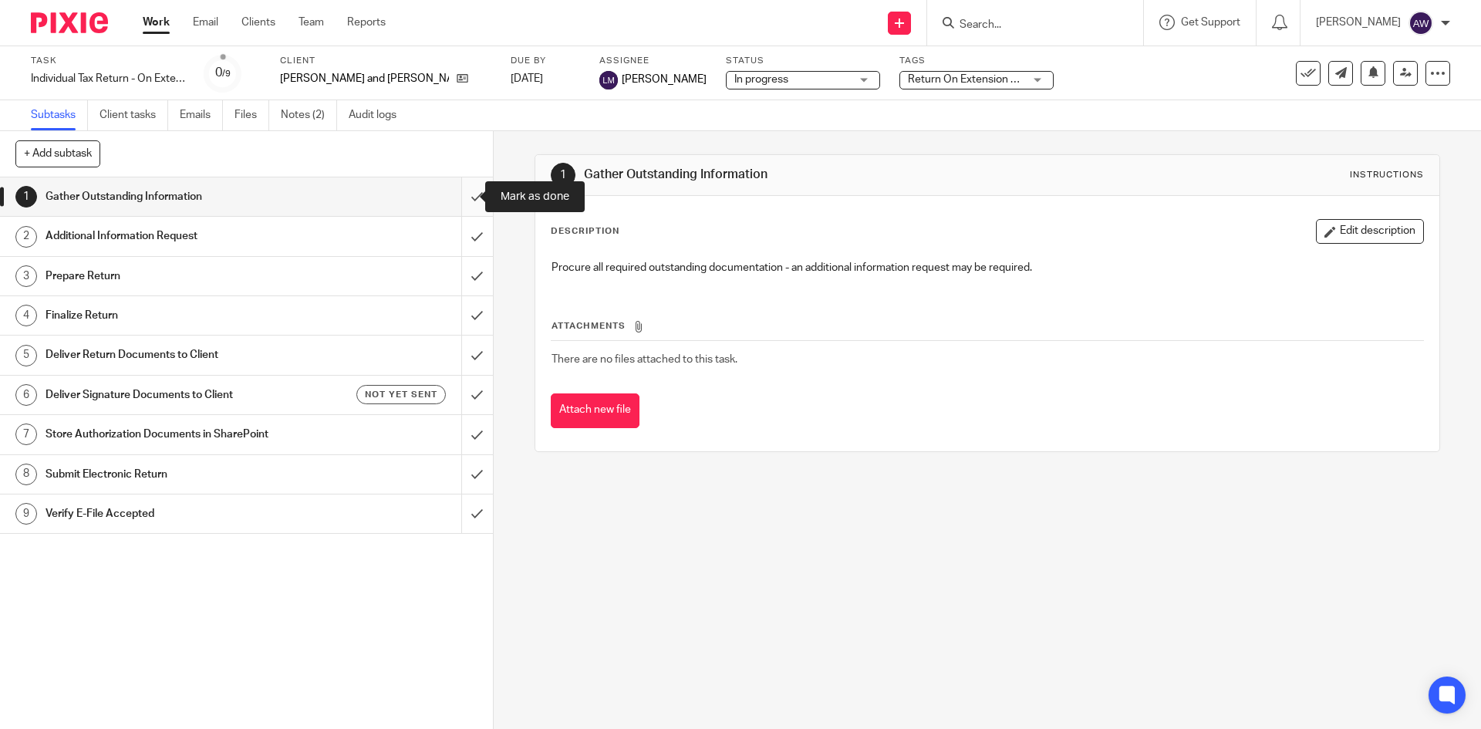
click at [467, 198] on input "submit" at bounding box center [246, 196] width 493 height 39
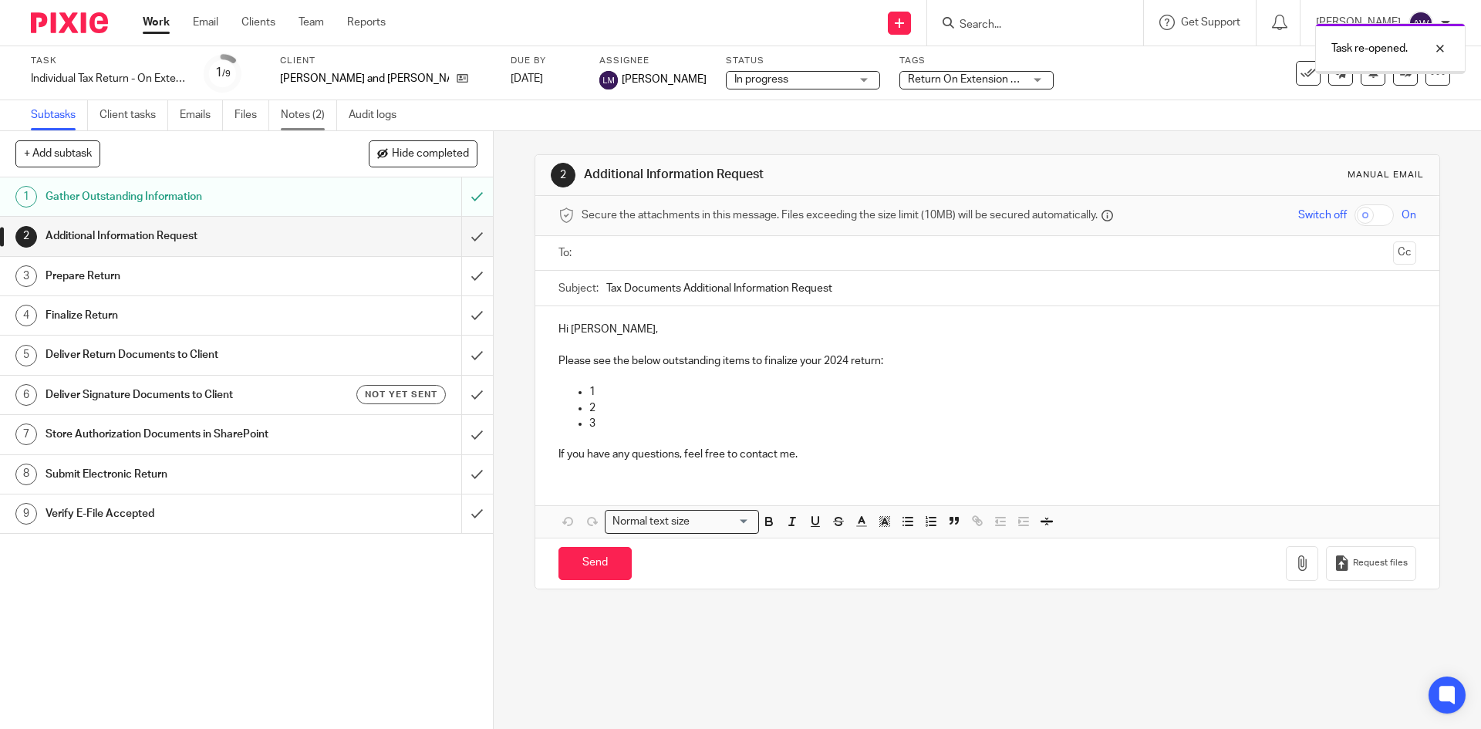
click at [308, 105] on link "Notes (2)" at bounding box center [309, 115] width 56 height 30
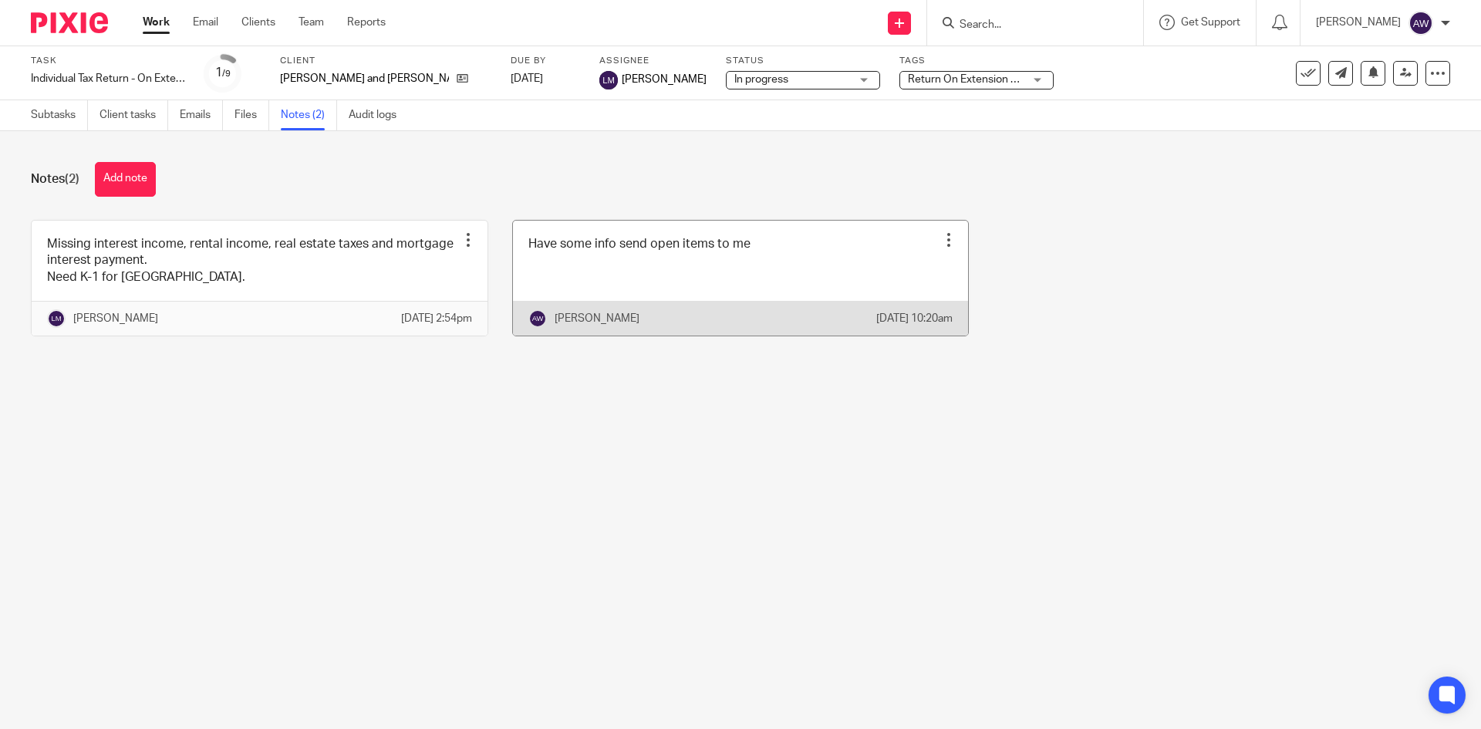
click at [941, 237] on div at bounding box center [948, 239] width 15 height 15
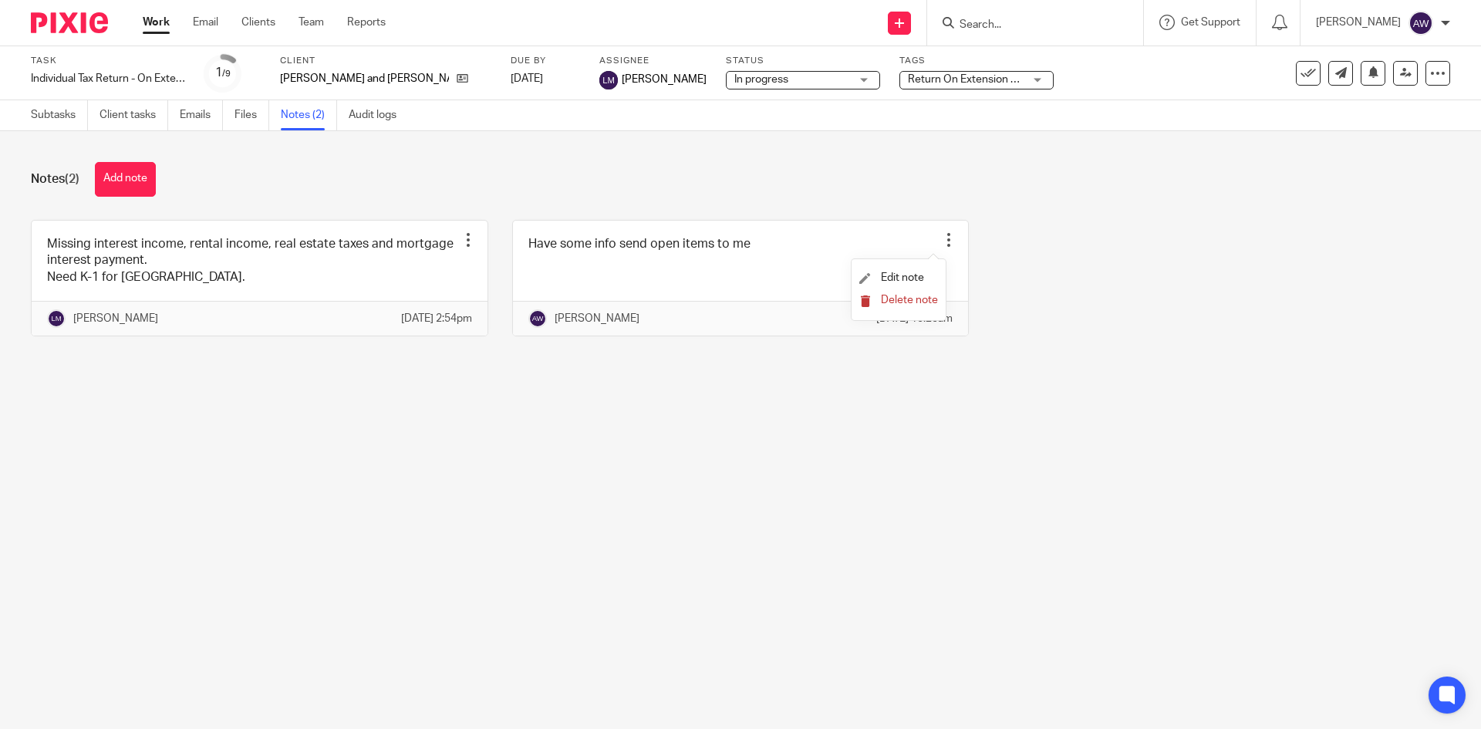
click at [898, 303] on span "Delete note" at bounding box center [909, 300] width 57 height 11
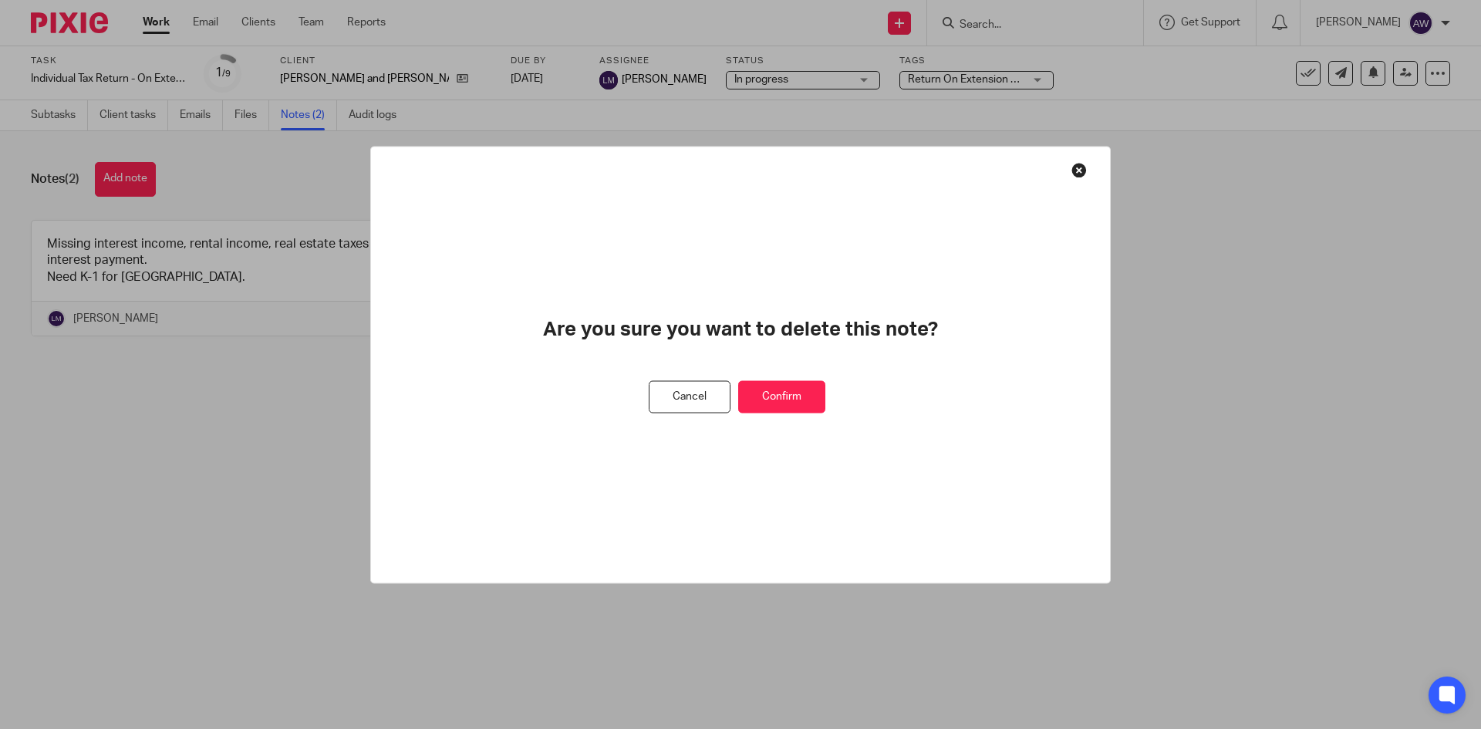
click at [808, 390] on button "Confirm" at bounding box center [781, 396] width 87 height 33
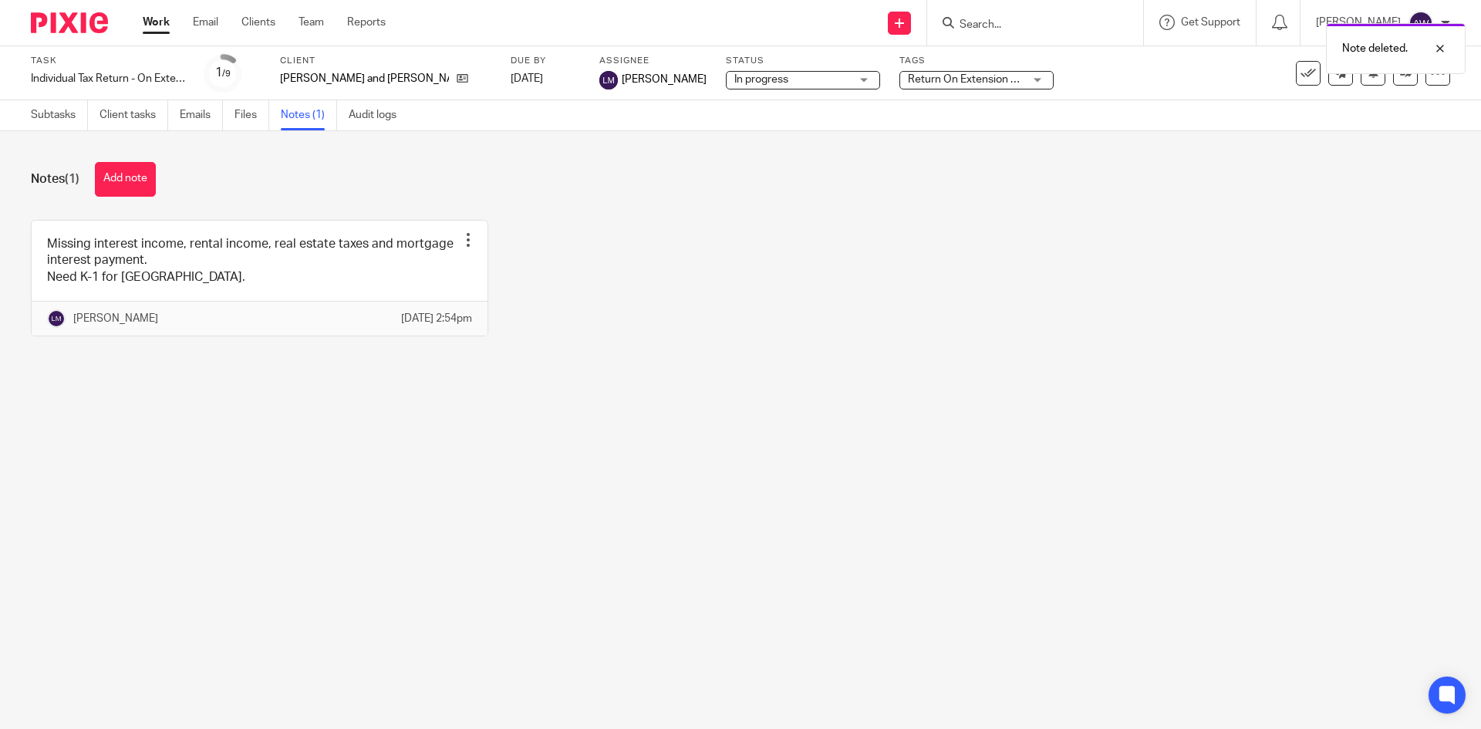
click at [164, 15] on link "Work" at bounding box center [156, 22] width 27 height 15
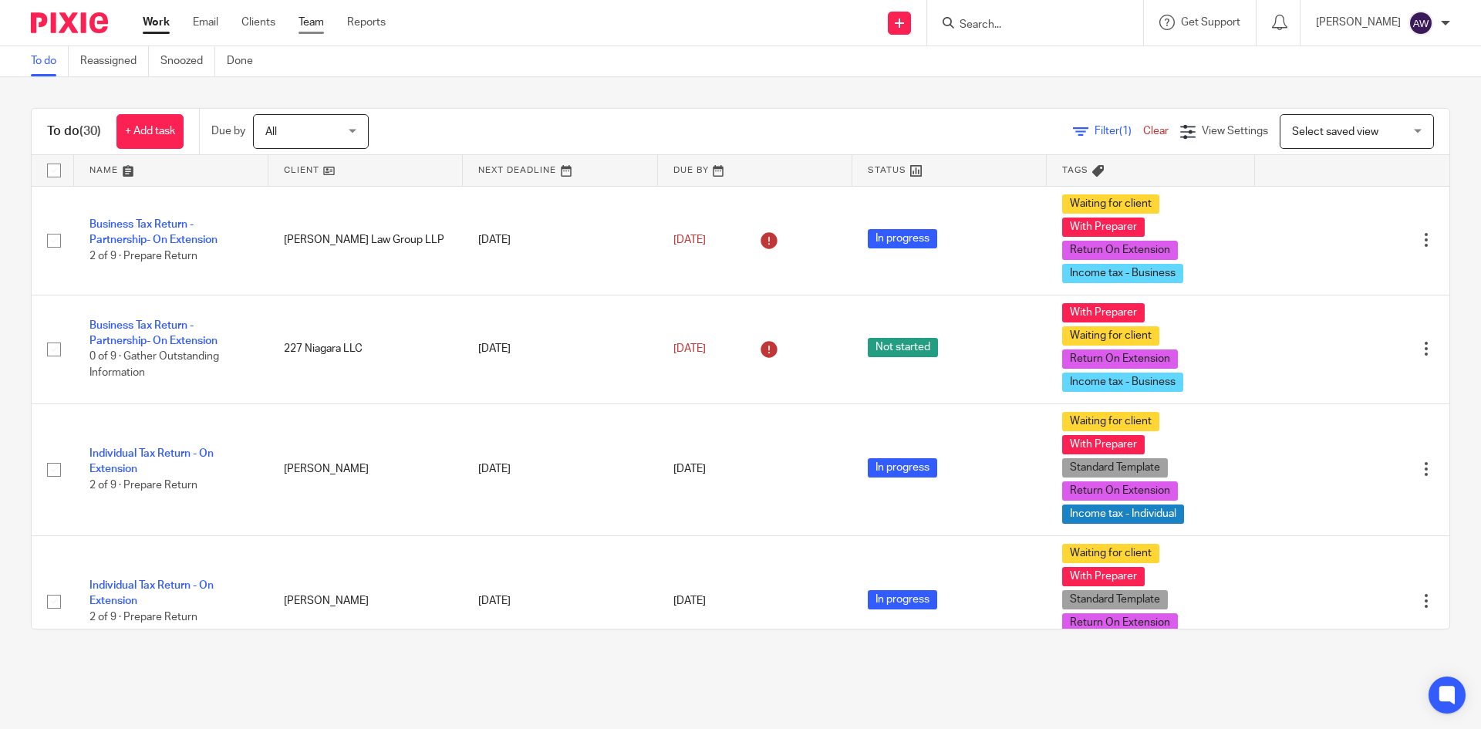
click at [315, 23] on link "Team" at bounding box center [310, 22] width 25 height 15
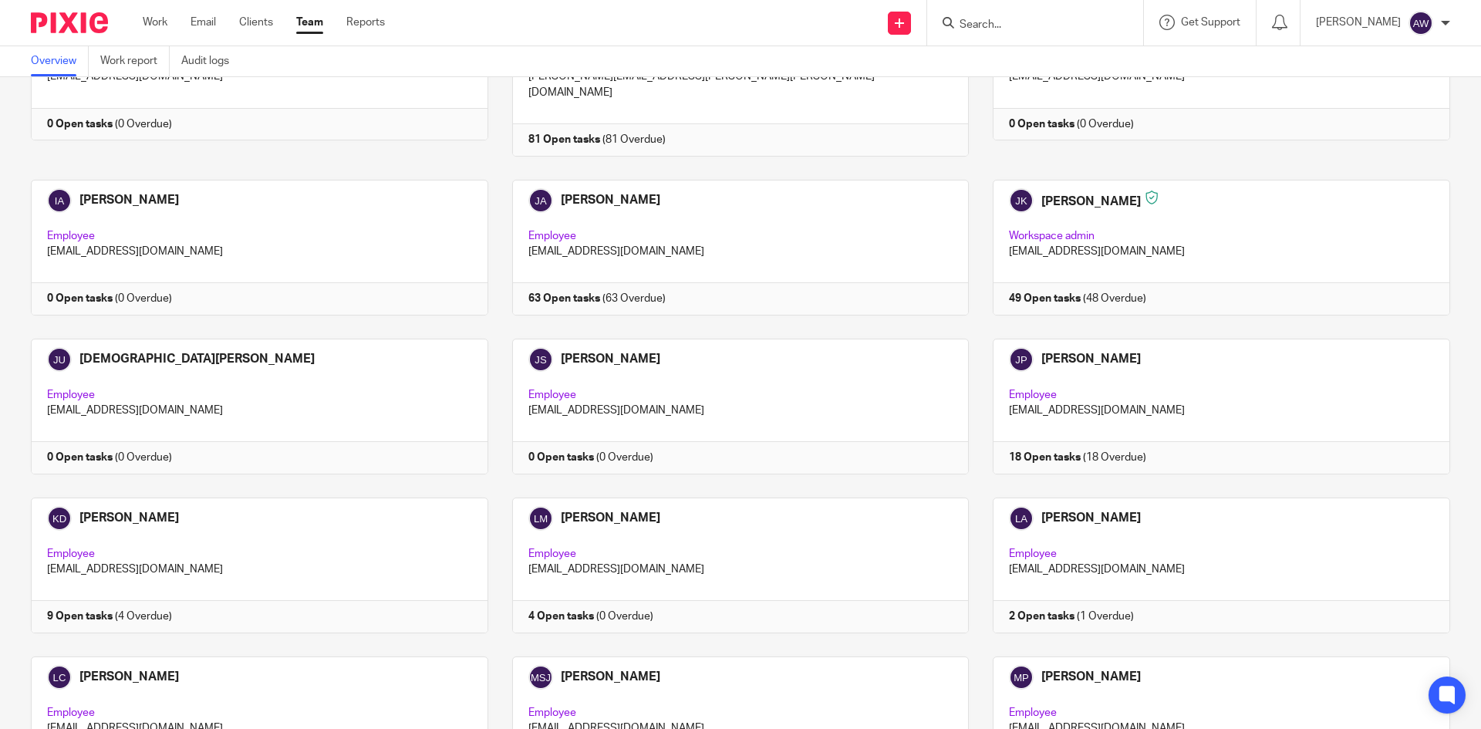
scroll to position [1311, 0]
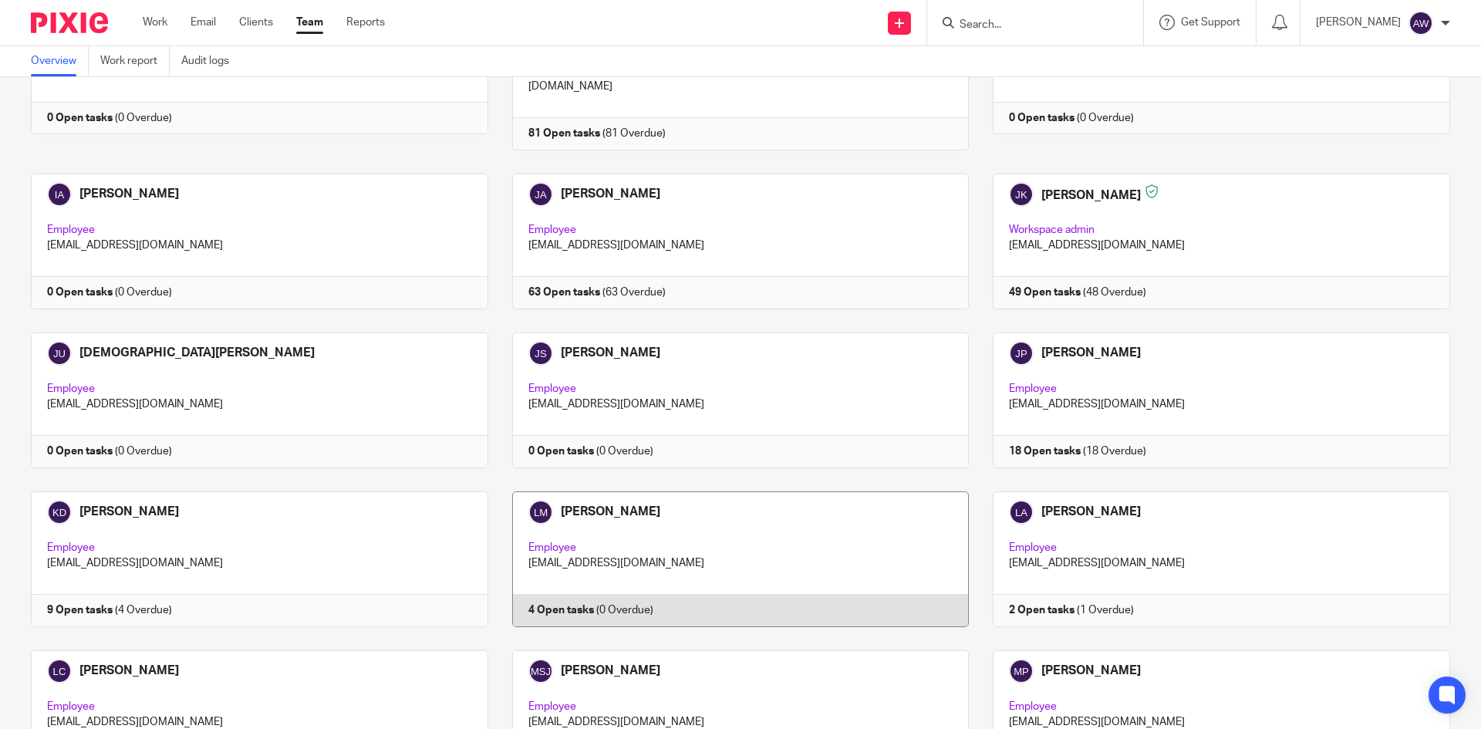
click at [639, 515] on link at bounding box center [728, 559] width 481 height 136
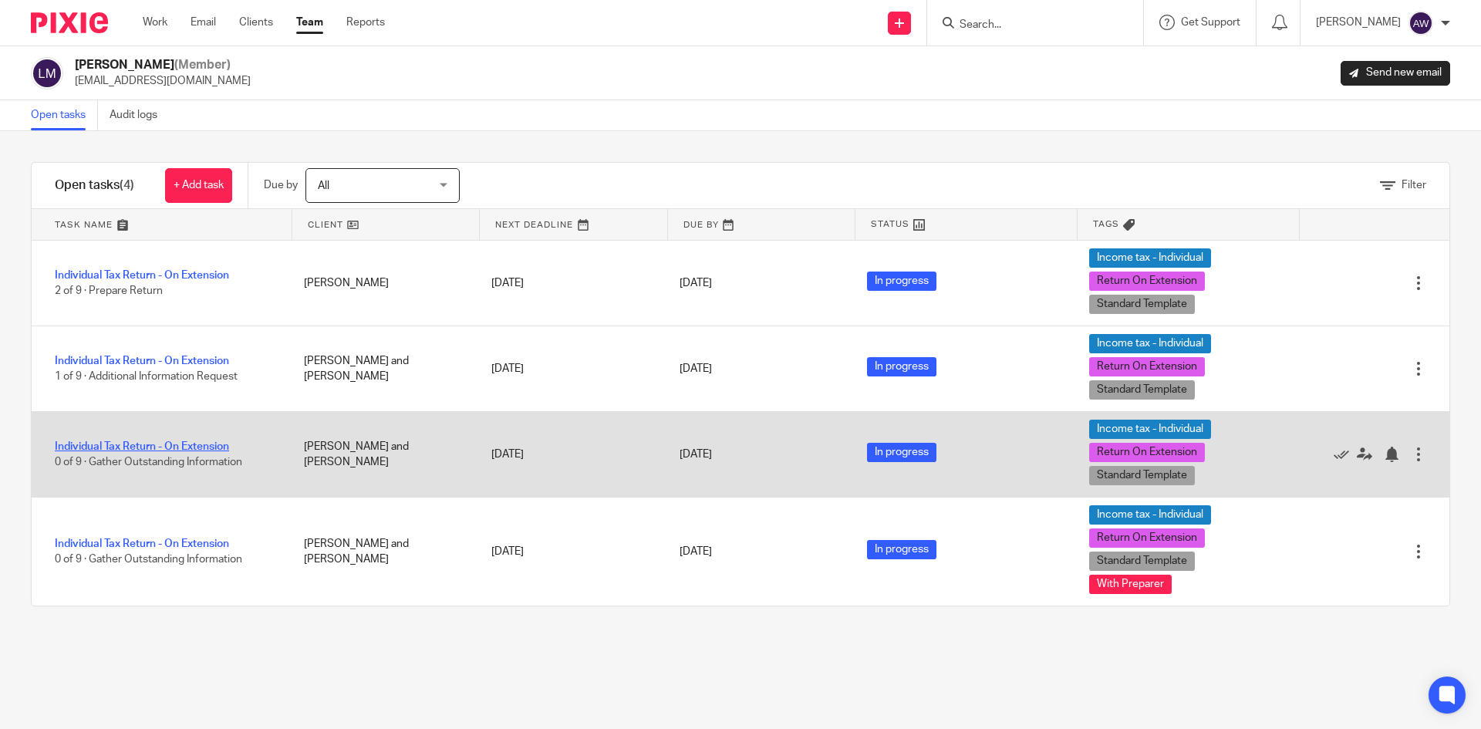
click at [151, 443] on link "Individual Tax Return - On Extension" at bounding box center [142, 446] width 174 height 11
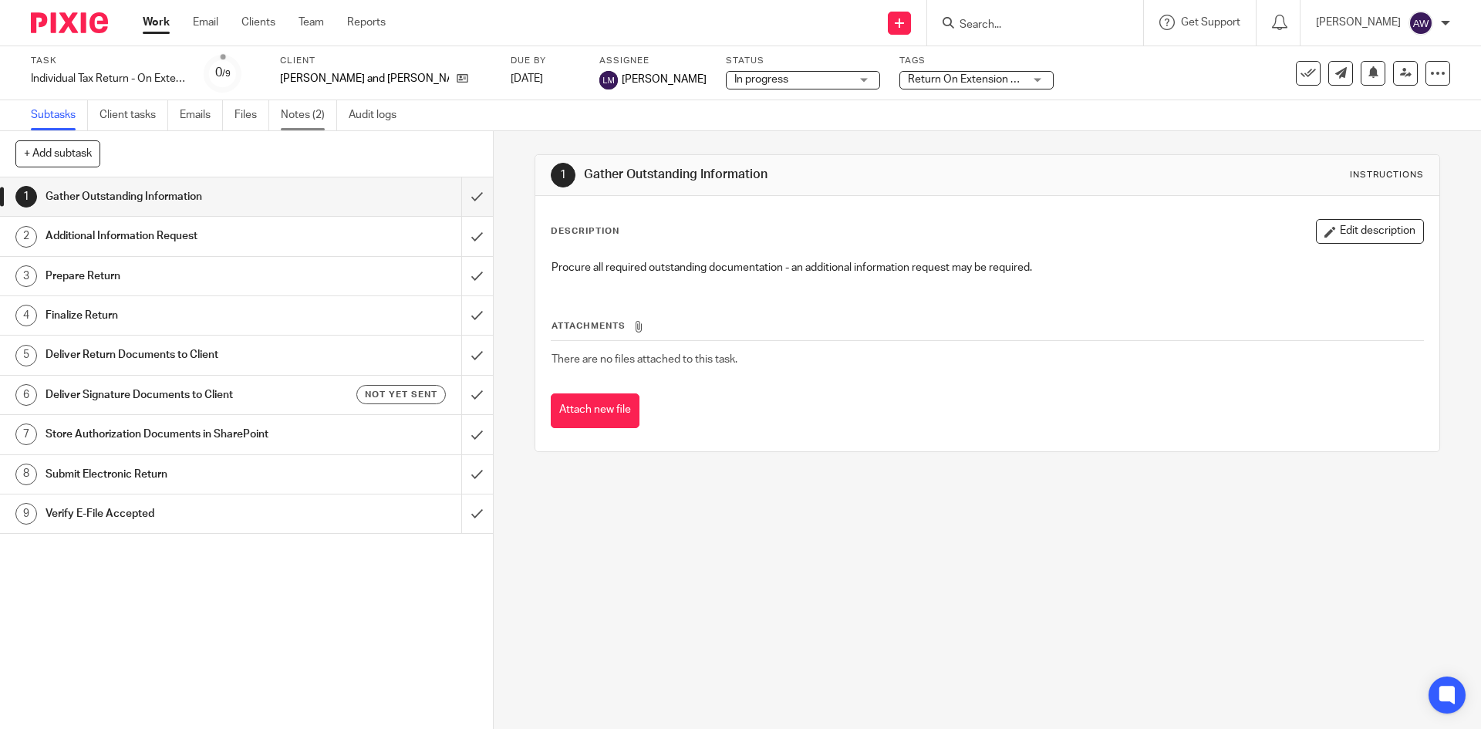
click at [314, 120] on link "Notes (2)" at bounding box center [309, 115] width 56 height 30
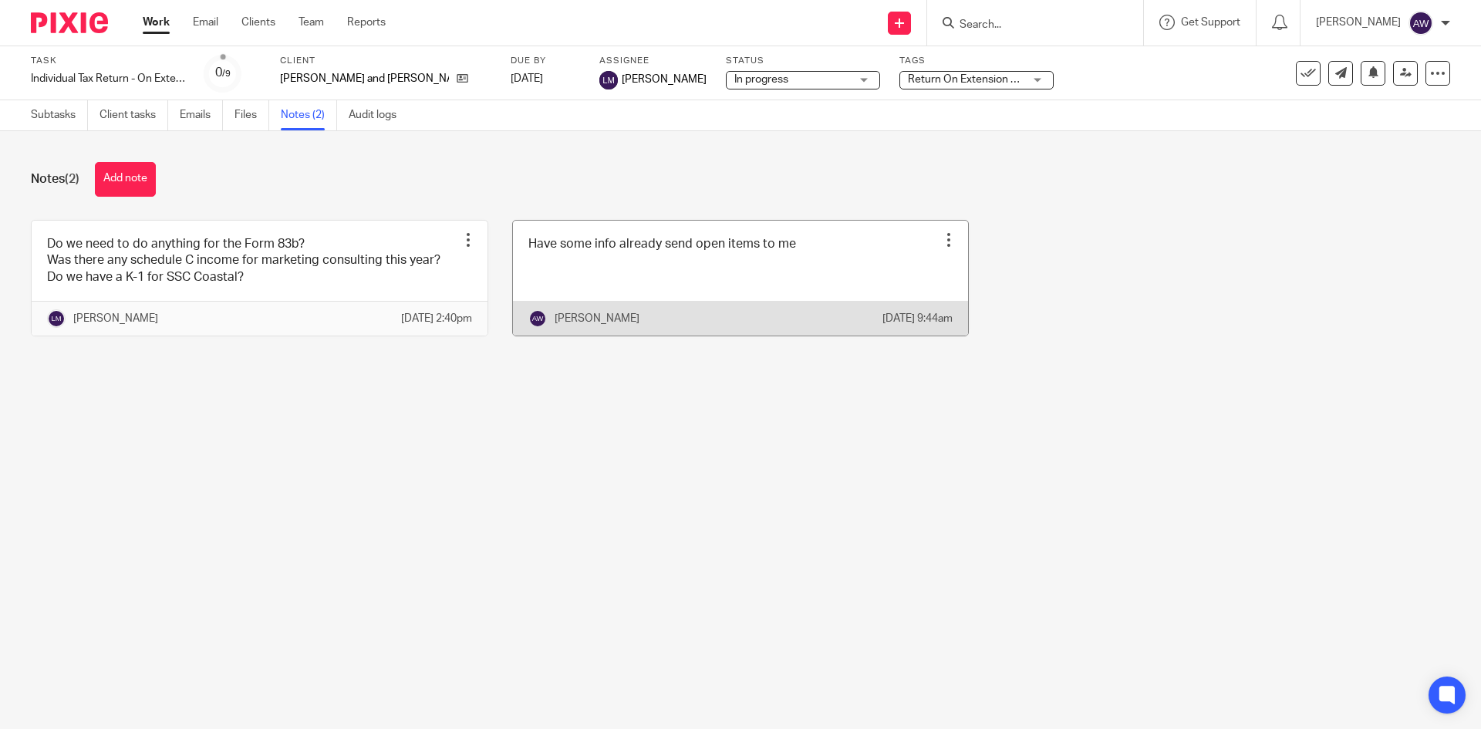
click at [941, 241] on div at bounding box center [948, 239] width 15 height 15
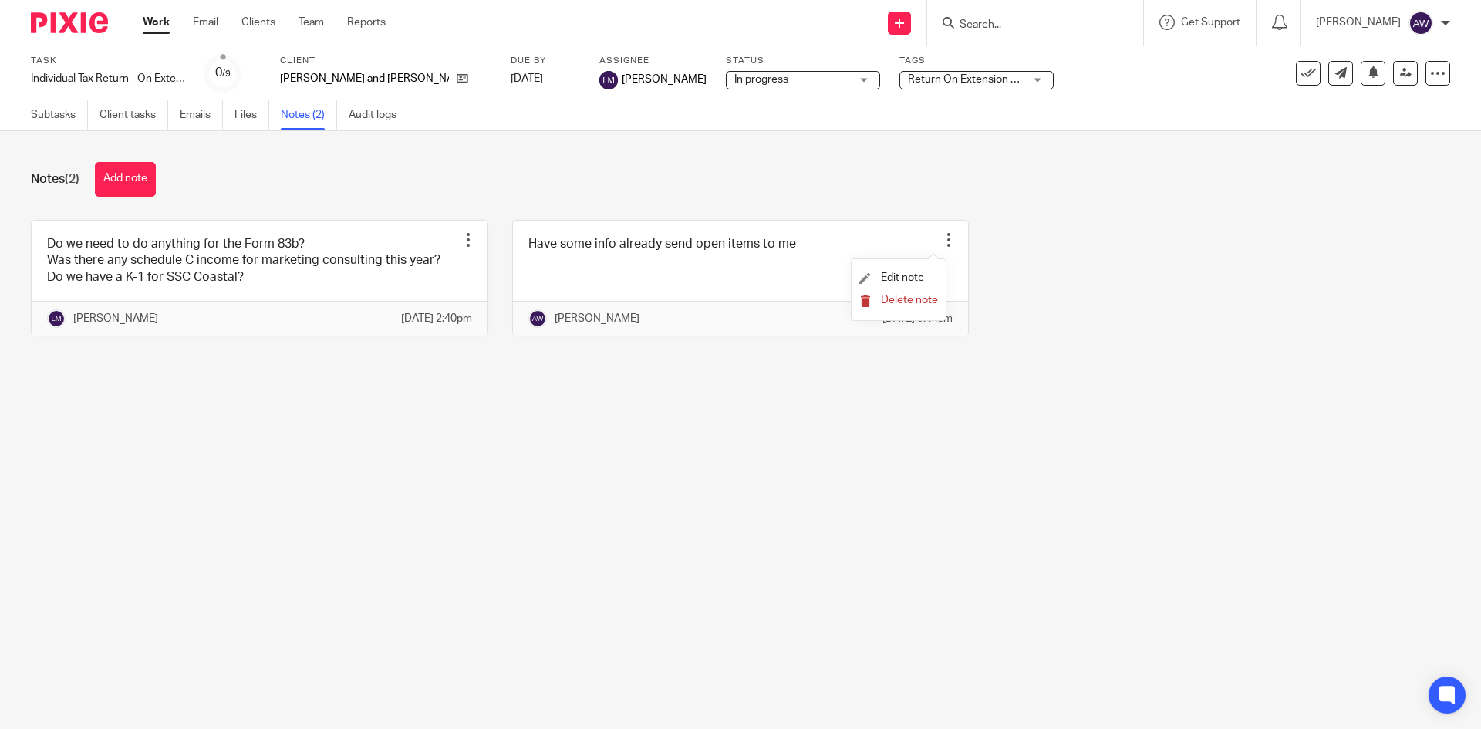
click at [882, 302] on span "Delete note" at bounding box center [909, 300] width 57 height 11
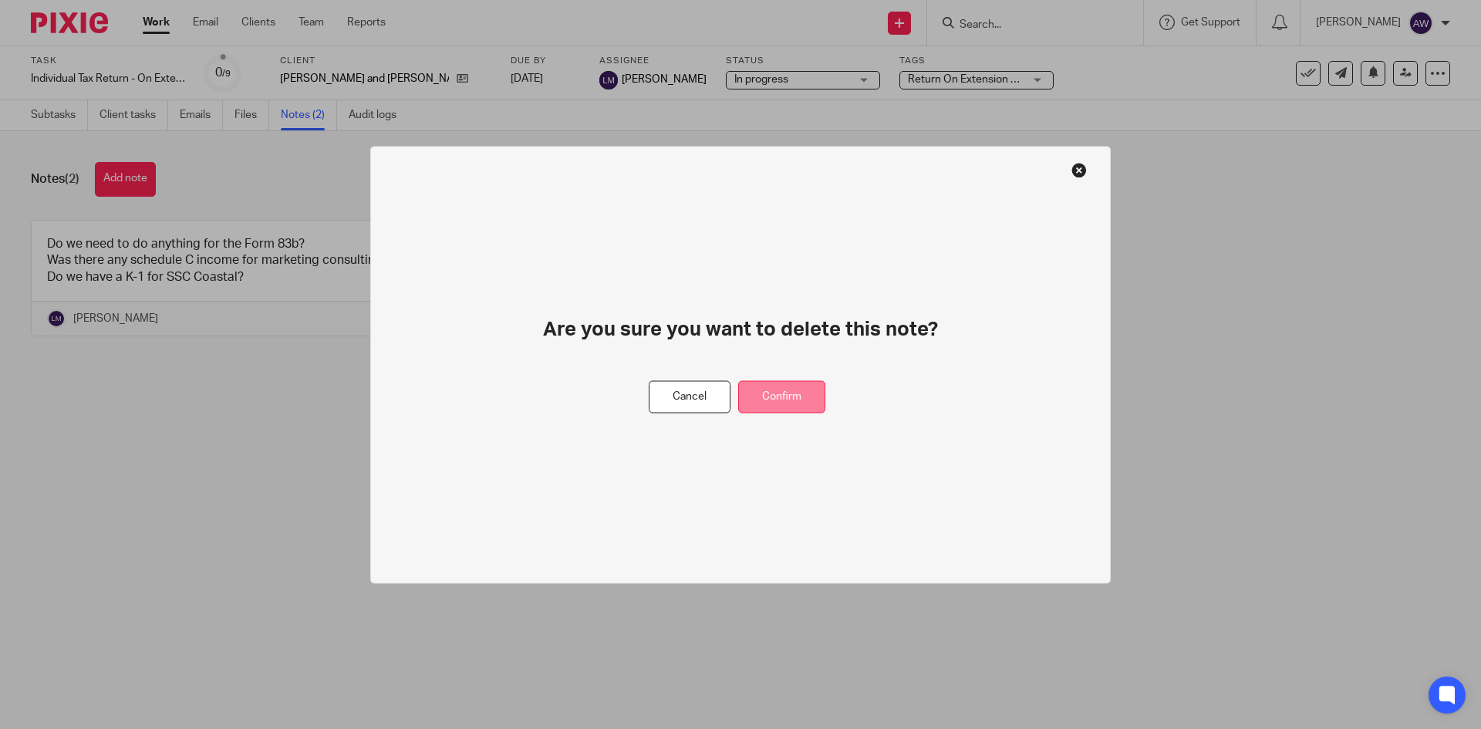
click at [762, 398] on button "Confirm" at bounding box center [781, 396] width 87 height 33
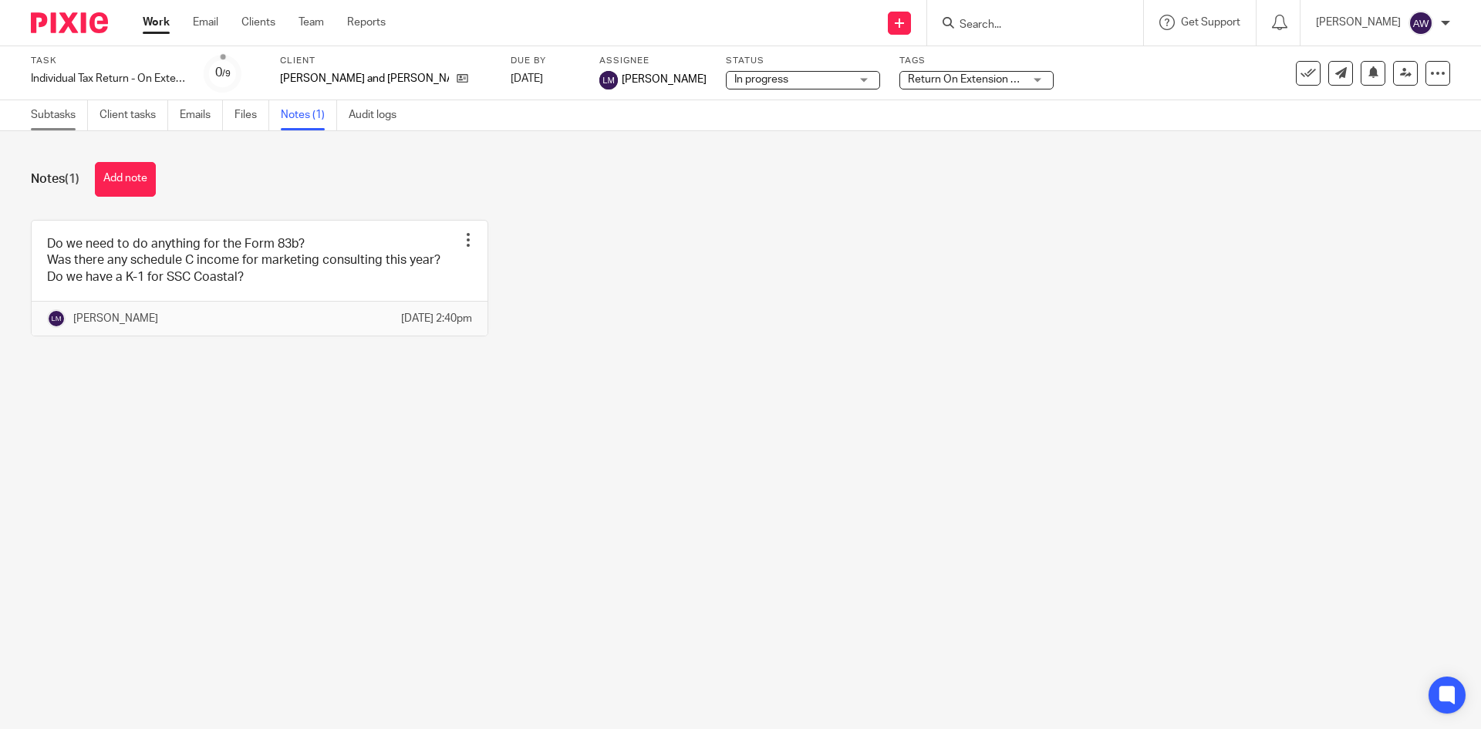
click at [53, 120] on link "Subtasks" at bounding box center [59, 115] width 57 height 30
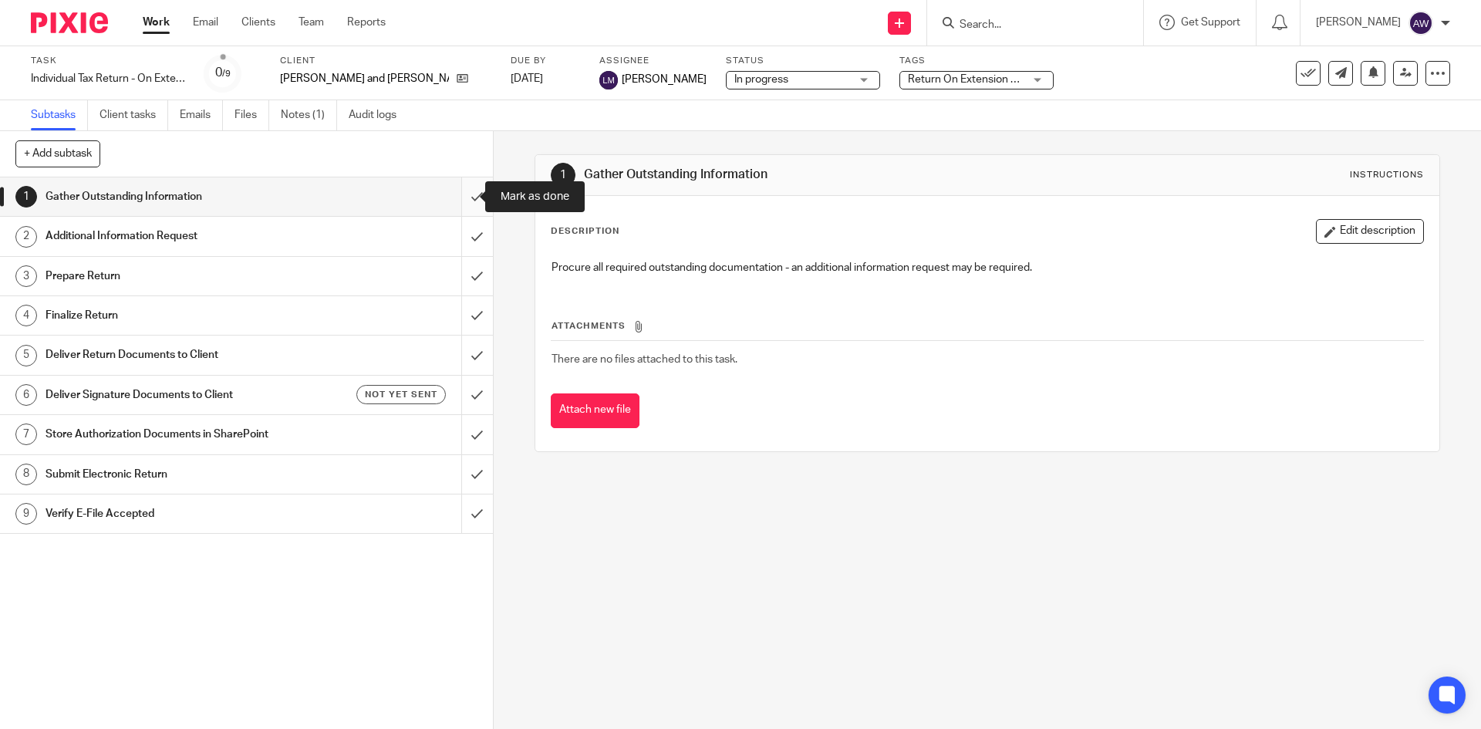
click at [457, 200] on input "submit" at bounding box center [246, 196] width 493 height 39
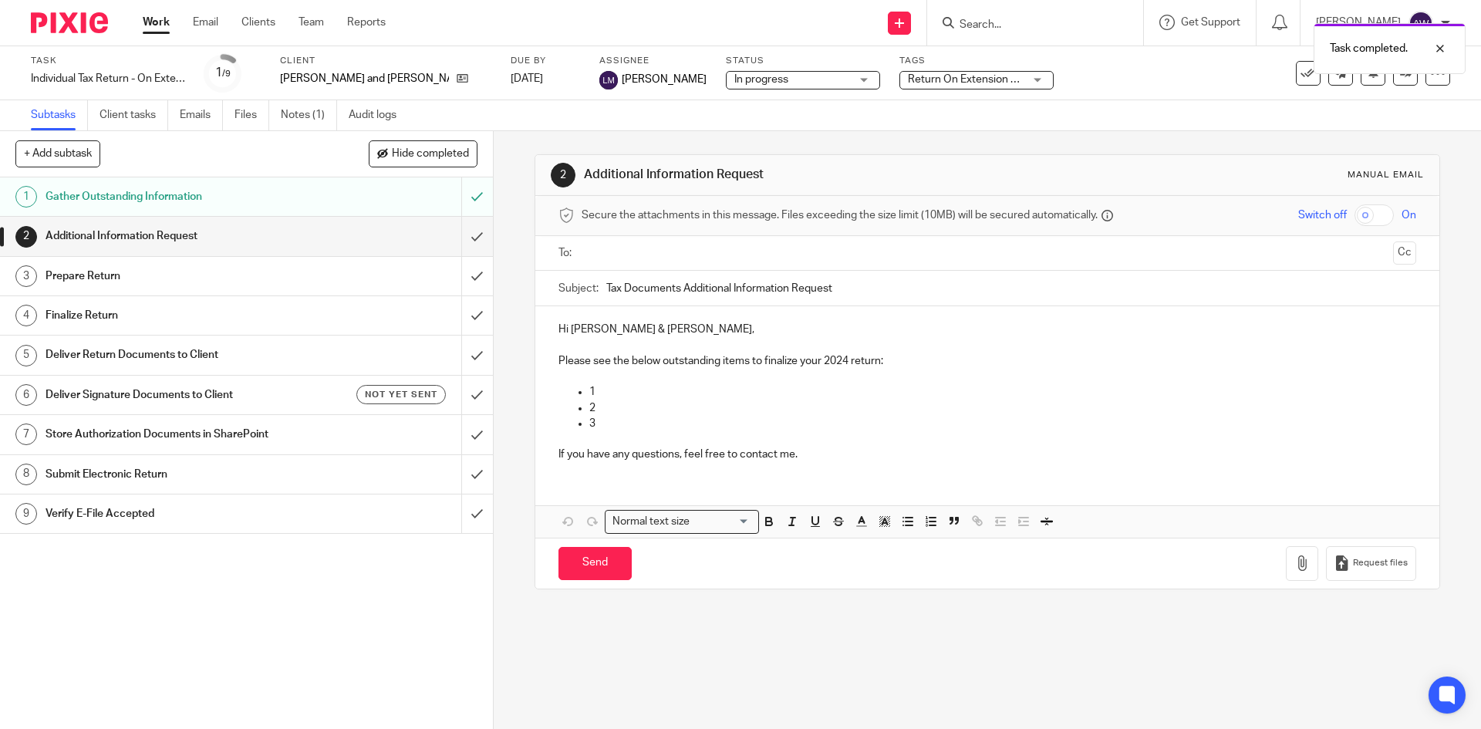
click at [617, 244] on input "text" at bounding box center [986, 253] width 799 height 18
click at [633, 382] on p at bounding box center [986, 379] width 857 height 15
click at [600, 393] on p "1" at bounding box center [1002, 394] width 826 height 15
click at [601, 409] on p "2" at bounding box center [1002, 410] width 826 height 15
click at [594, 422] on p "3" at bounding box center [1002, 426] width 826 height 15
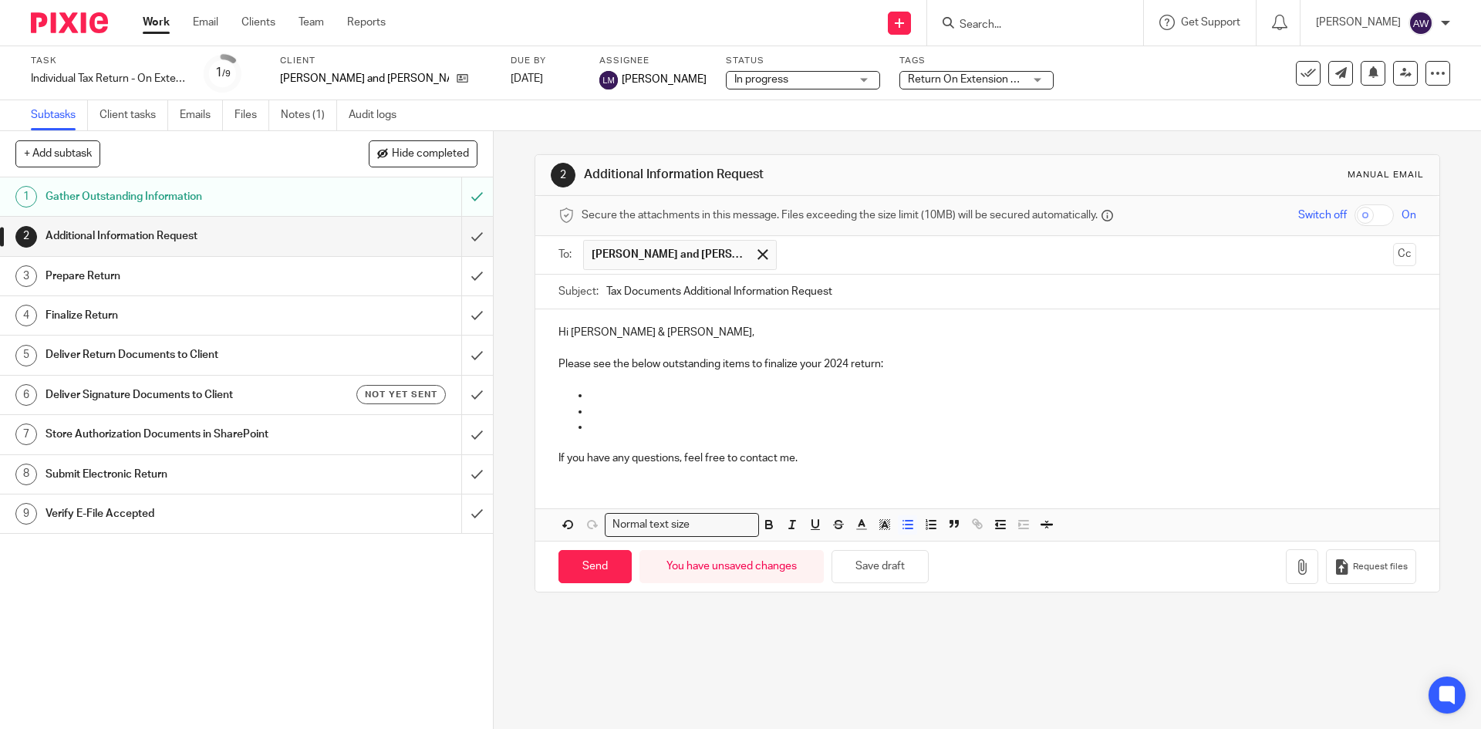
click at [595, 395] on p at bounding box center [1002, 394] width 826 height 15
click at [636, 394] on p "2024 K-1" at bounding box center [1002, 394] width 826 height 15
click at [663, 395] on p "2024 K-1" at bounding box center [1002, 394] width 826 height 15
click at [628, 413] on p at bounding box center [1002, 410] width 826 height 15
click at [1397, 245] on div "To: Philip Kuczma and Abby Fleissner Philip Kuczma and Abby Fleissner Cc" at bounding box center [986, 255] width 903 height 39
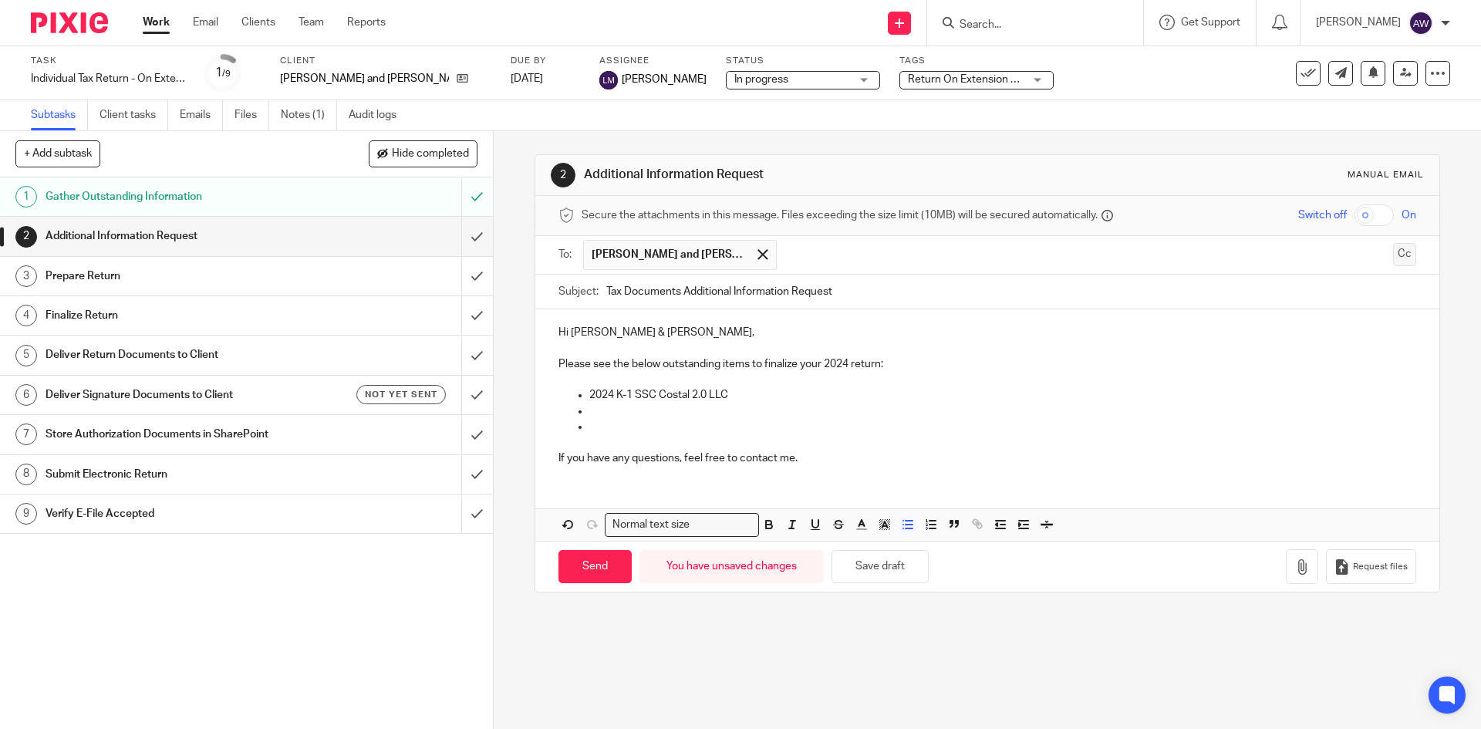
click at [1393, 252] on button "Cc" at bounding box center [1404, 254] width 23 height 23
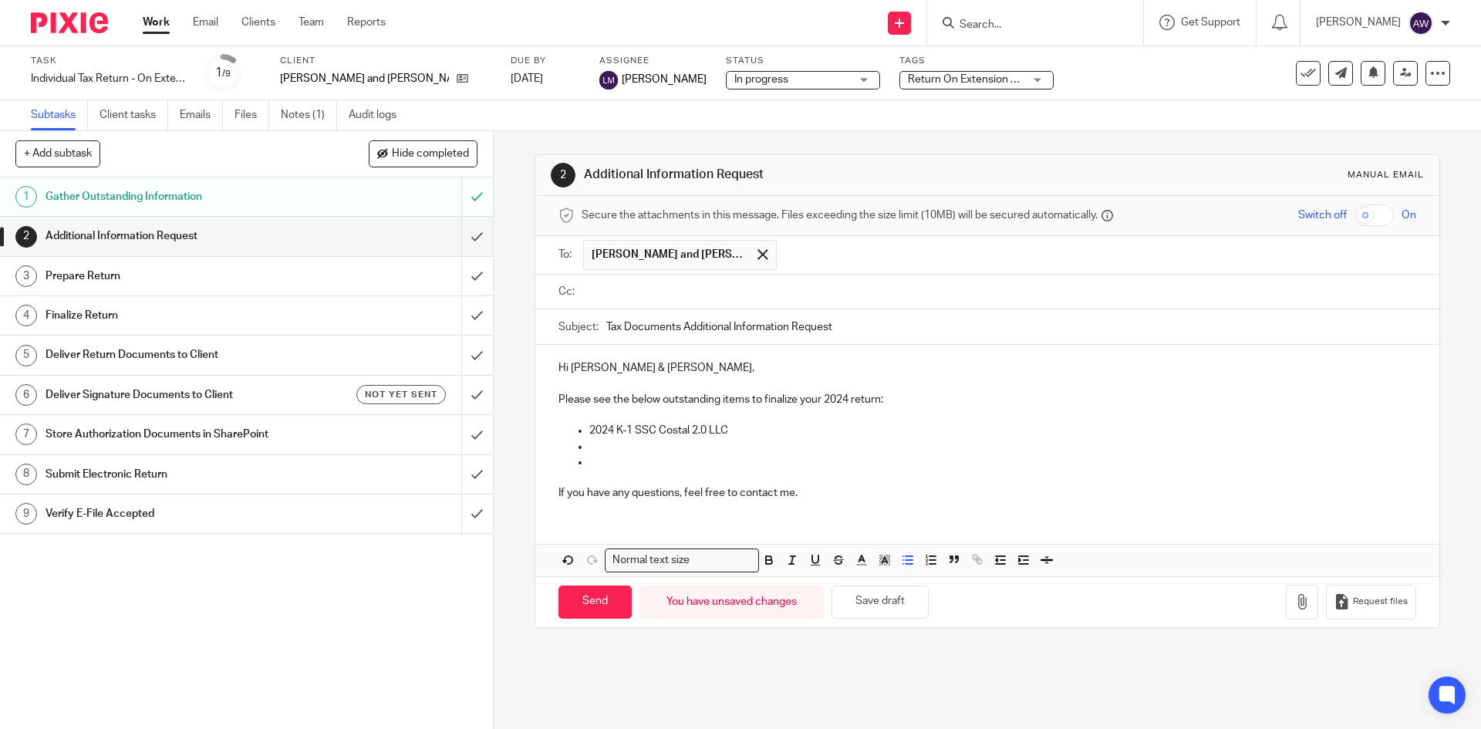
click at [688, 298] on input "text" at bounding box center [998, 292] width 822 height 18
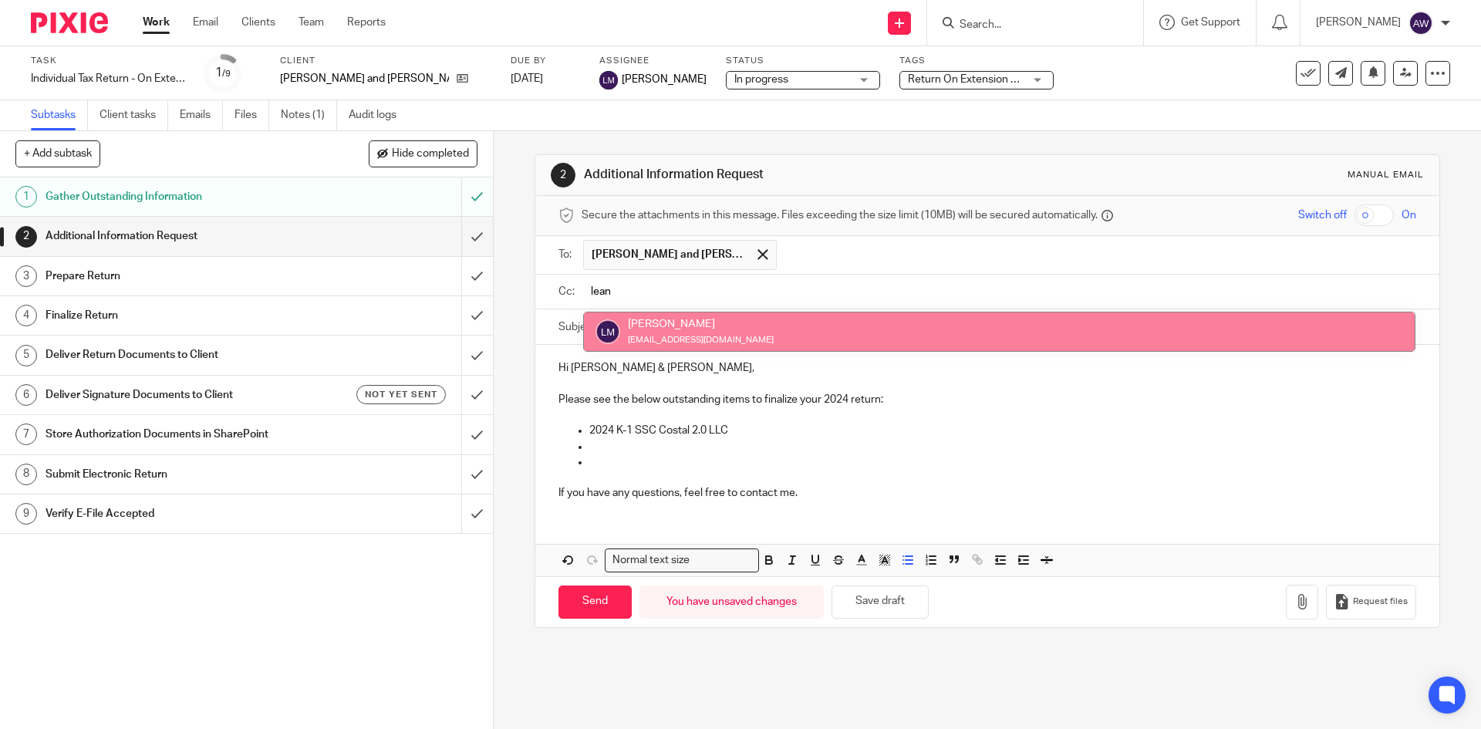
type input "lean"
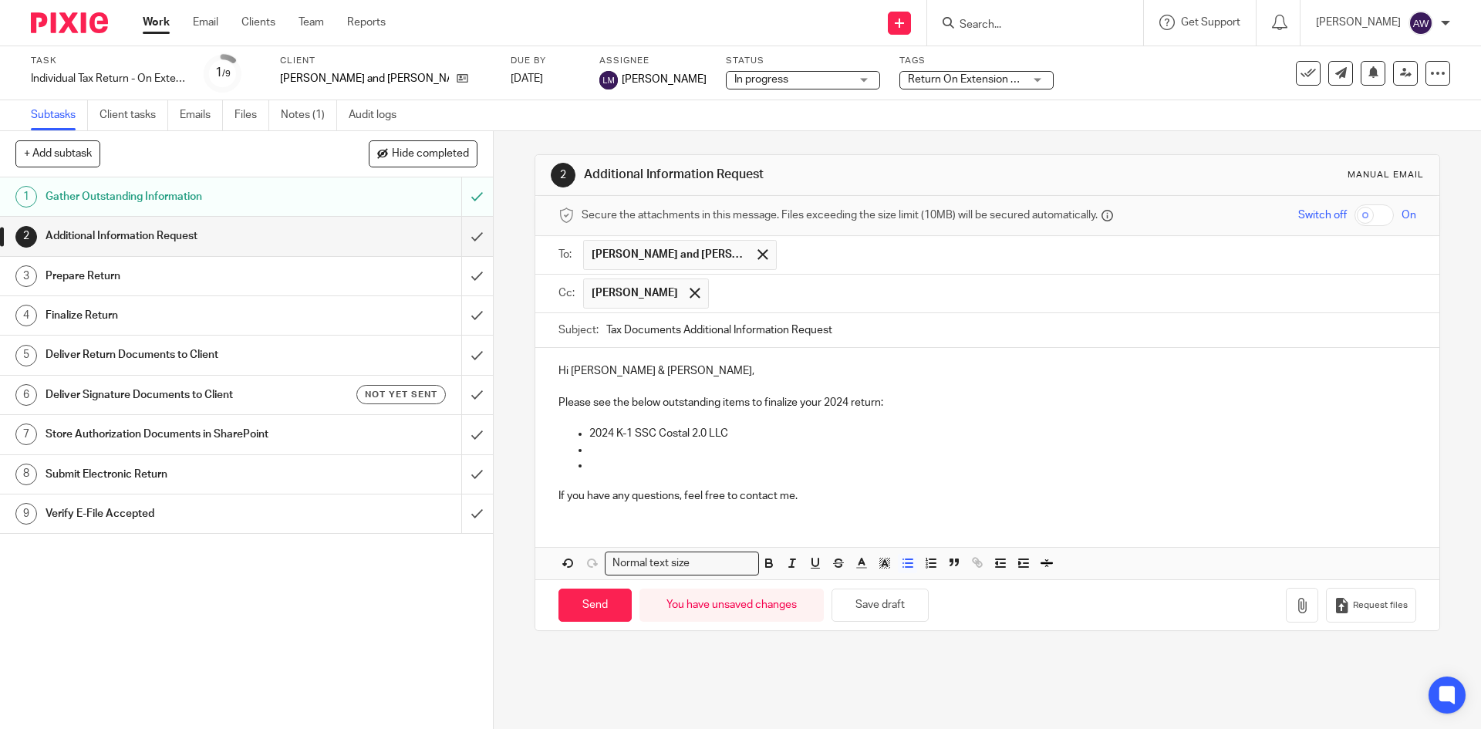
click at [900, 326] on input "Tax Documents Additional Information Request" at bounding box center [1010, 330] width 809 height 35
type input "Tax Documents Additional Information Request - 2024 Tax Return"
click at [601, 444] on p at bounding box center [1002, 449] width 826 height 15
drag, startPoint x: 689, startPoint y: 449, endPoint x: 675, endPoint y: 451, distance: 14.1
click at [675, 451] on p "Did Abby receive any 1099-NEC" at bounding box center [1002, 449] width 826 height 15
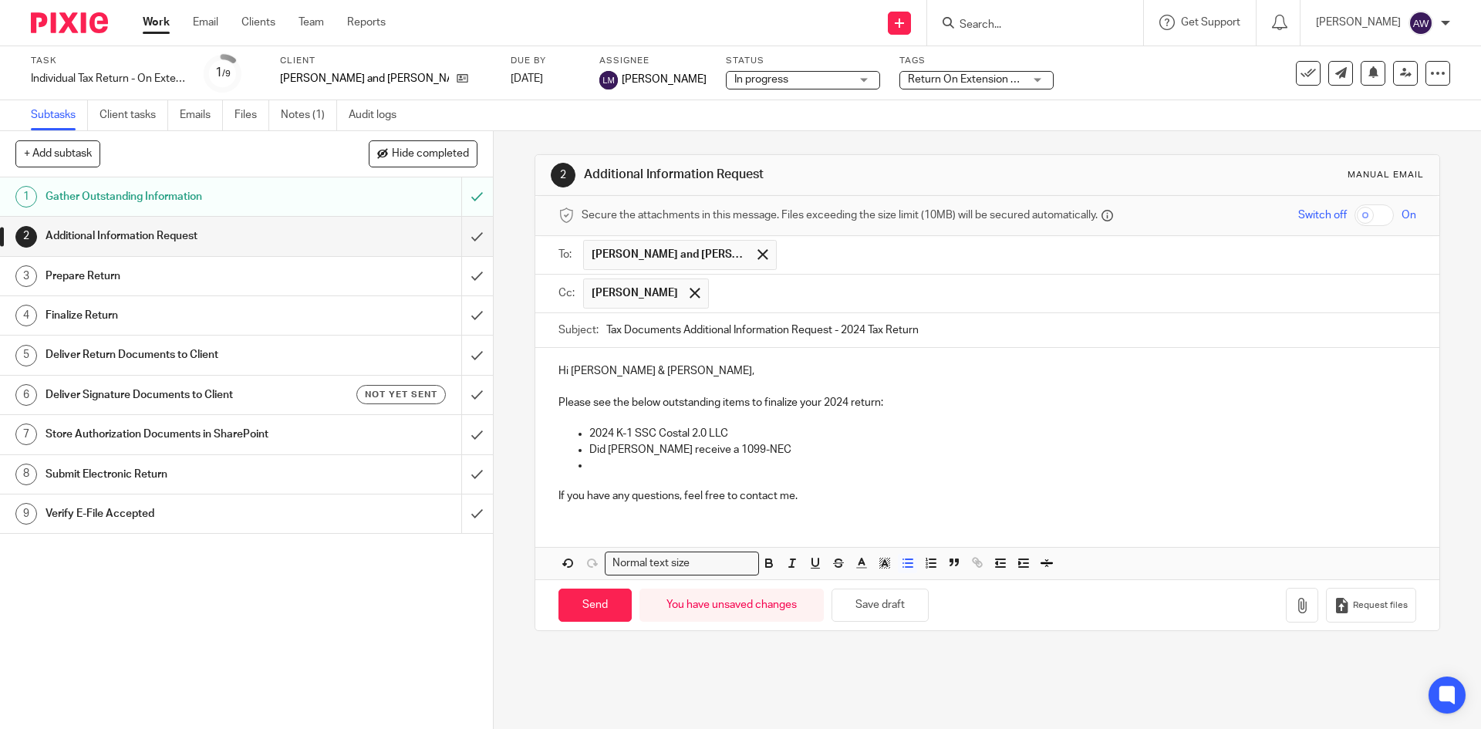
click at [731, 445] on p "Did Abby receive a 1099-NEC" at bounding box center [1002, 449] width 826 height 15
click at [851, 454] on p "Did Abby receive a 1099-NEC from Action Carting Enviroment for 2024?" at bounding box center [1002, 449] width 826 height 15
click at [607, 470] on p at bounding box center [1002, 464] width 826 height 15
click at [829, 494] on p "If you have any questions, feel free to contact me." at bounding box center [986, 495] width 857 height 15
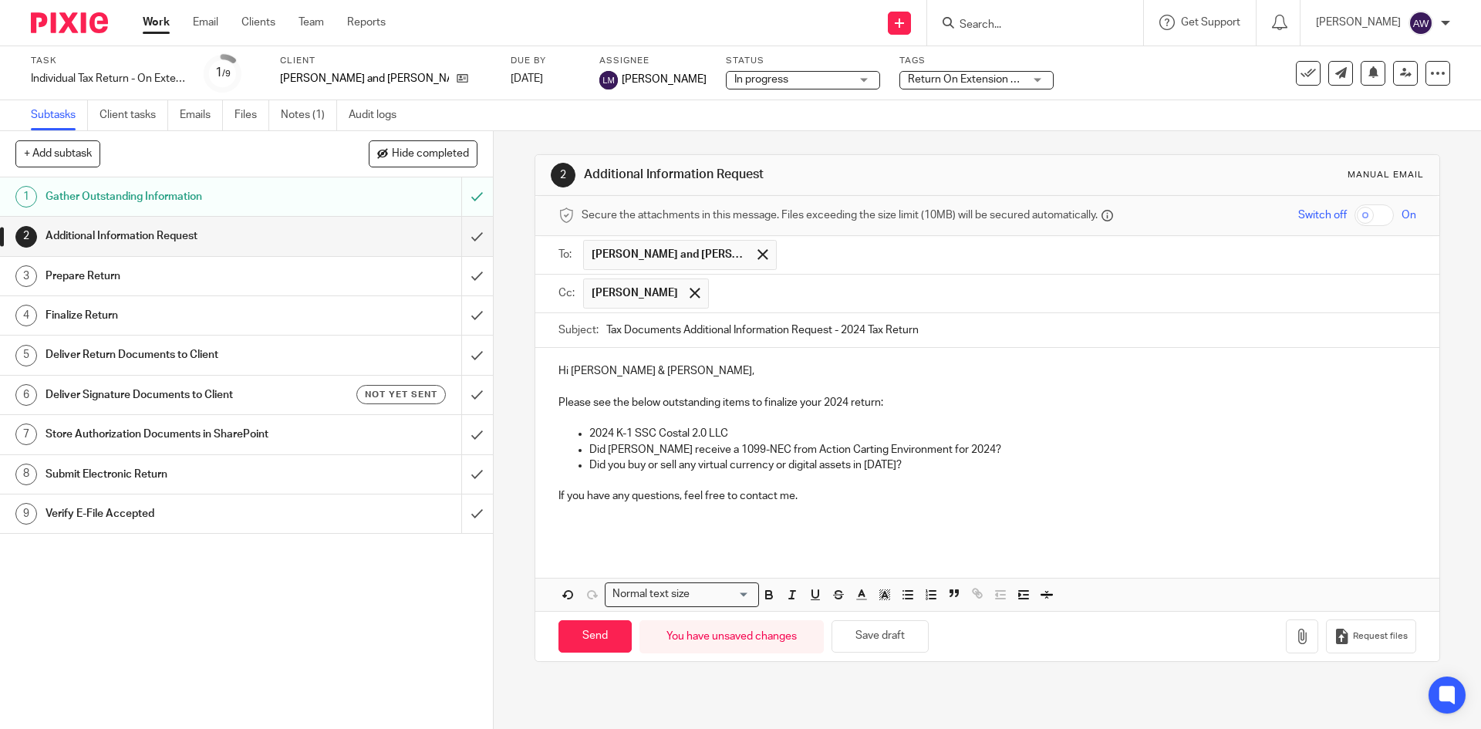
click at [566, 511] on p at bounding box center [986, 511] width 857 height 15
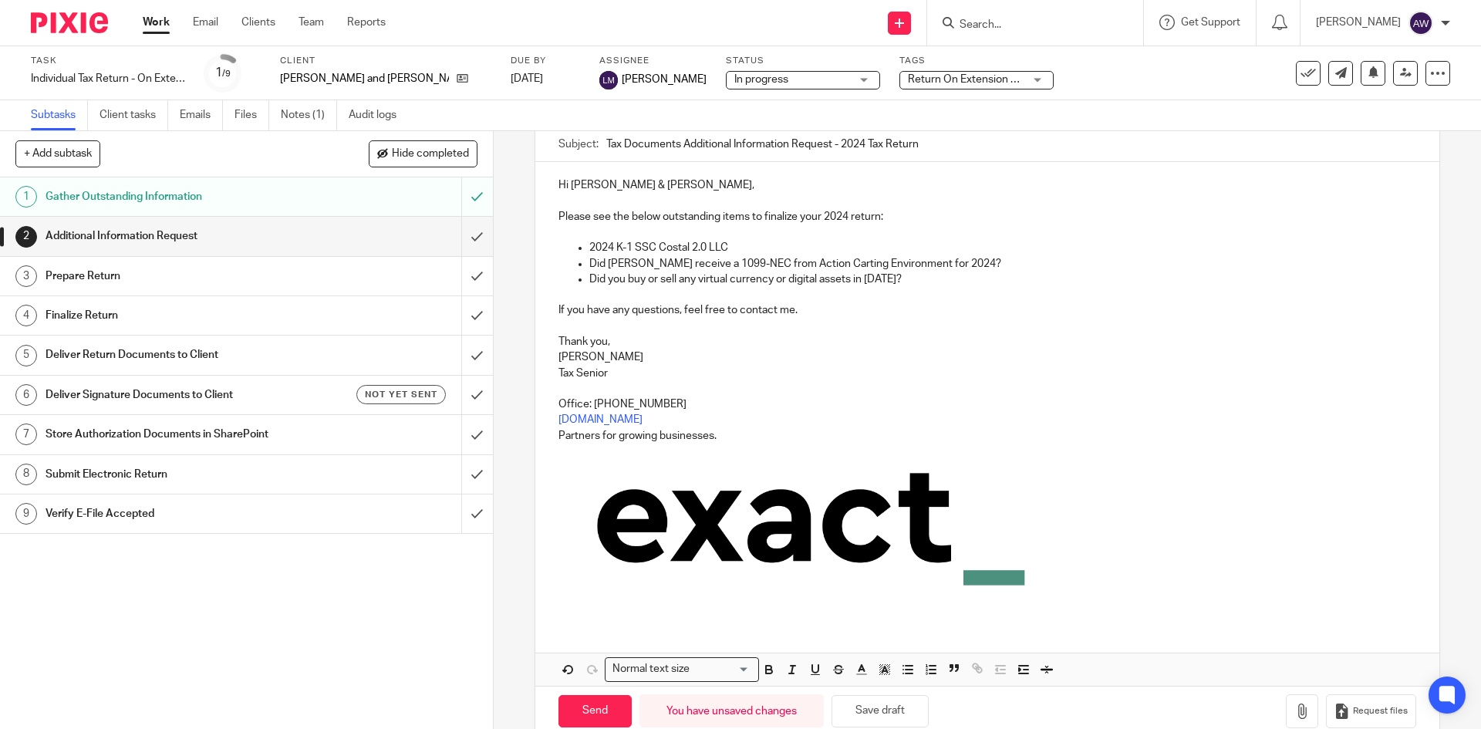
scroll to position [217, 0]
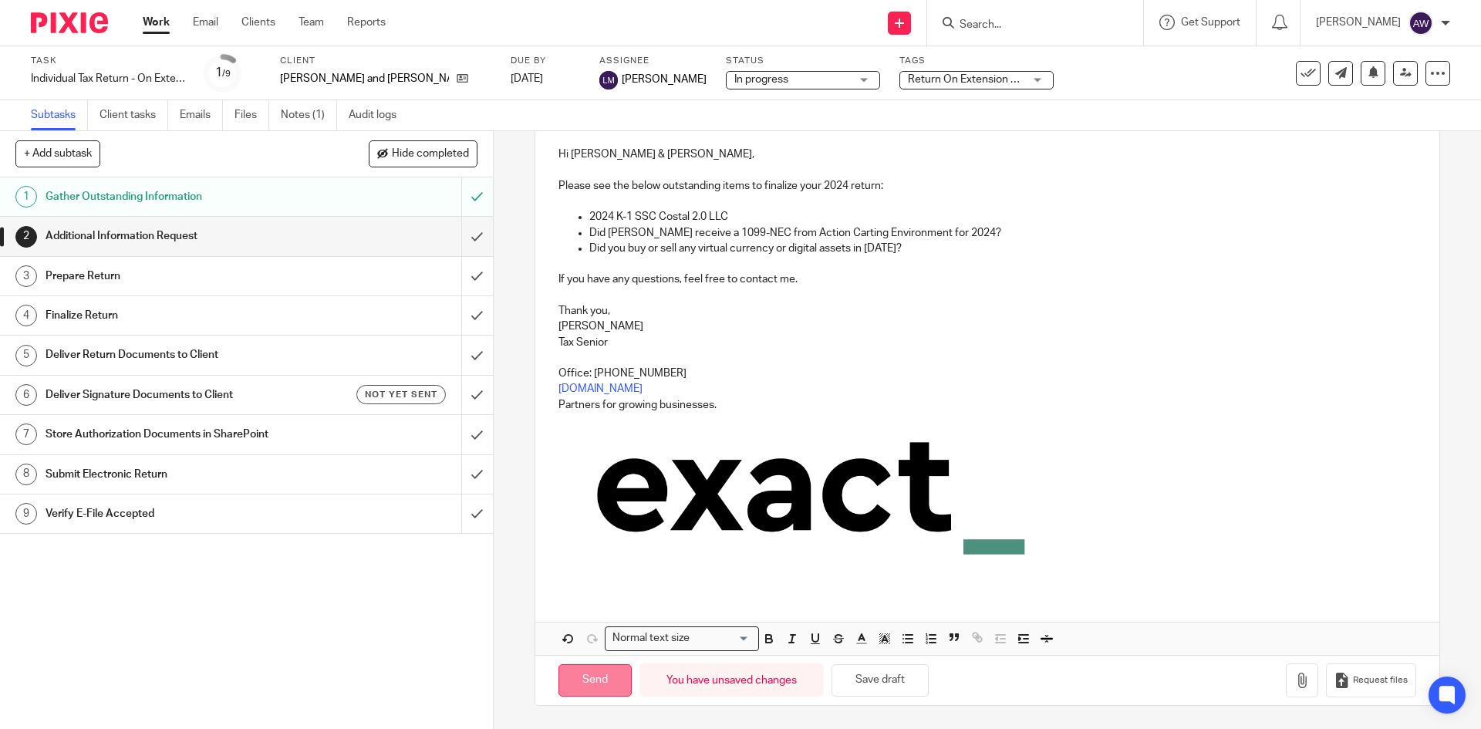
click at [601, 691] on input "Send" at bounding box center [594, 680] width 73 height 33
type input "Sent"
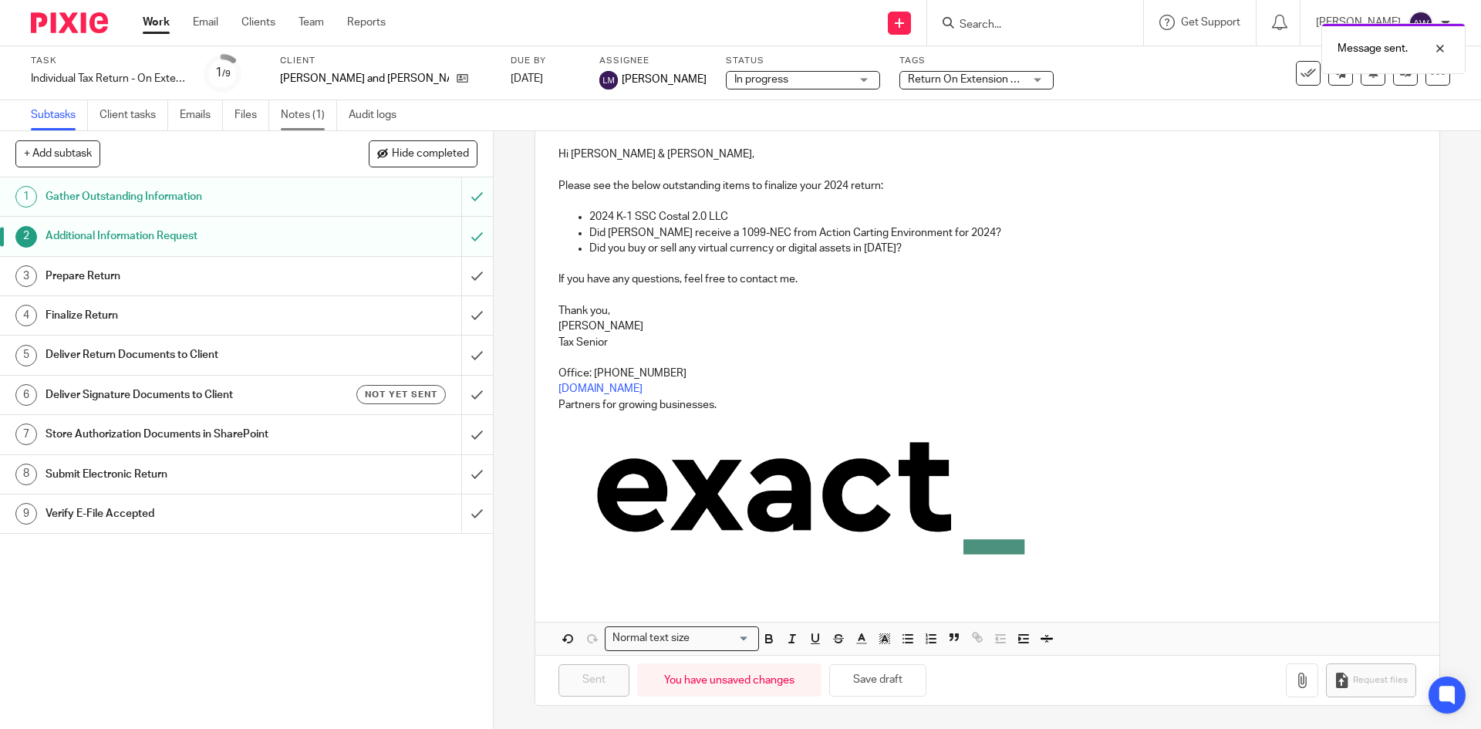
click at [314, 121] on link "Notes (1)" at bounding box center [309, 115] width 56 height 30
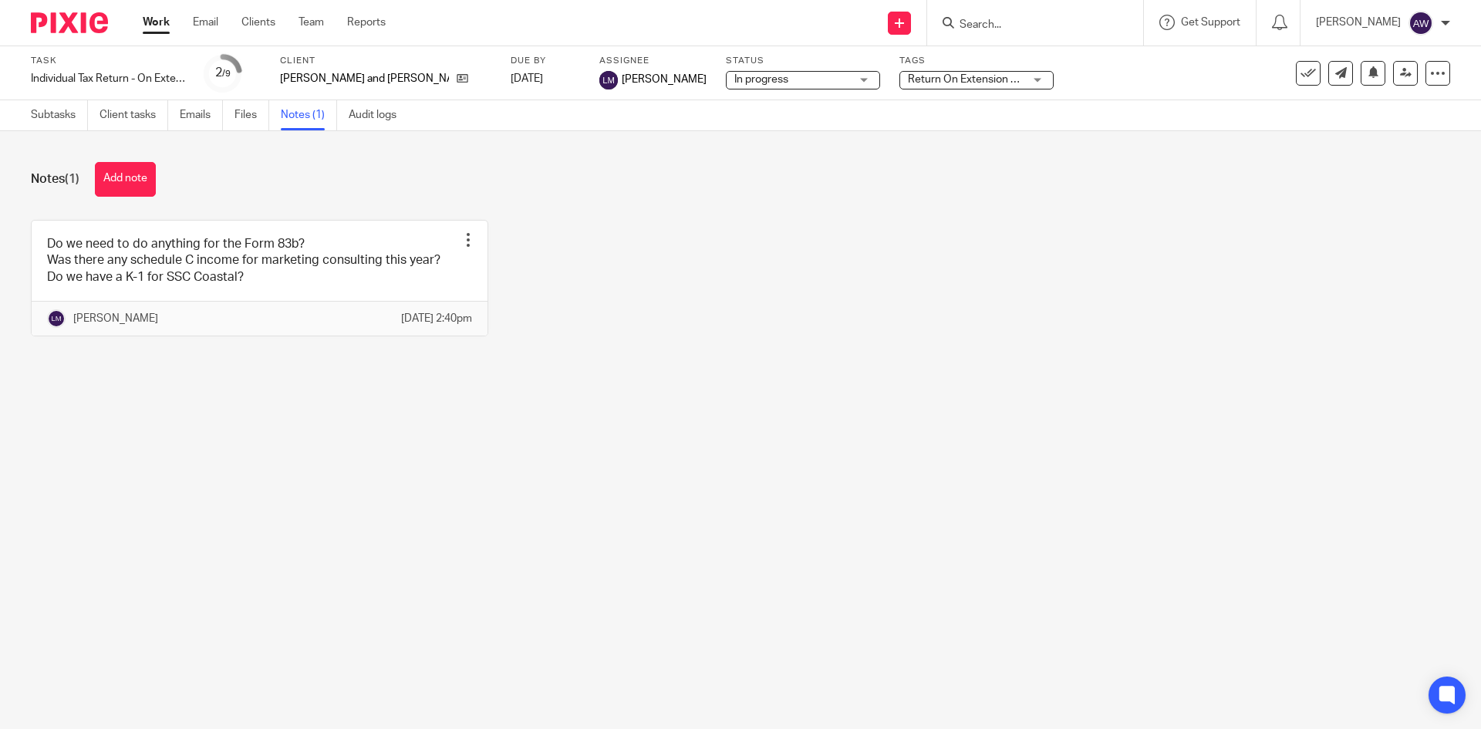
click at [111, 190] on button "Add note" at bounding box center [125, 179] width 61 height 35
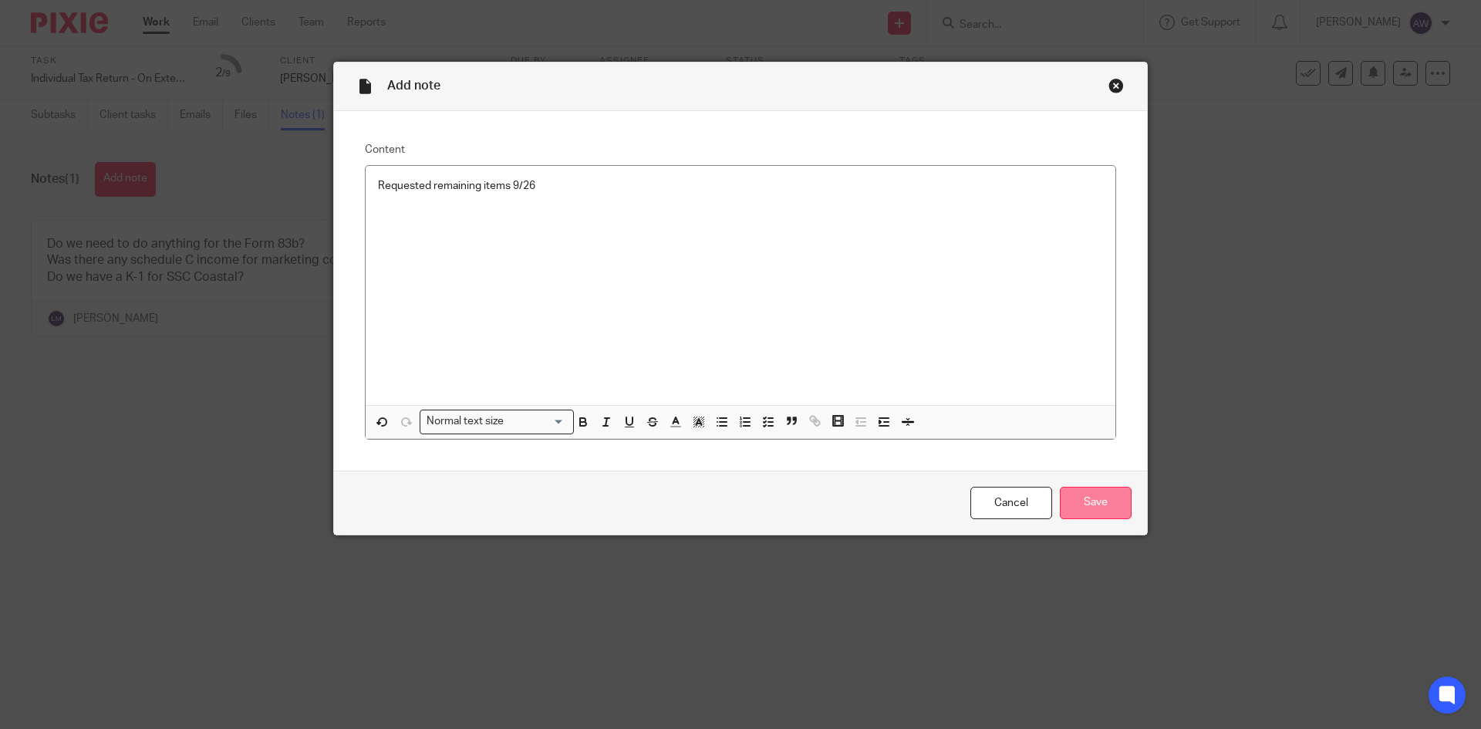
click at [1075, 497] on input "Save" at bounding box center [1096, 503] width 72 height 33
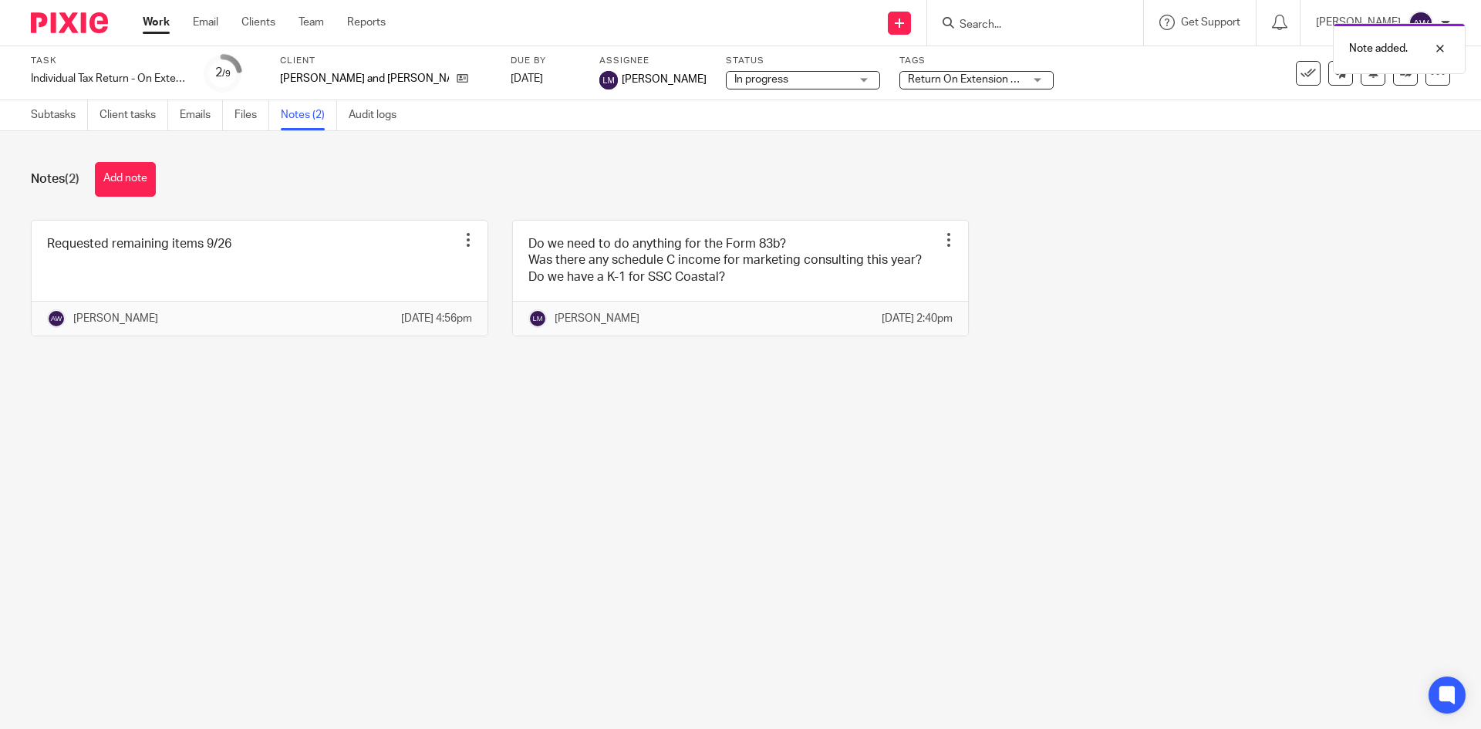
click at [153, 19] on link "Work" at bounding box center [156, 22] width 27 height 15
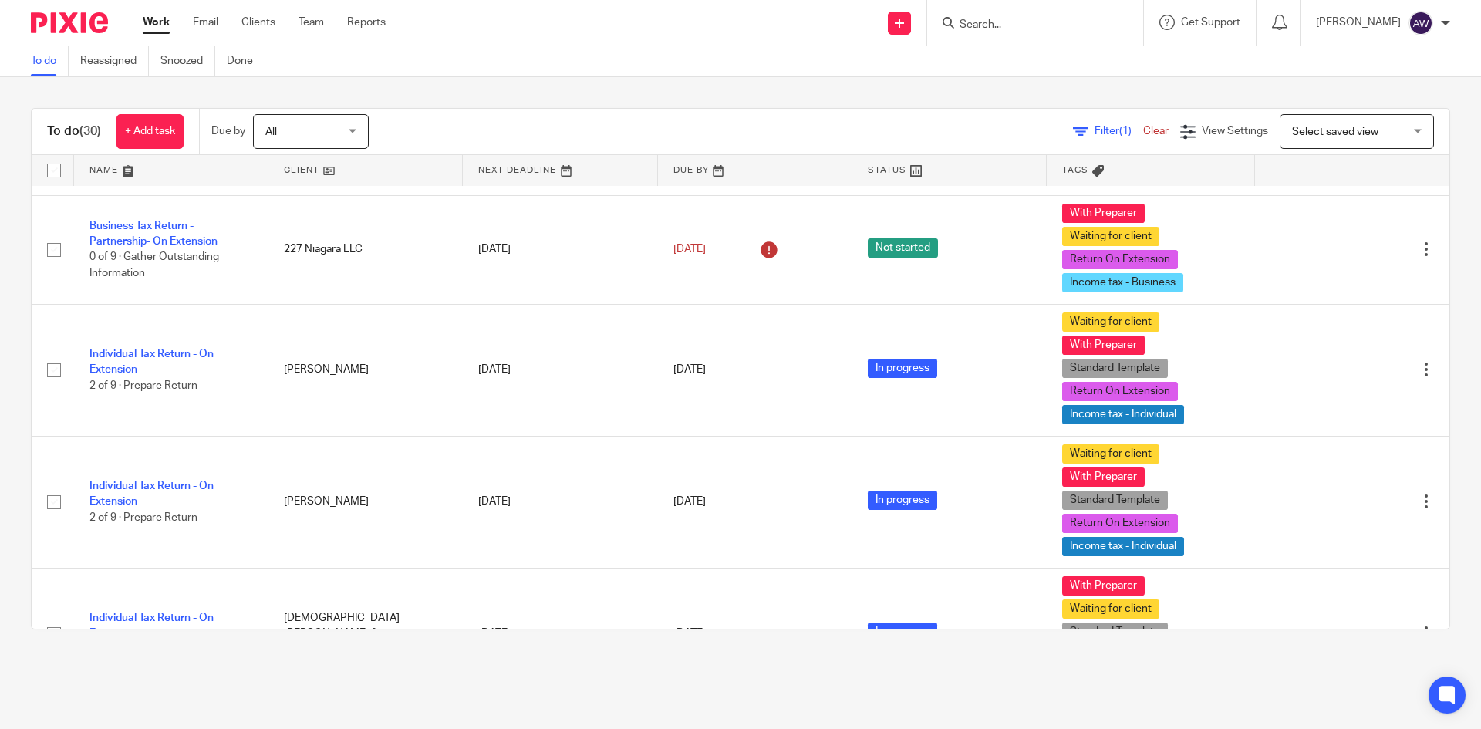
scroll to position [231, 0]
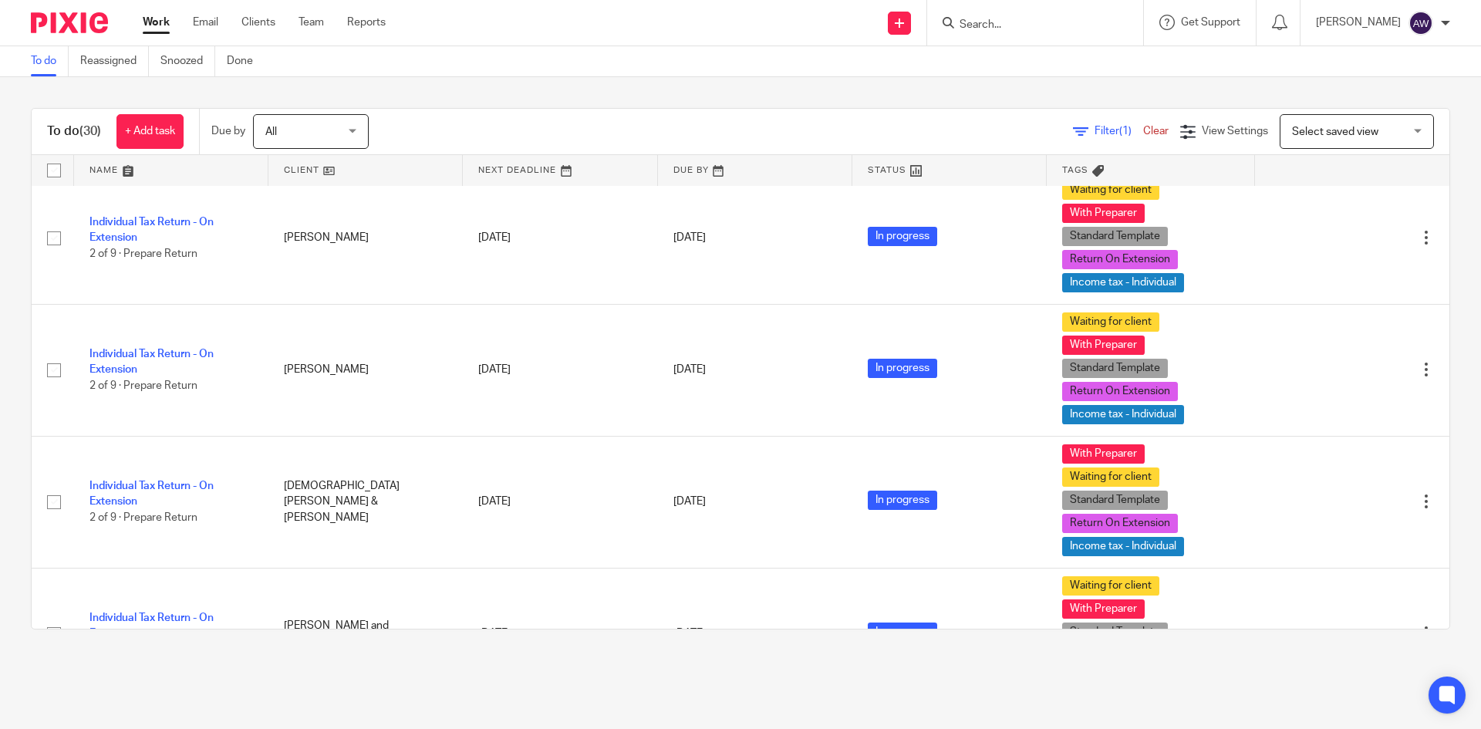
click at [313, 33] on div "Work Email Clients Team Reports Work Email Clients Team Reports Settings" at bounding box center [268, 23] width 282 height 46
click at [318, 27] on link "Team" at bounding box center [310, 22] width 25 height 15
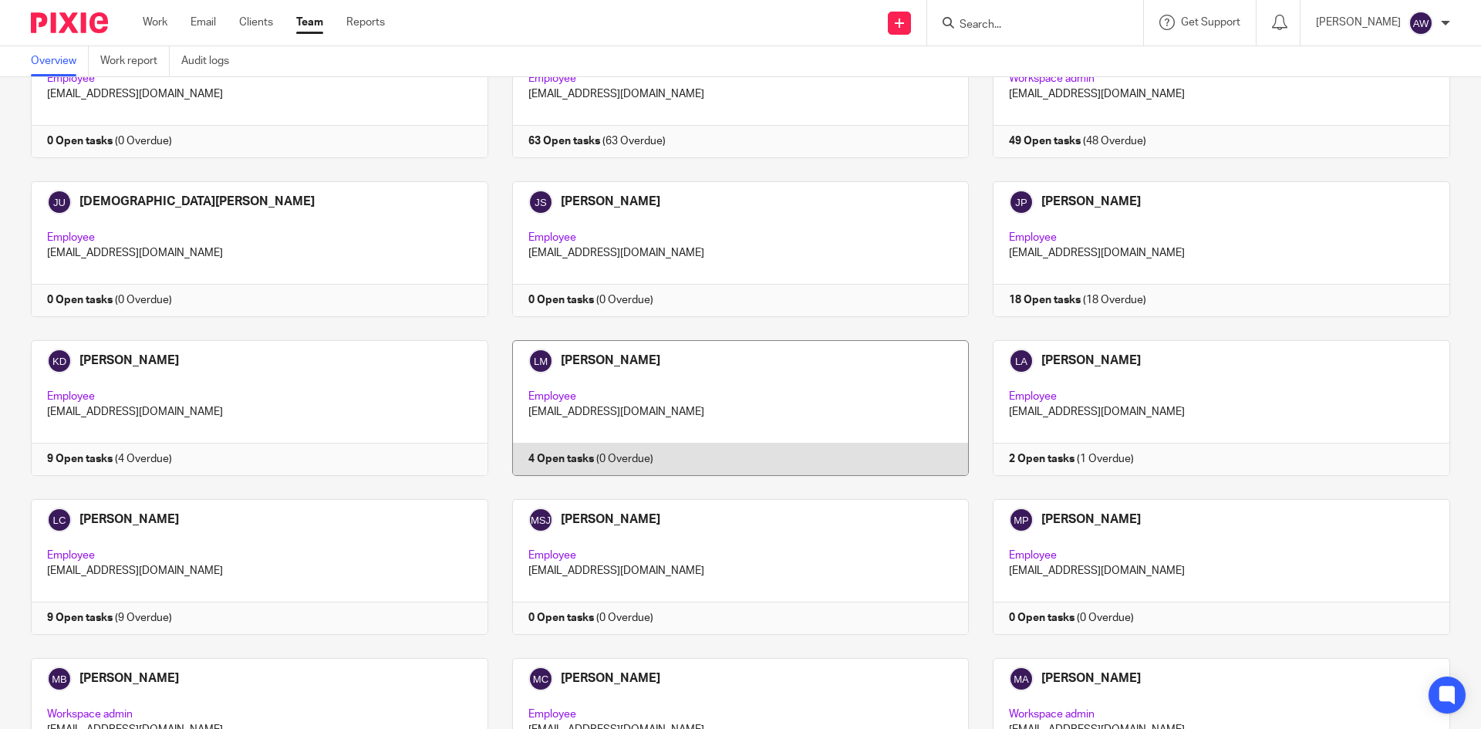
scroll to position [1465, 0]
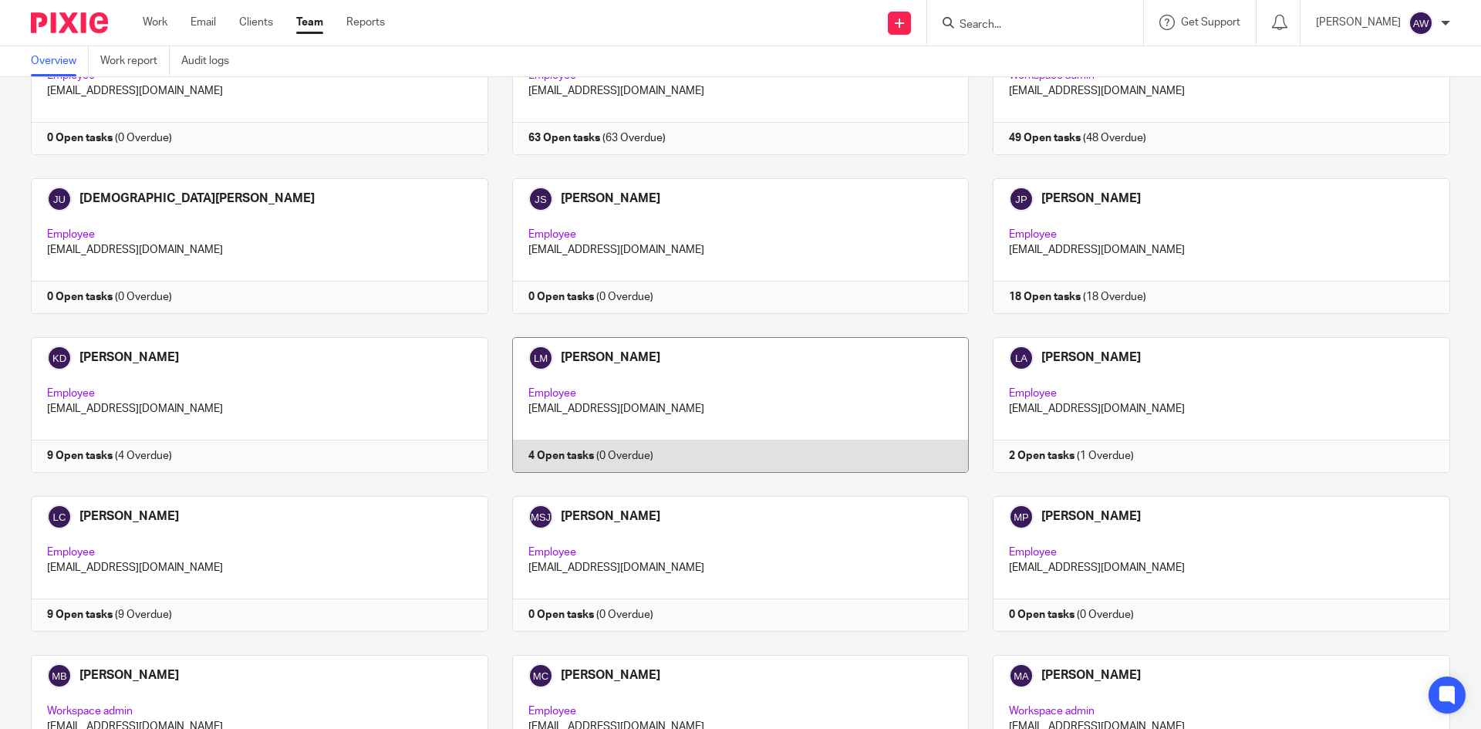
click at [551, 362] on link at bounding box center [728, 405] width 481 height 136
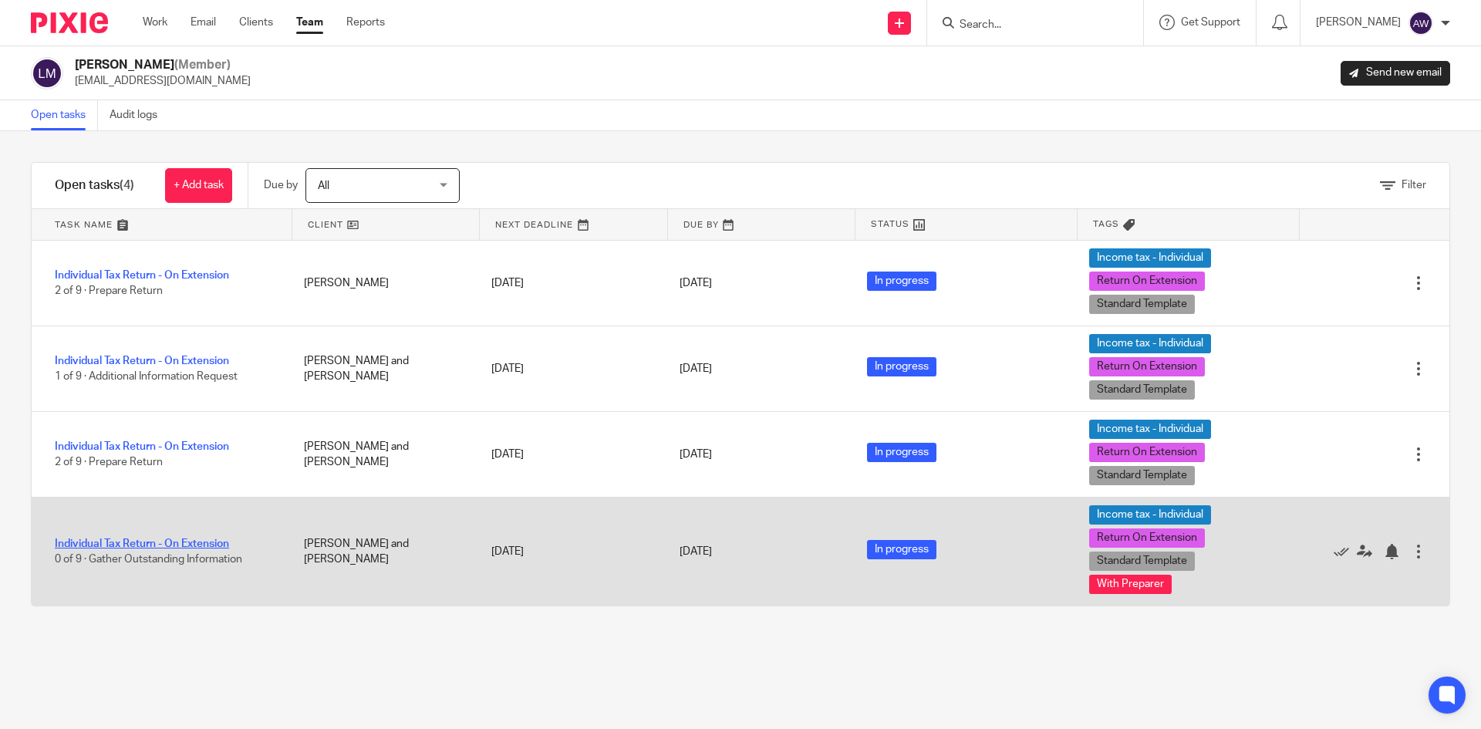
click at [149, 544] on link "Individual Tax Return - On Extension" at bounding box center [142, 543] width 174 height 11
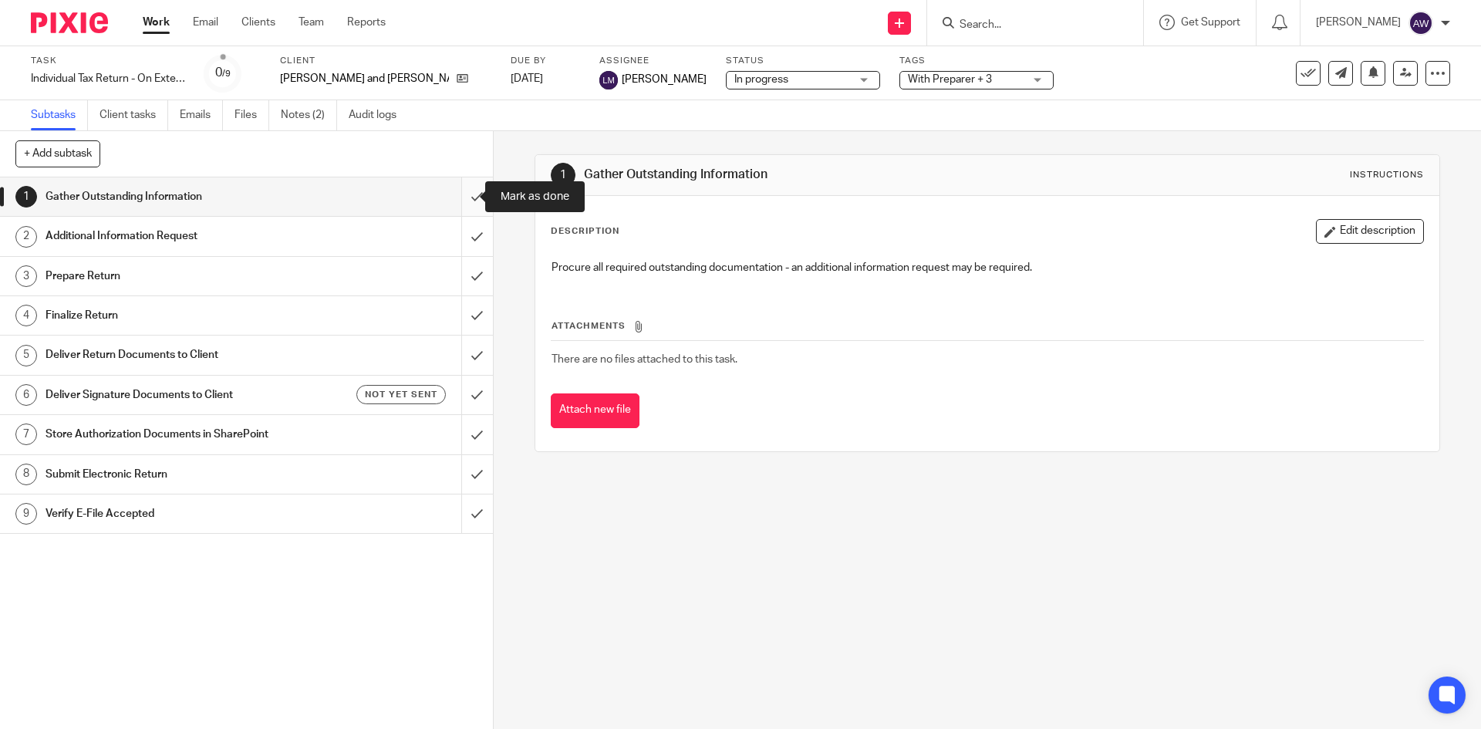
click at [467, 205] on input "submit" at bounding box center [246, 196] width 493 height 39
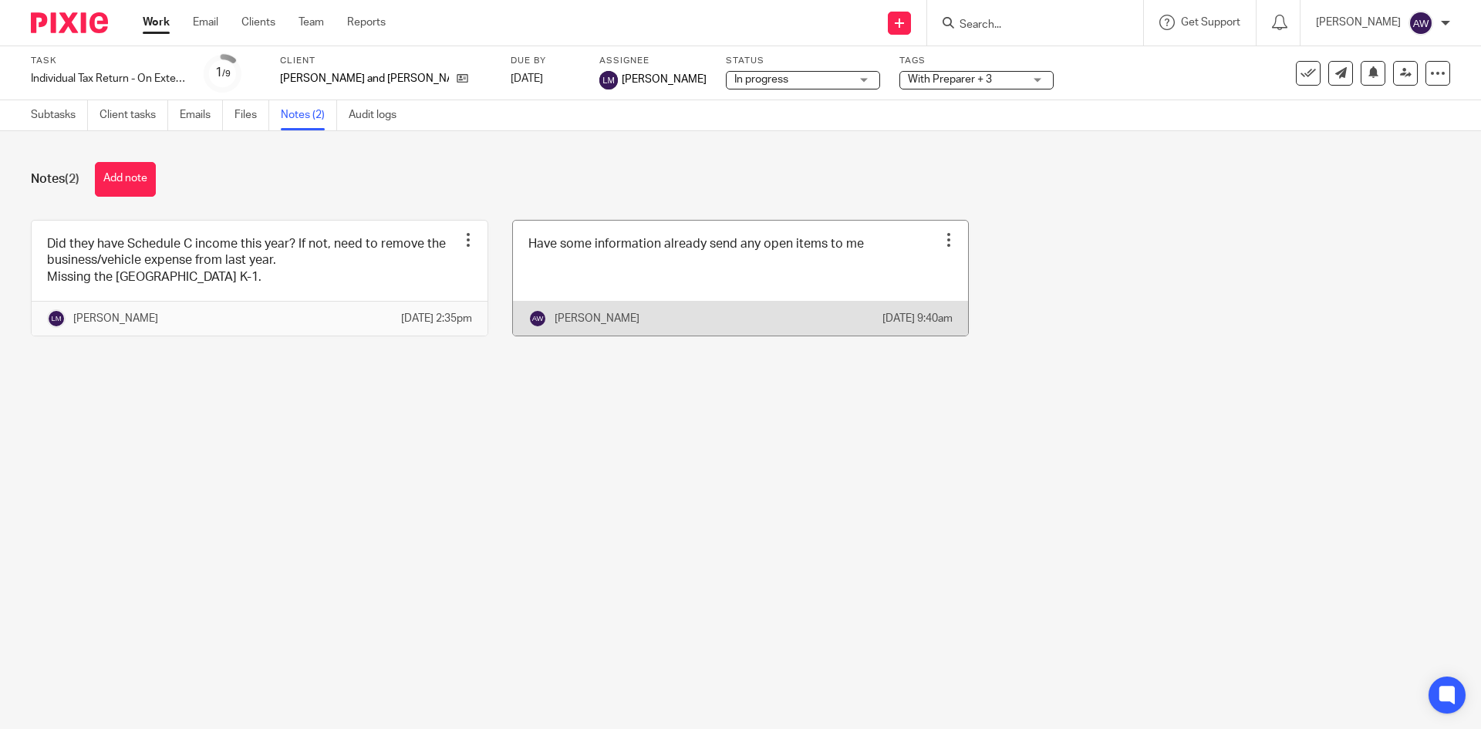
click at [941, 244] on div at bounding box center [948, 239] width 15 height 15
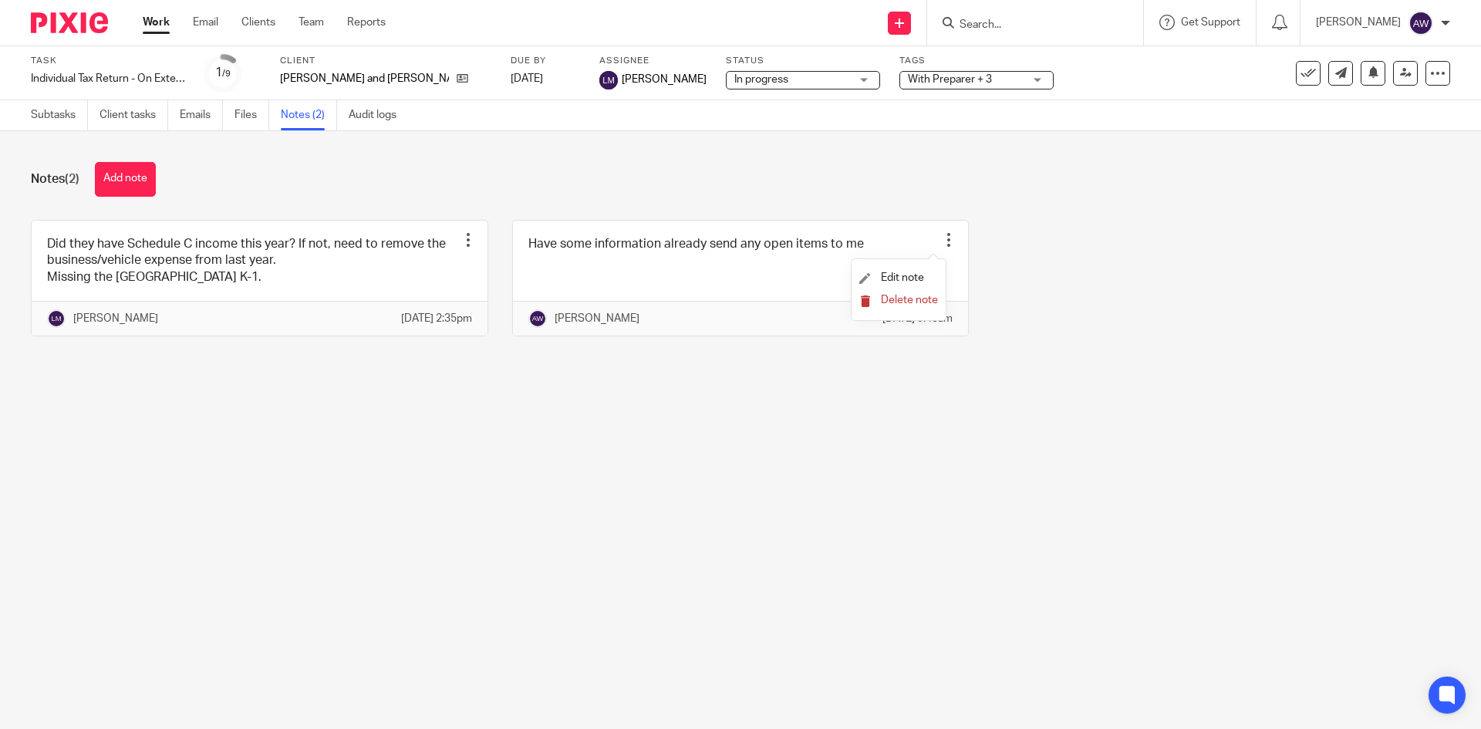
click at [910, 298] on span "Delete note" at bounding box center [909, 300] width 57 height 11
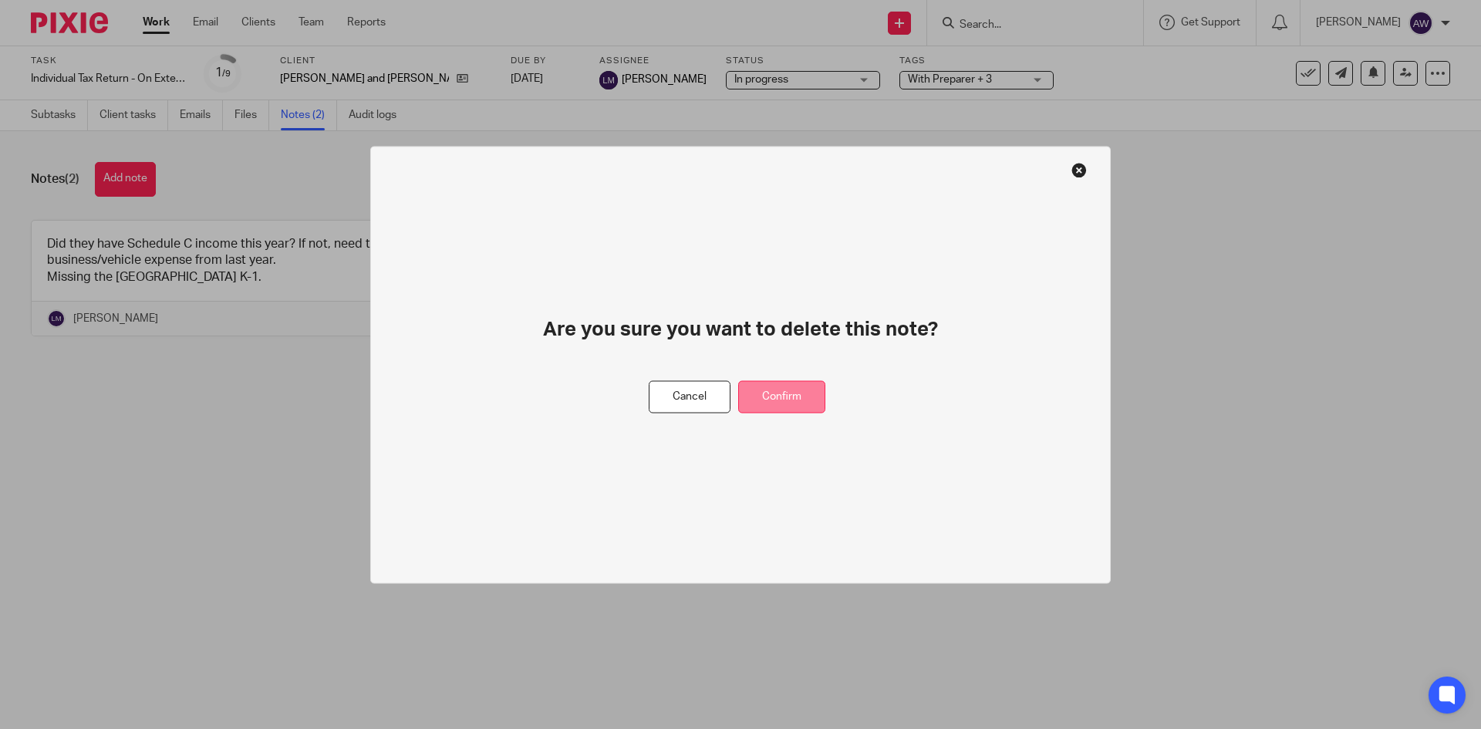
click at [801, 401] on button "Confirm" at bounding box center [781, 396] width 87 height 33
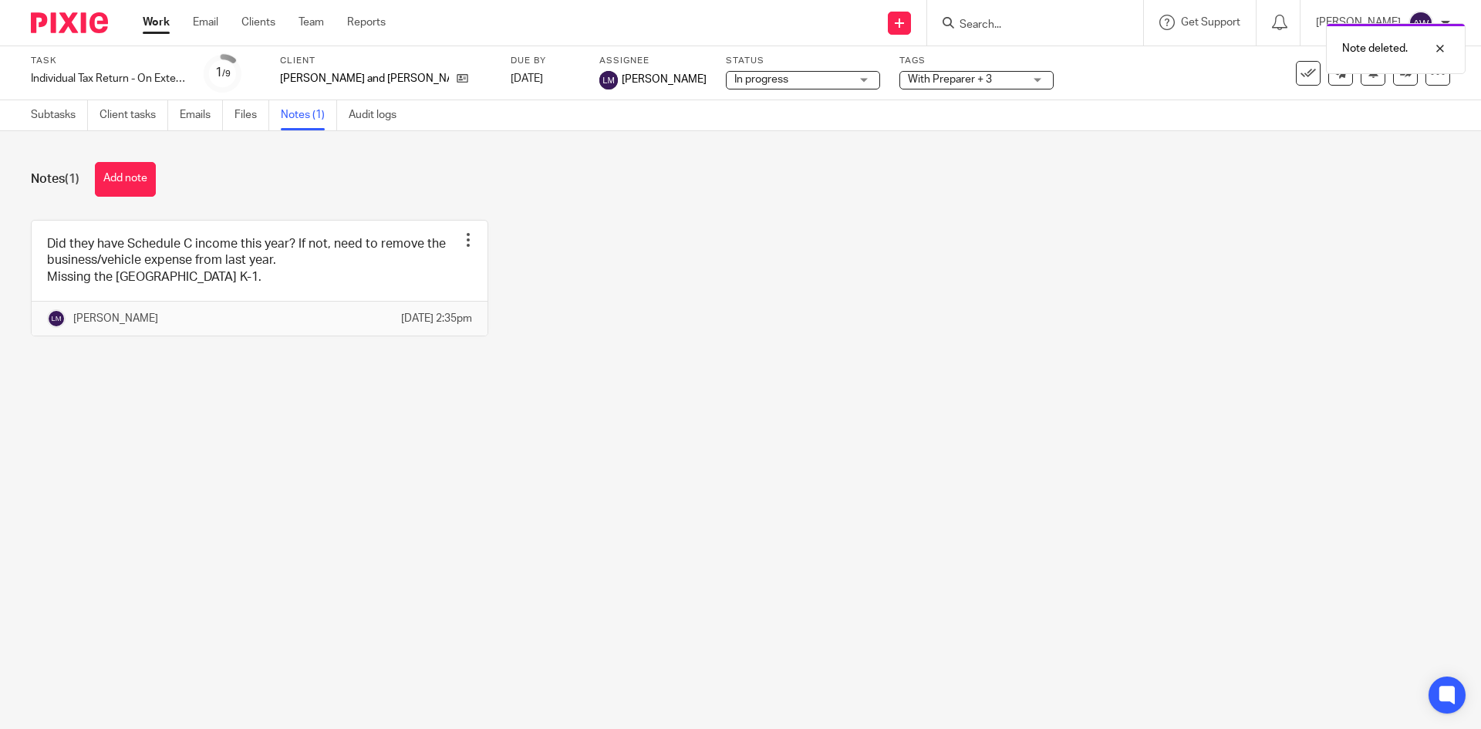
click at [143, 31] on div "Work Email Clients Team Reports Work Email Clients Team Reports Settings" at bounding box center [268, 23] width 282 height 46
click at [149, 26] on link "Work" at bounding box center [156, 22] width 27 height 15
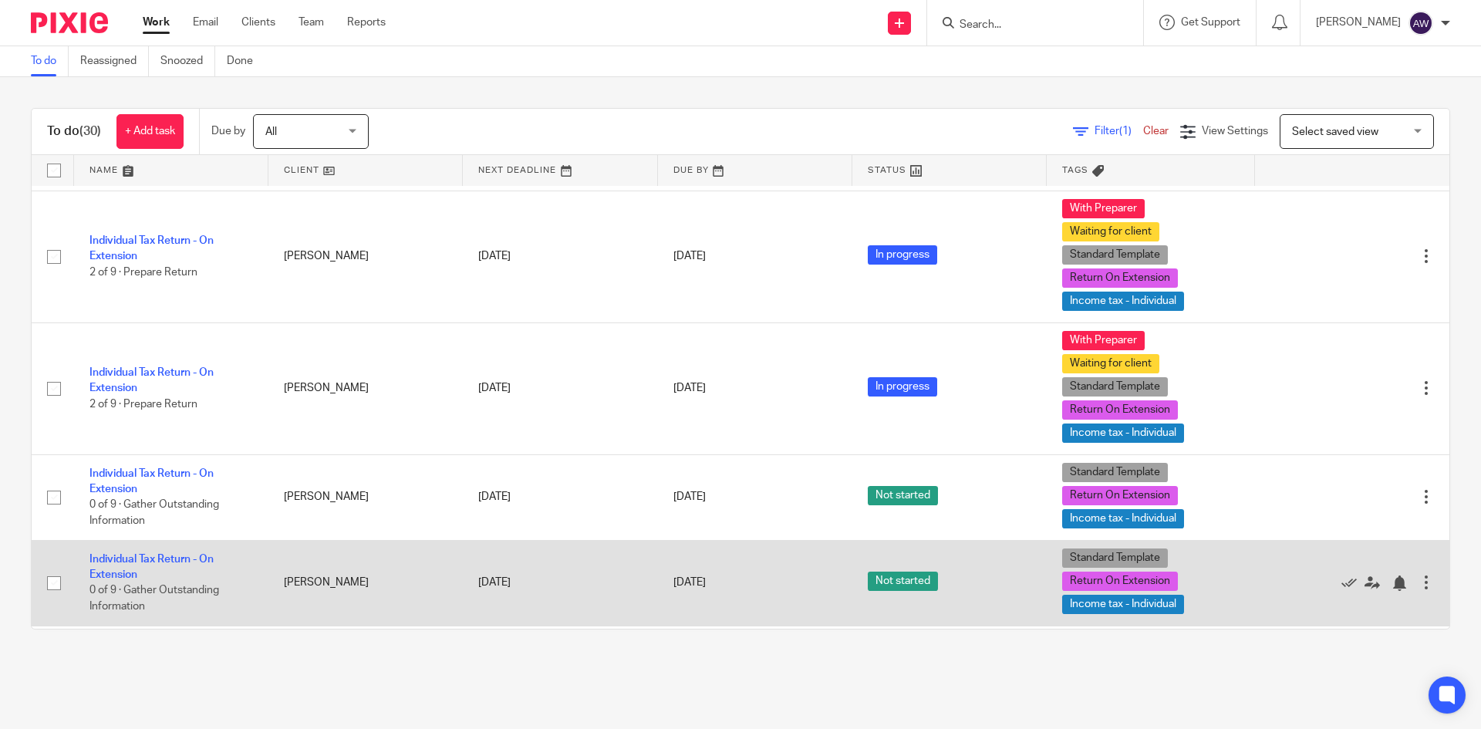
scroll to position [1697, 0]
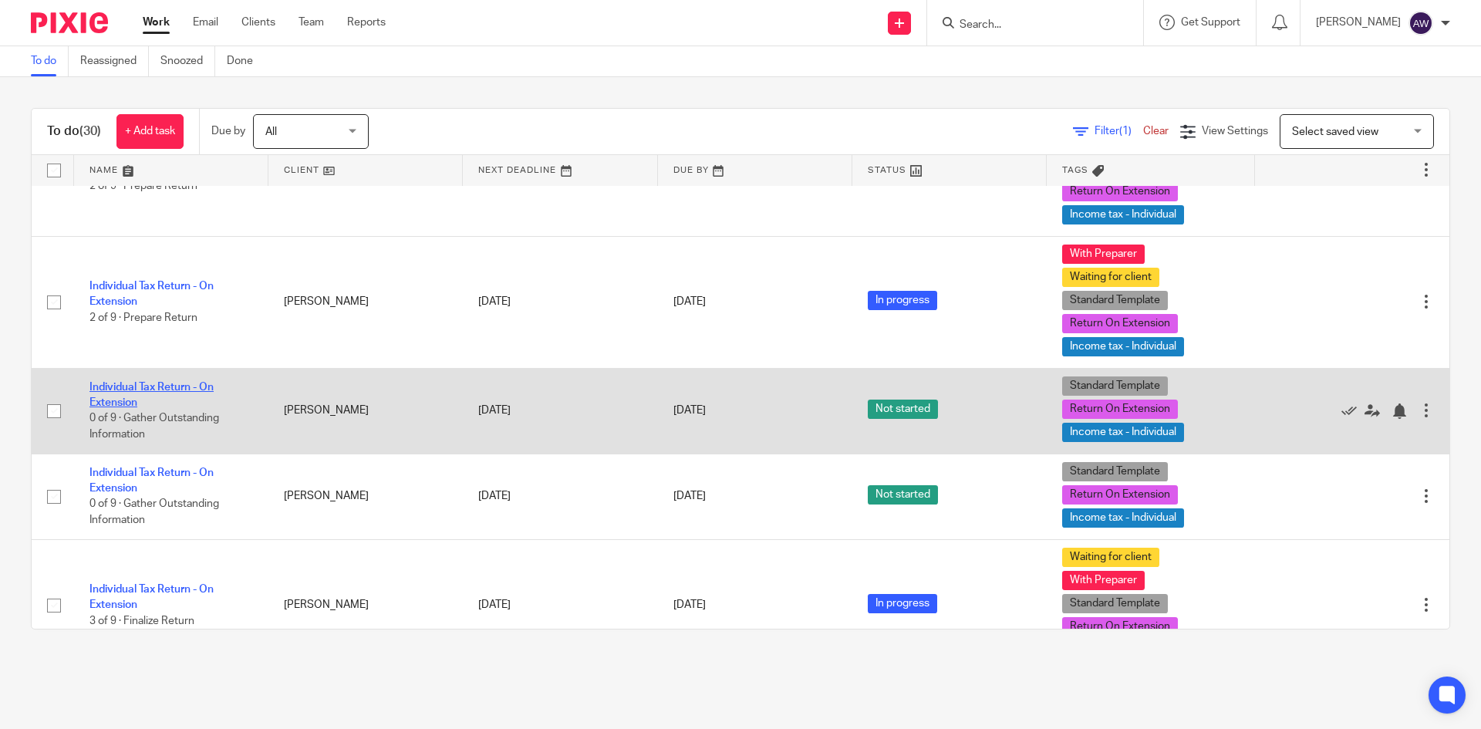
click at [180, 385] on link "Individual Tax Return - On Extension" at bounding box center [151, 395] width 124 height 26
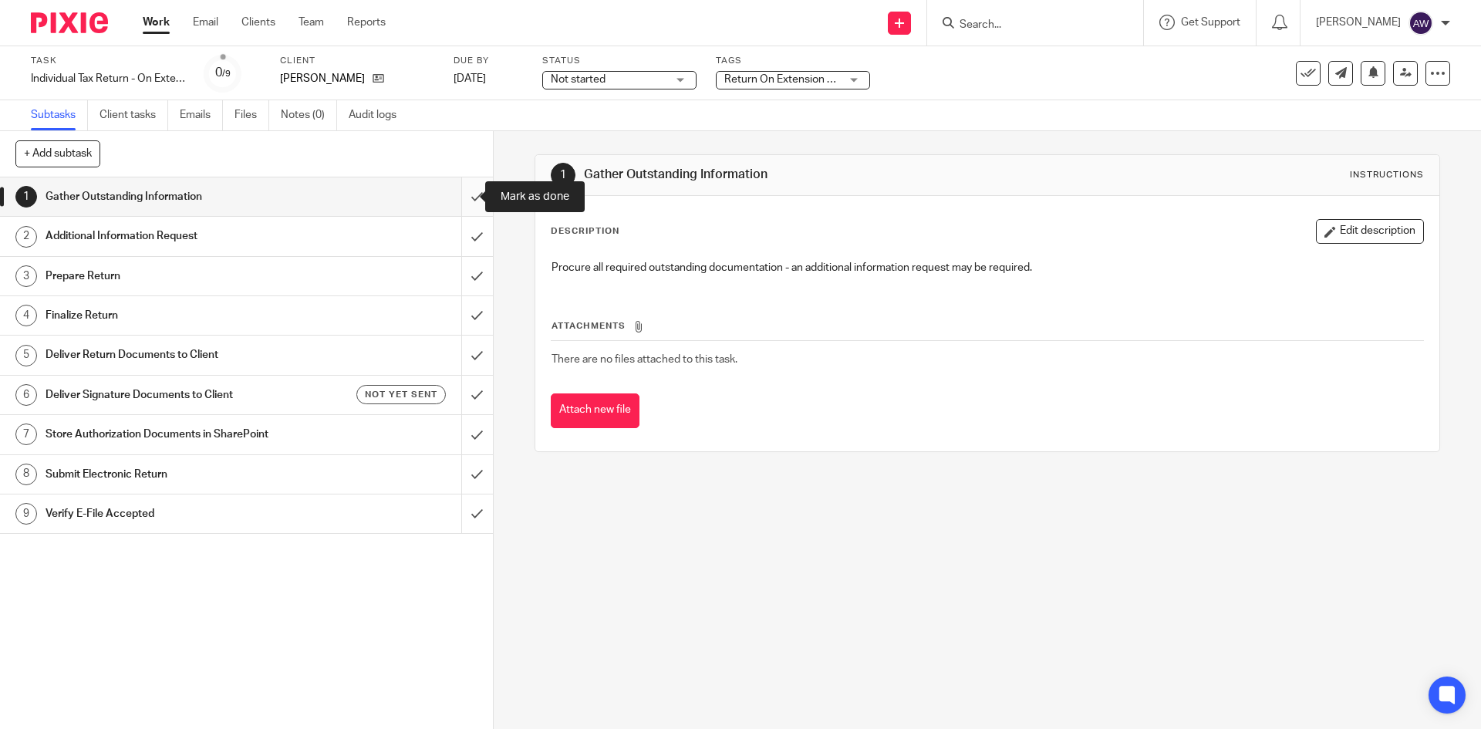
click at [467, 194] on input "submit" at bounding box center [246, 196] width 493 height 39
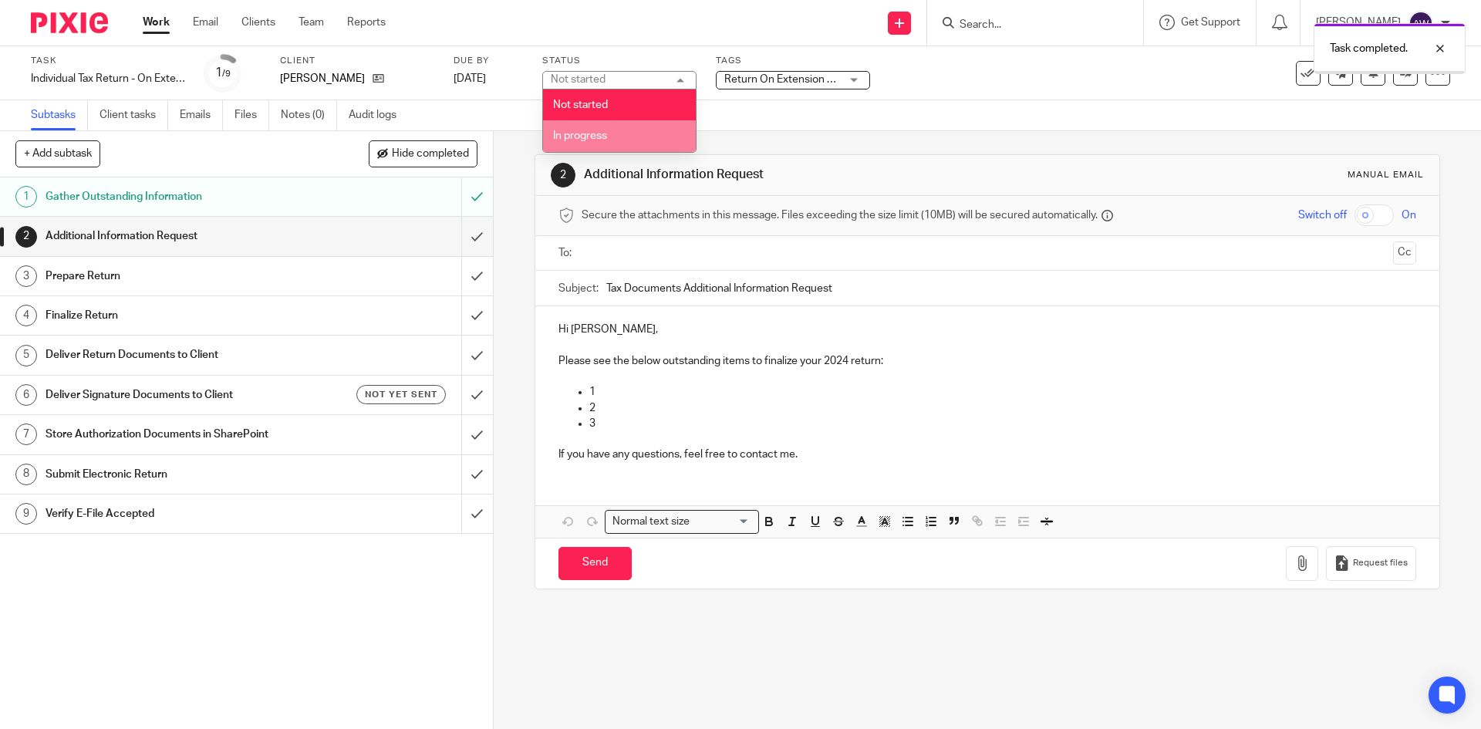
click at [612, 130] on li "In progress" at bounding box center [619, 136] width 153 height 32
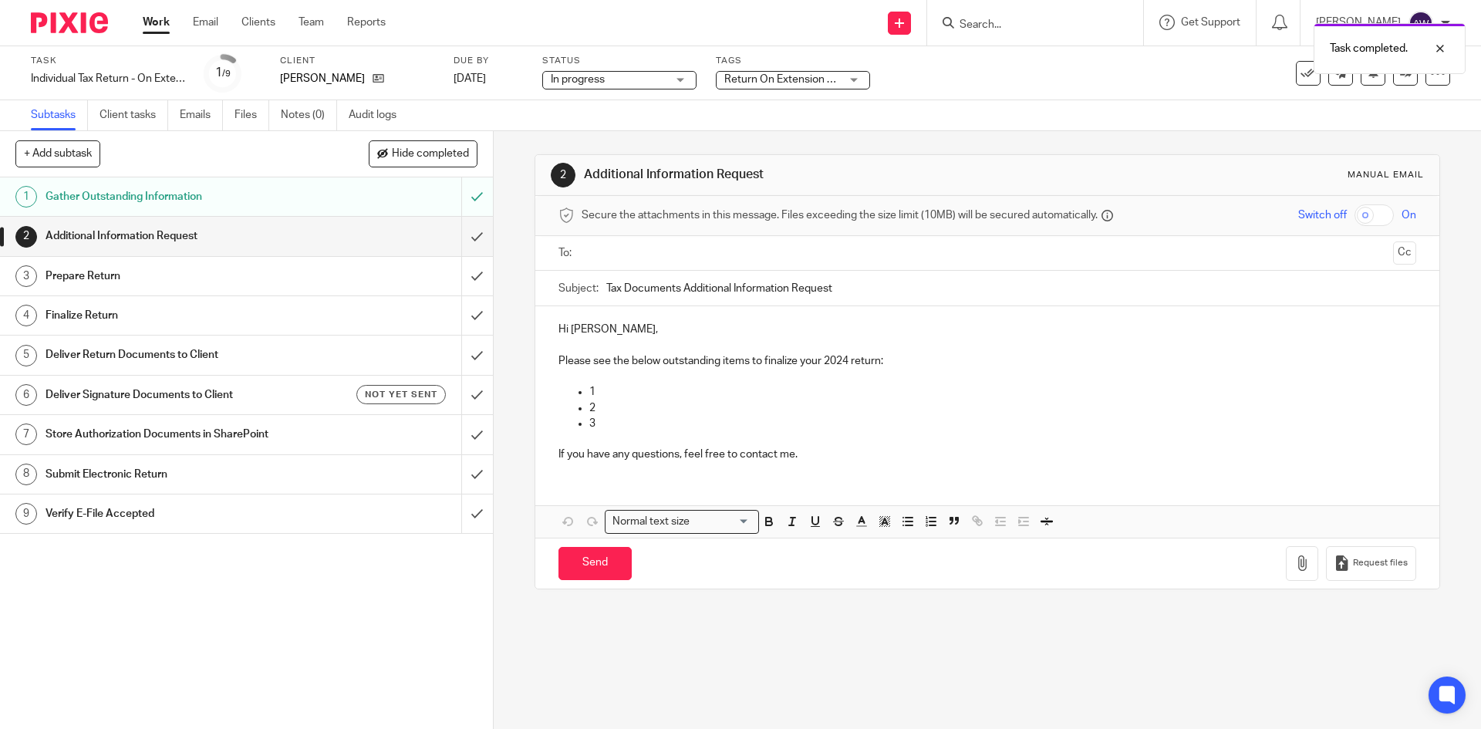
click at [587, 115] on div "Subtasks Client tasks Emails Files Notes (0) Audit logs" at bounding box center [740, 115] width 1481 height 31
click at [162, 22] on link "Work" at bounding box center [156, 22] width 27 height 15
